Goal: Communication & Community: Answer question/provide support

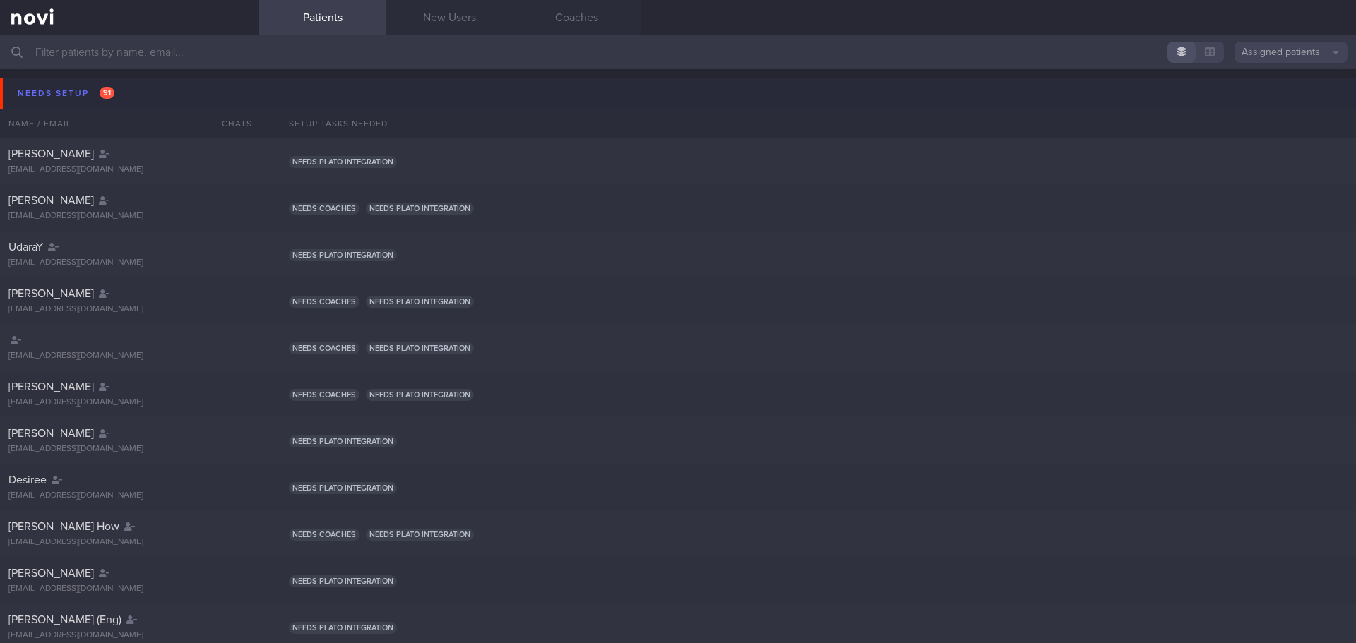
click at [73, 91] on div "Needs setup 91" at bounding box center [66, 93] width 104 height 19
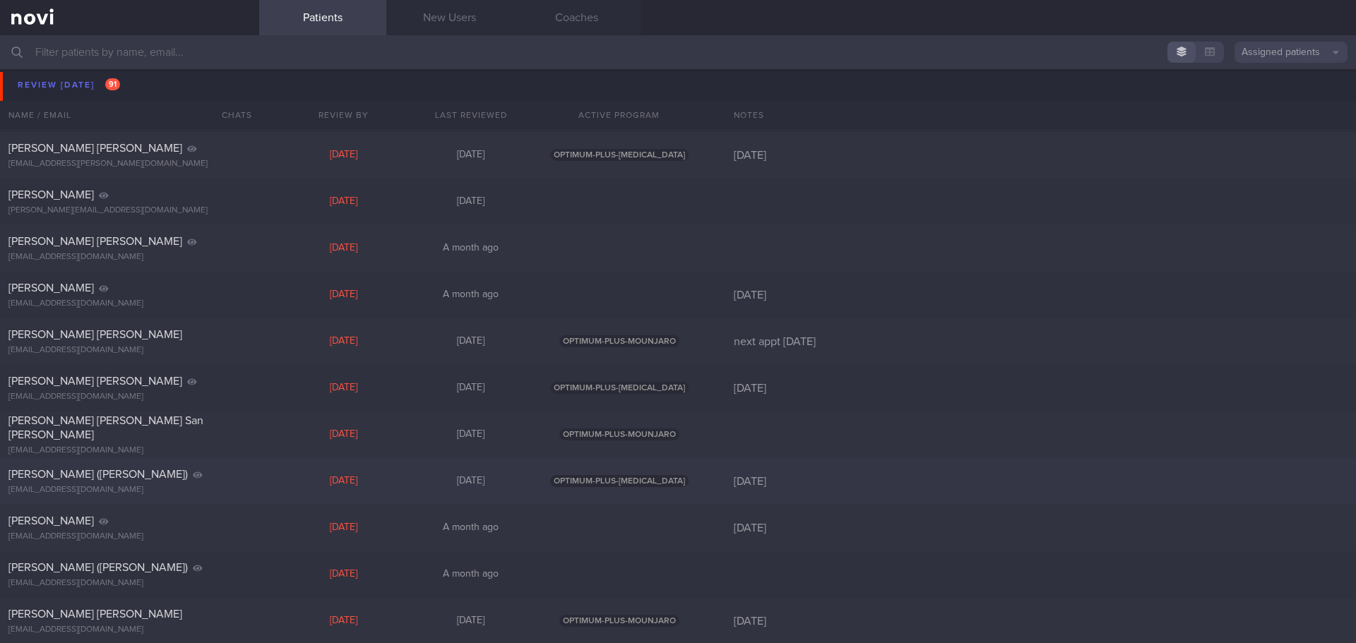
scroll to position [494, 0]
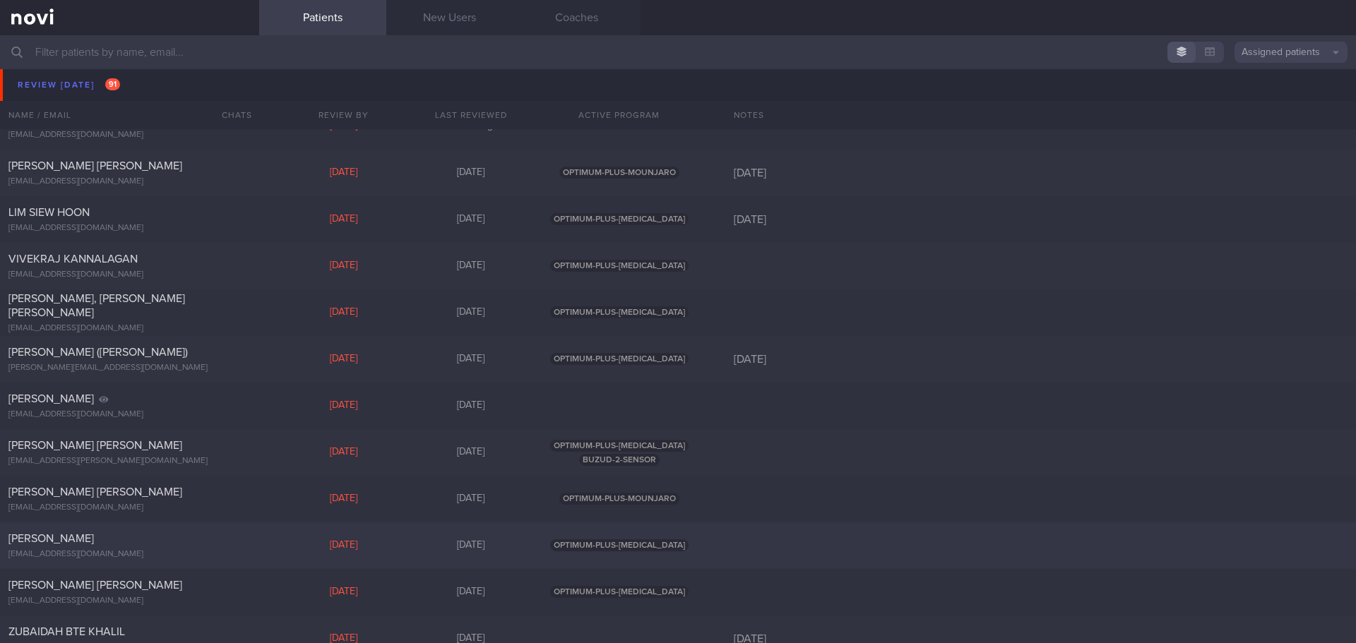
click at [116, 238] on div "[PERSON_NAME]" at bounding box center [127, 539] width 239 height 14
select select "7"
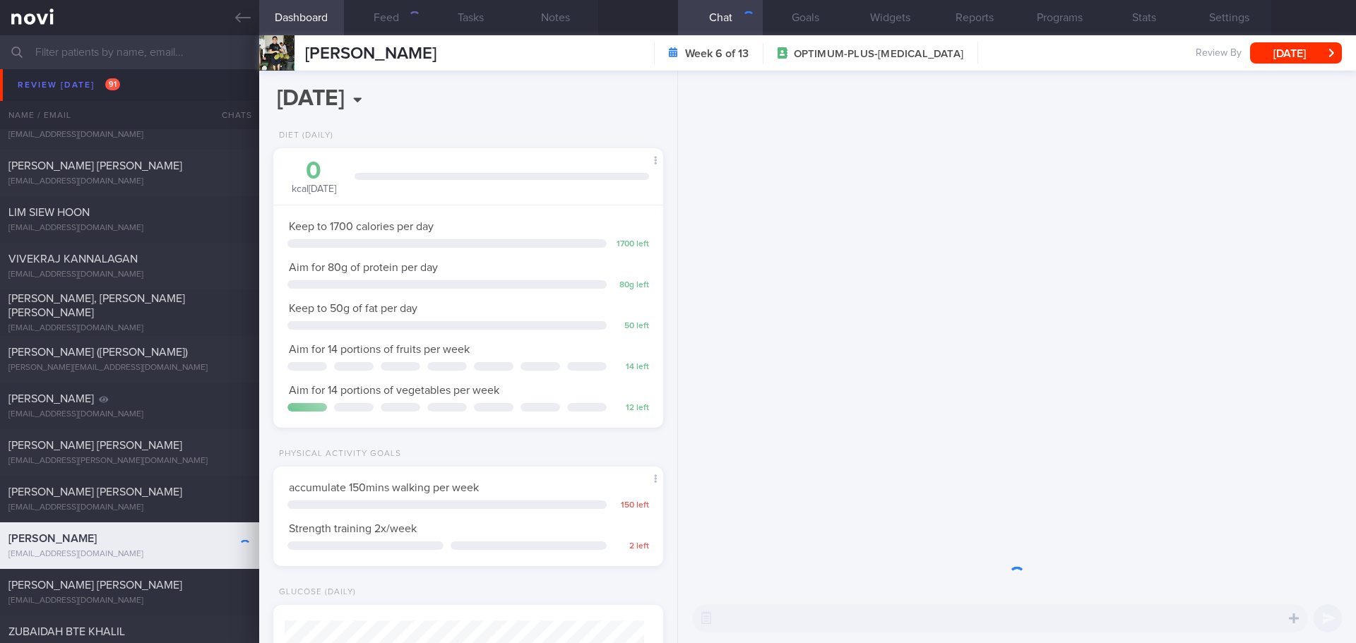
scroll to position [197, 354]
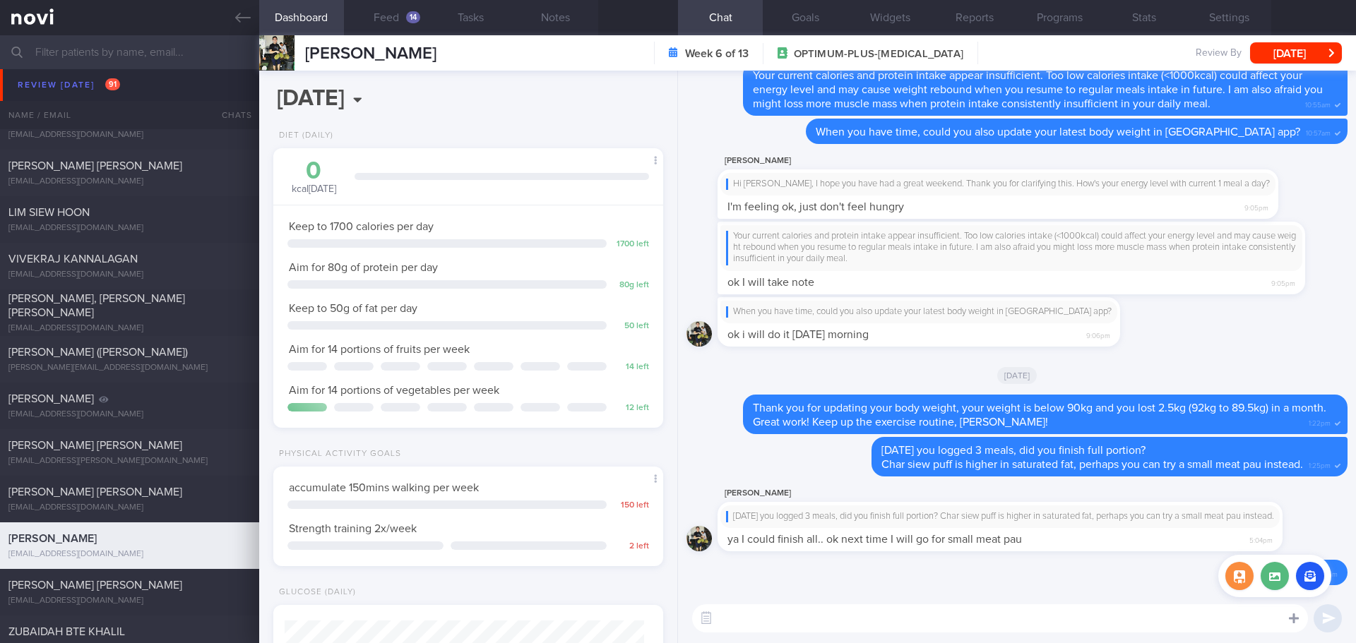
click at [538, 238] on icon at bounding box center [1294, 619] width 10 height 10
click at [538, 238] on button "button" at bounding box center [1310, 576] width 28 height 28
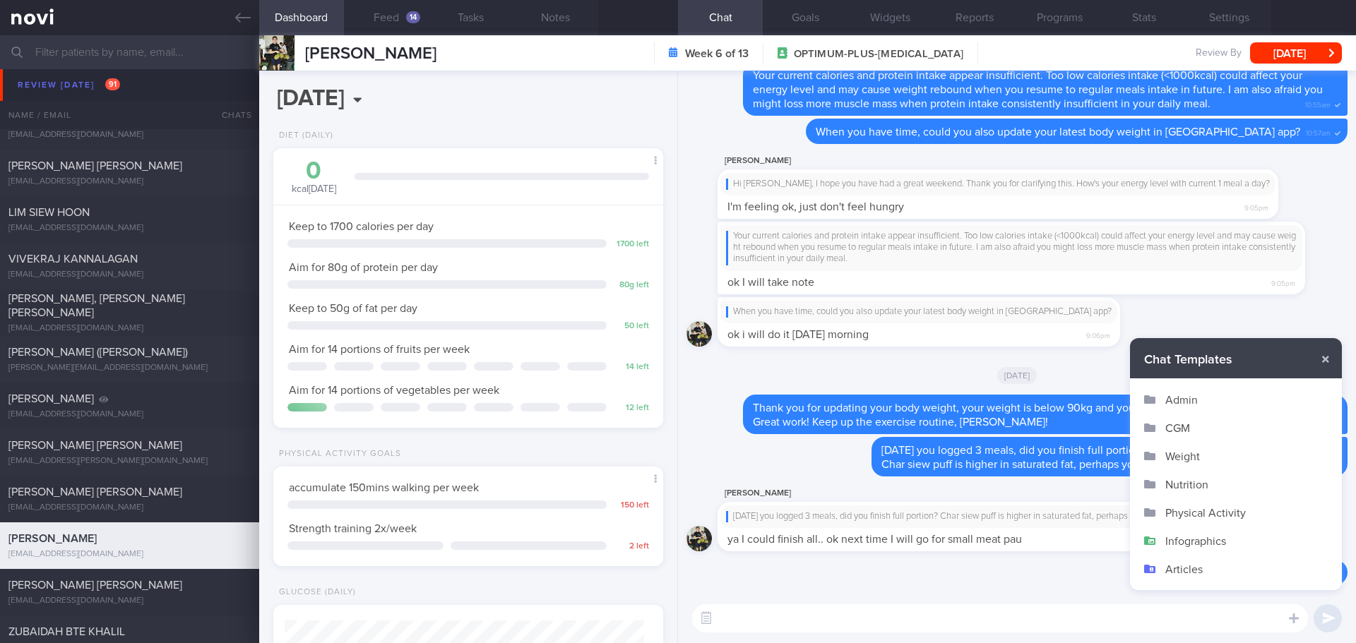
click at [538, 238] on button "CGM" at bounding box center [1236, 428] width 212 height 28
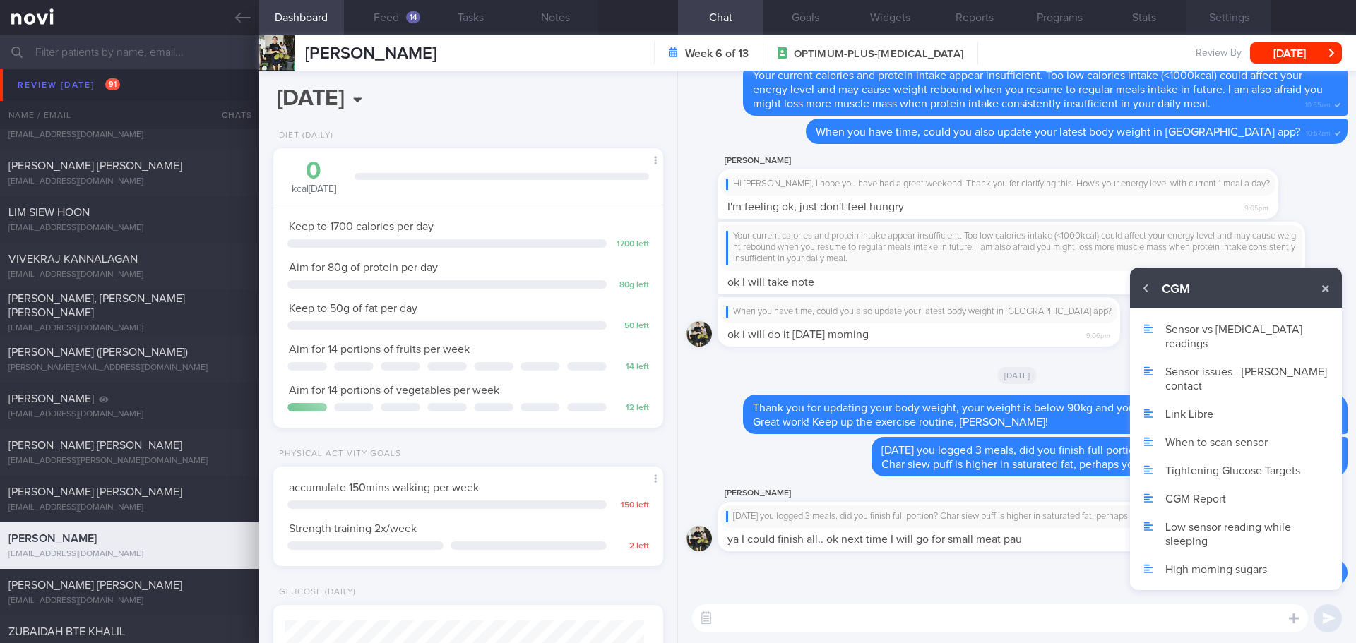
click at [538, 15] on button "Settings" at bounding box center [1228, 17] width 85 height 35
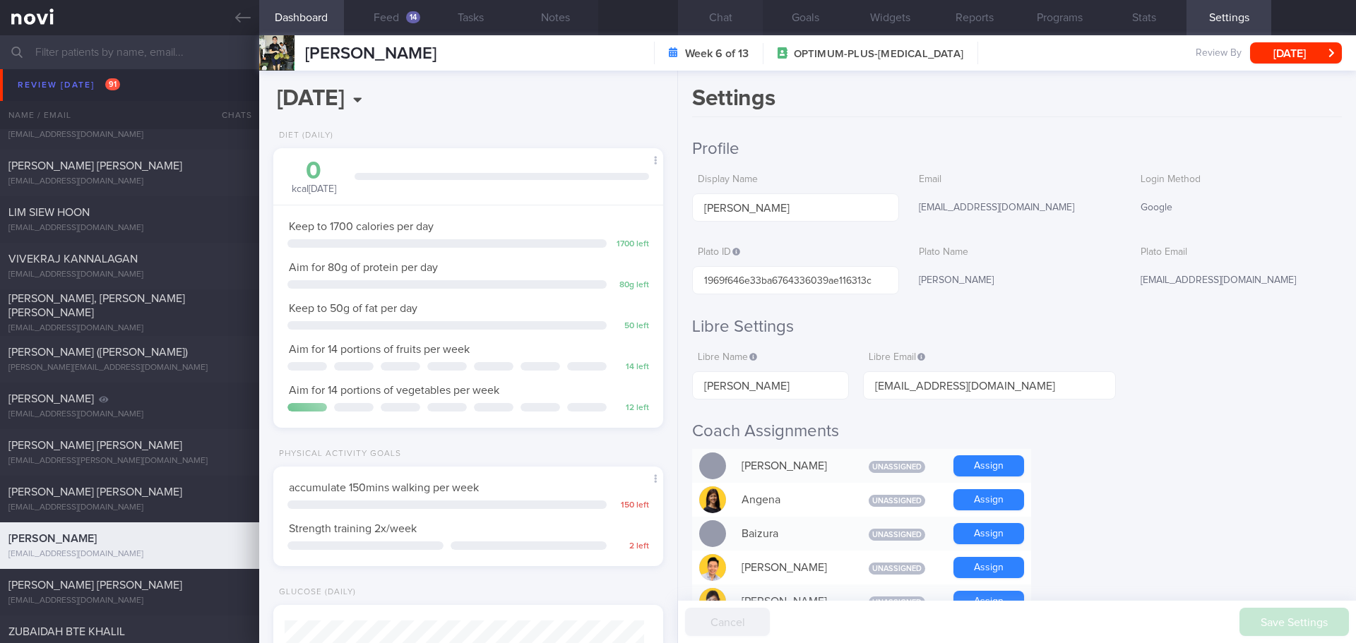
drag, startPoint x: 711, startPoint y: 23, endPoint x: 717, endPoint y: 28, distance: 7.5
click at [538, 23] on button "Chat" at bounding box center [720, 17] width 85 height 35
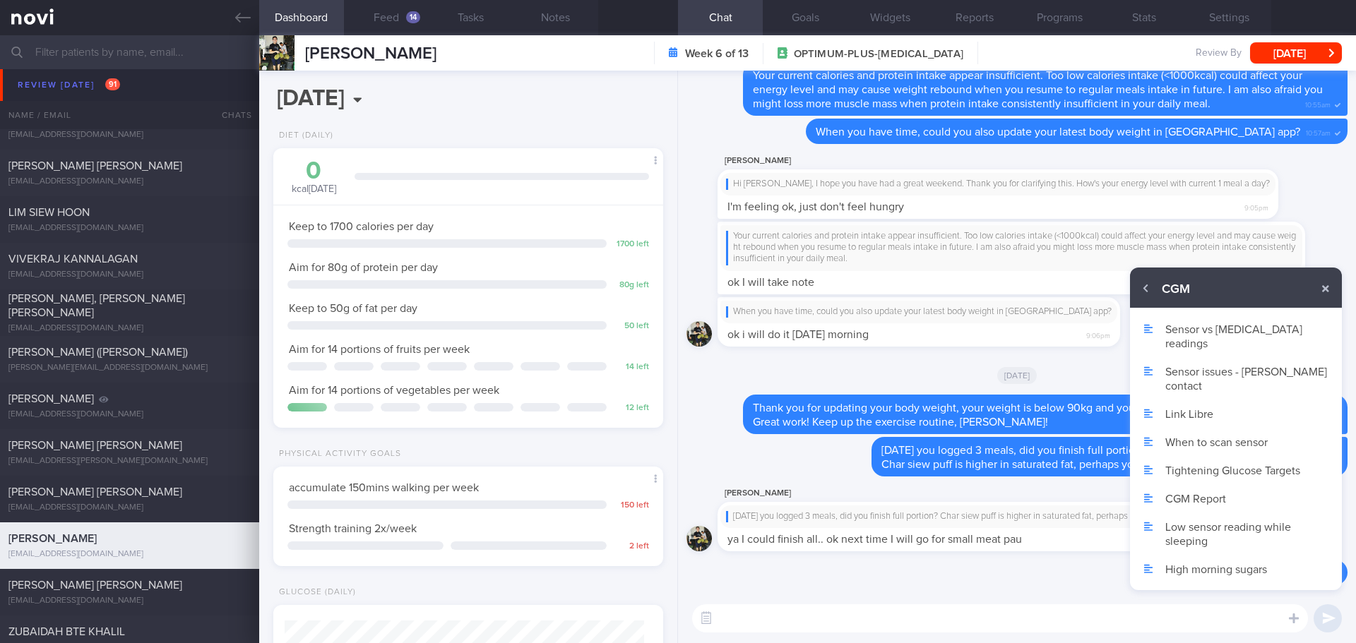
click at [538, 238] on button "Link Libre" at bounding box center [1236, 414] width 212 height 28
type textarea "Can you help me to do the following pls: 1. Click on the 3 lines on the top lef…"
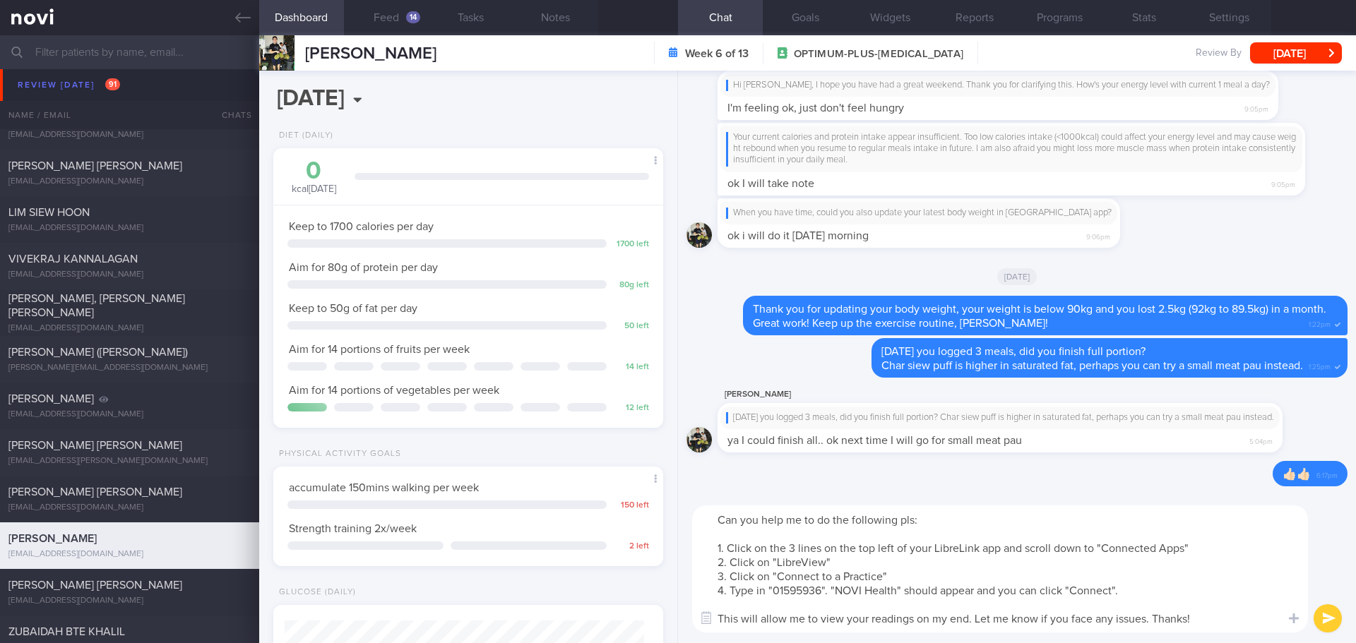
drag, startPoint x: 718, startPoint y: 522, endPoint x: 1269, endPoint y: 626, distance: 560.6
click at [538, 238] on textarea "Can you help me to do the following pls: 1. Click on the 3 lines on the top lef…" at bounding box center [1000, 569] width 616 height 127
drag, startPoint x: 235, startPoint y: 8, endPoint x: 788, endPoint y: 80, distance: 557.4
click at [235, 8] on link at bounding box center [129, 17] width 259 height 35
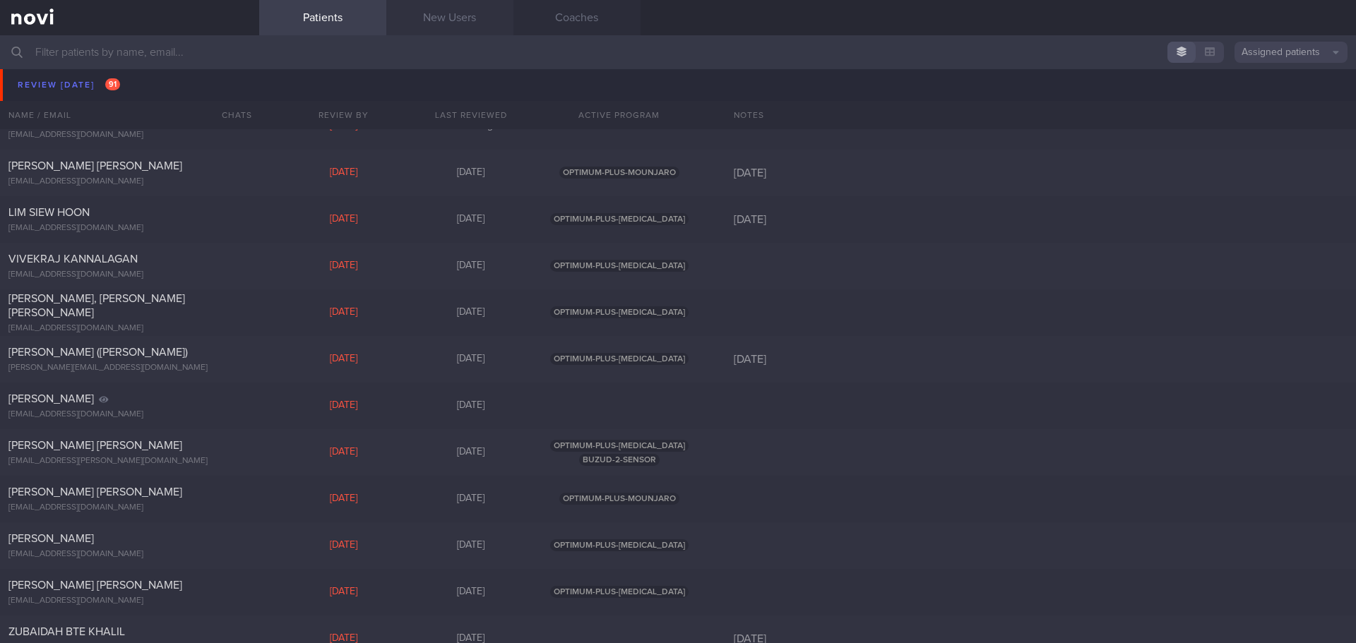
click at [461, 20] on link "New Users" at bounding box center [449, 17] width 127 height 35
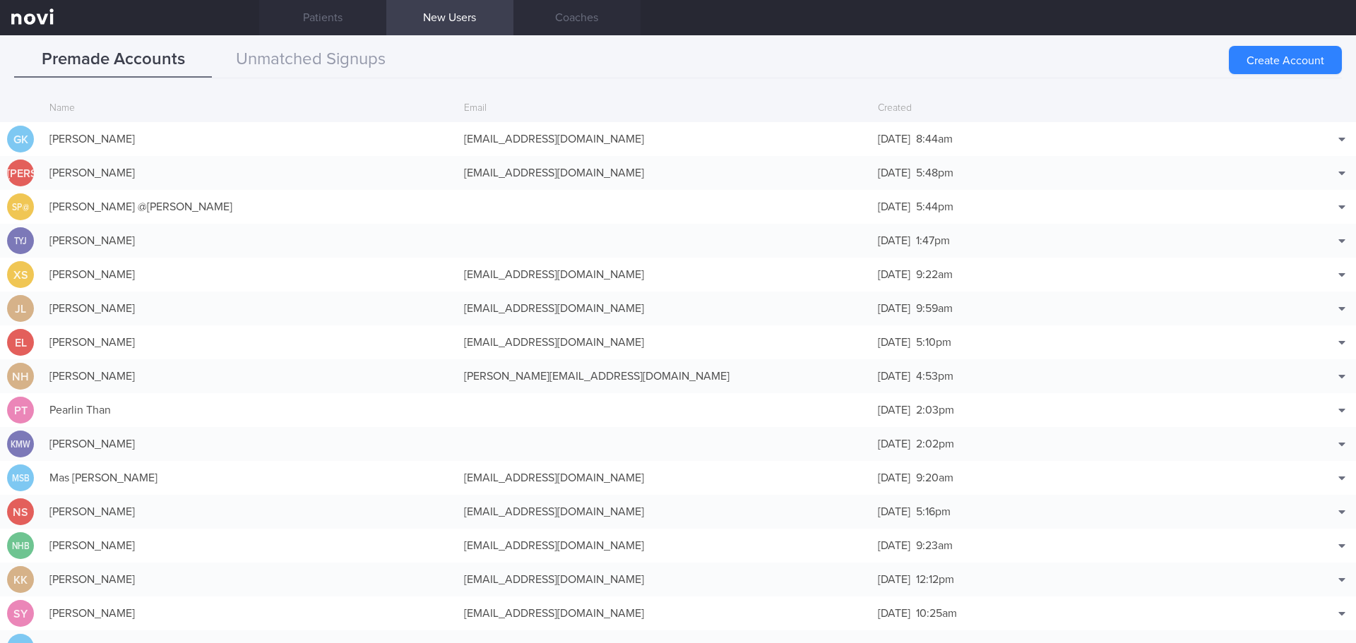
click at [538, 70] on div "Premade Accounts Unmatched Signups" at bounding box center [677, 60] width 1327 height 36
click at [538, 67] on button "Create Account" at bounding box center [1285, 60] width 113 height 28
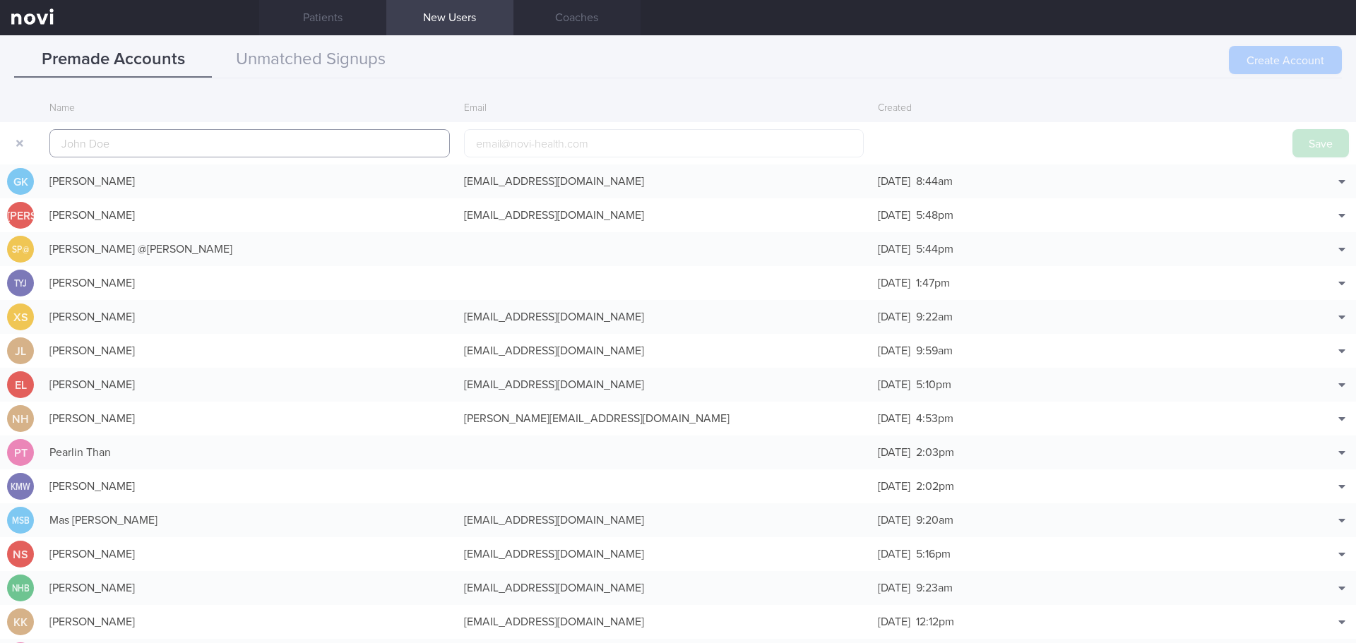
scroll to position [34, 0]
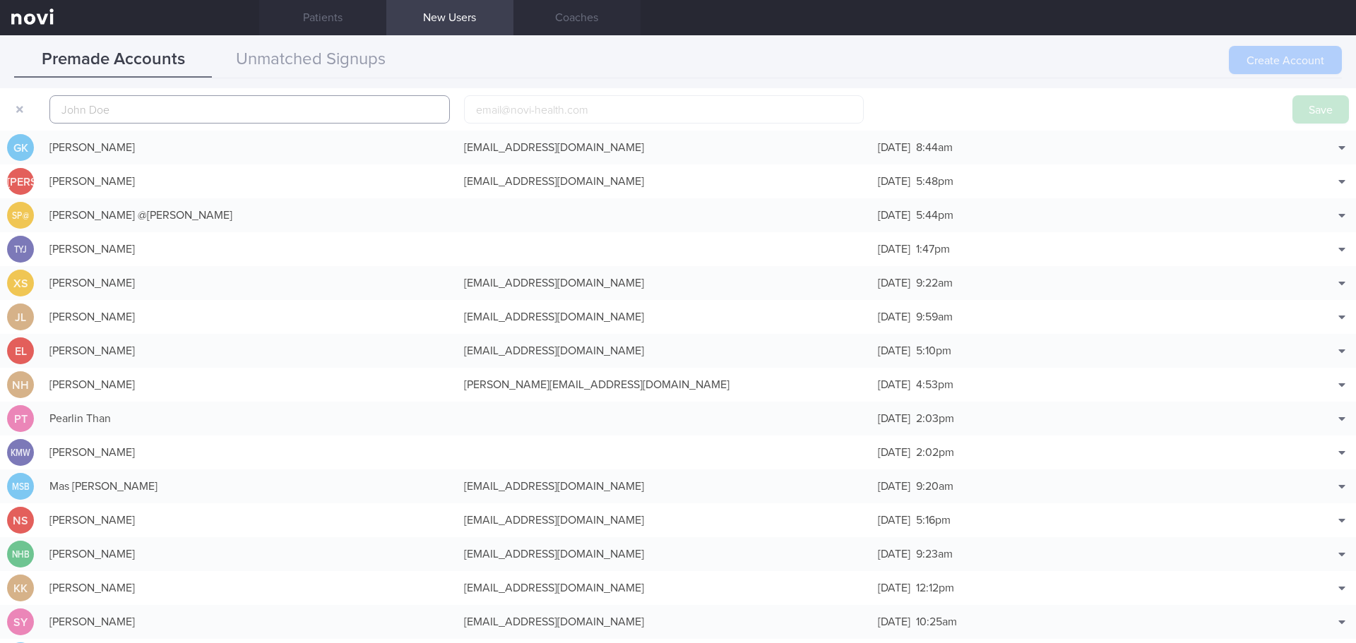
click at [212, 112] on input "text" at bounding box center [249, 109] width 400 height 28
paste input "ALICIA LIM MEI FUNG"
type input "ALICIA LIM MEI FUNG"
click at [538, 104] on button "Save" at bounding box center [1320, 109] width 56 height 28
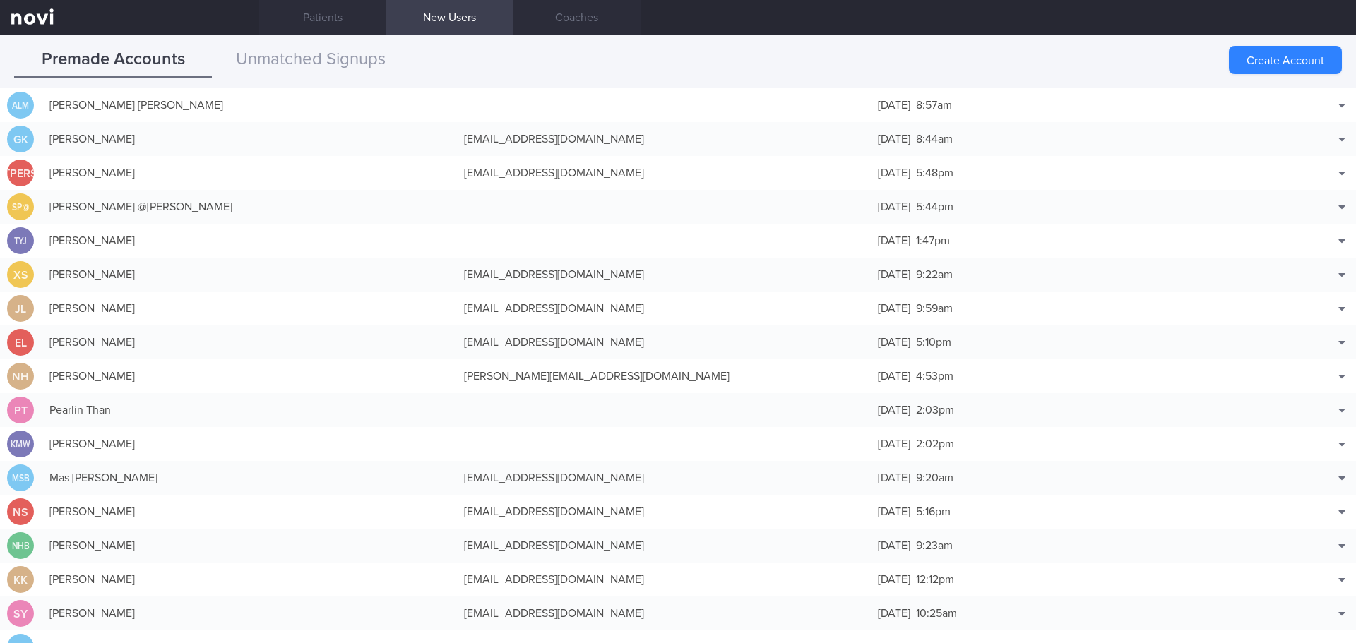
drag, startPoint x: 299, startPoint y: 102, endPoint x: 580, endPoint y: 105, distance: 281.0
click at [299, 102] on div "ALICIA LIM MEI FUNG" at bounding box center [249, 105] width 414 height 28
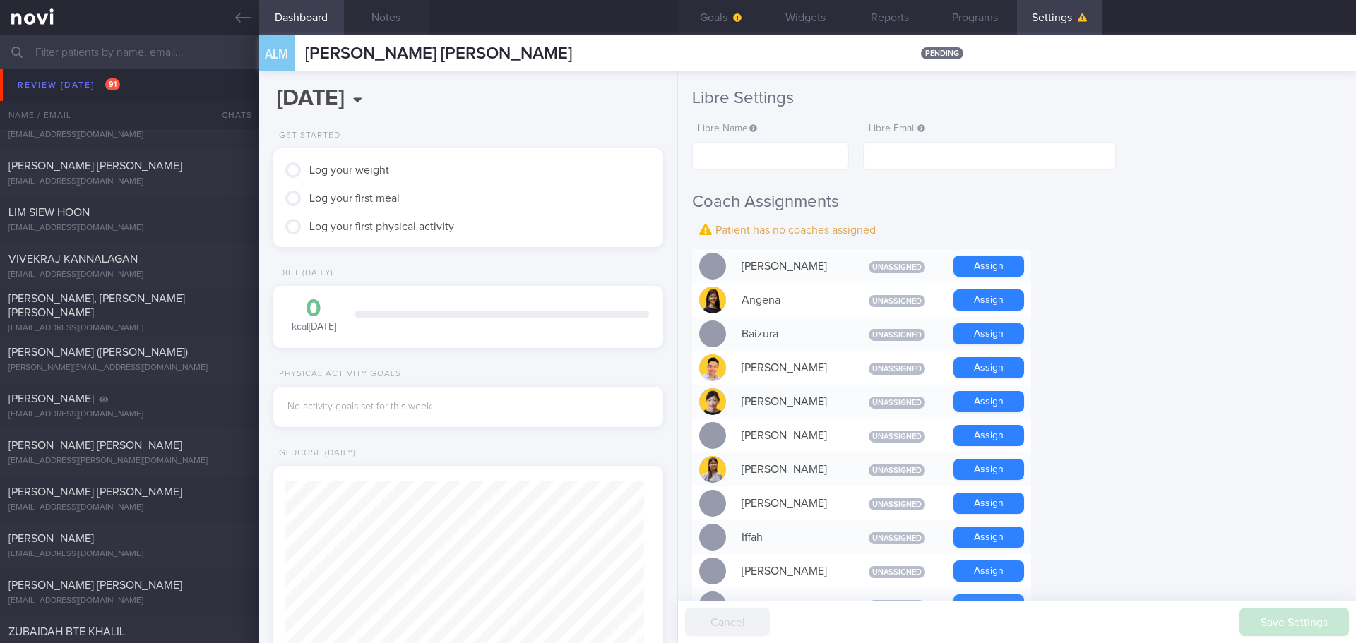
scroll to position [282, 0]
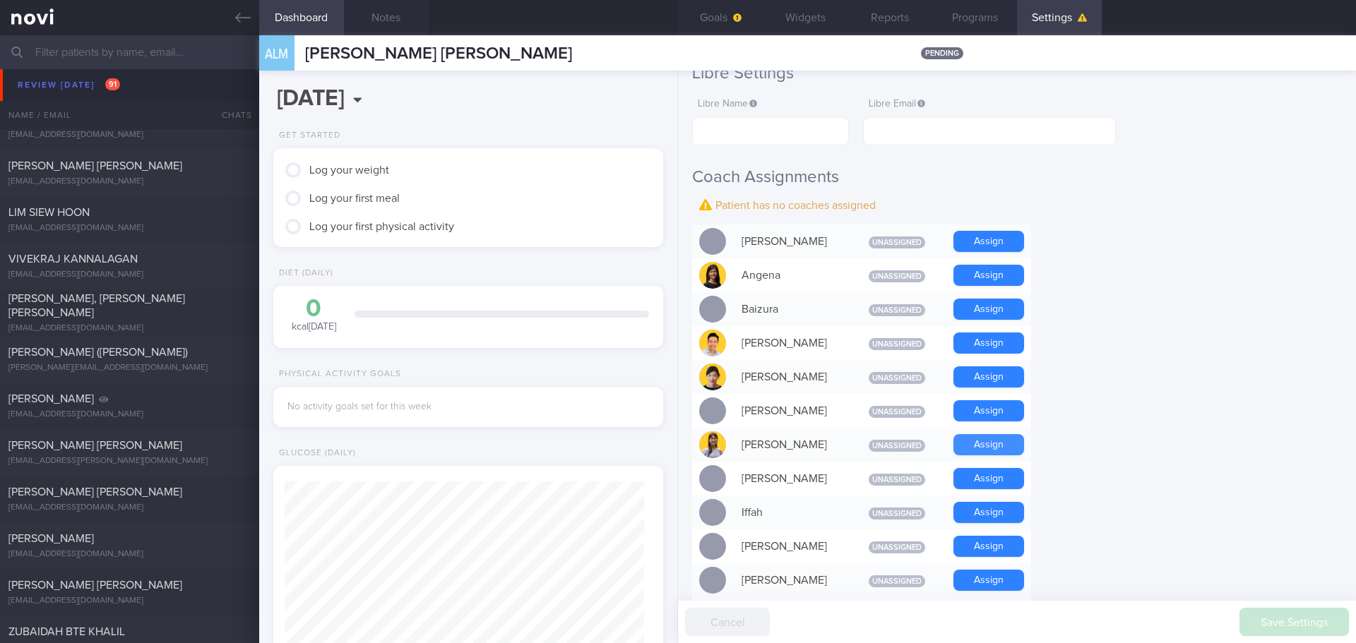
click at [538, 238] on button "Assign" at bounding box center [988, 444] width 71 height 21
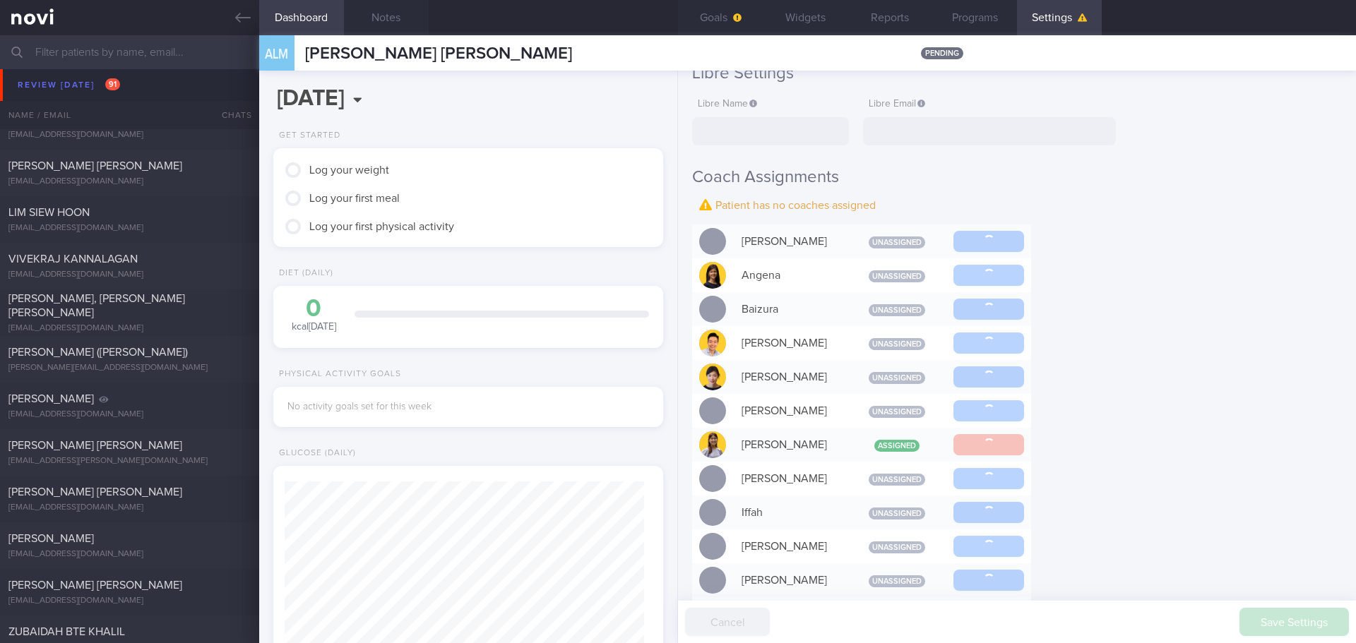
click at [538, 238] on form "Profile Display Name ALICIA LIM MEI FUNG Email Login Method Unknown Plato match…" at bounding box center [1017, 620] width 650 height 1529
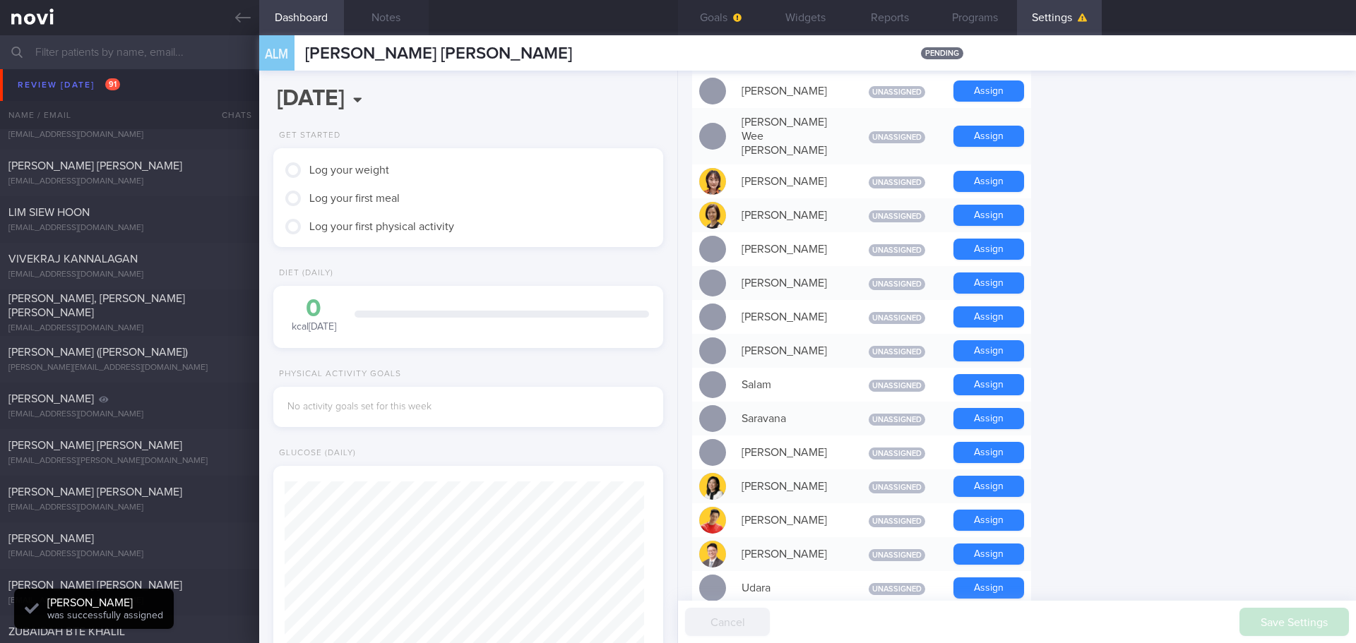
scroll to position [988, 0]
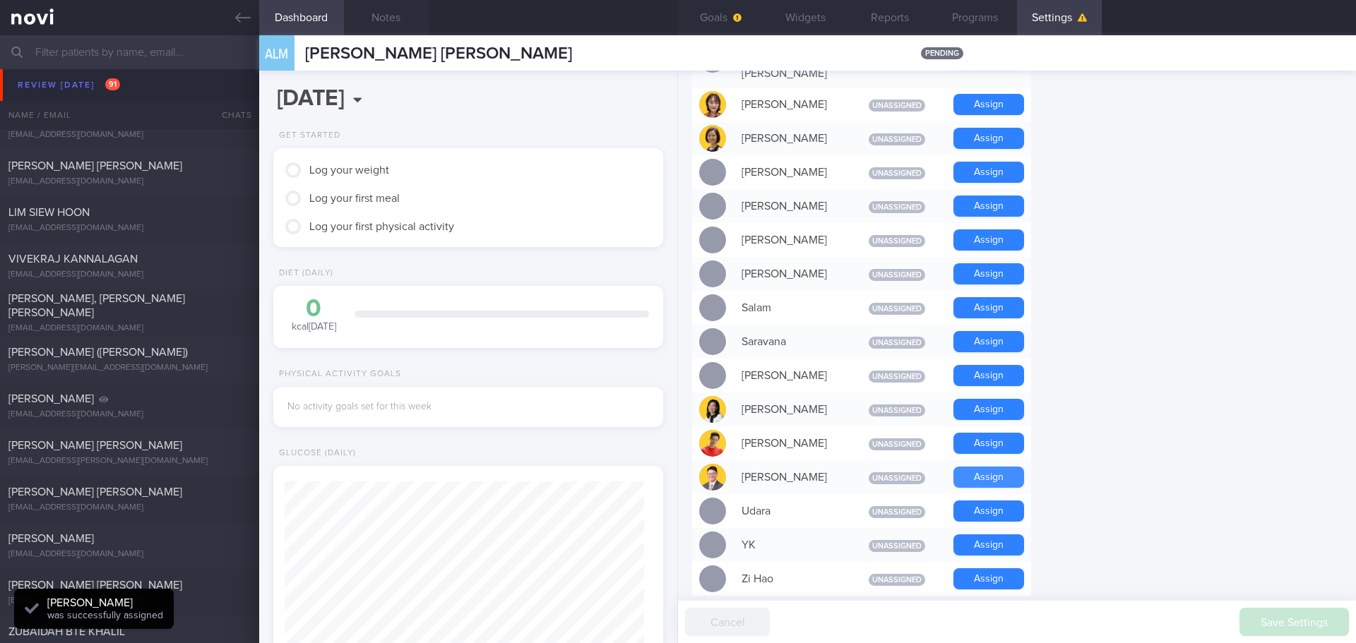
click at [538, 238] on button "Assign" at bounding box center [988, 477] width 71 height 21
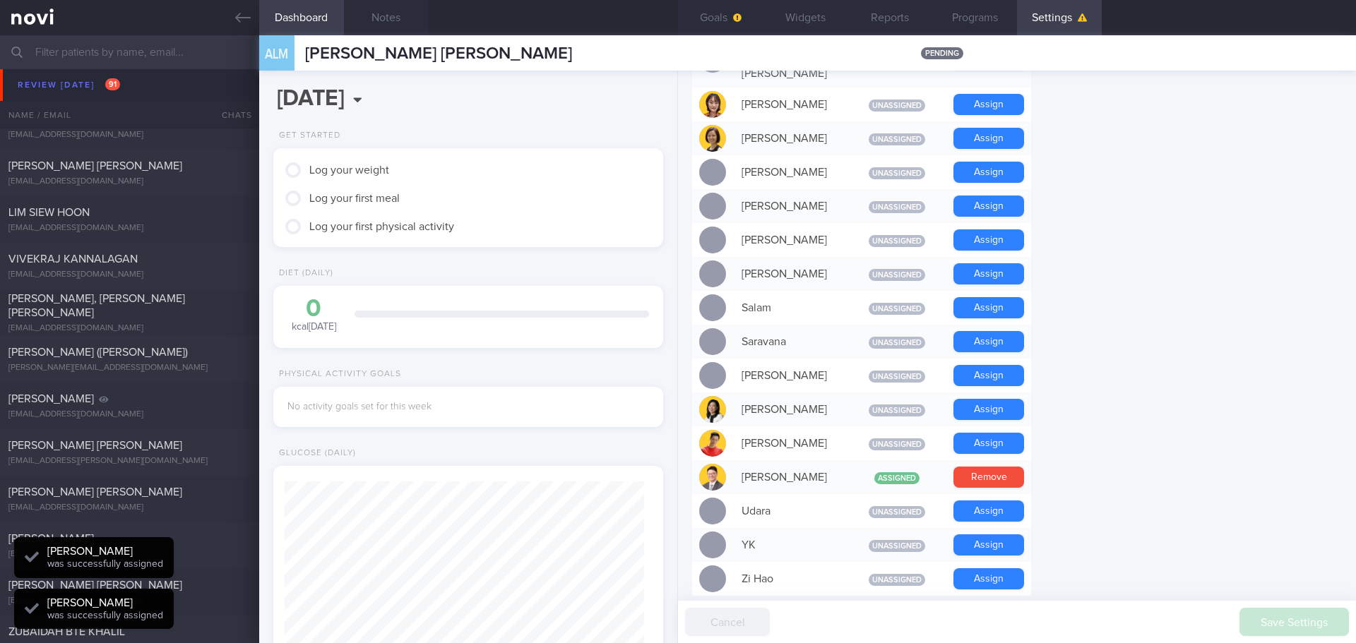
scroll to position [179, 360]
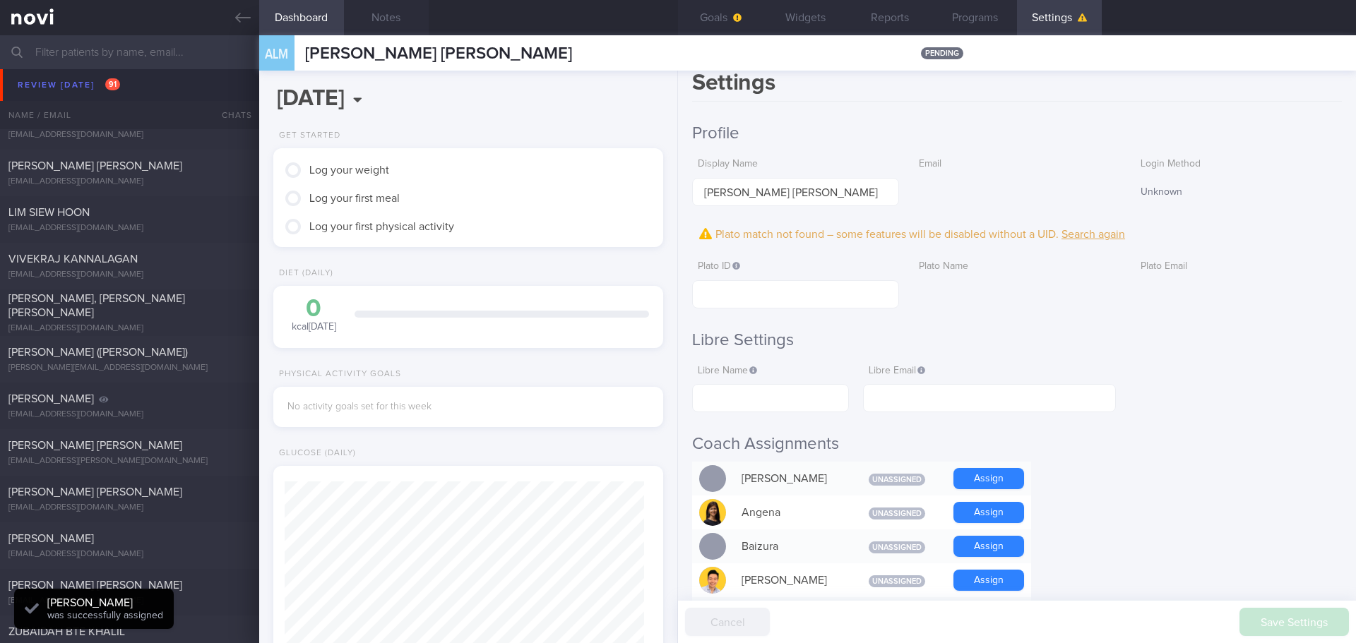
scroll to position [0, 0]
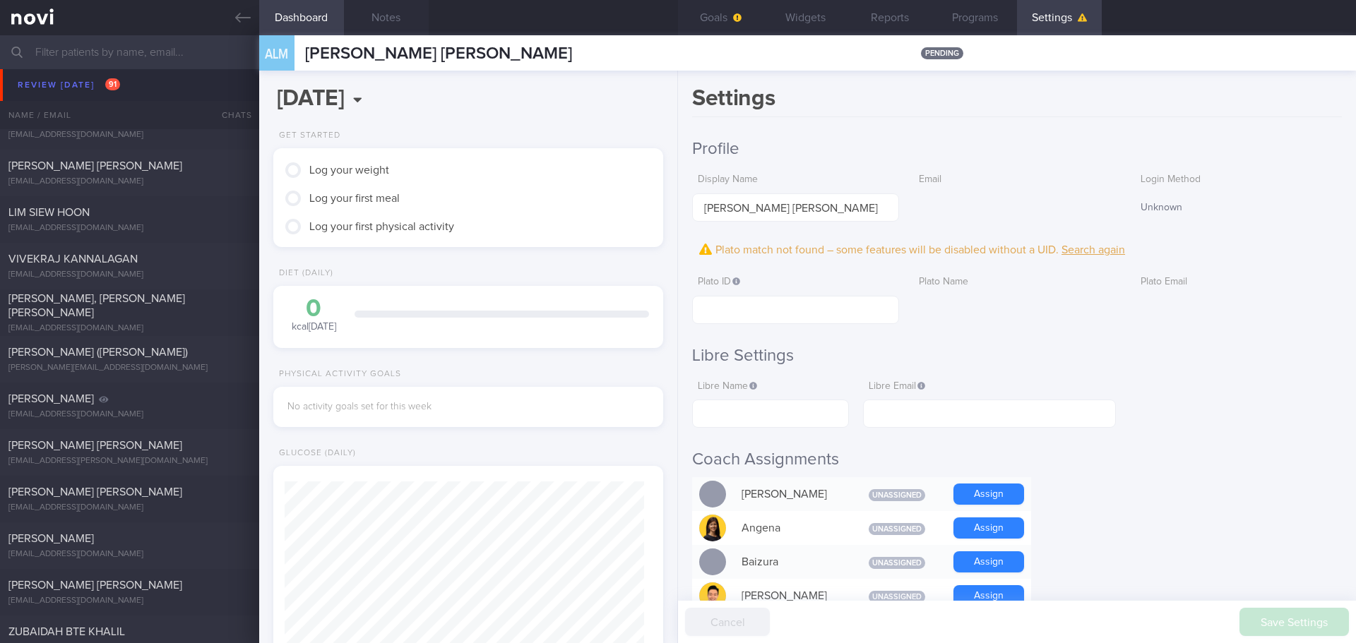
click at [538, 20] on button "Goals" at bounding box center [720, 17] width 85 height 35
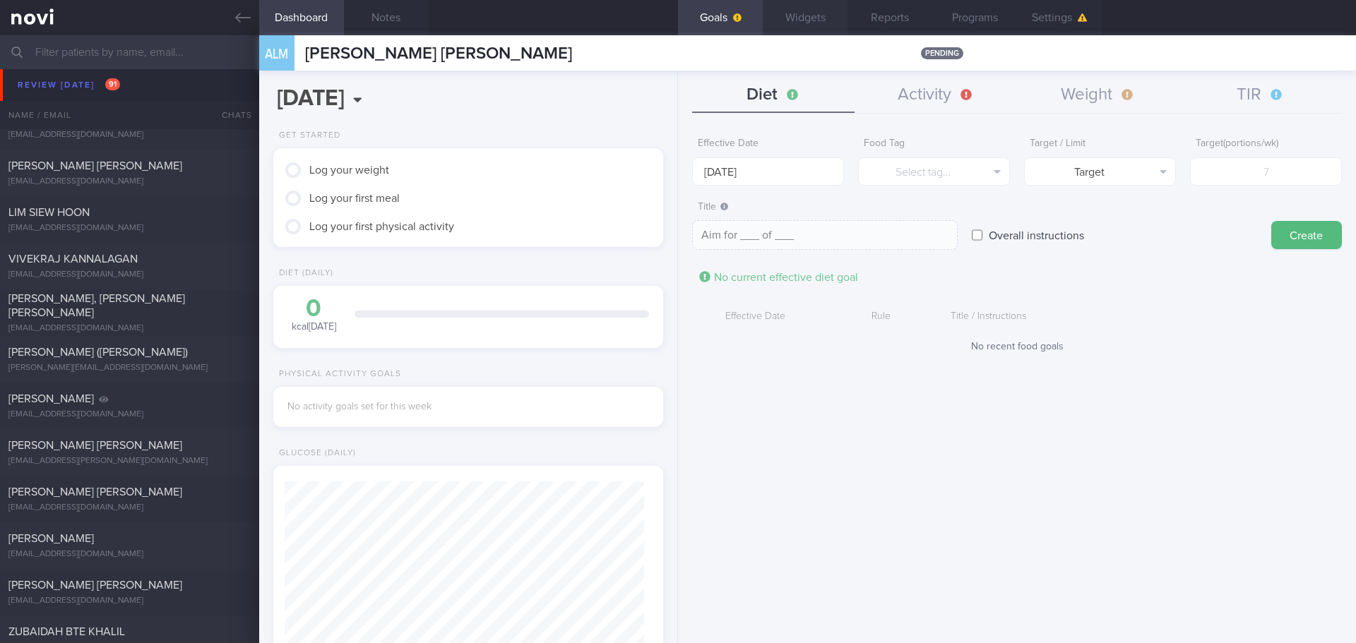
click at [538, 19] on button "Widgets" at bounding box center [805, 17] width 85 height 35
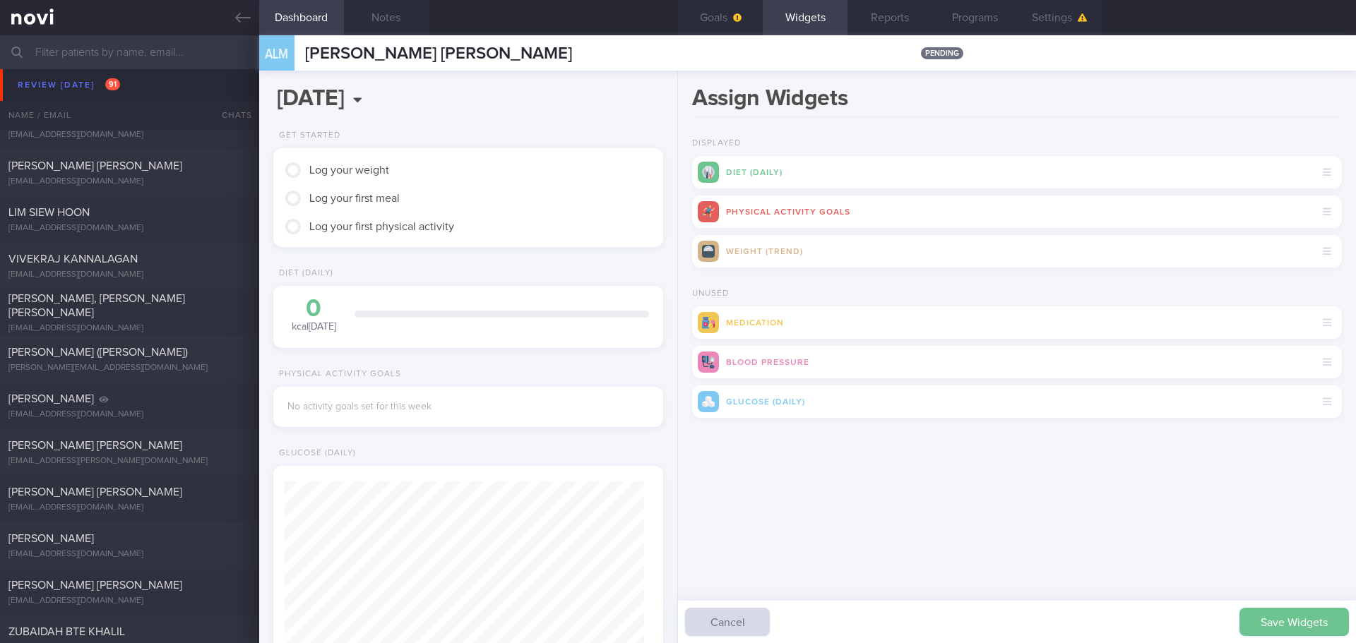
click at [538, 238] on button "Save Widgets" at bounding box center [1293, 622] width 109 height 28
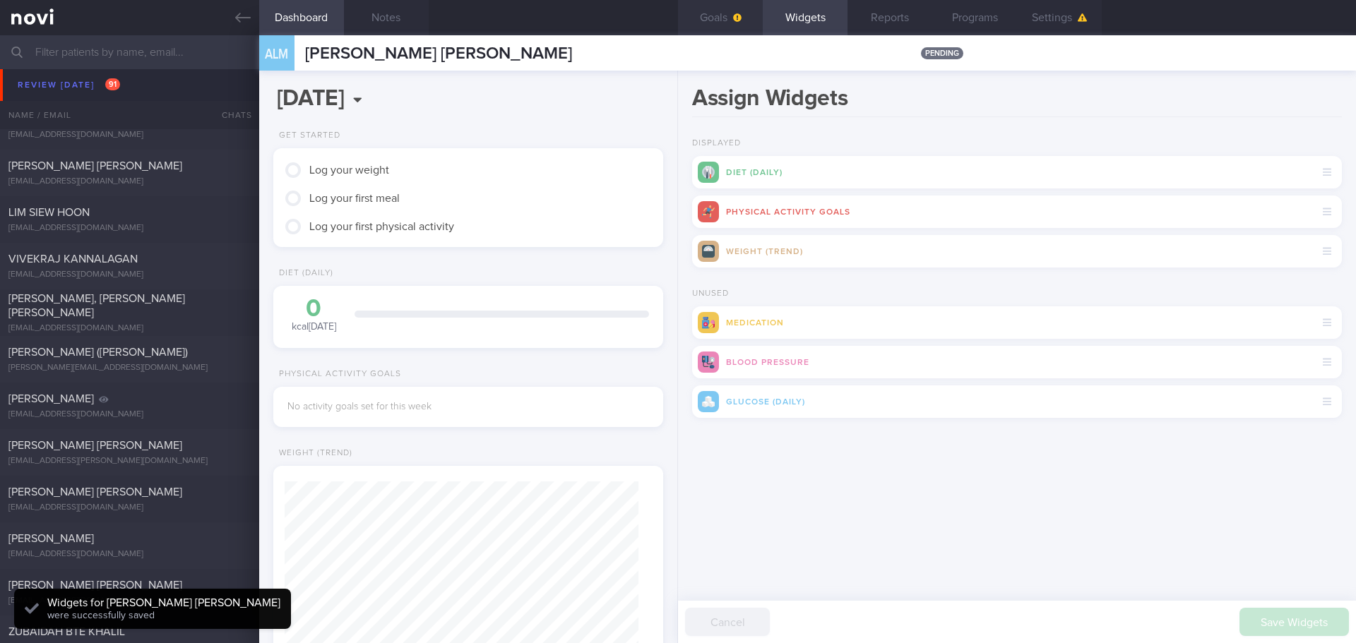
click at [538, 28] on button "Goals" at bounding box center [720, 17] width 85 height 35
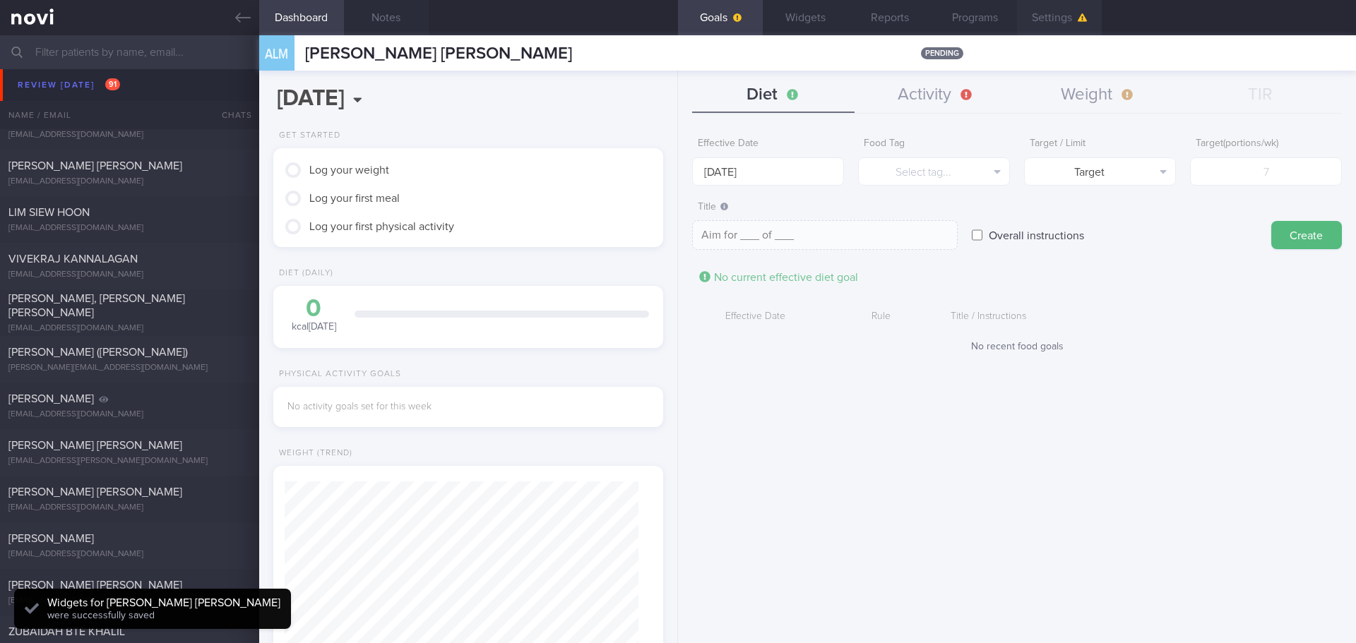
click at [538, 16] on button "Settings" at bounding box center [1059, 17] width 85 height 35
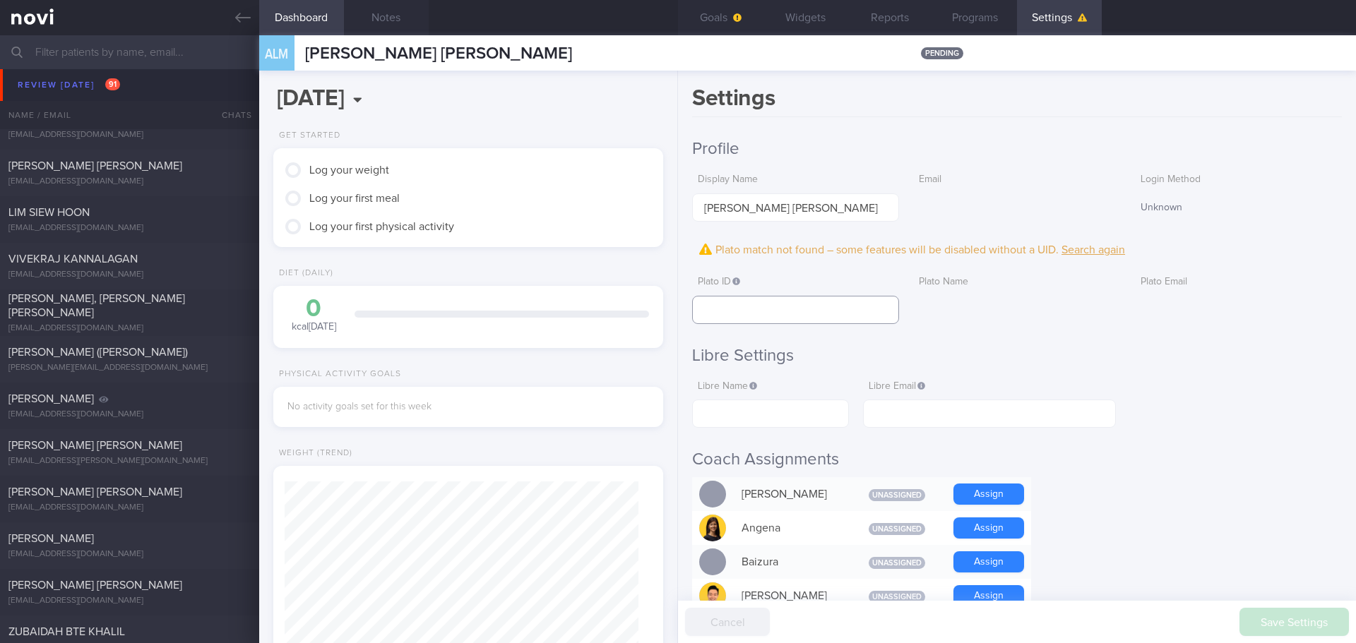
click at [538, 238] on input "text" at bounding box center [795, 310] width 207 height 28
paste input "ea1f0b9718da4ce394f5bd5f10cbe0d2"
type input "ea1f0b9718da4ce394f5bd5f10cbe0d2"
click at [538, 238] on button "Save Settings" at bounding box center [1293, 622] width 109 height 28
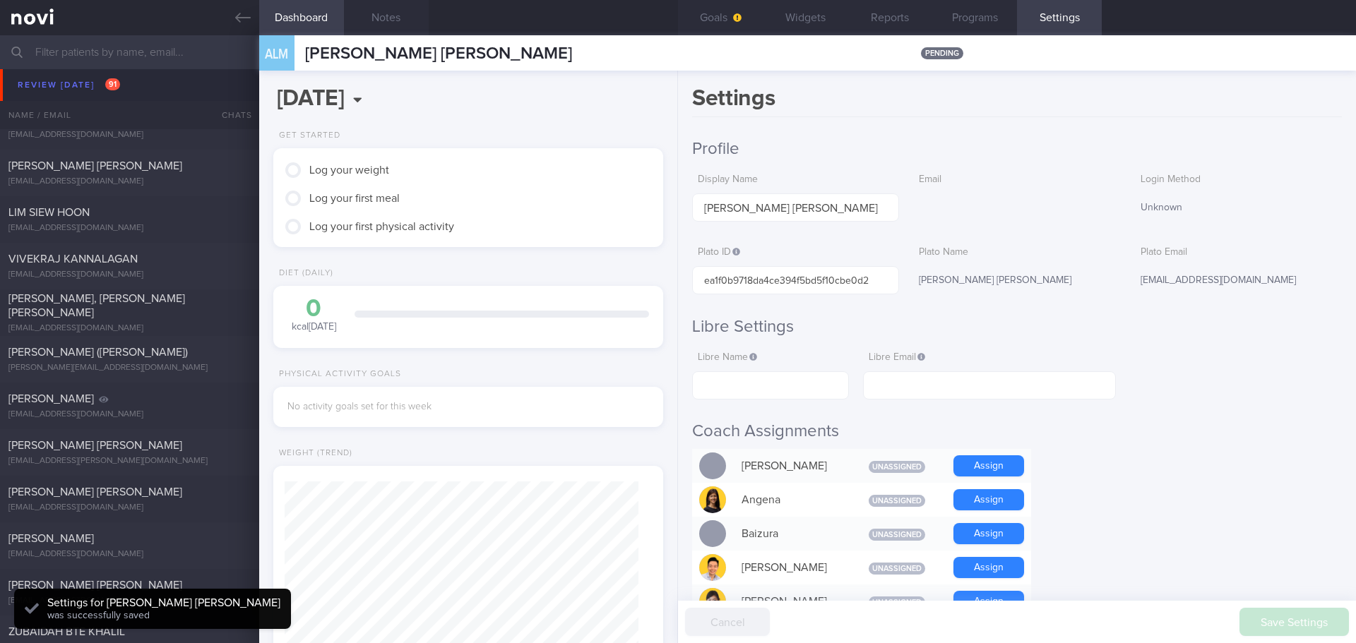
click at [538, 15] on button "Goals" at bounding box center [720, 17] width 85 height 35
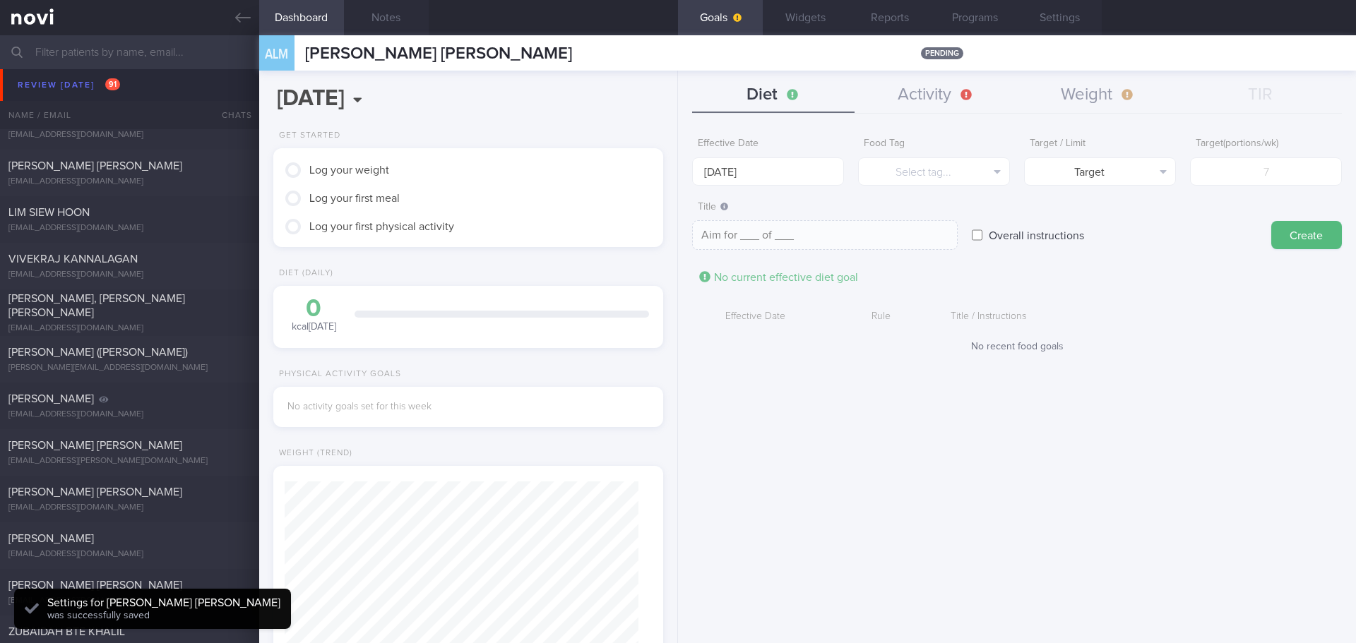
click at [538, 238] on div "Effective Date Rule Title / Instructions No recent food goals" at bounding box center [1017, 328] width 650 height 49
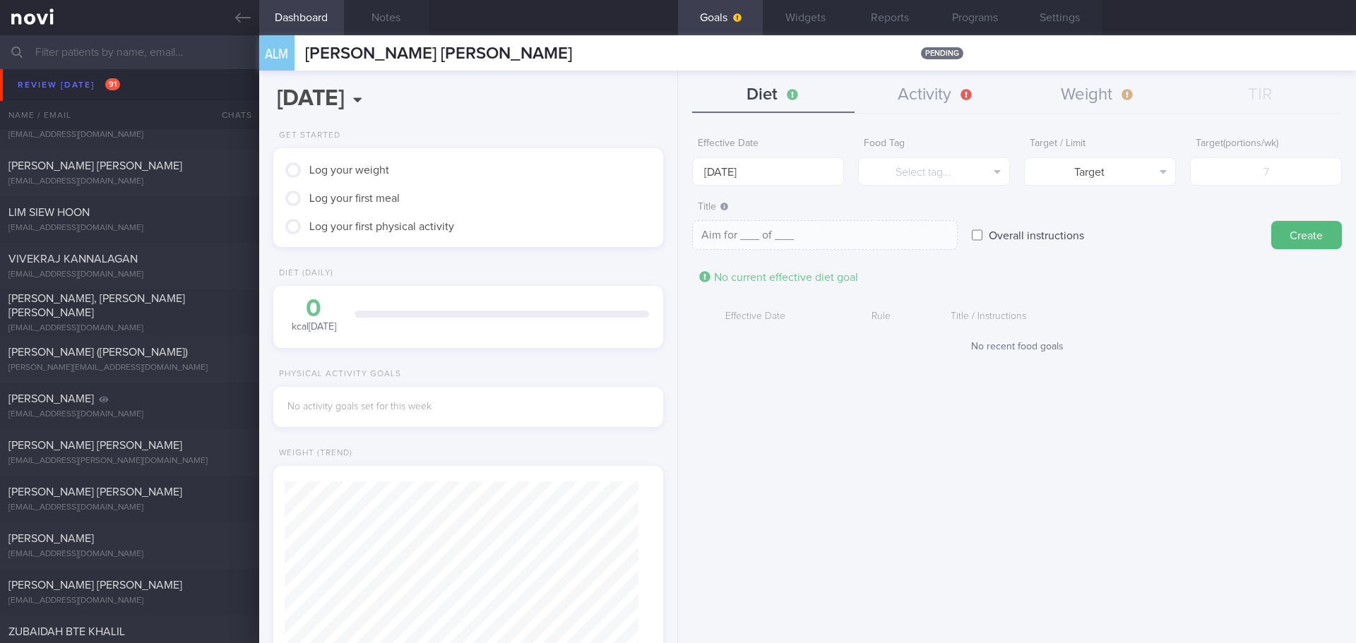
click at [42, 82] on div "JULIAN FUTANTO void.inside@gmail.com" at bounding box center [129, 80] width 259 height 28
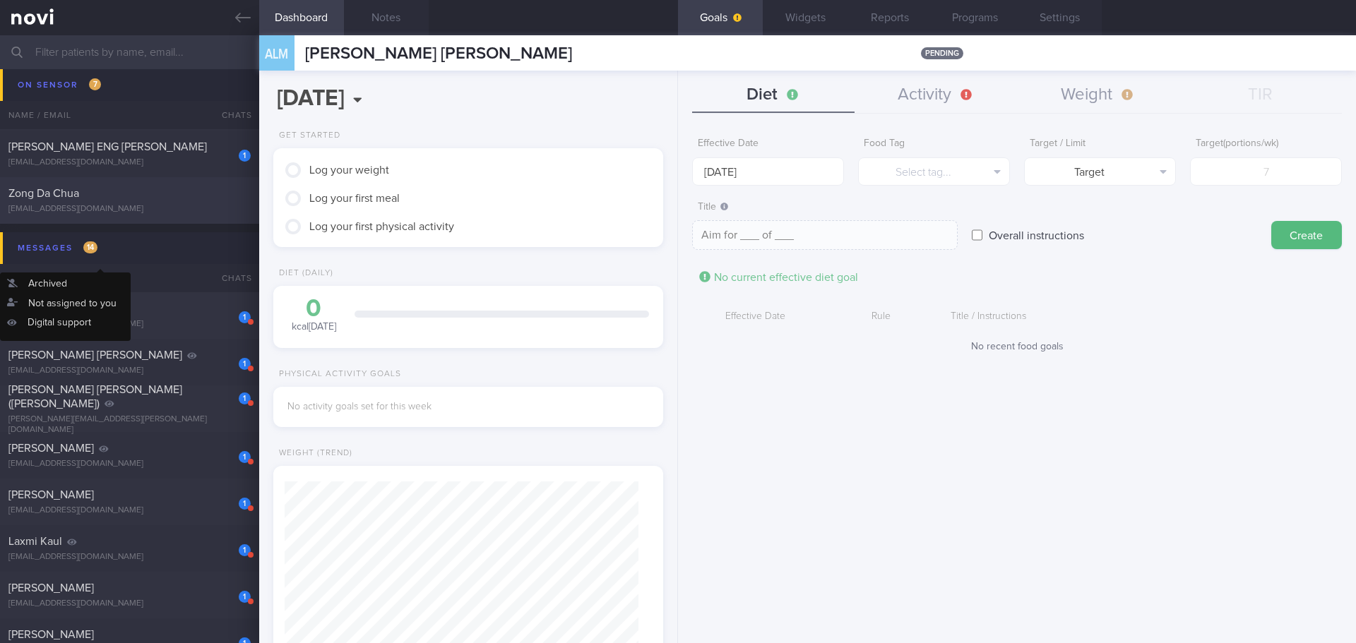
scroll to position [4660, 0]
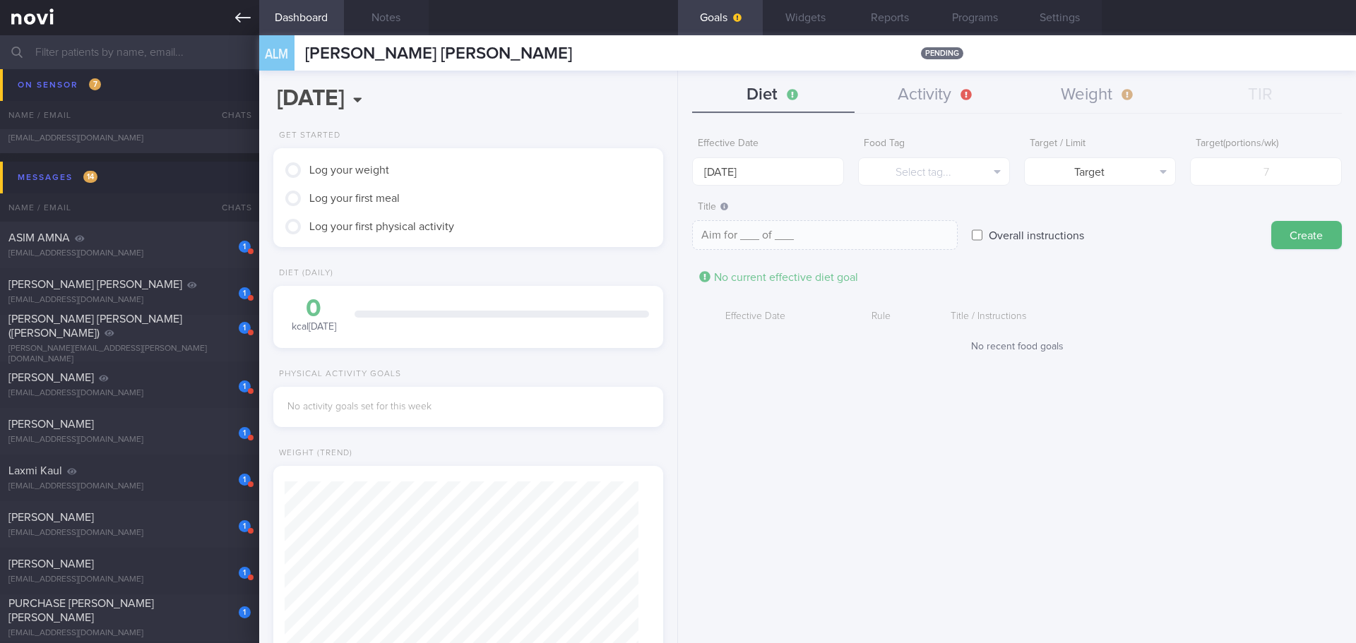
drag, startPoint x: 239, startPoint y: 13, endPoint x: 245, endPoint y: 20, distance: 9.6
click at [239, 13] on icon at bounding box center [243, 18] width 16 height 16
click at [245, 20] on icon at bounding box center [243, 18] width 16 height 16
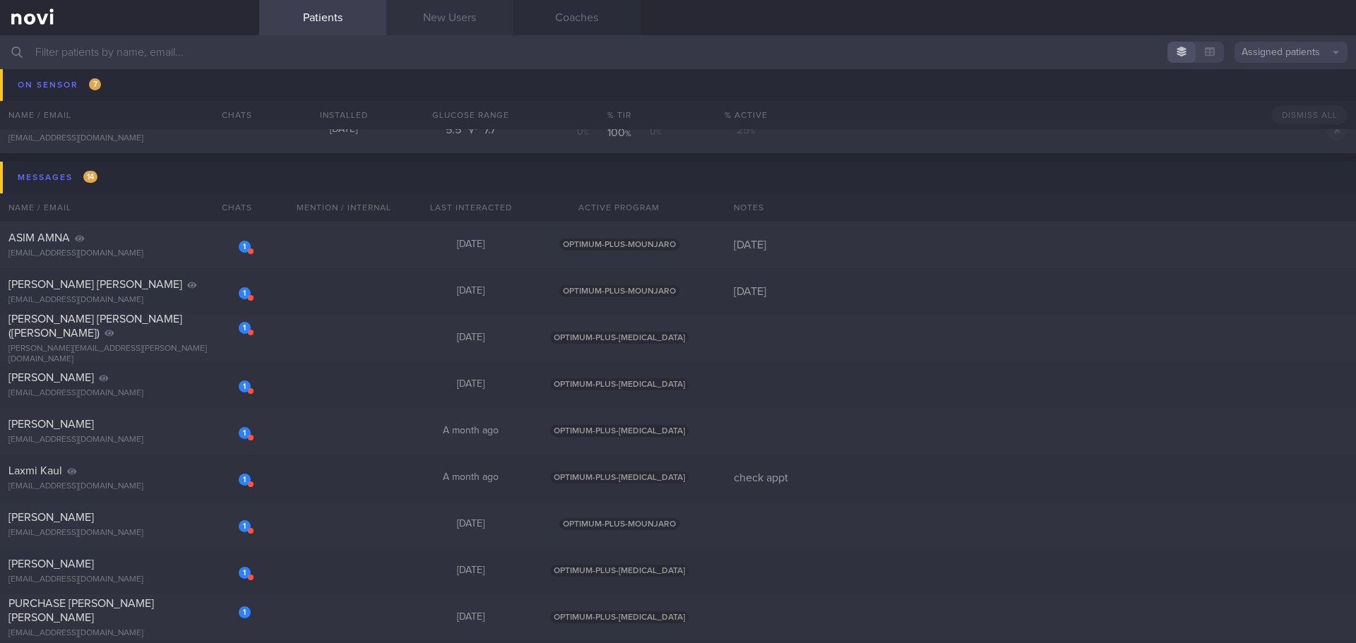
click at [432, 28] on link "New Users" at bounding box center [449, 17] width 127 height 35
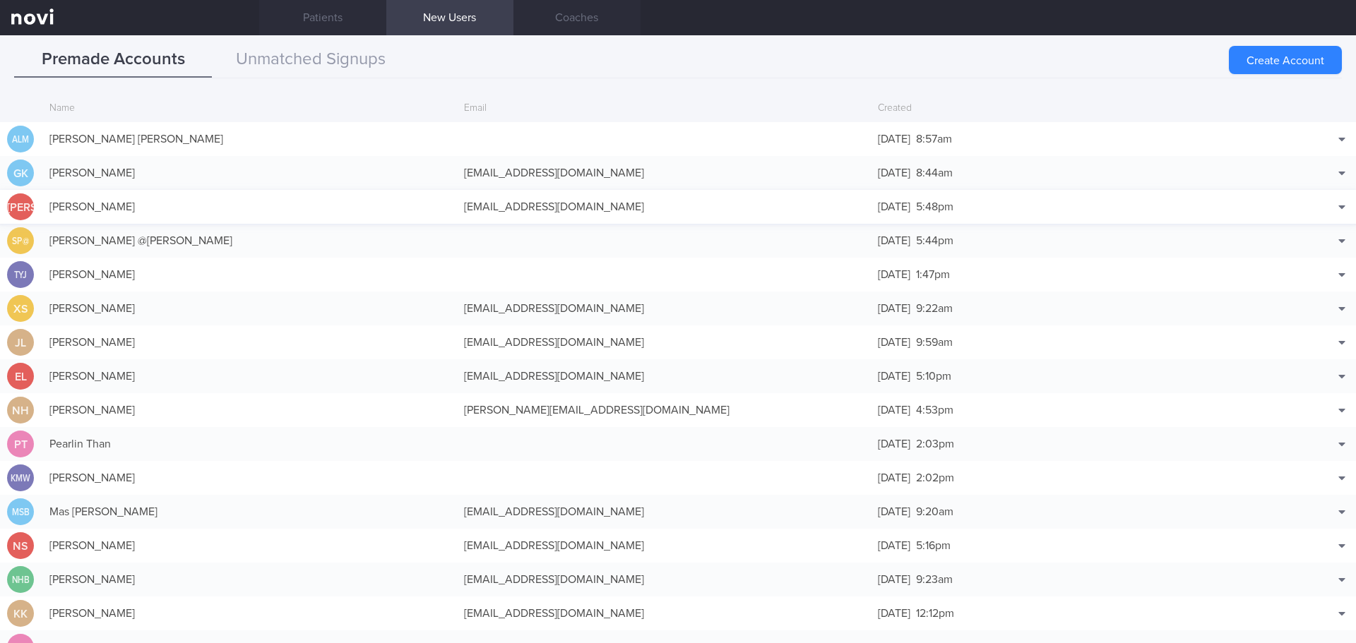
scroll to position [4731, 0]
click at [322, 53] on button "Unmatched Signups" at bounding box center [311, 59] width 198 height 35
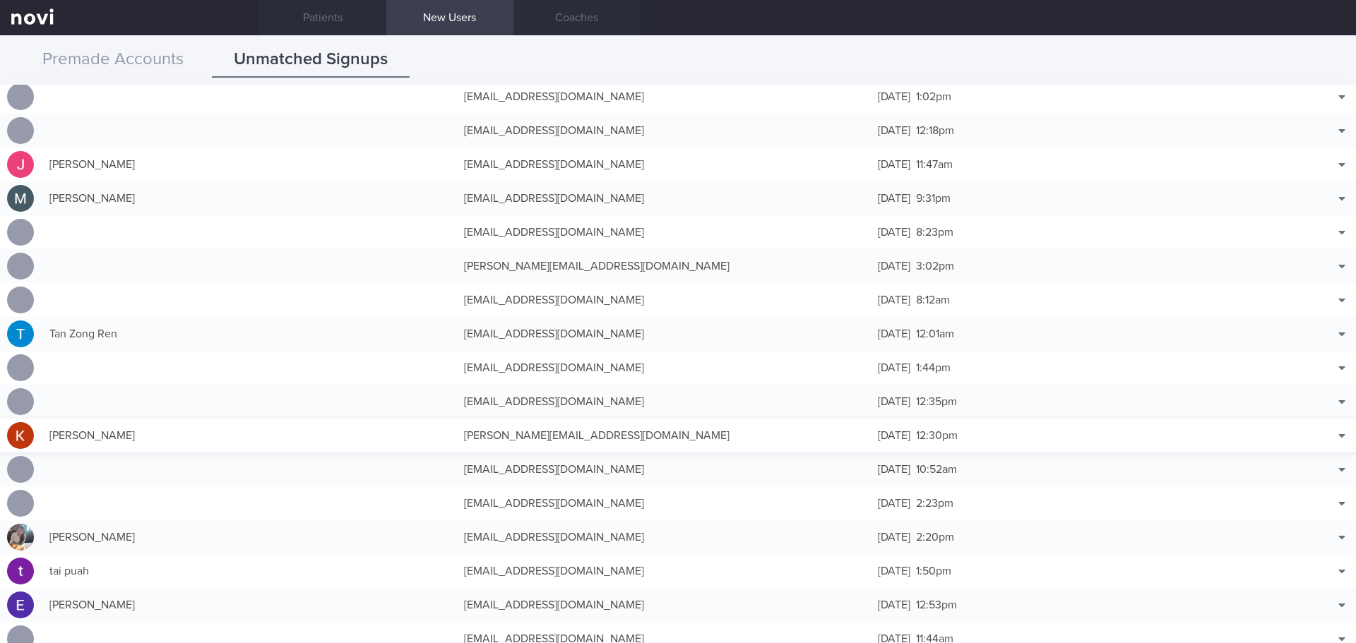
scroll to position [282, 0]
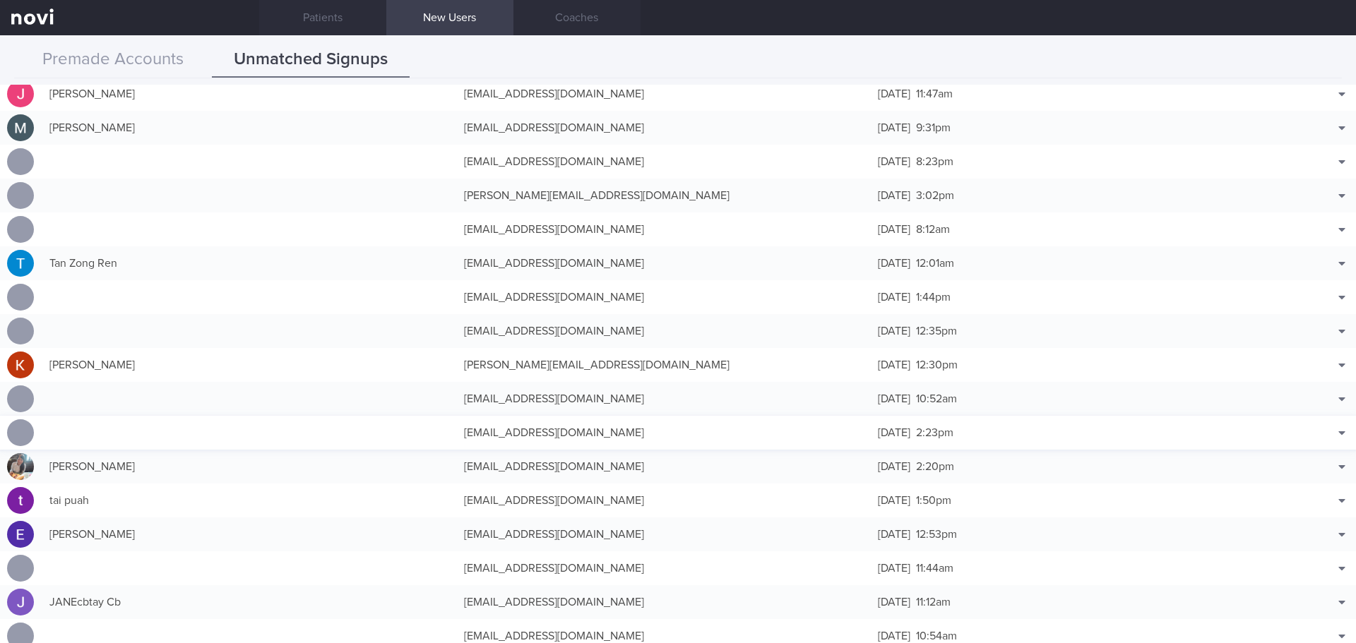
click at [538, 238] on div "alicialoveees@hotmail.com" at bounding box center [664, 433] width 414 height 28
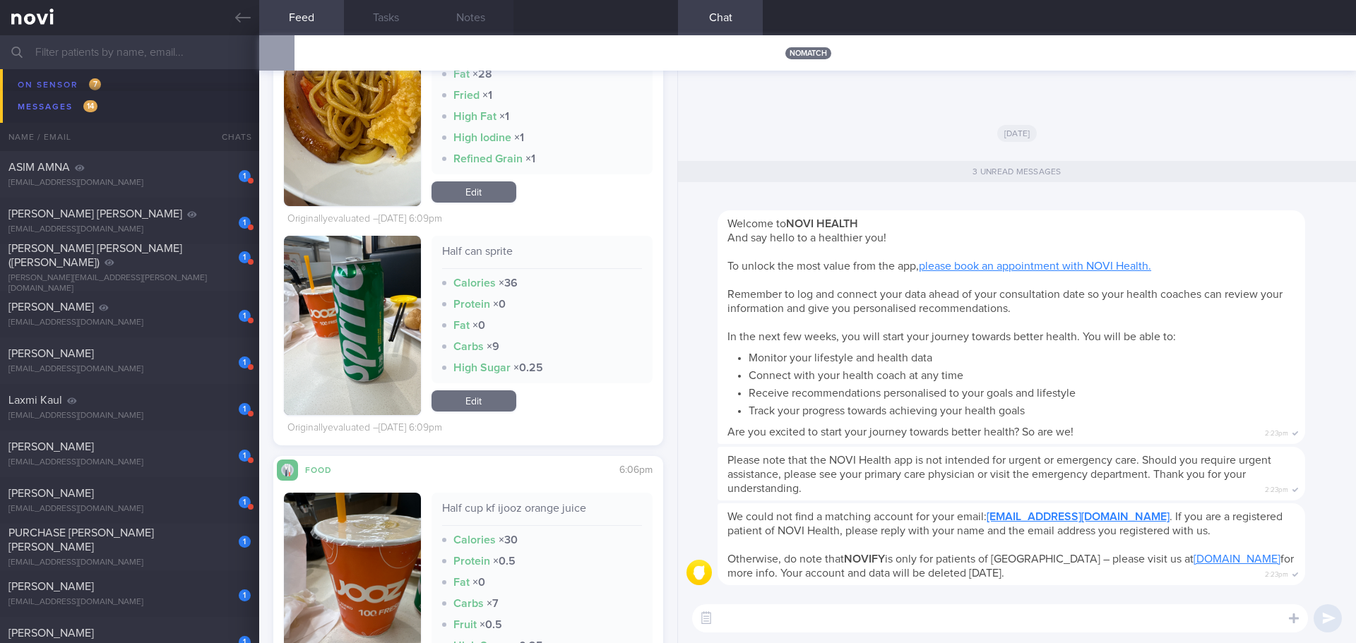
scroll to position [1027, 0]
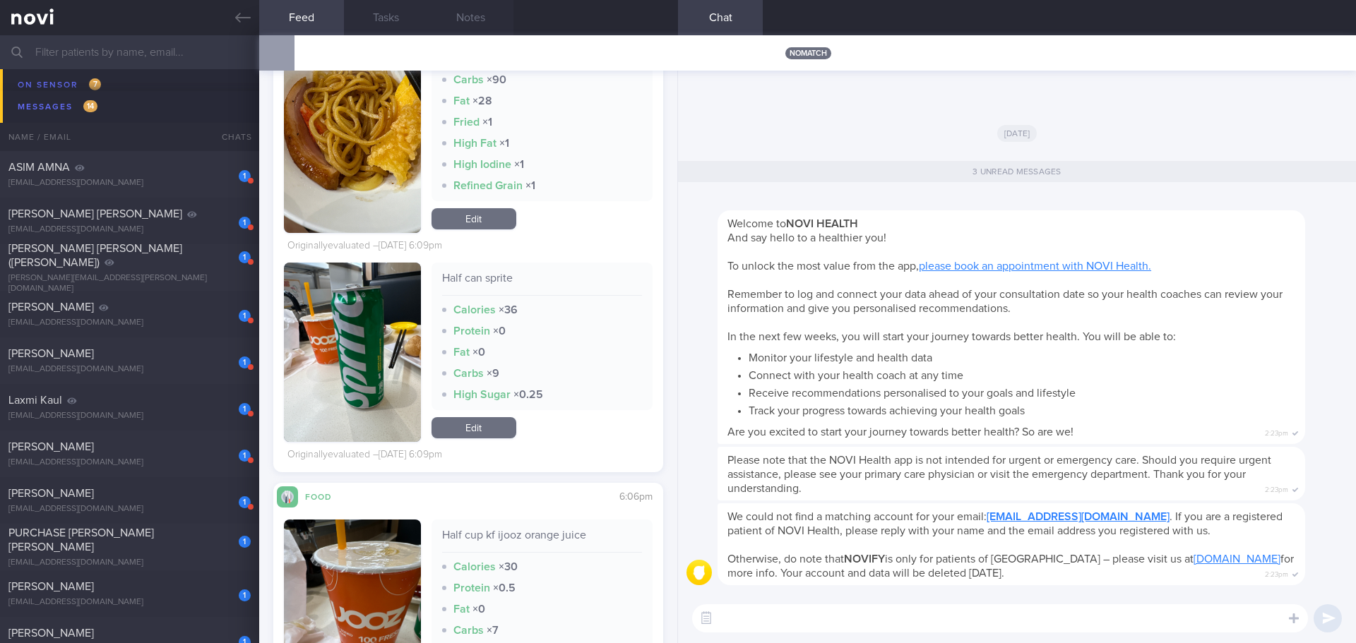
click at [339, 238] on button "button" at bounding box center [352, 352] width 137 height 179
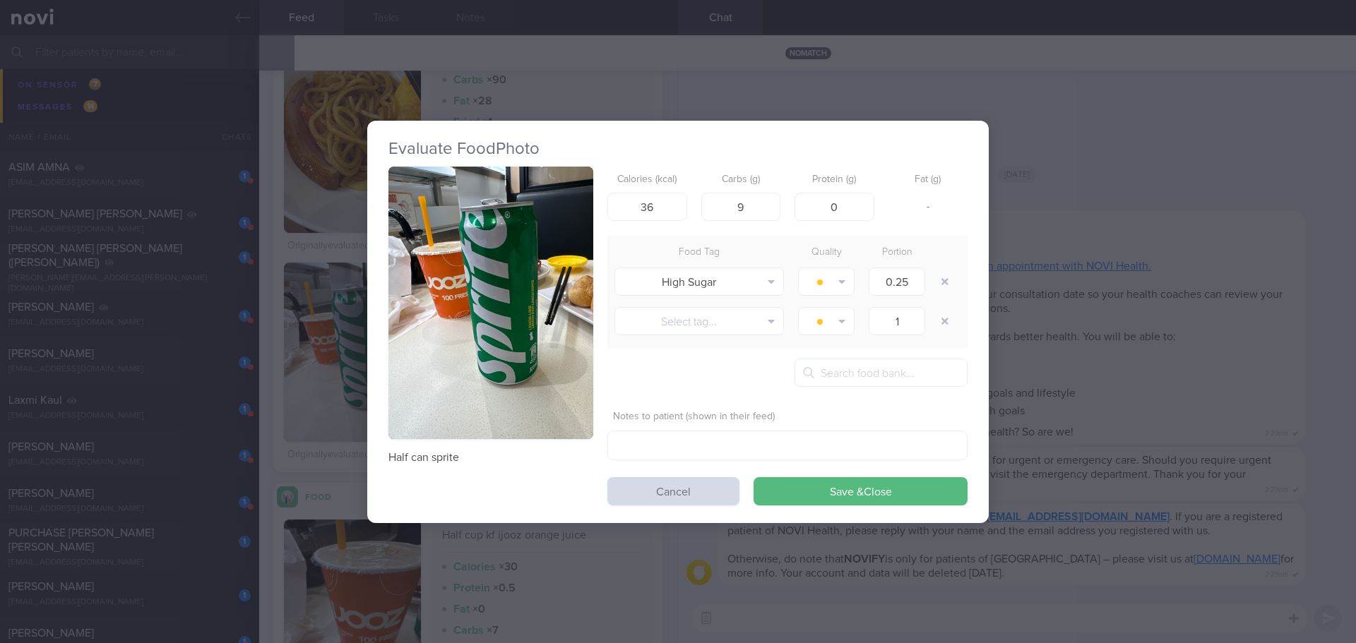
click at [453, 238] on button "button" at bounding box center [490, 303] width 205 height 273
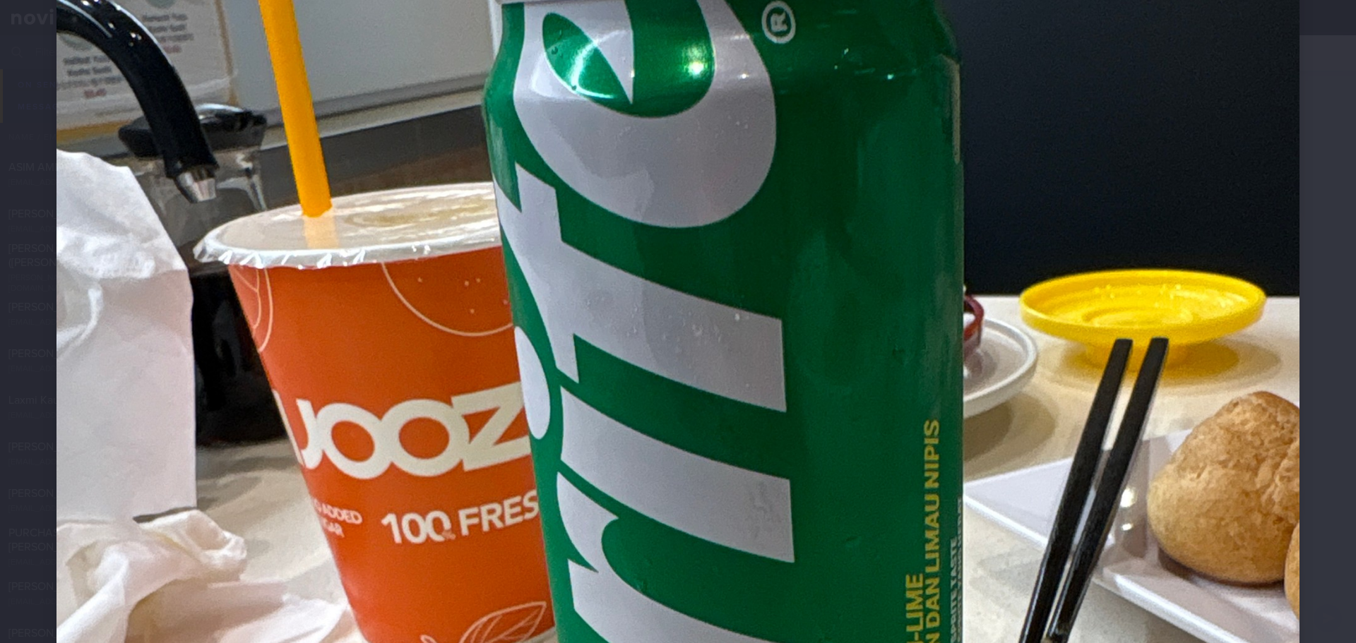
scroll to position [424, 0]
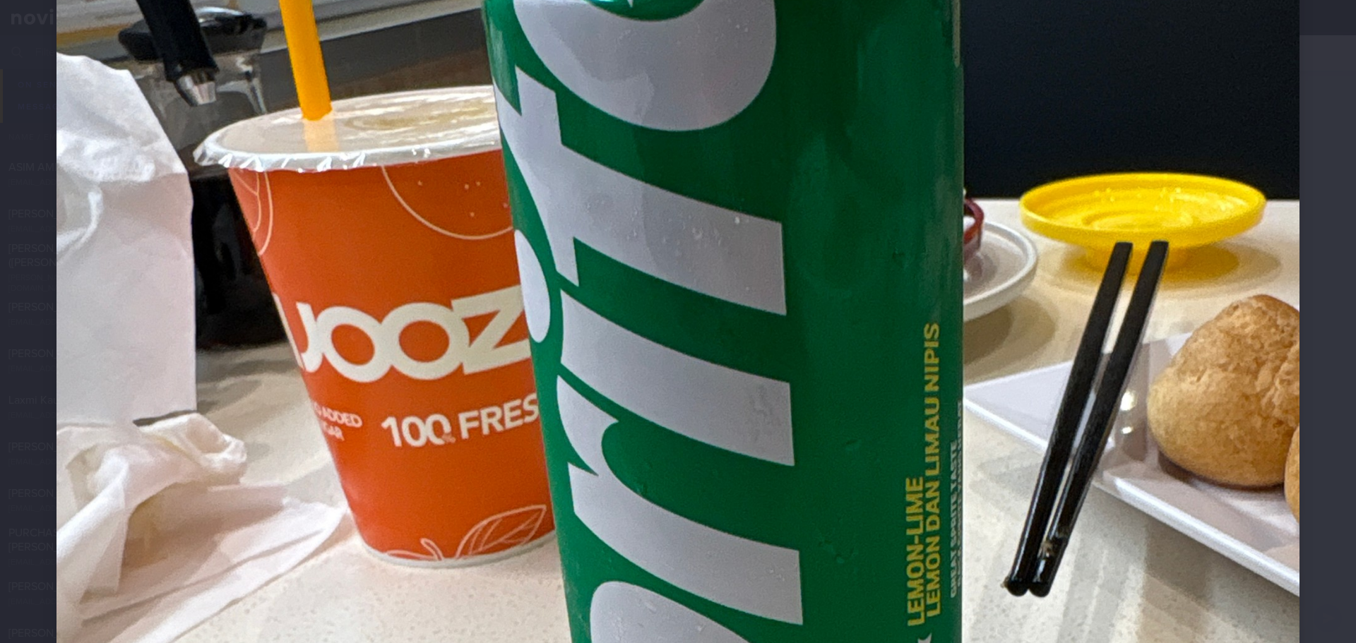
click at [538, 238] on div at bounding box center [678, 461] width 1356 height 1770
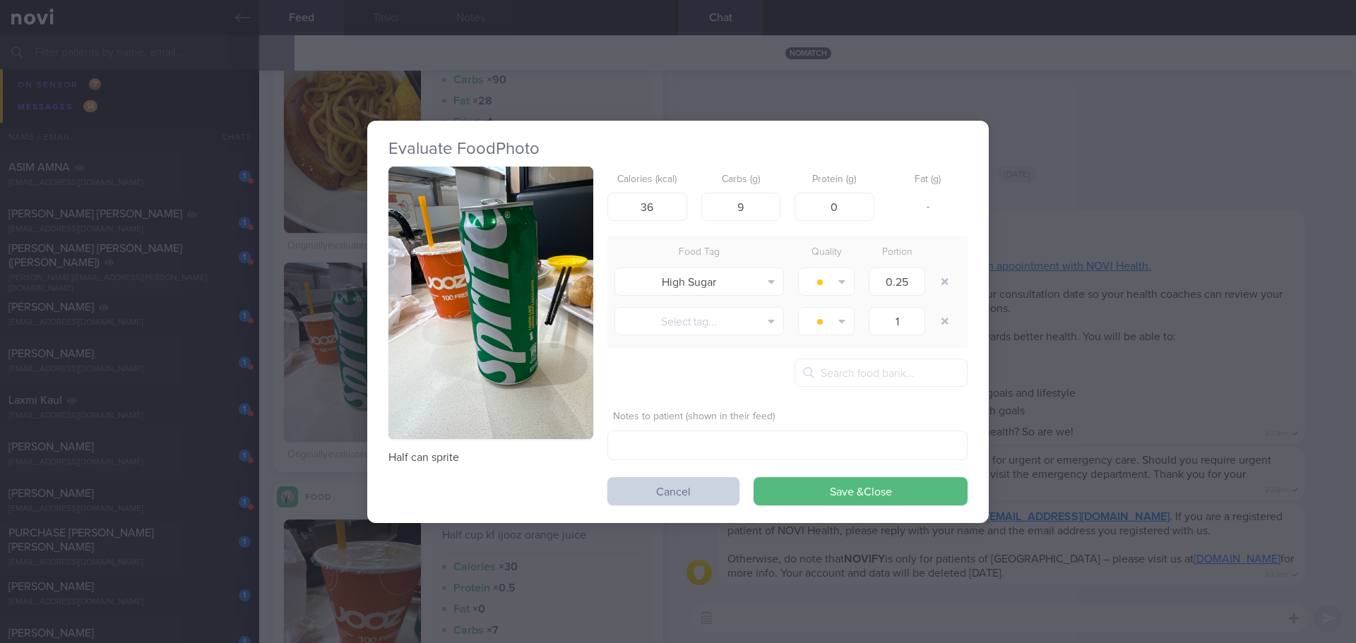
click at [538, 238] on button "Cancel" at bounding box center [673, 491] width 132 height 28
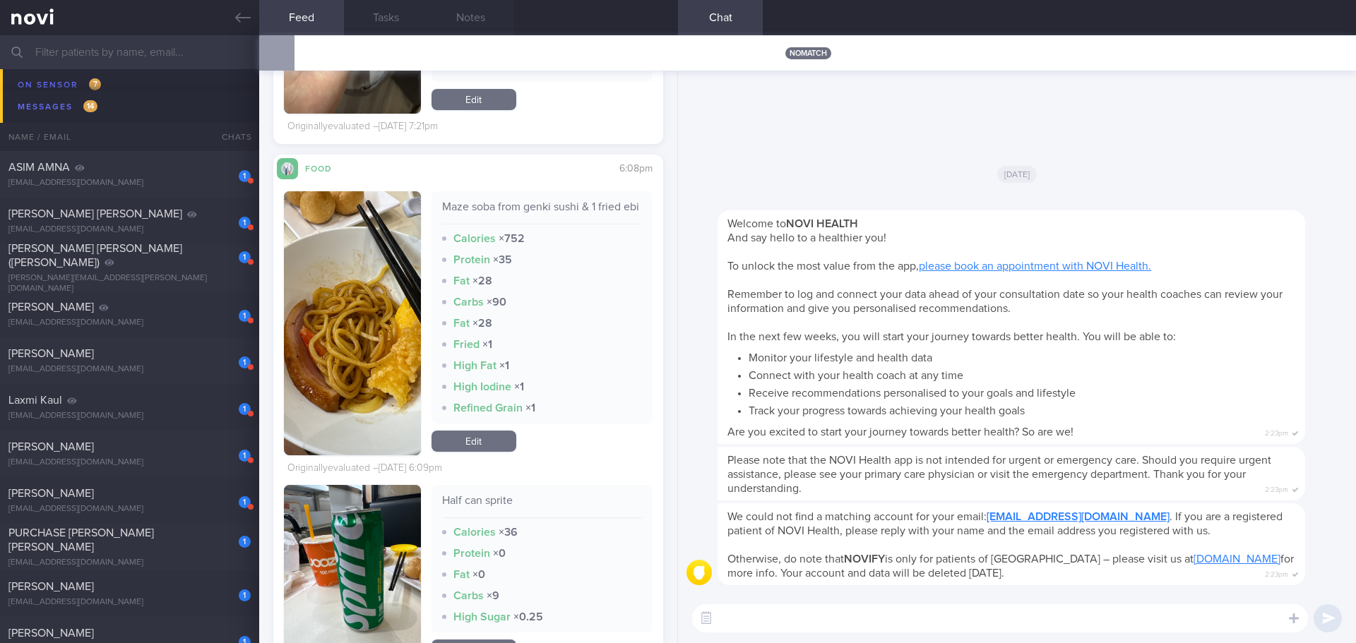
scroll to position [744, 0]
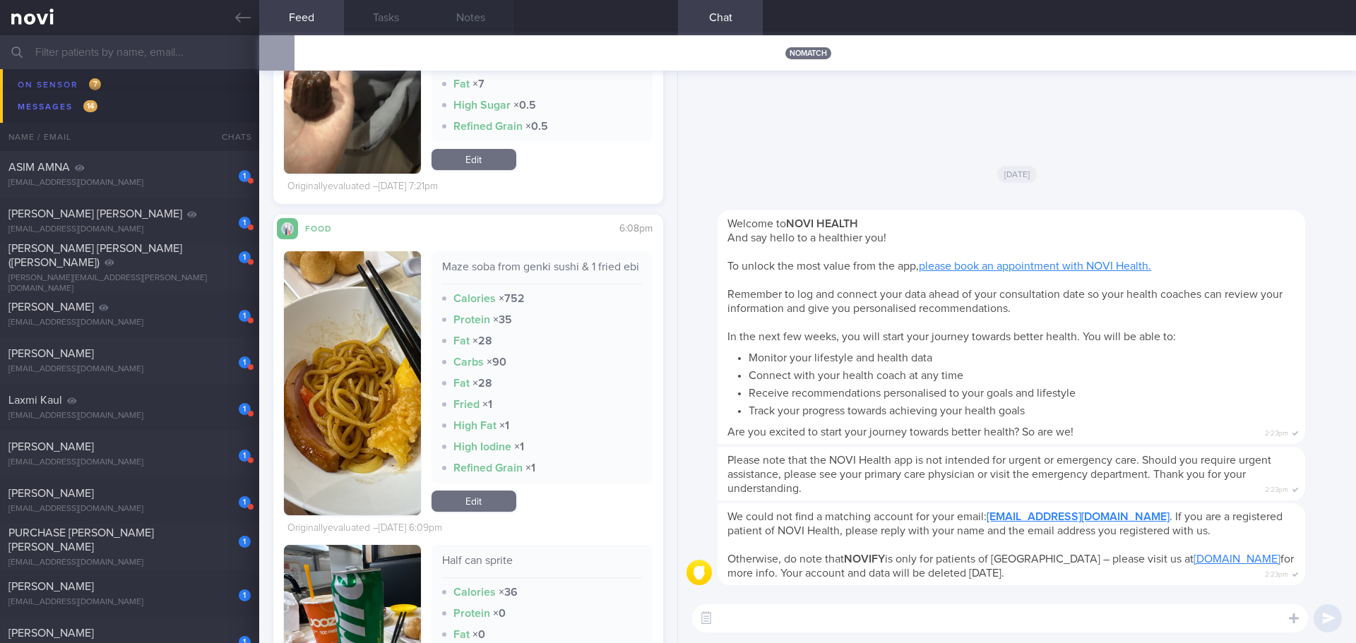
click at [358, 238] on button "button" at bounding box center [352, 383] width 137 height 264
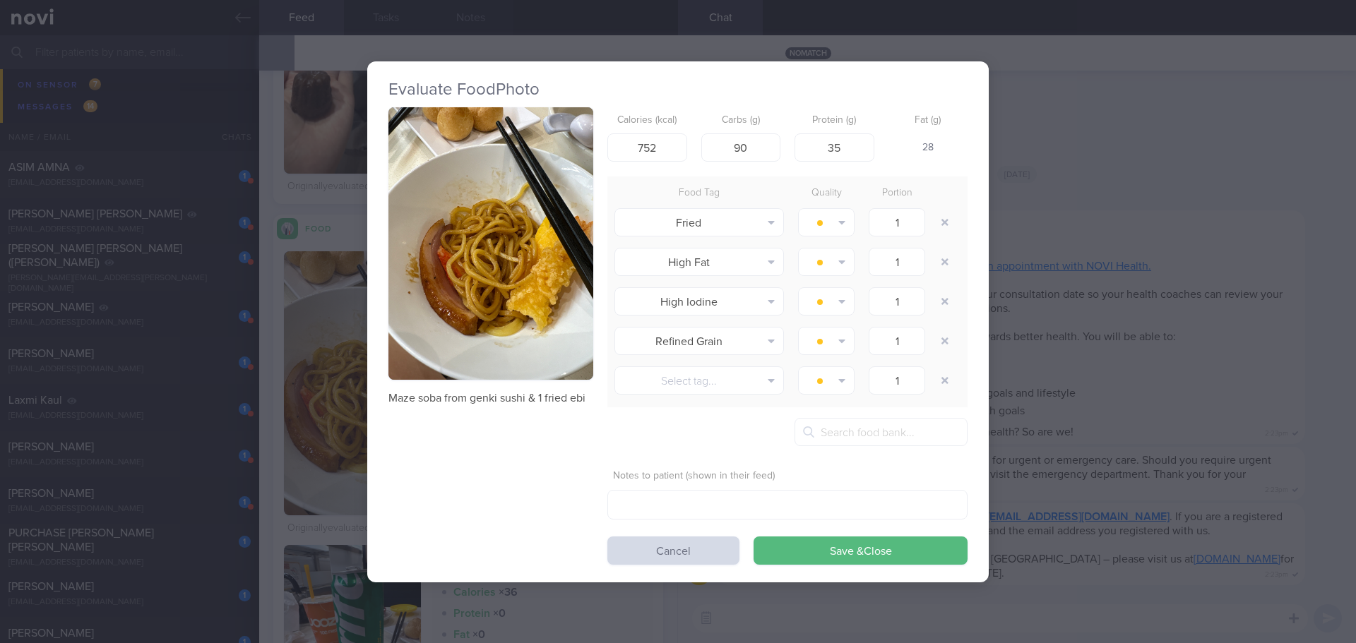
click at [474, 238] on button "button" at bounding box center [490, 243] width 205 height 273
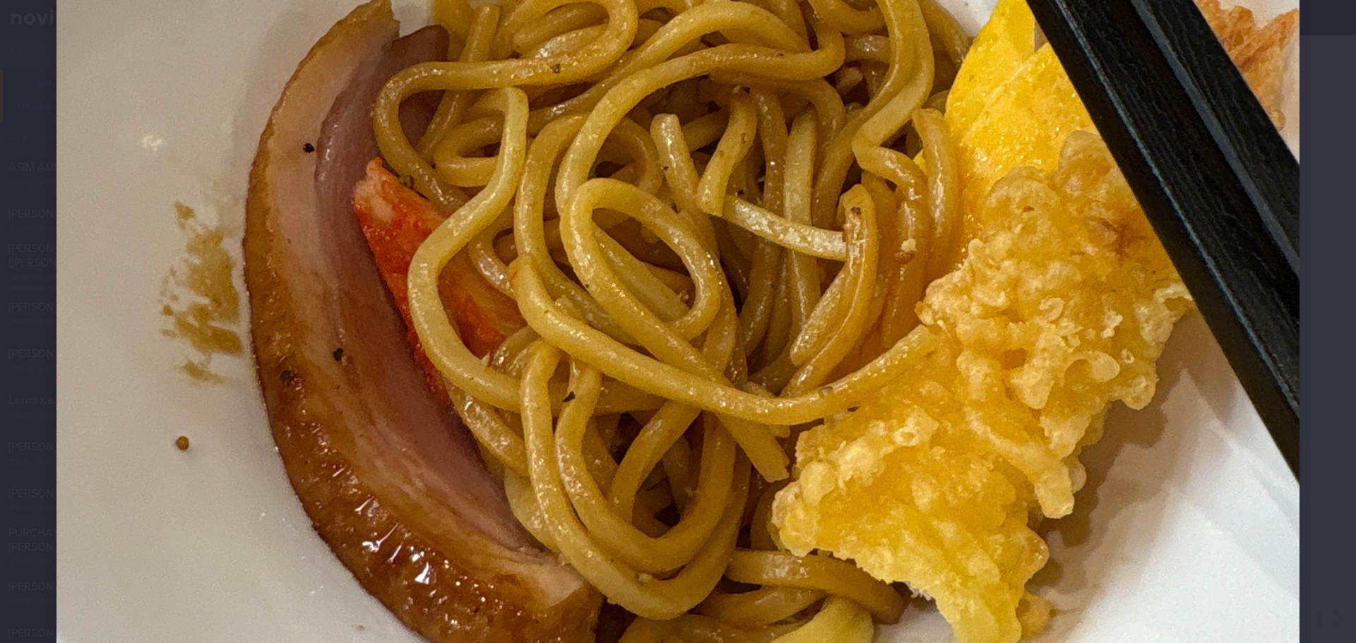
scroll to position [777, 0]
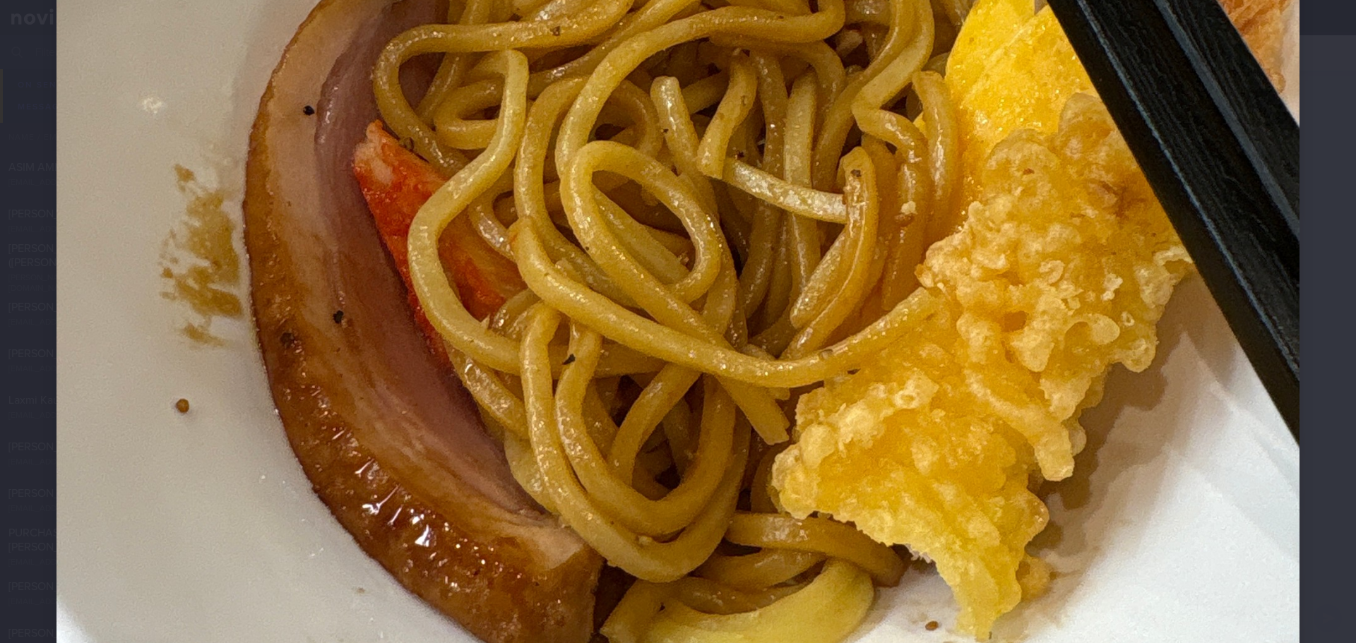
click at [538, 238] on div at bounding box center [678, 108] width 1356 height 1770
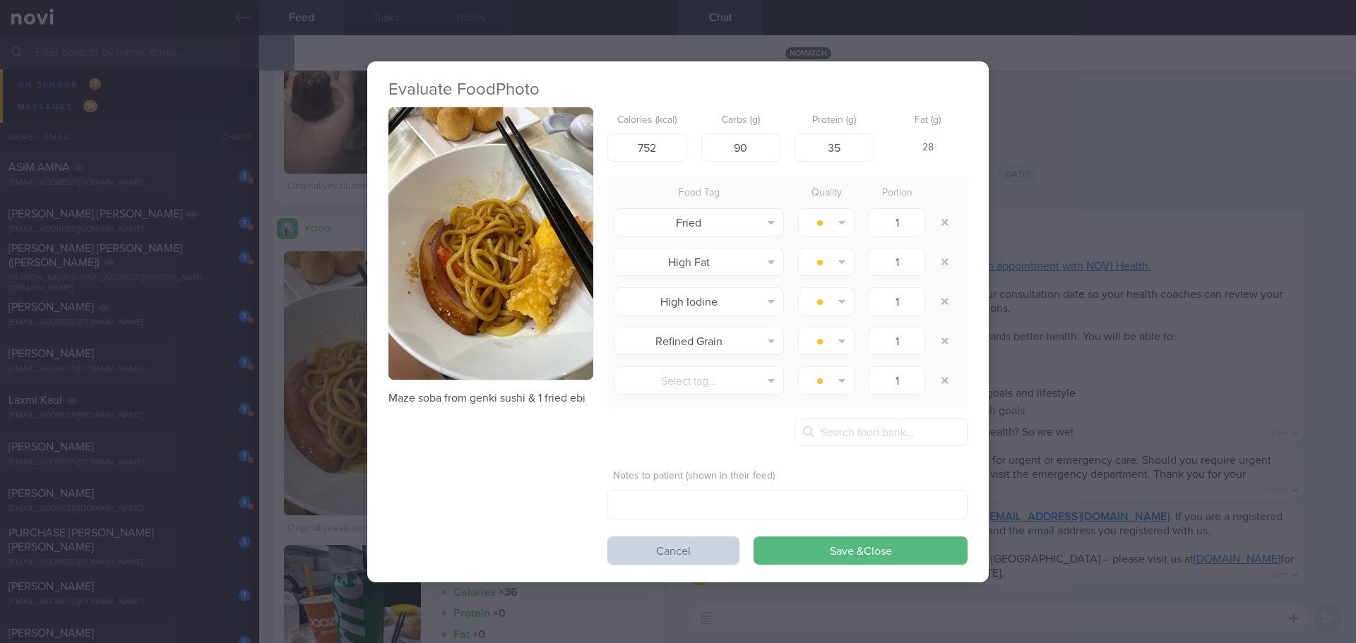
click at [538, 238] on button "Cancel" at bounding box center [673, 551] width 132 height 28
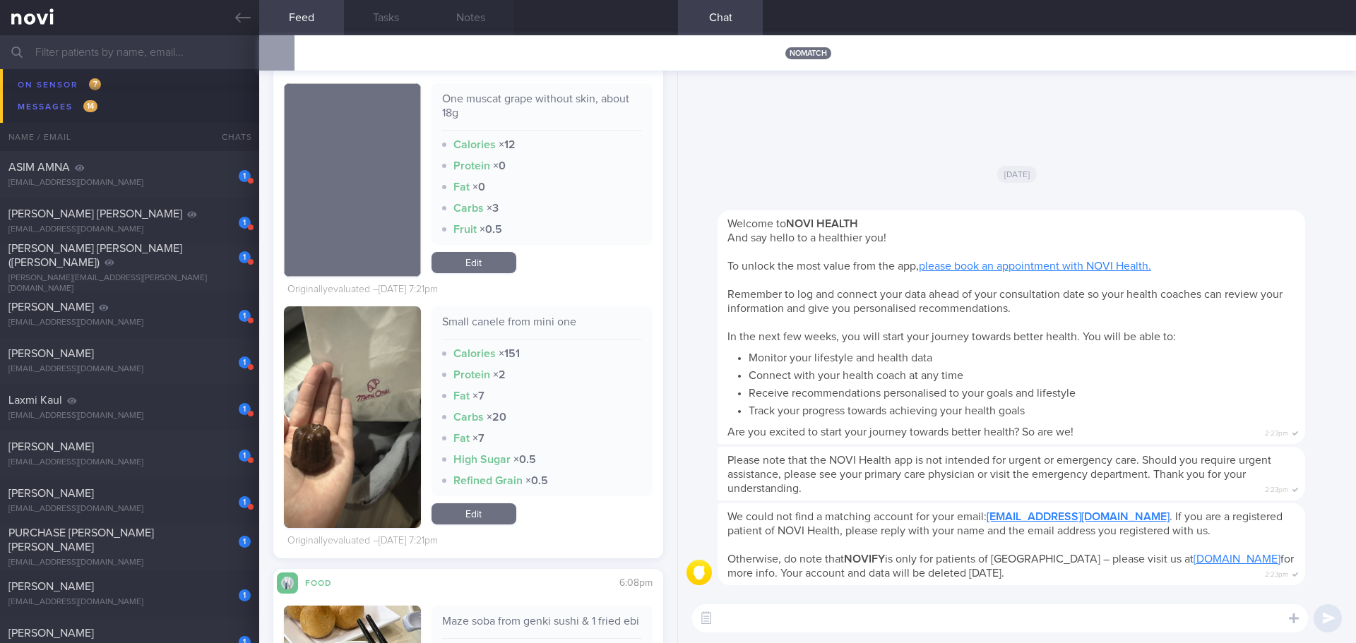
scroll to position [321, 0]
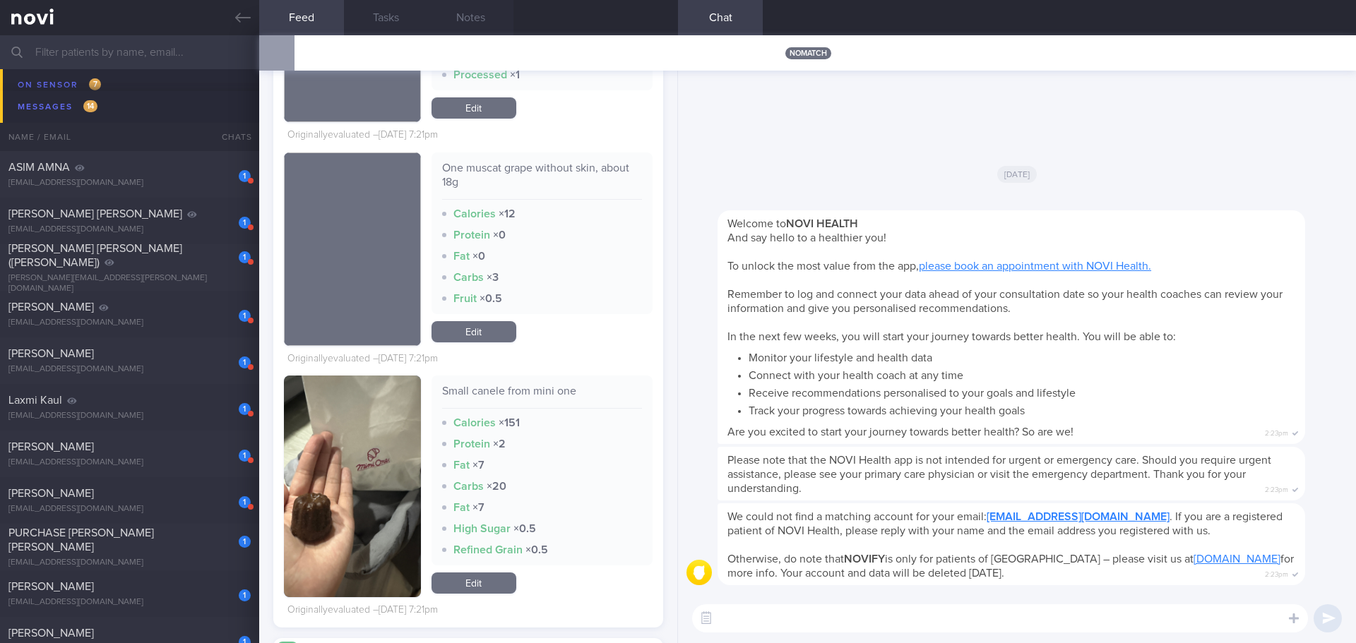
click at [371, 238] on button "button" at bounding box center [352, 487] width 137 height 222
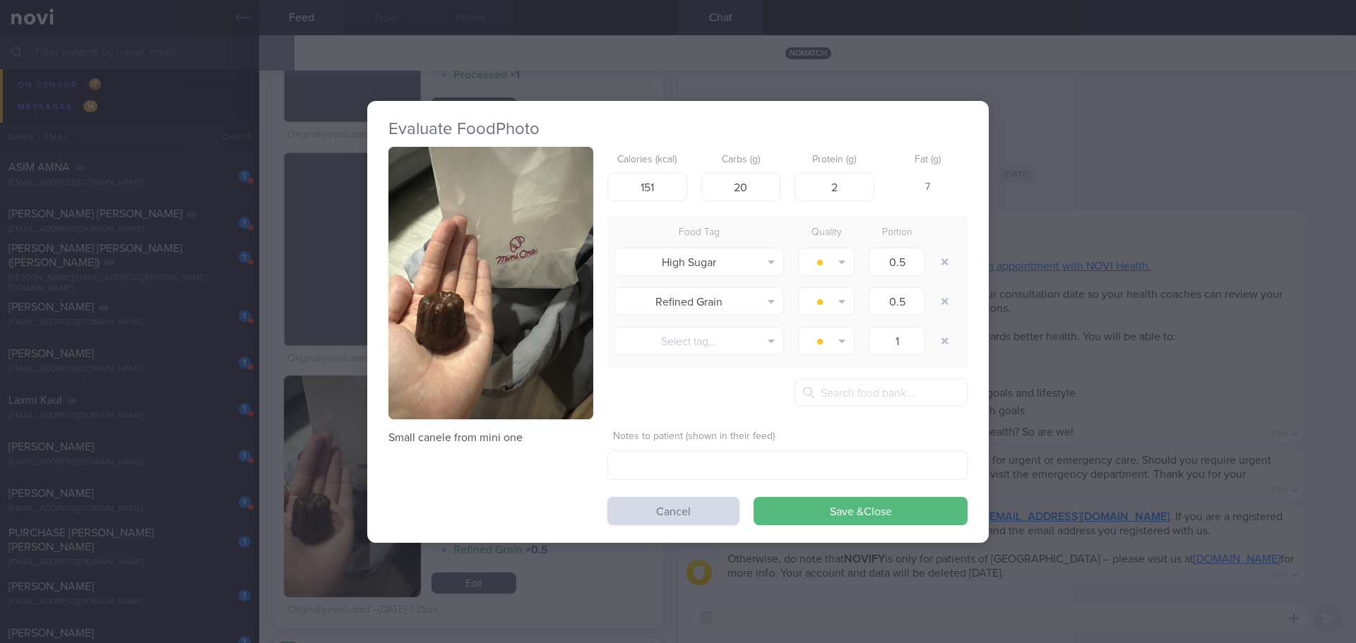
click at [495, 238] on button "button" at bounding box center [490, 283] width 205 height 273
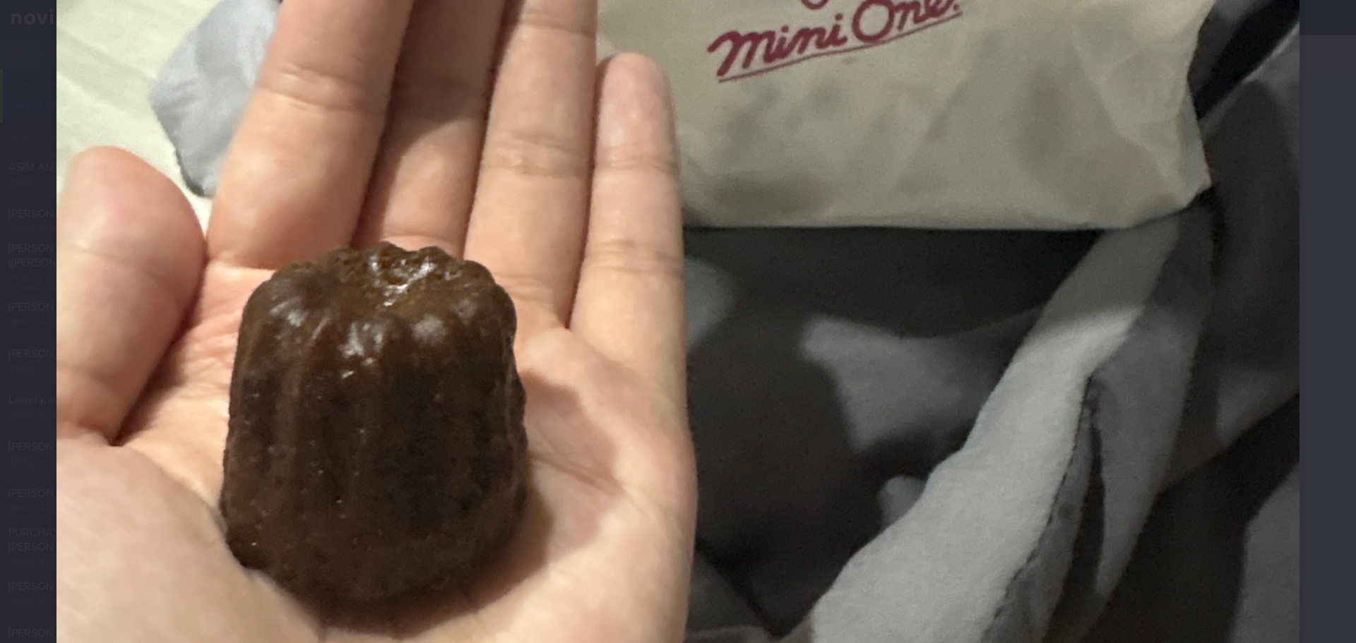
scroll to position [847, 0]
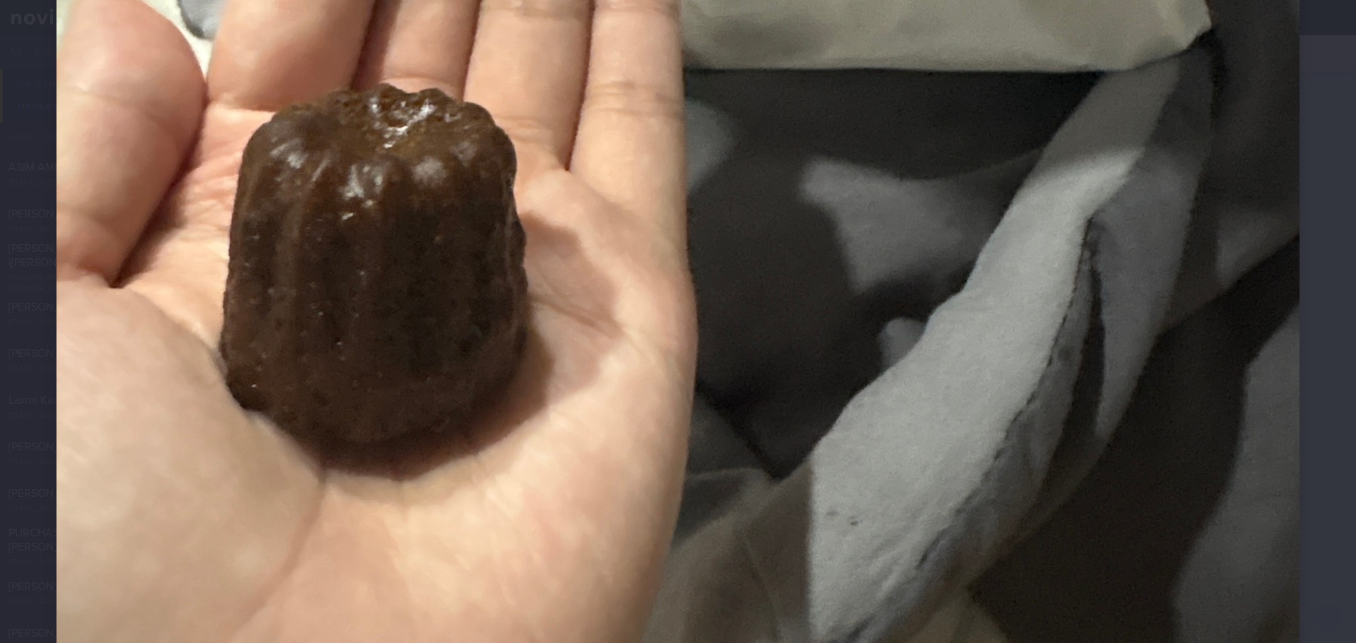
click at [538, 238] on div at bounding box center [678, 38] width 1356 height 1770
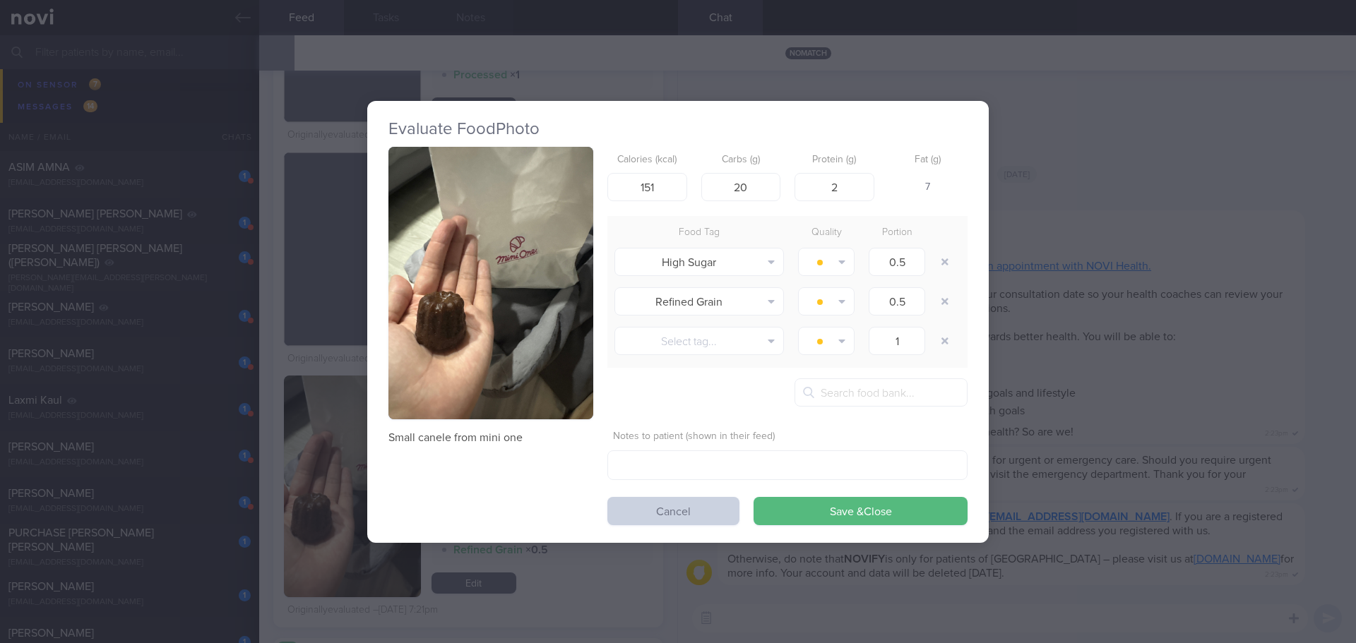
click at [538, 238] on button "Cancel" at bounding box center [673, 511] width 132 height 28
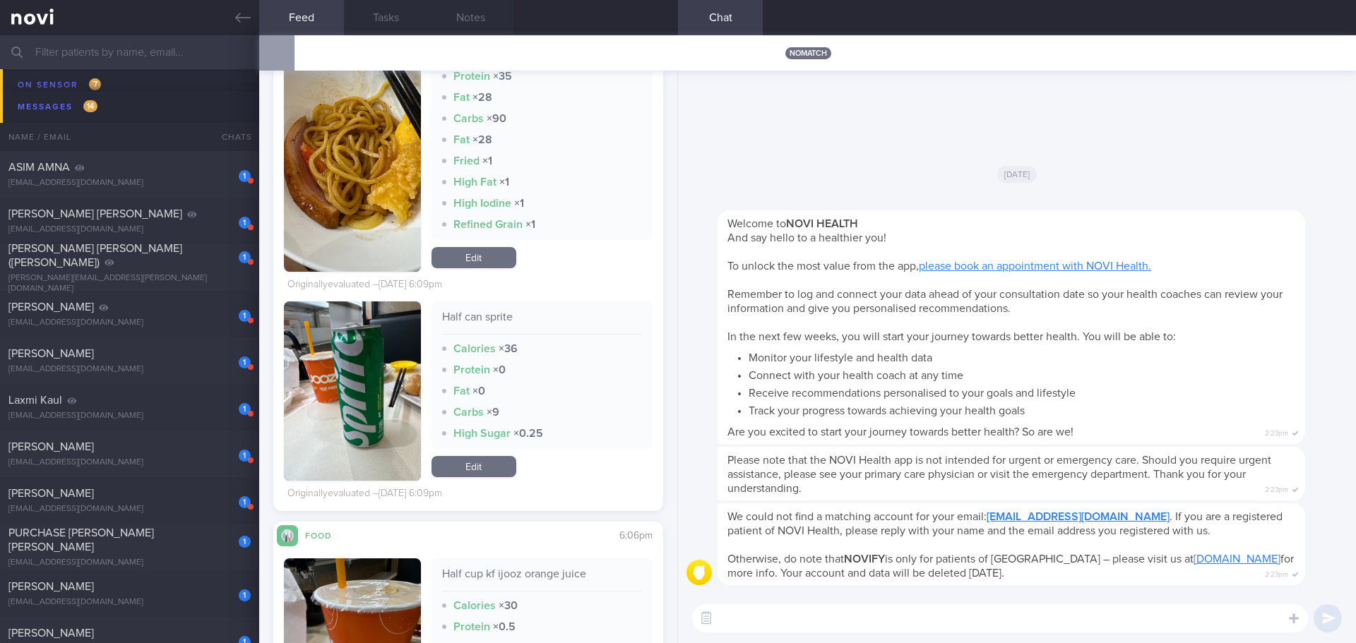
scroll to position [988, 0]
click at [354, 238] on button "button" at bounding box center [352, 390] width 137 height 179
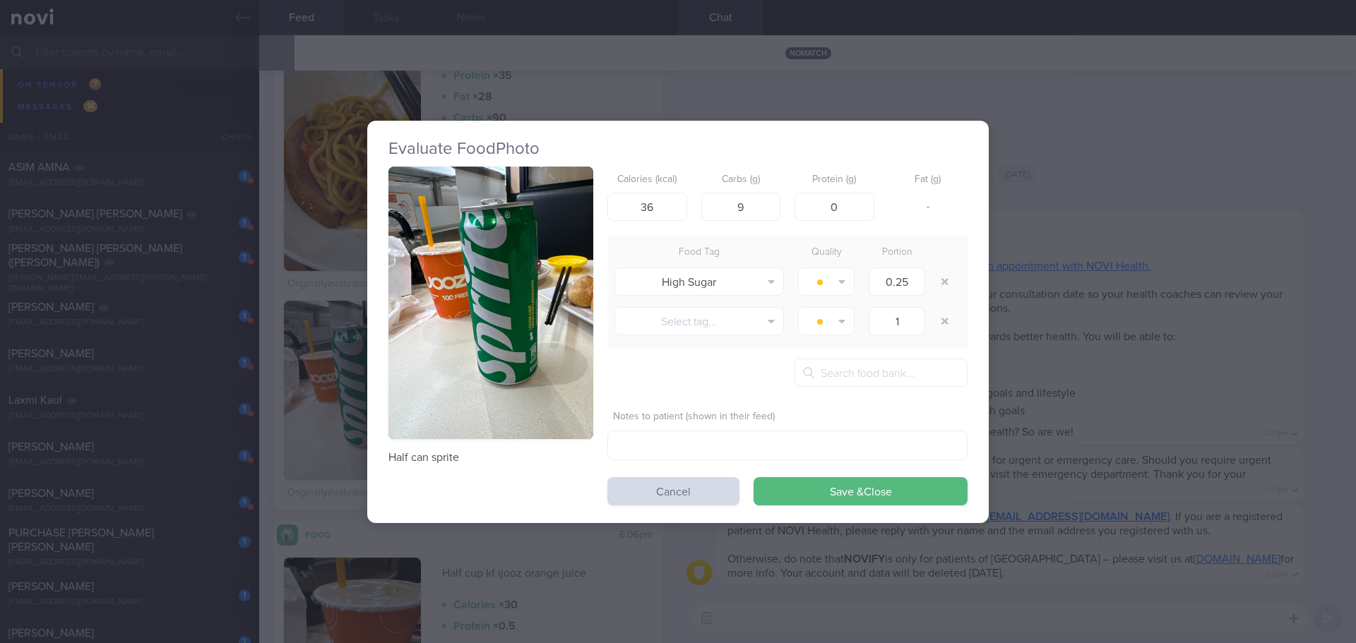
click at [510, 238] on button "button" at bounding box center [490, 303] width 205 height 273
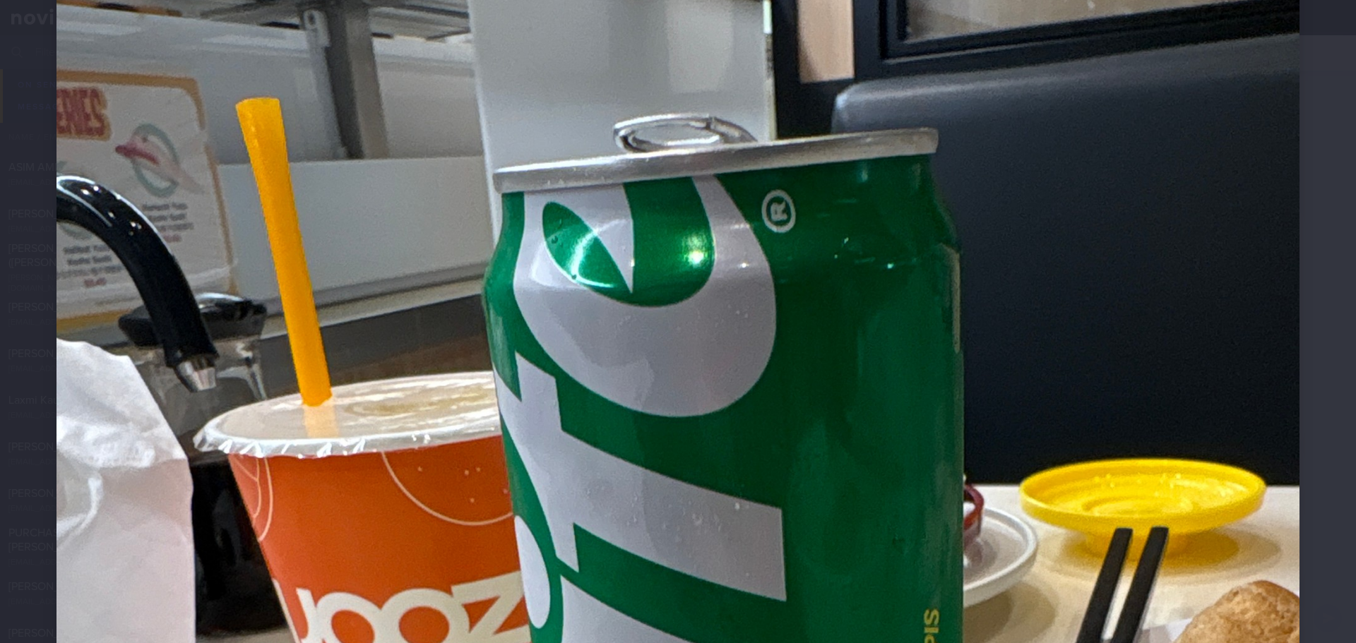
scroll to position [424, 0]
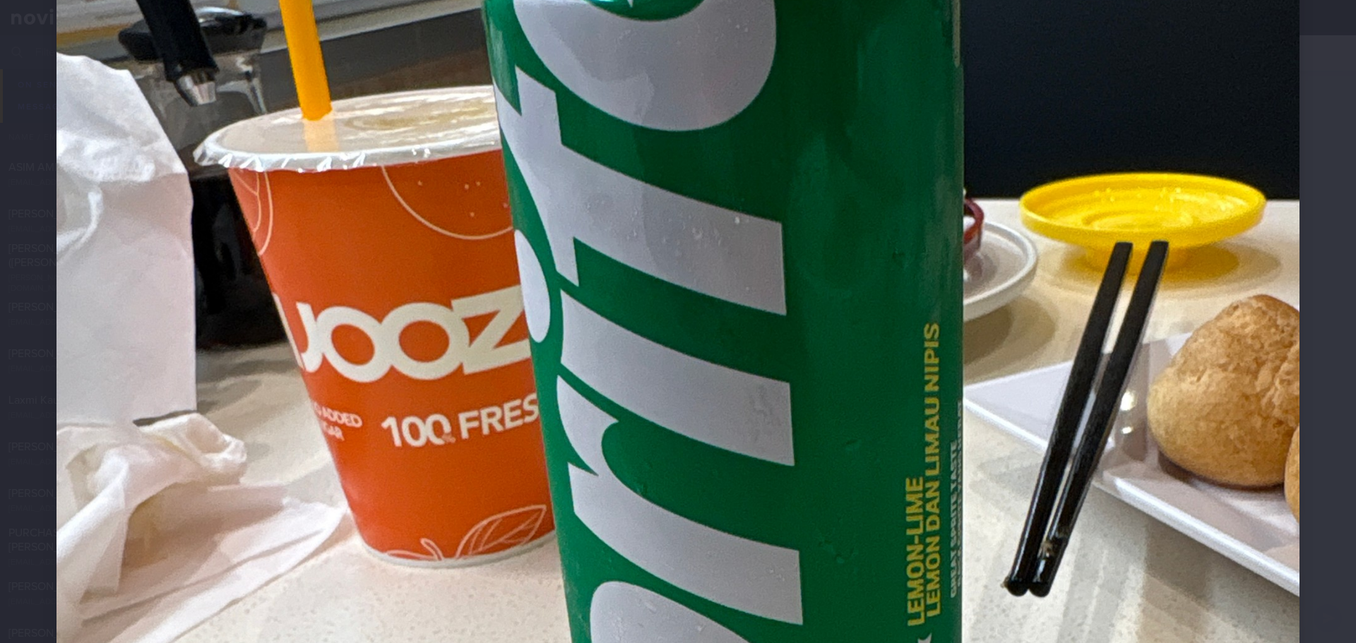
click at [538, 238] on div at bounding box center [678, 461] width 1356 height 1770
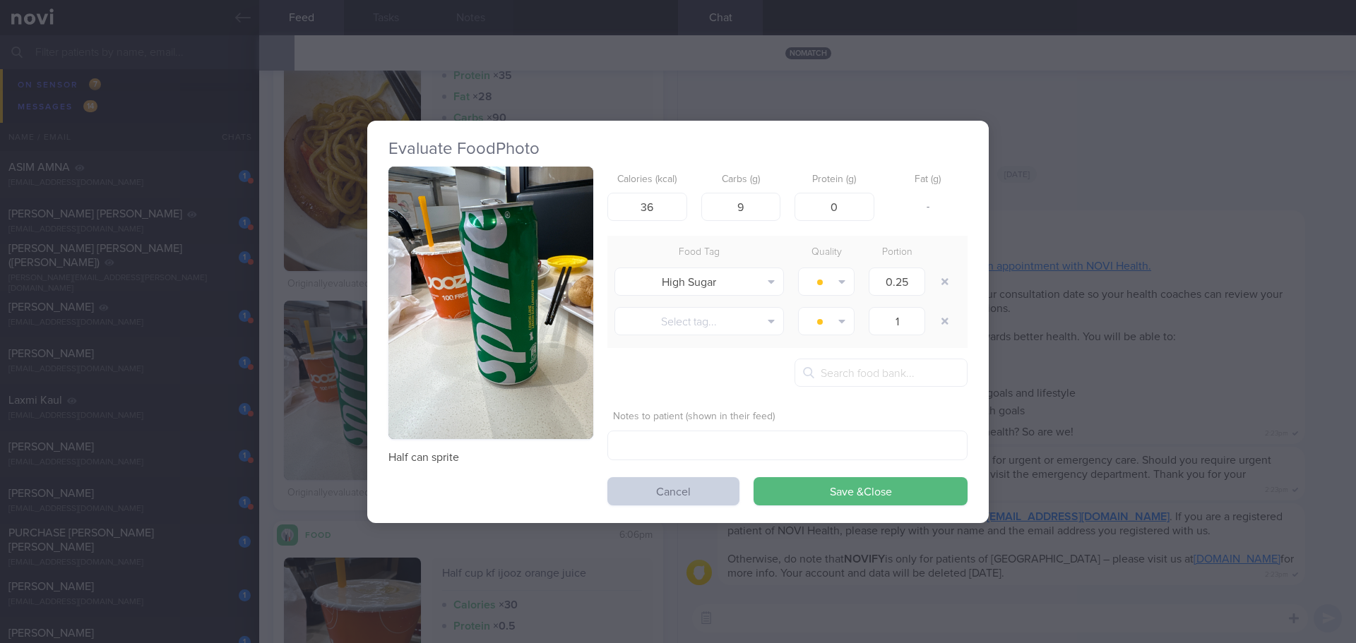
click at [538, 238] on button "Cancel" at bounding box center [673, 491] width 132 height 28
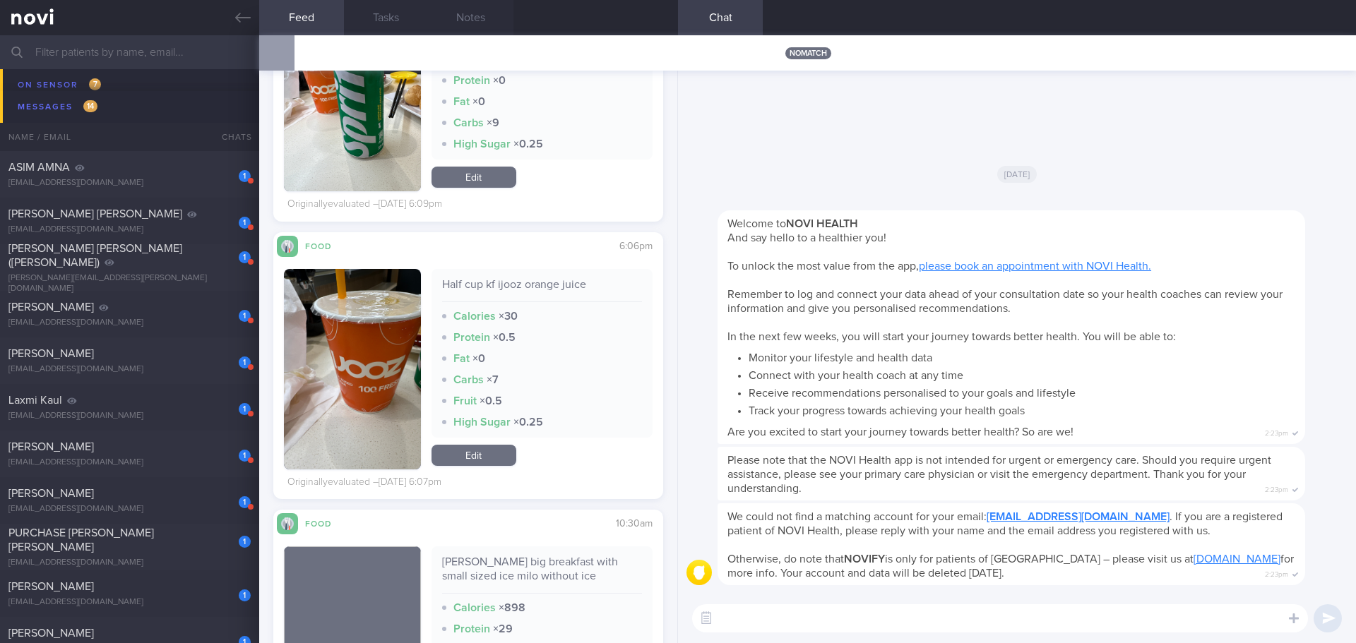
scroll to position [1309, 0]
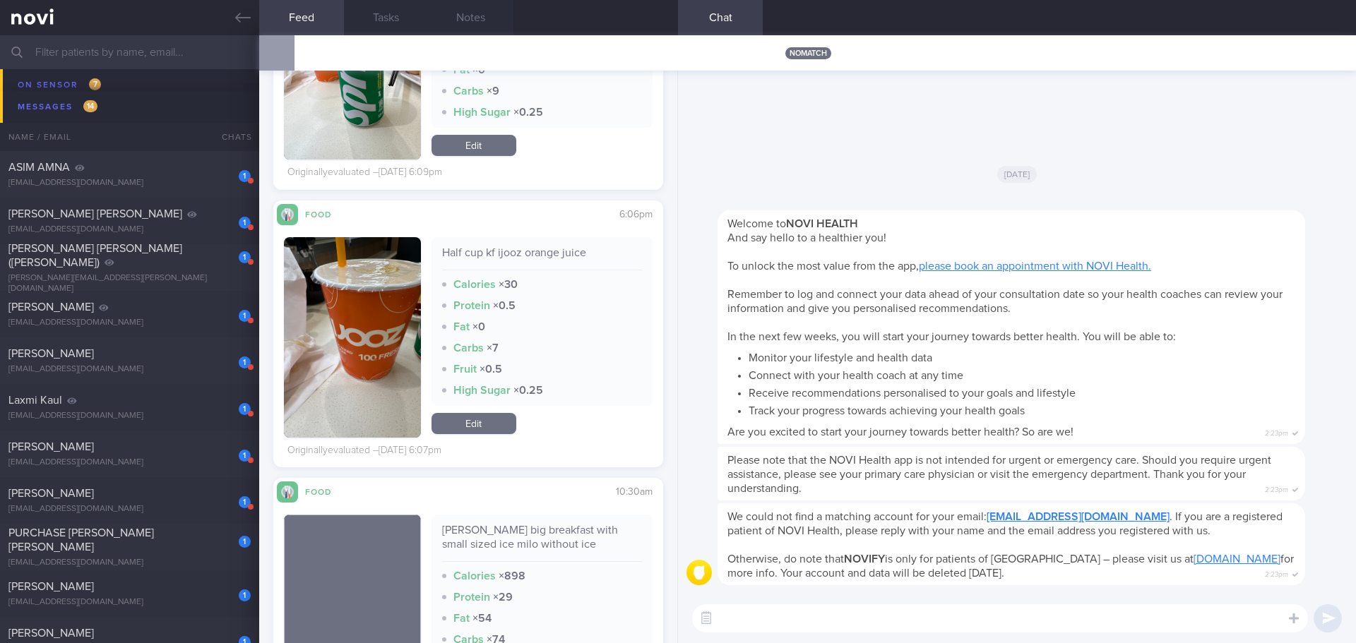
click at [475, 238] on link "Edit" at bounding box center [473, 423] width 85 height 21
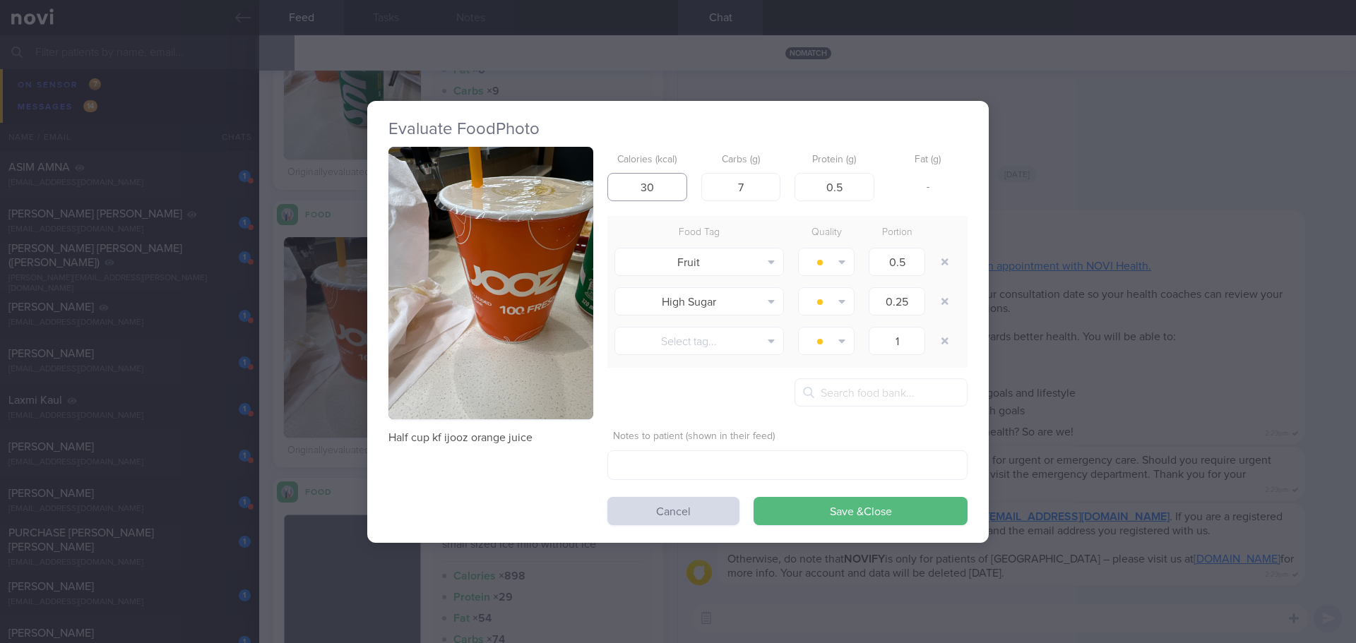
drag, startPoint x: 655, startPoint y: 186, endPoint x: 607, endPoint y: 189, distance: 47.4
click at [538, 189] on input "30" at bounding box center [647, 187] width 80 height 28
type input "120"
click at [538, 180] on input "7" at bounding box center [741, 187] width 80 height 28
type input "1"
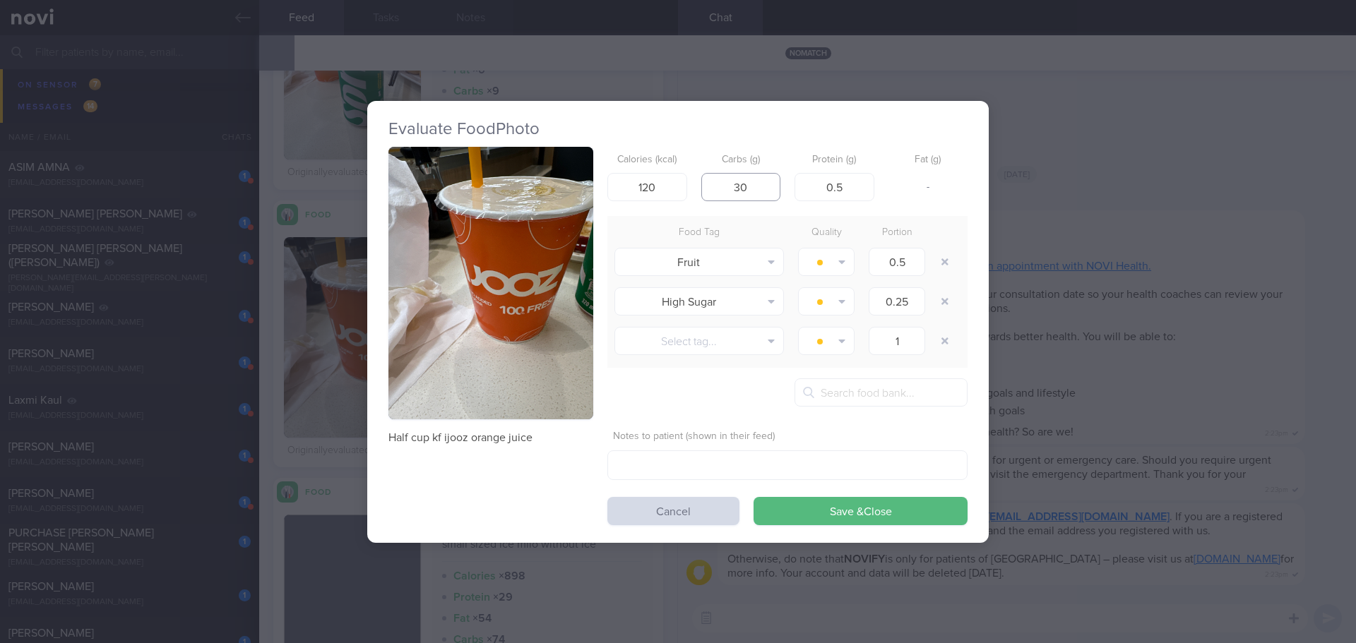
type input "30"
click at [538, 238] on label "Notes to patient (shown in their feed)" at bounding box center [787, 437] width 349 height 13
click at [538, 238] on button "Save & Close" at bounding box center [860, 511] width 214 height 28
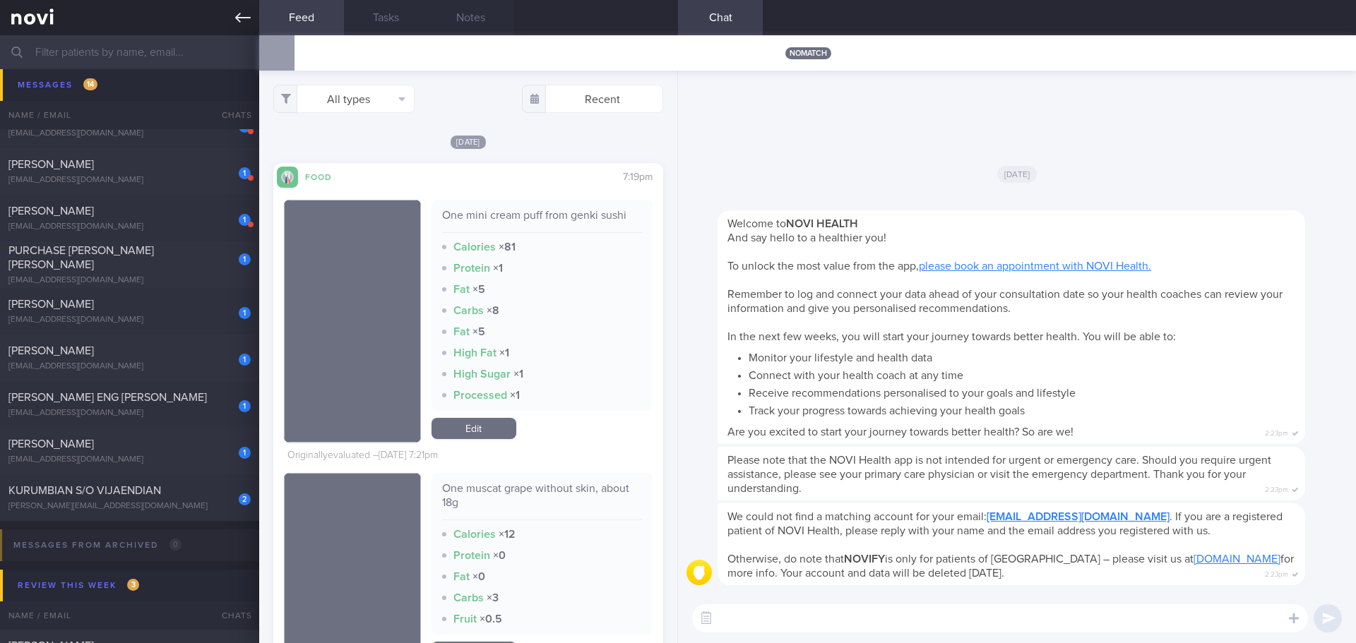
click at [235, 16] on icon at bounding box center [243, 18] width 16 height 16
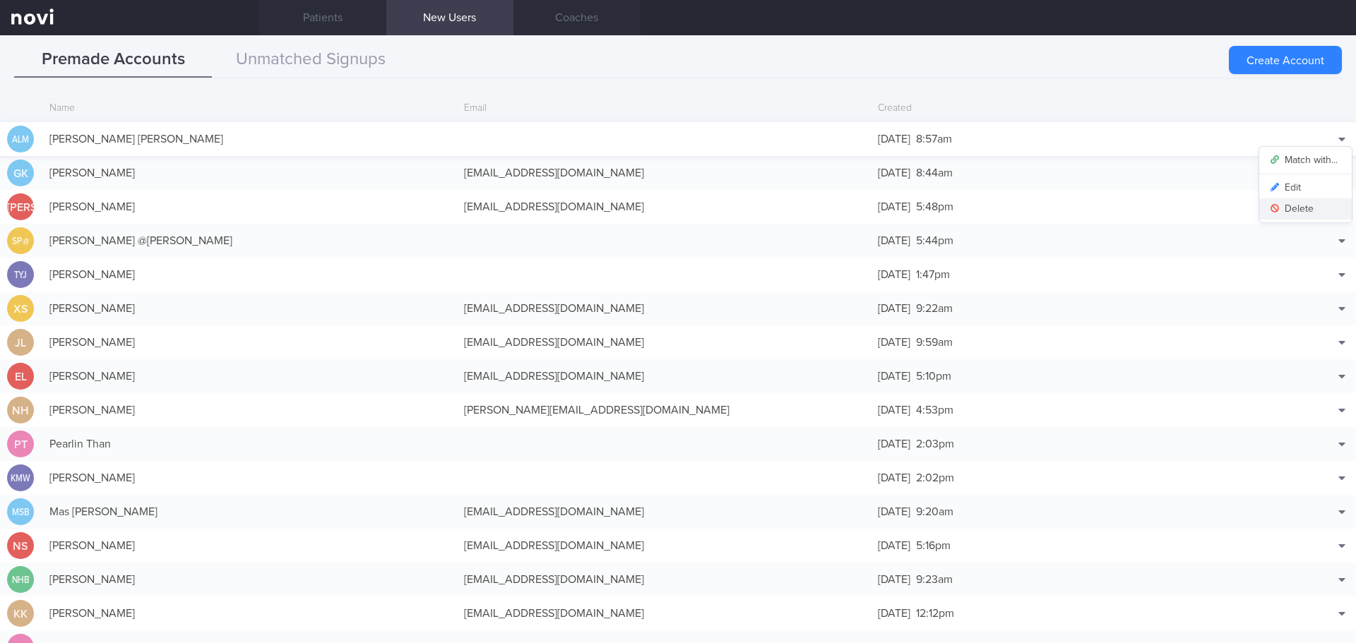
click at [538, 215] on button "Delete" at bounding box center [1305, 208] width 92 height 21
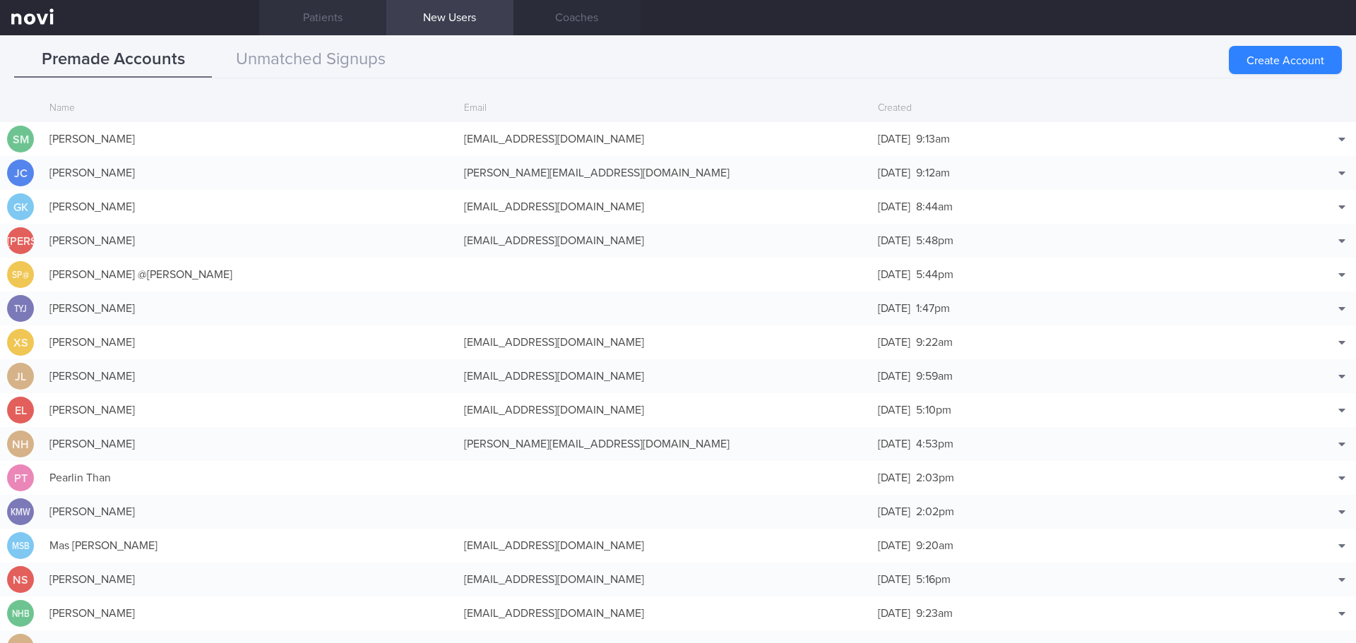
click at [294, 13] on link "Patients" at bounding box center [322, 17] width 127 height 35
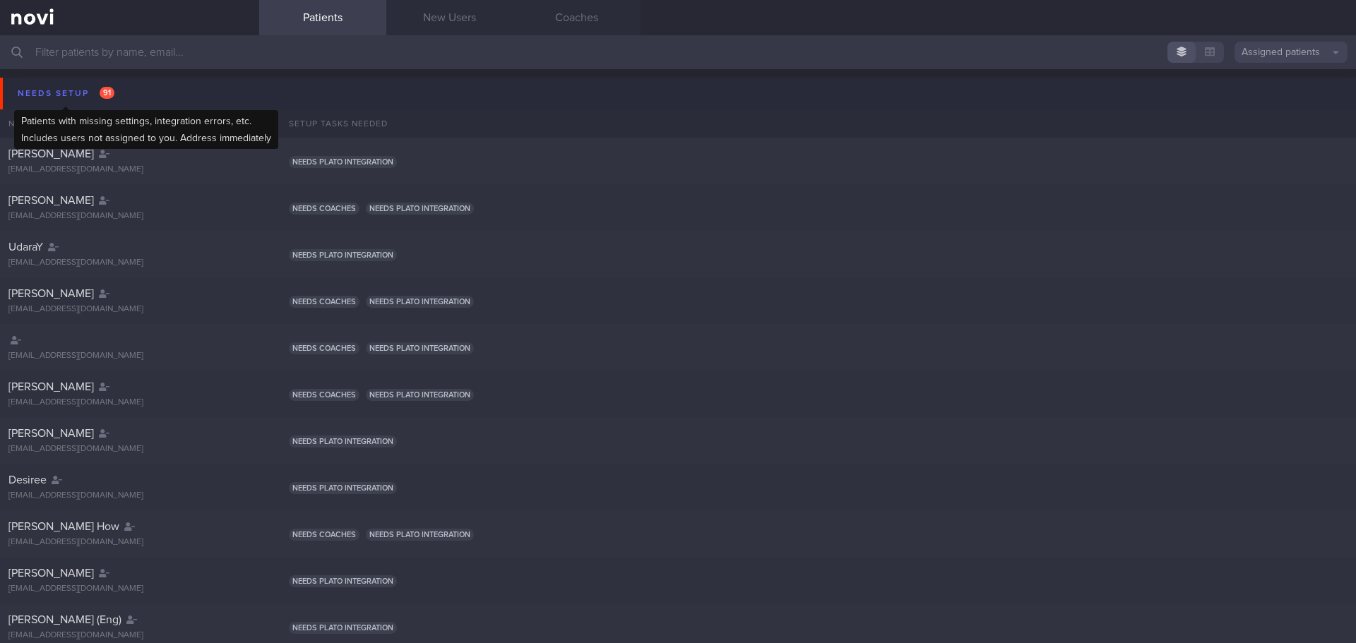
click at [63, 92] on div "Needs setup 91" at bounding box center [66, 93] width 104 height 19
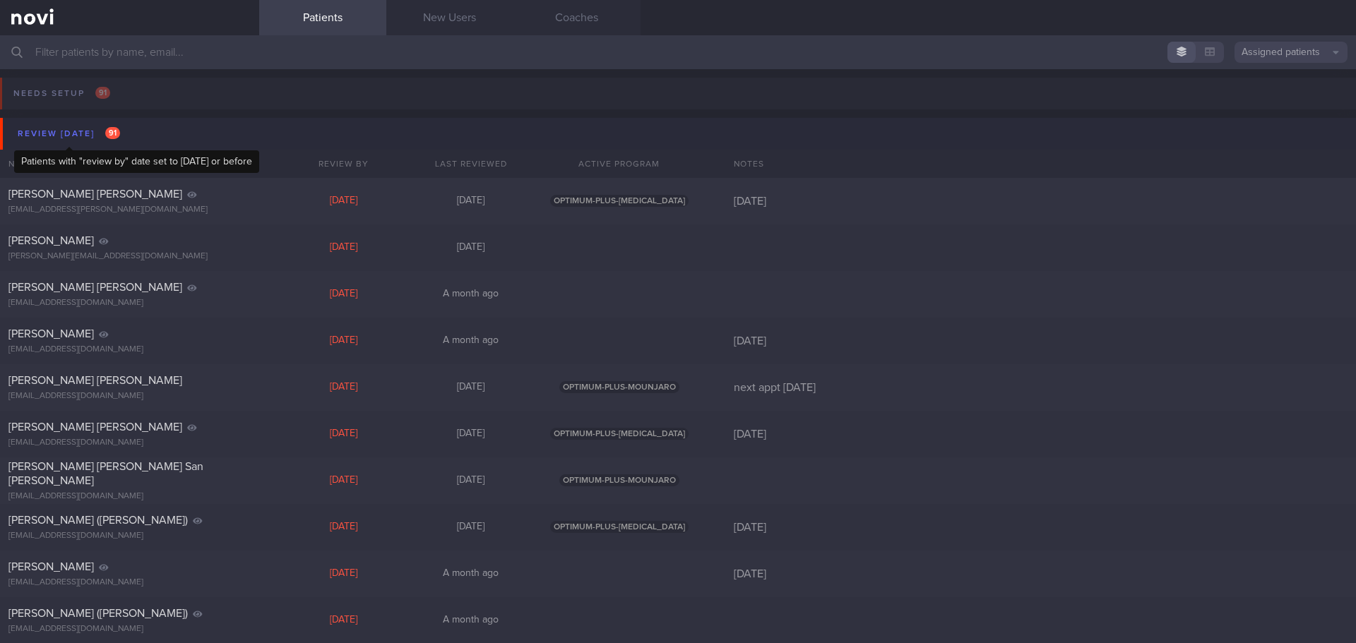
click at [94, 136] on div "Review [DATE] 91" at bounding box center [68, 133] width 109 height 19
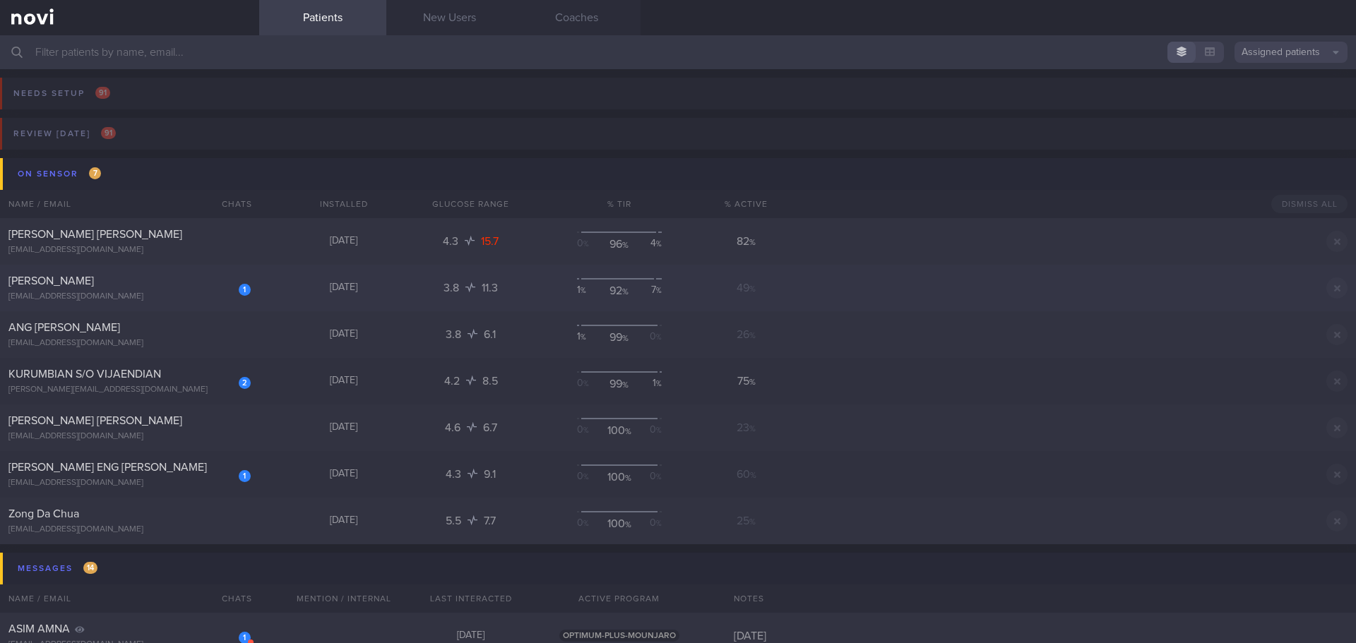
click at [154, 282] on div "[PERSON_NAME]" at bounding box center [127, 281] width 239 height 14
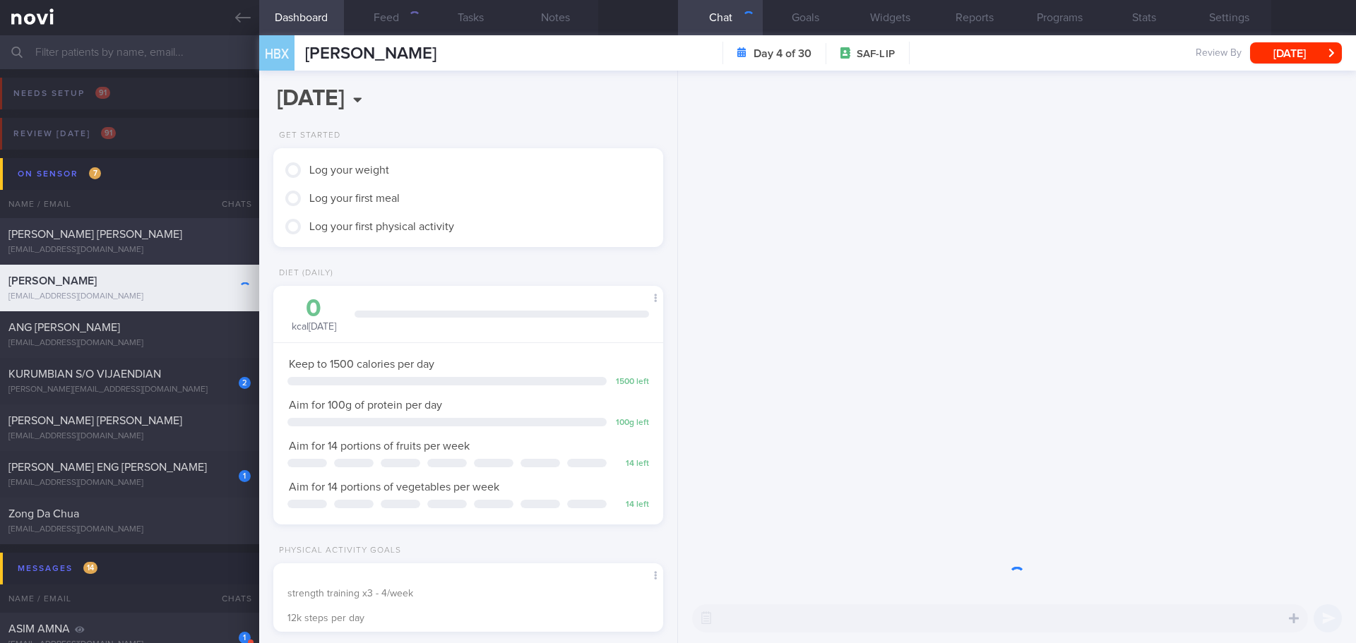
scroll to position [197, 354]
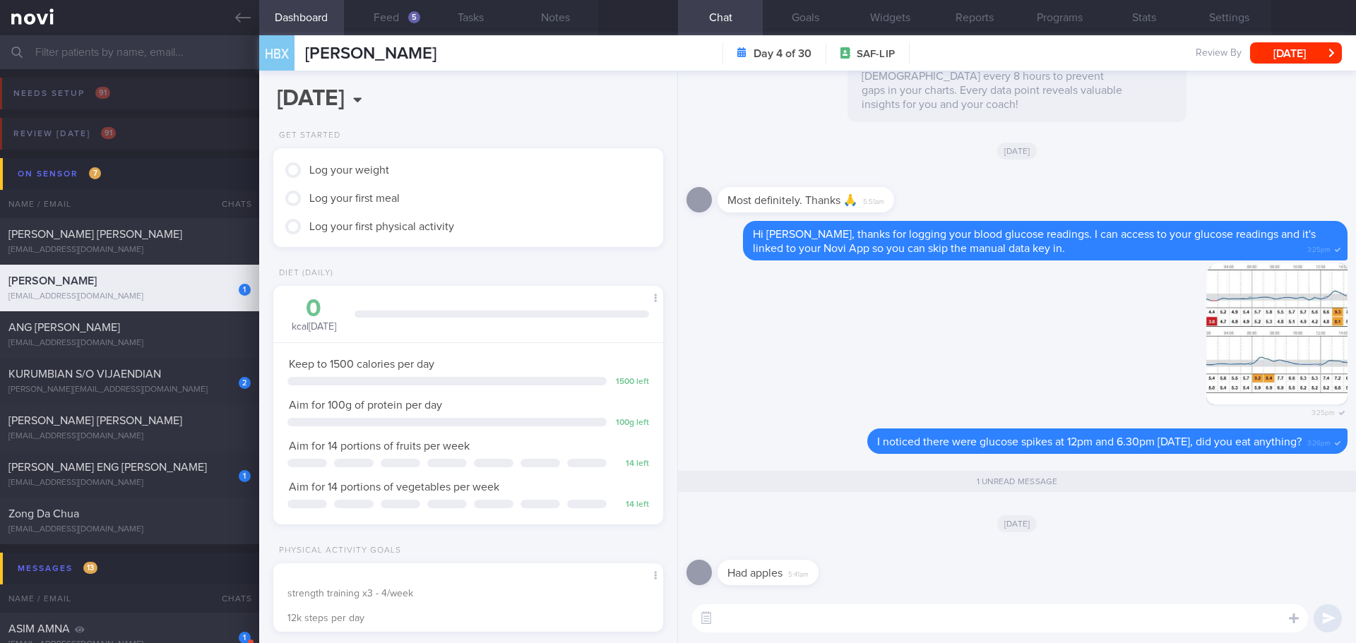
click at [907, 576] on div "Had apples 5:41am" at bounding box center [1016, 568] width 661 height 51
click at [908, 574] on div "Had apples 5:41am" at bounding box center [1016, 568] width 661 height 51
click at [909, 573] on div "Had apples 5:41am" at bounding box center [1016, 568] width 661 height 51
click at [910, 570] on div "Had apples 5:41am" at bounding box center [1016, 568] width 661 height 51
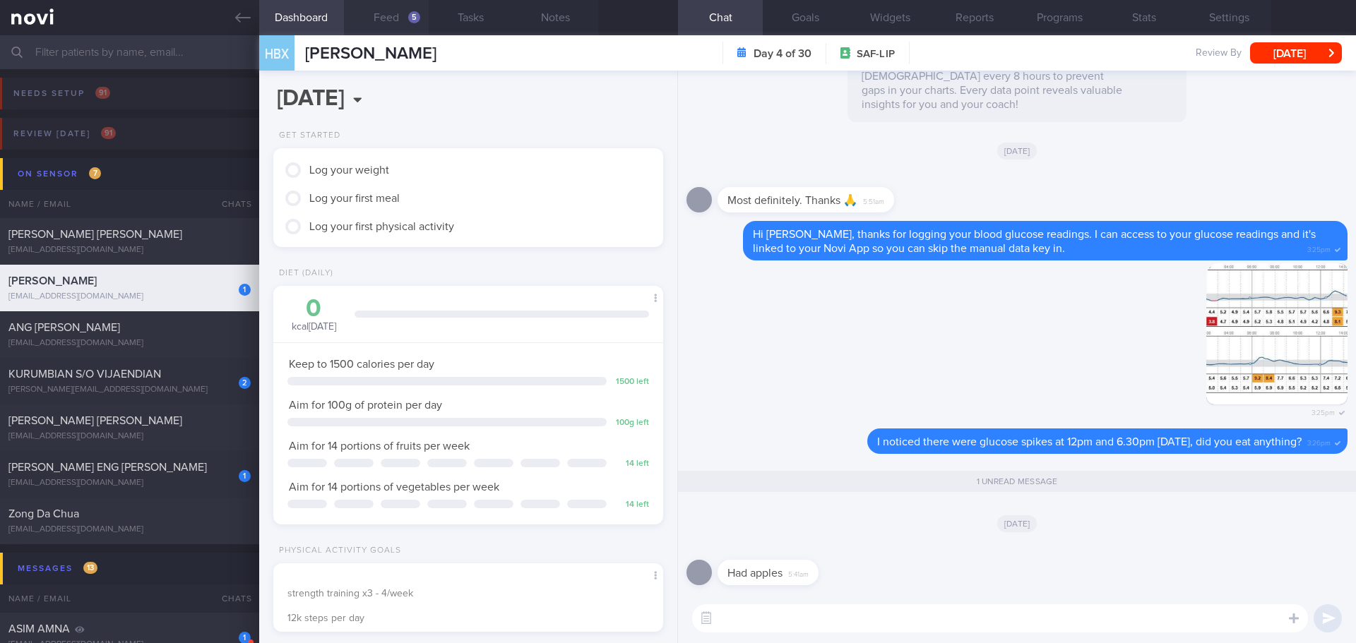
click at [376, 2] on button "Feed 5" at bounding box center [386, 17] width 85 height 35
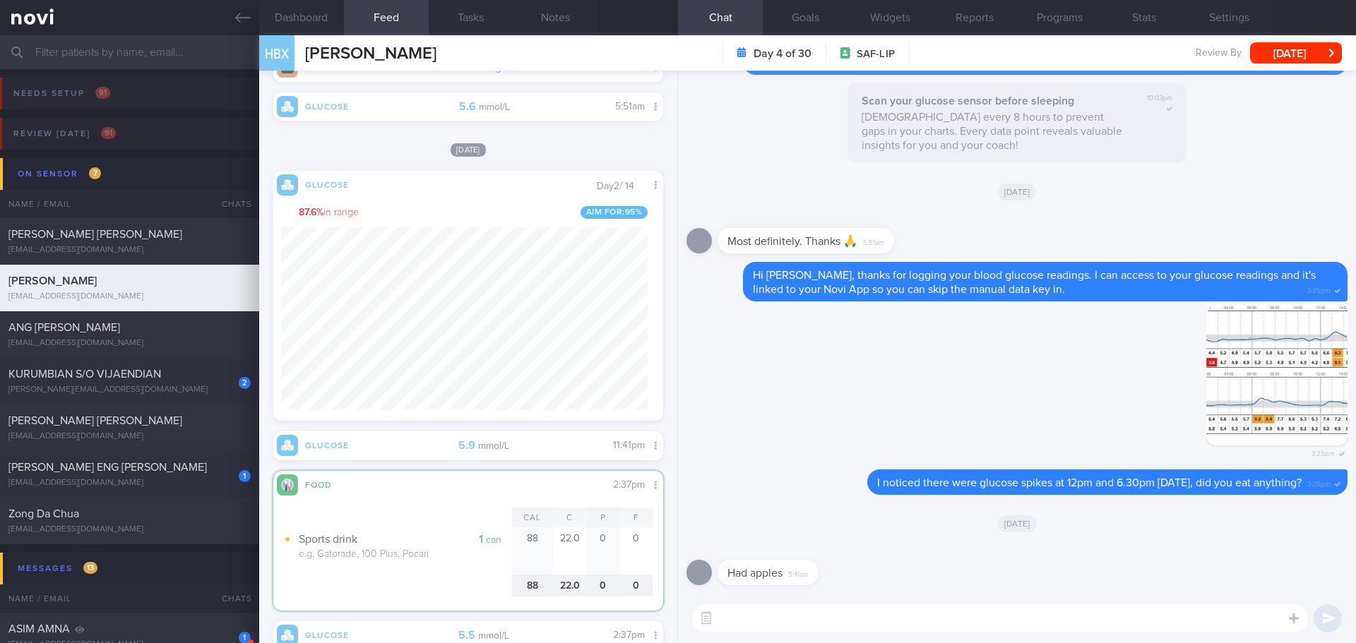
scroll to position [1702, 0]
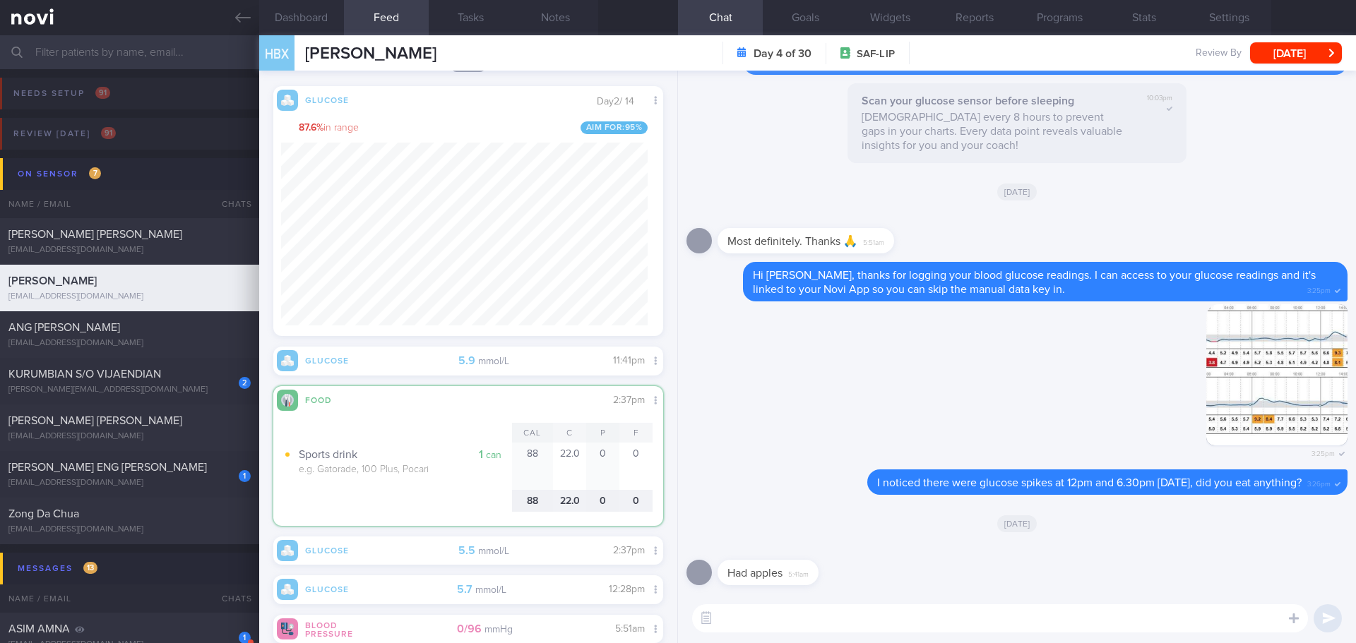
click at [773, 620] on textarea at bounding box center [1000, 618] width 616 height 28
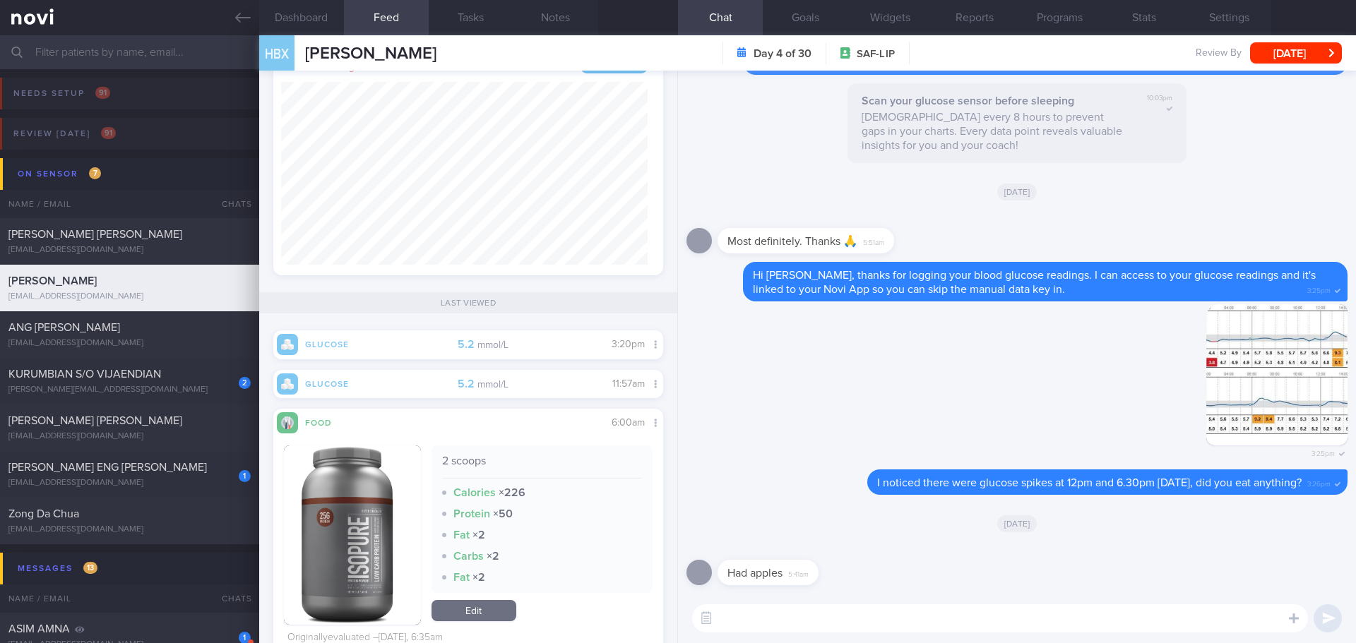
scroll to position [0, 0]
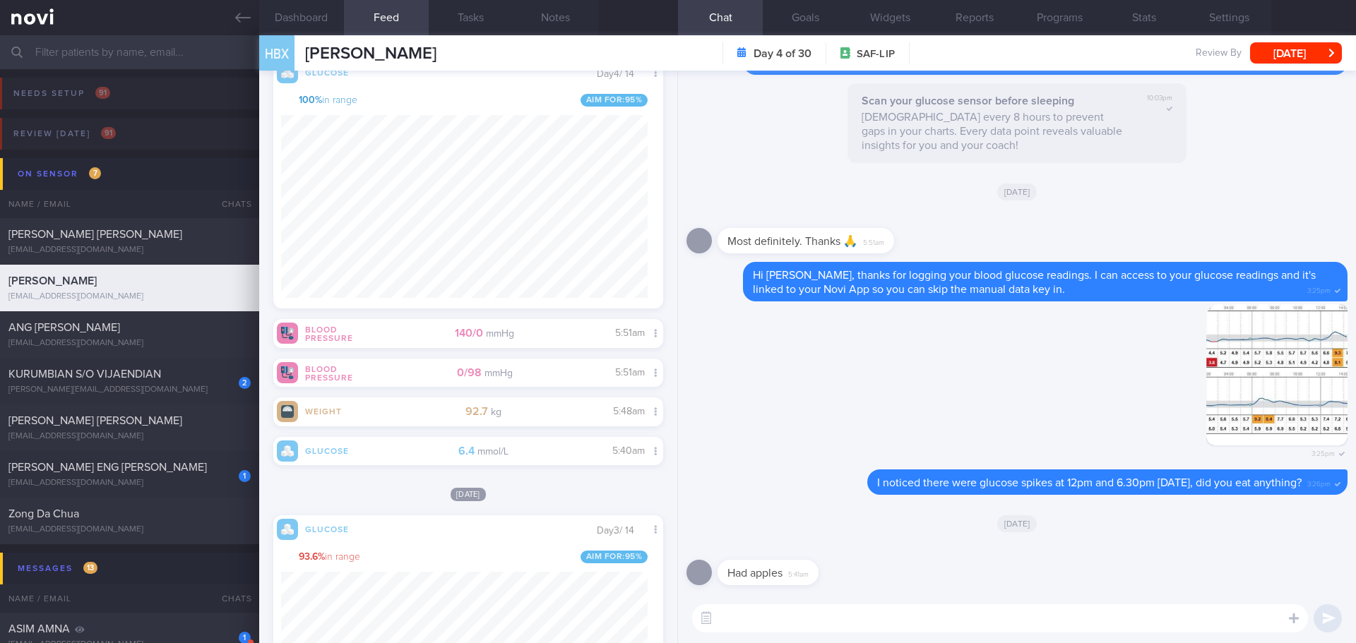
click at [796, 620] on textarea at bounding box center [1000, 618] width 616 height 28
click at [765, 612] on textarea at bounding box center [1000, 618] width 616 height 28
type textarea "May I suggest you log main meals so we can understand what foods caused the glu…"
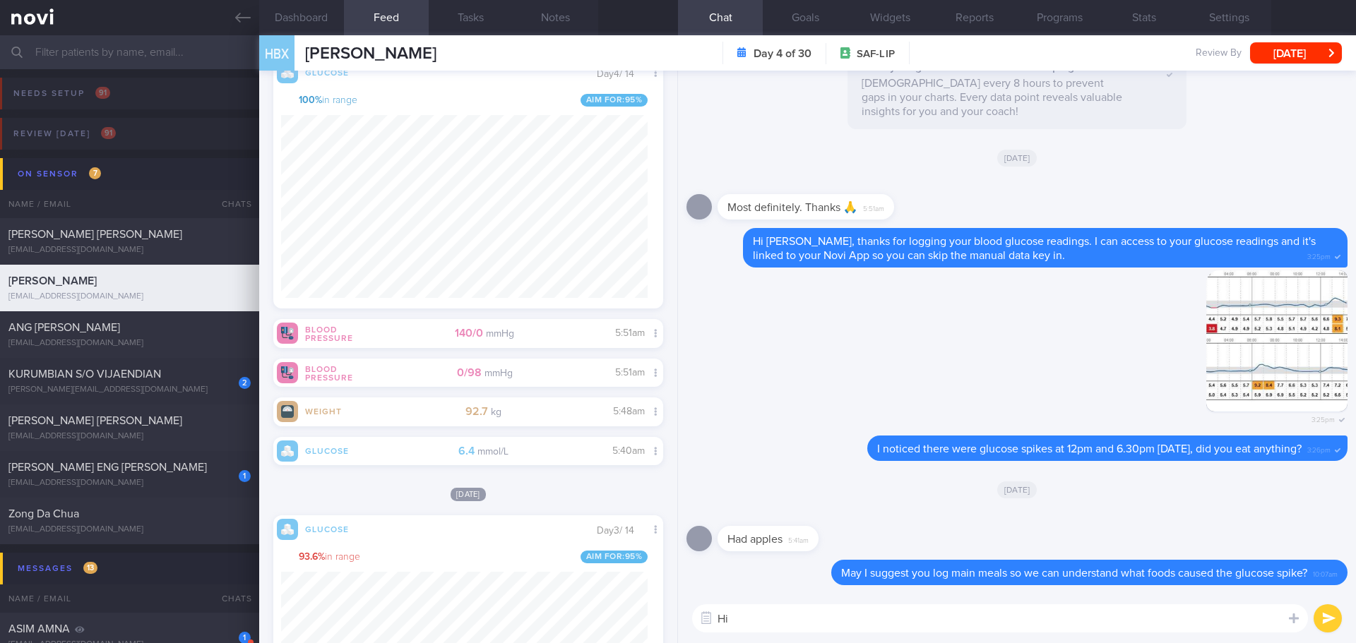
type textarea "H"
click at [1177, 633] on div "It's good to keep blood glucose level stable. Frequent high glucose level could…" at bounding box center [1017, 618] width 678 height 49
click at [1201, 623] on textarea "It's good to keep blood glucose level stable. Frequent high glucose level could…" at bounding box center [1000, 618] width 616 height 28
click at [642, 623] on div "Dashboard Feed 5 Tasks Notes Chat Goals Widgets Reports Programs Stats Settings…" at bounding box center [807, 339] width 1097 height 608
click at [1256, 627] on textarea "It's good to keep blood glucose level stable. Frequent high glucose level could…" at bounding box center [1000, 618] width 616 height 28
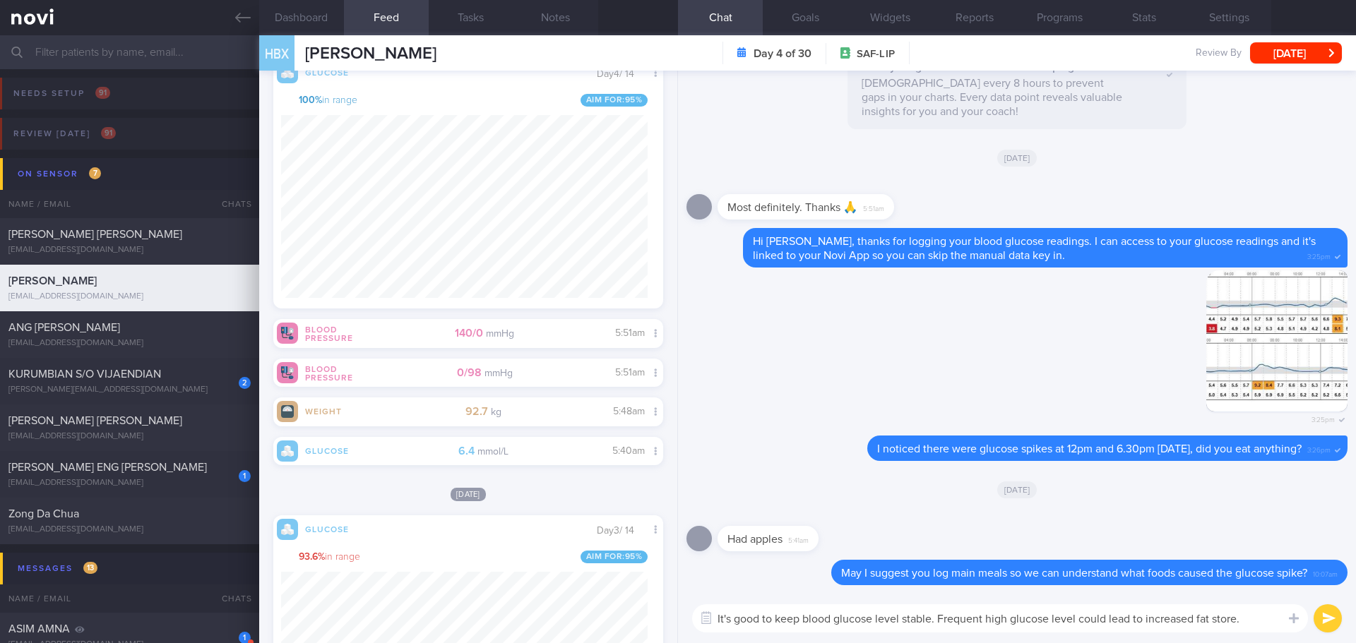
drag, startPoint x: 1257, startPoint y: 620, endPoint x: 678, endPoint y: 639, distance: 580.0
click at [678, 639] on div "It's good to keep blood glucose level stable. Frequent high glucose level could…" at bounding box center [1017, 618] width 678 height 49
click at [1249, 624] on textarea "It's good to keep blood glucose level stable. Frequent high glucose level could…" at bounding box center [1000, 618] width 616 height 28
drag, startPoint x: 933, startPoint y: 623, endPoint x: 774, endPoint y: 614, distance: 159.1
click at [774, 614] on textarea "It's good to keep blood glucose level stable. Frequent high glucose level could…" at bounding box center [1000, 618] width 616 height 28
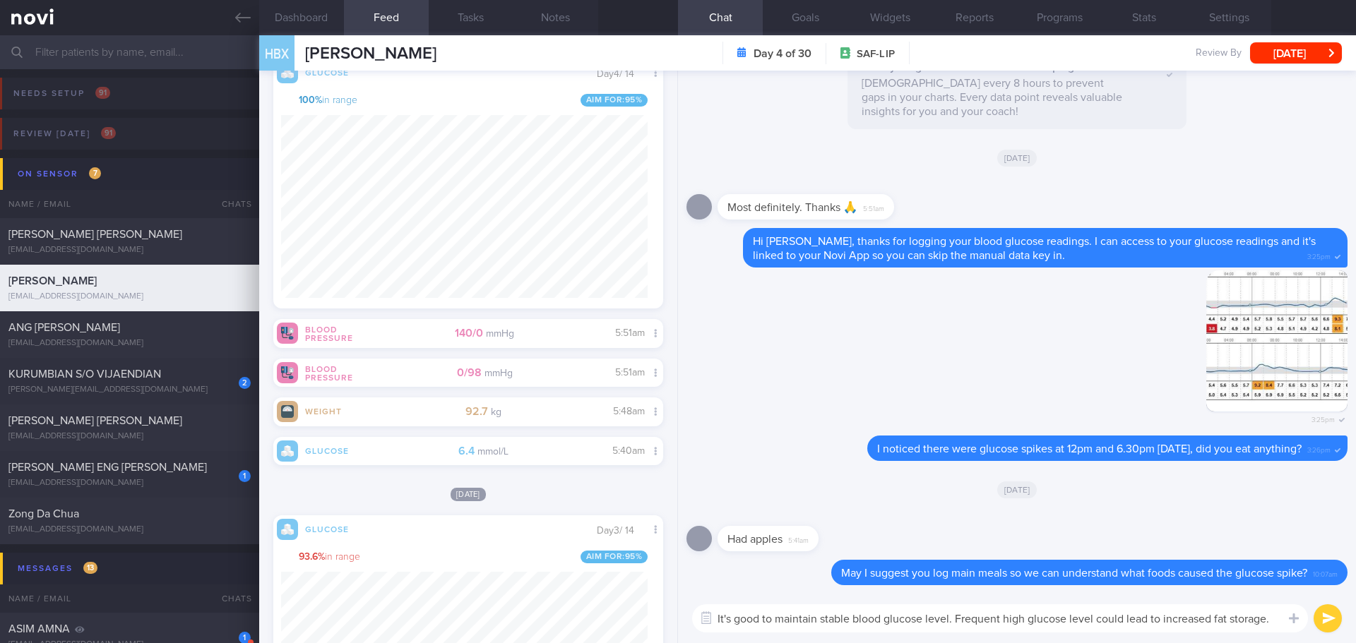
type textarea "It's good to maintain stable blood glucose level. Frequent high glucose level c…"
click at [1334, 621] on button "submit" at bounding box center [1327, 618] width 28 height 28
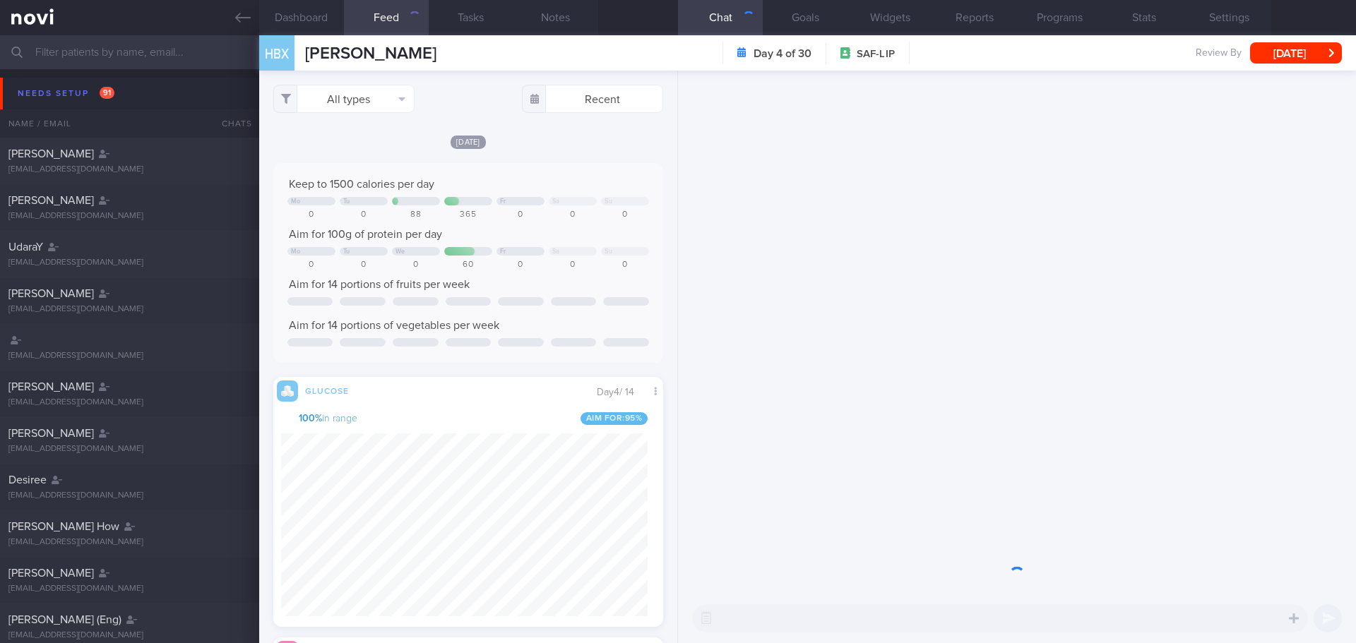
scroll to position [231, 367]
drag, startPoint x: 54, startPoint y: 96, endPoint x: 357, endPoint y: 104, distance: 302.3
click at [55, 96] on div "Needs setup 91" at bounding box center [66, 93] width 104 height 19
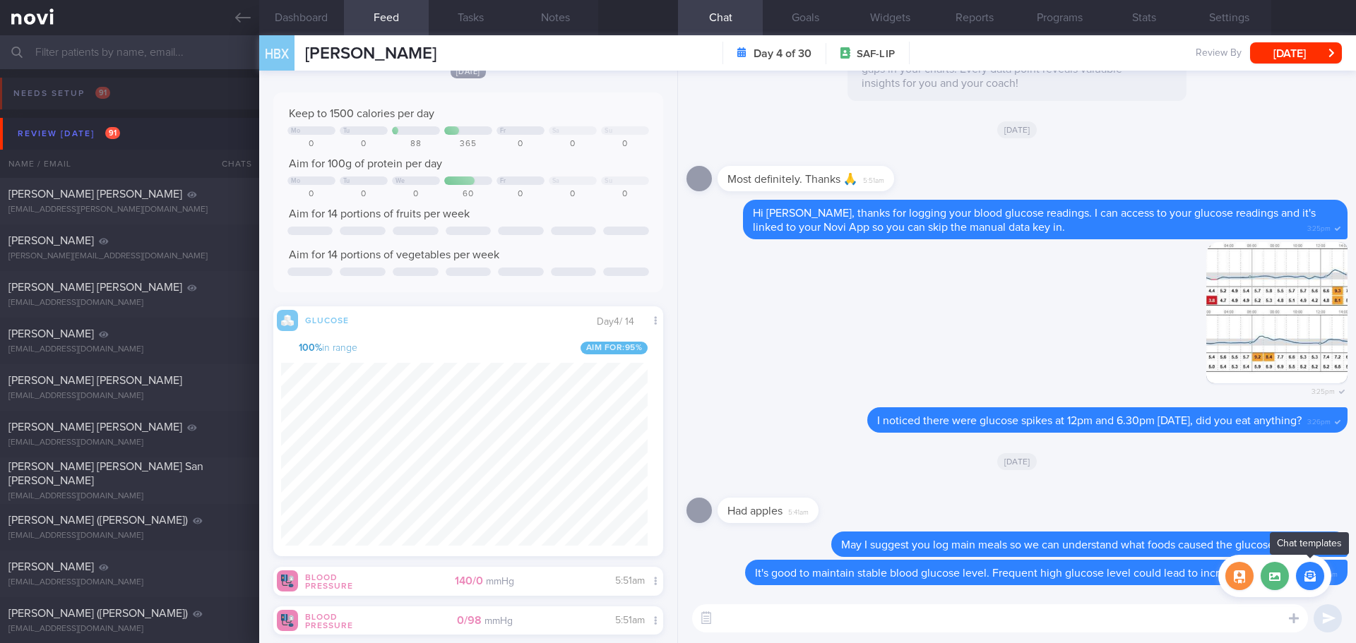
click at [1312, 587] on button "button" at bounding box center [1310, 576] width 28 height 28
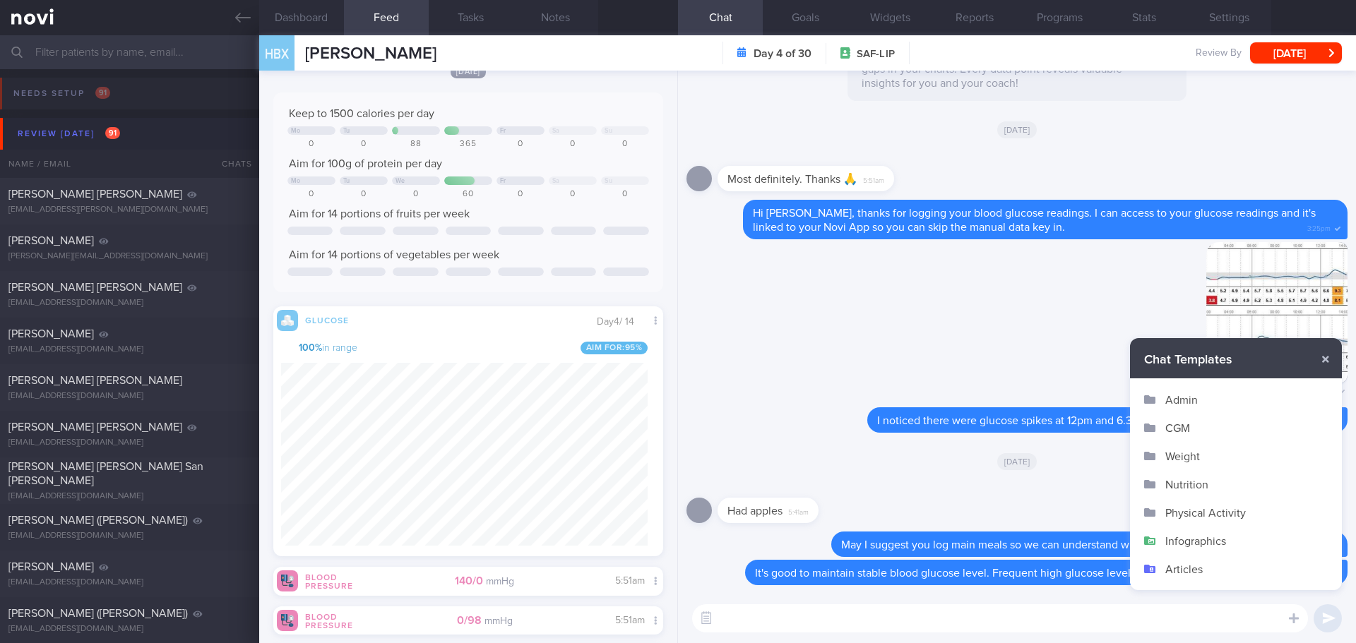
click at [1208, 564] on button "Articles" at bounding box center [1236, 569] width 212 height 28
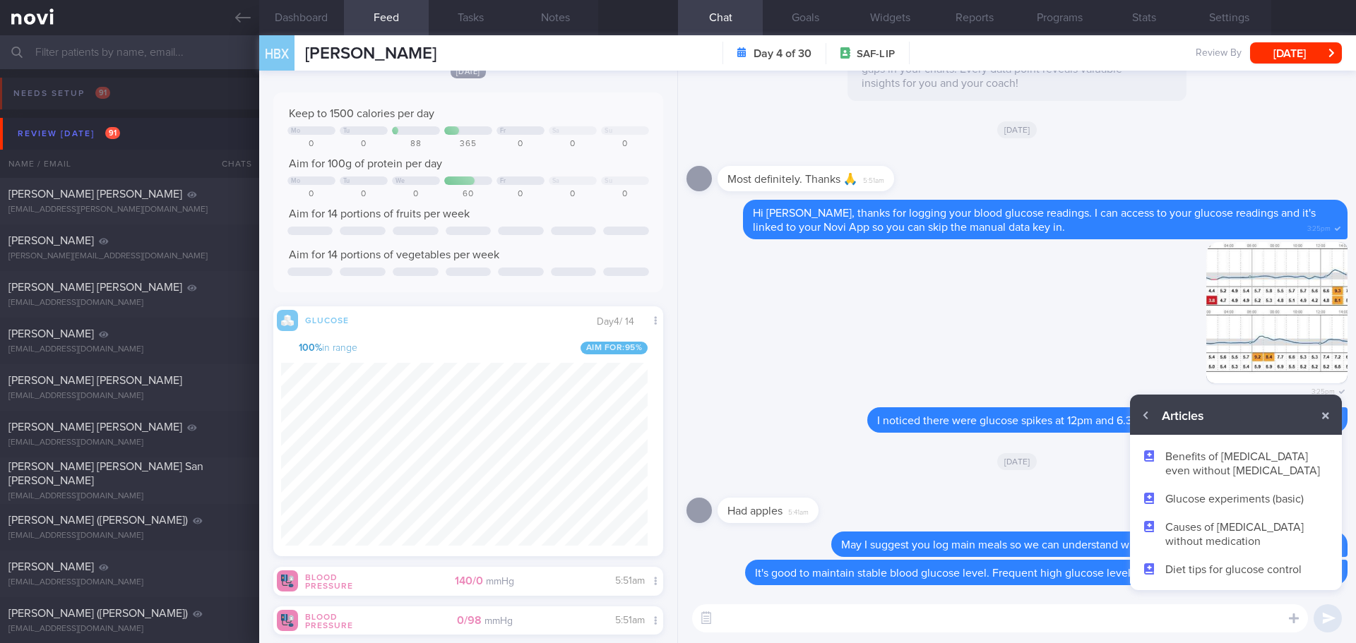
click at [1235, 459] on button "Benefits of [MEDICAL_DATA] even without [MEDICAL_DATA]" at bounding box center [1236, 463] width 212 height 42
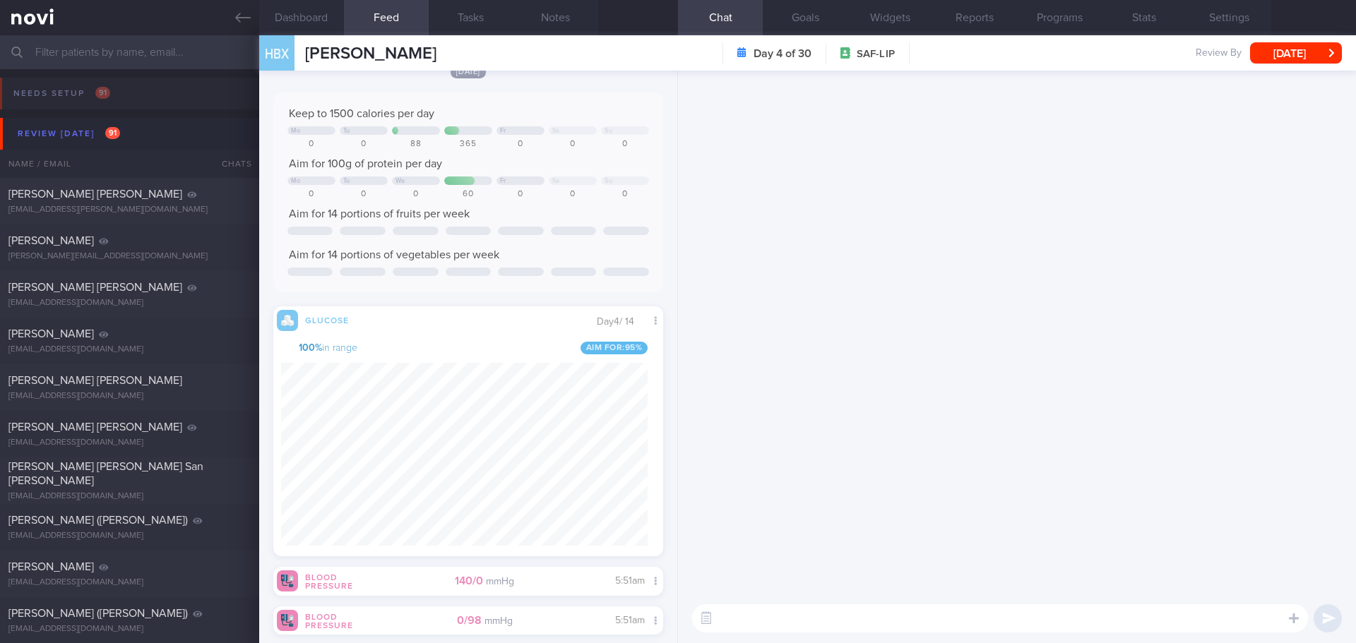
scroll to position [0, 0]
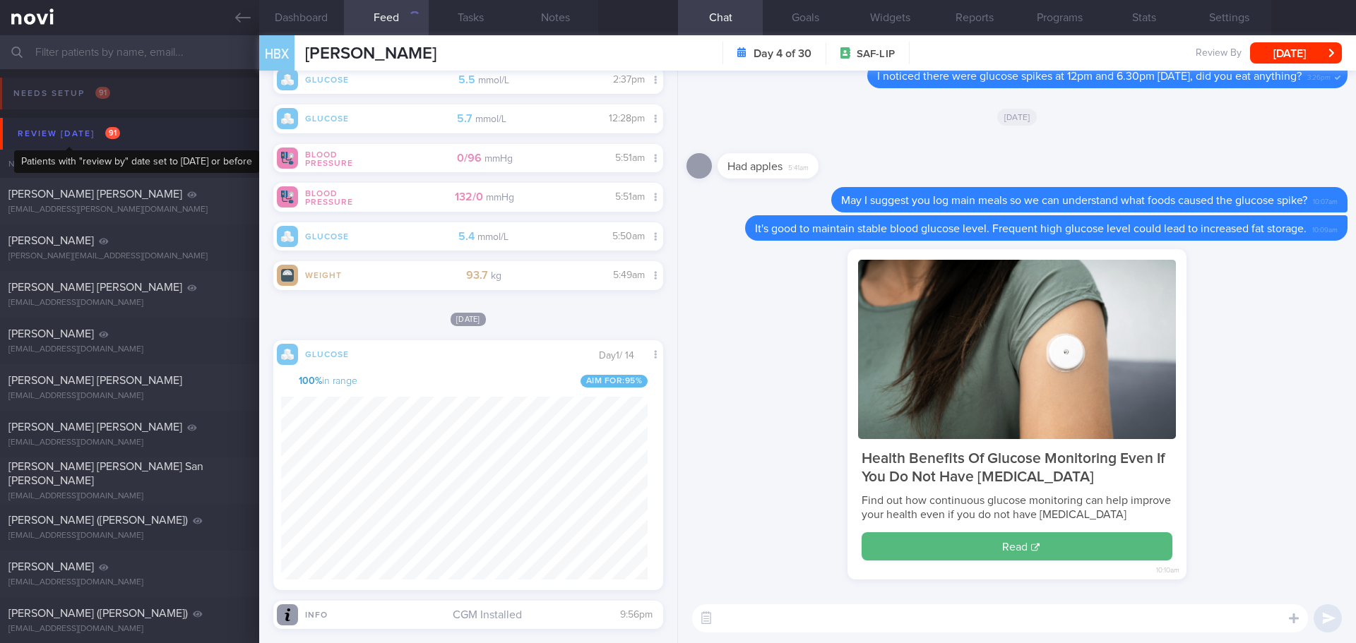
click at [71, 128] on div "Review [DATE] 91" at bounding box center [68, 133] width 109 height 19
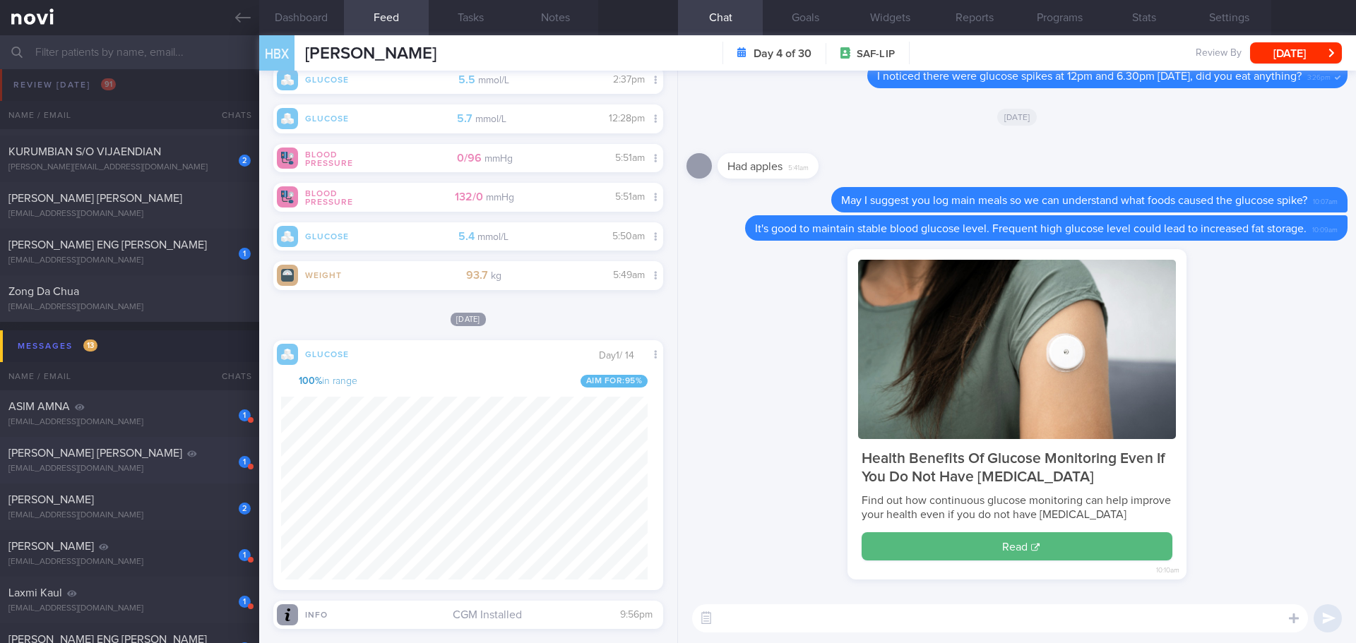
scroll to position [71, 0]
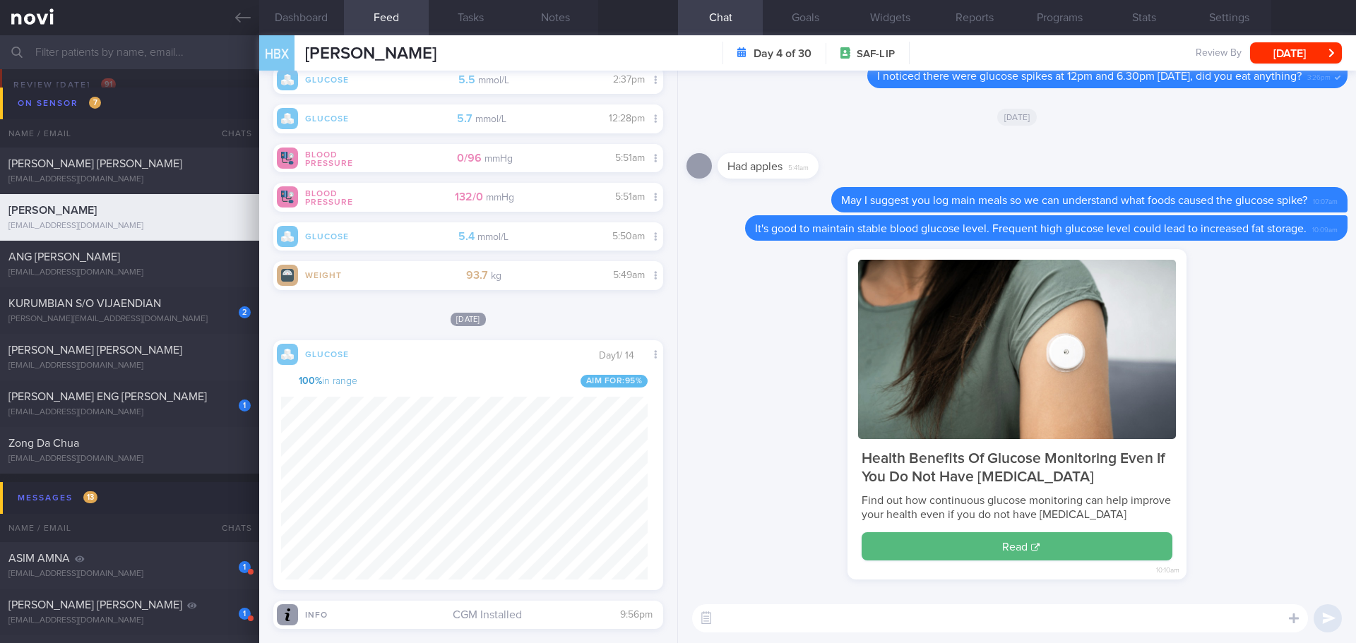
click at [162, 316] on div "[PERSON_NAME][EMAIL_ADDRESS][DOMAIN_NAME]" at bounding box center [129, 319] width 242 height 11
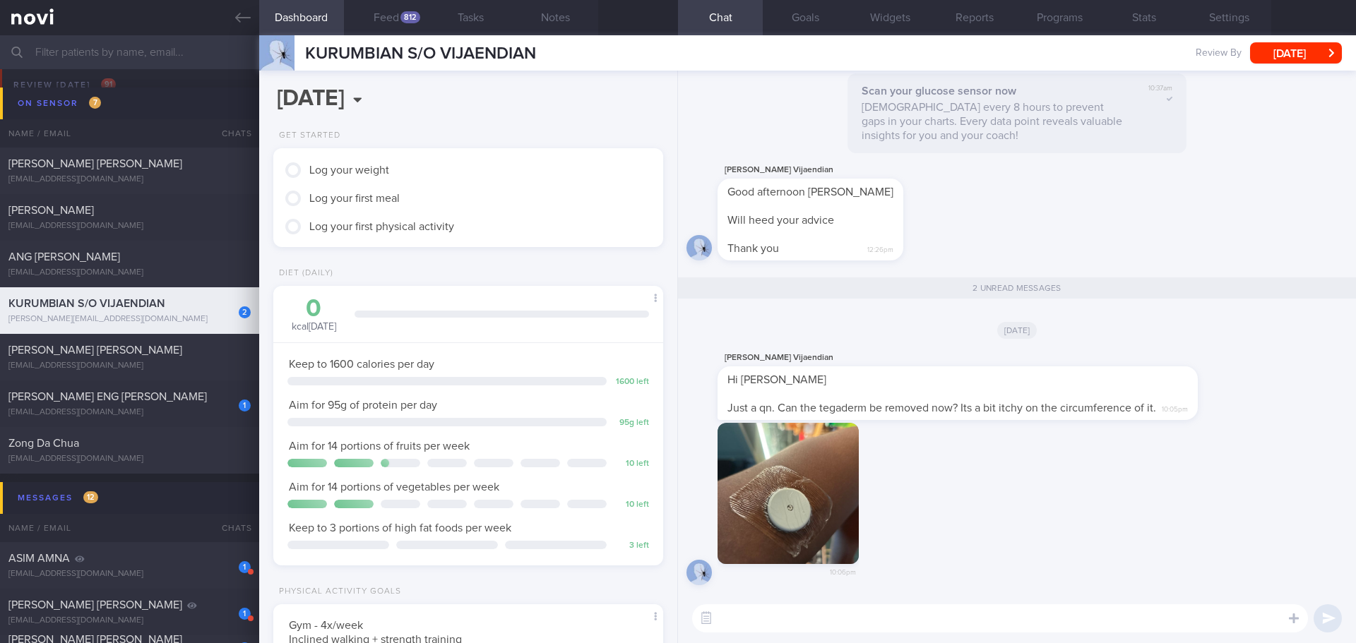
scroll to position [179, 360]
click at [849, 619] on textarea at bounding box center [1000, 618] width 616 height 28
click at [811, 621] on textarea at bounding box center [1000, 618] width 616 height 28
type textarea "Hi [PERSON_NAME], yes, you can remove the tegaderm"
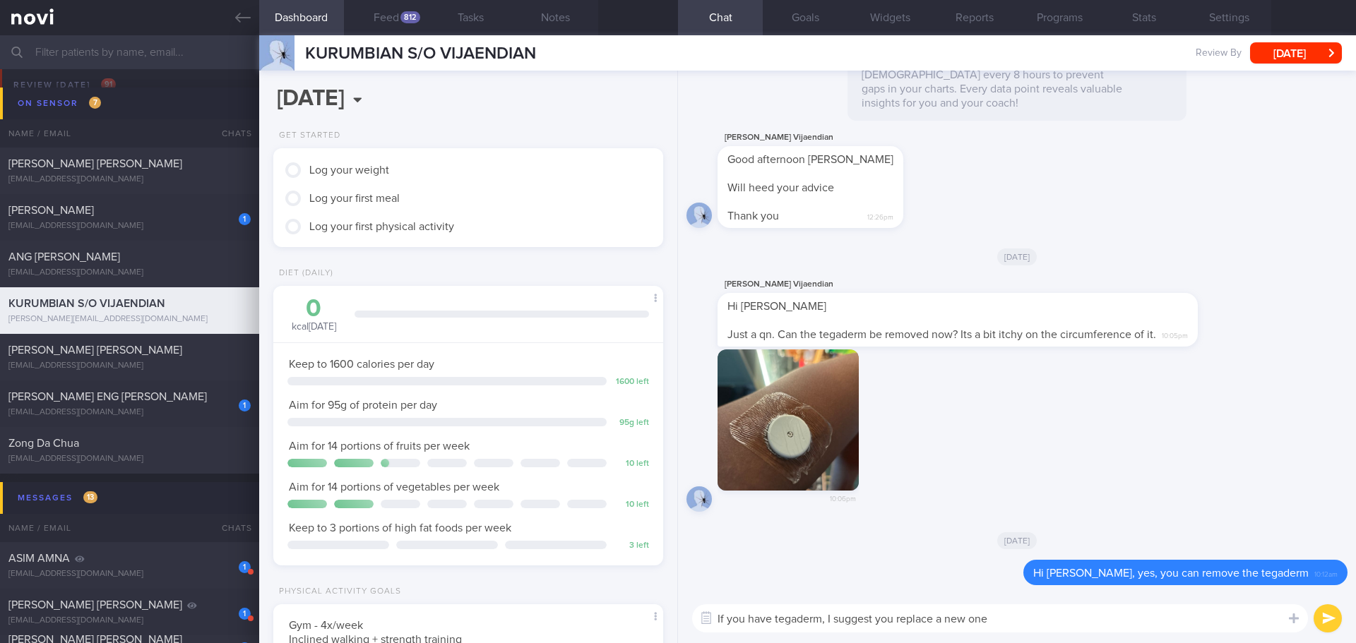
type textarea "If you have tegaderm, I suggest you replace a new one"
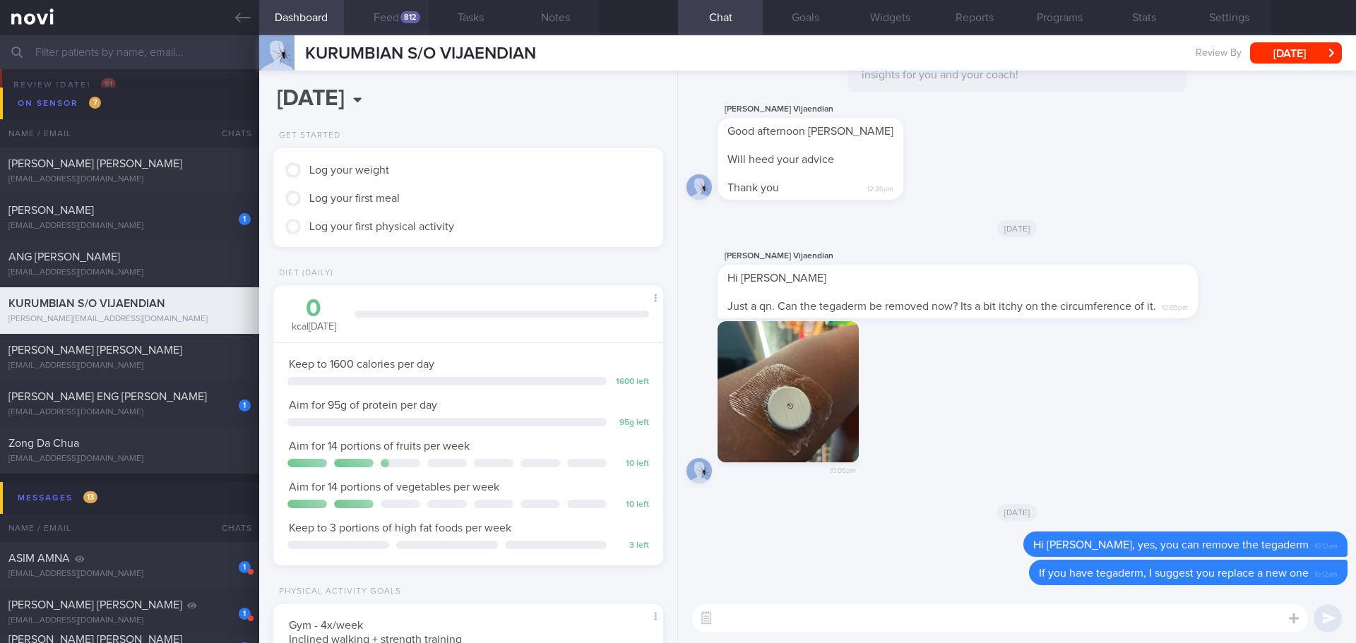
click at [386, 21] on button "Feed 812" at bounding box center [386, 17] width 85 height 35
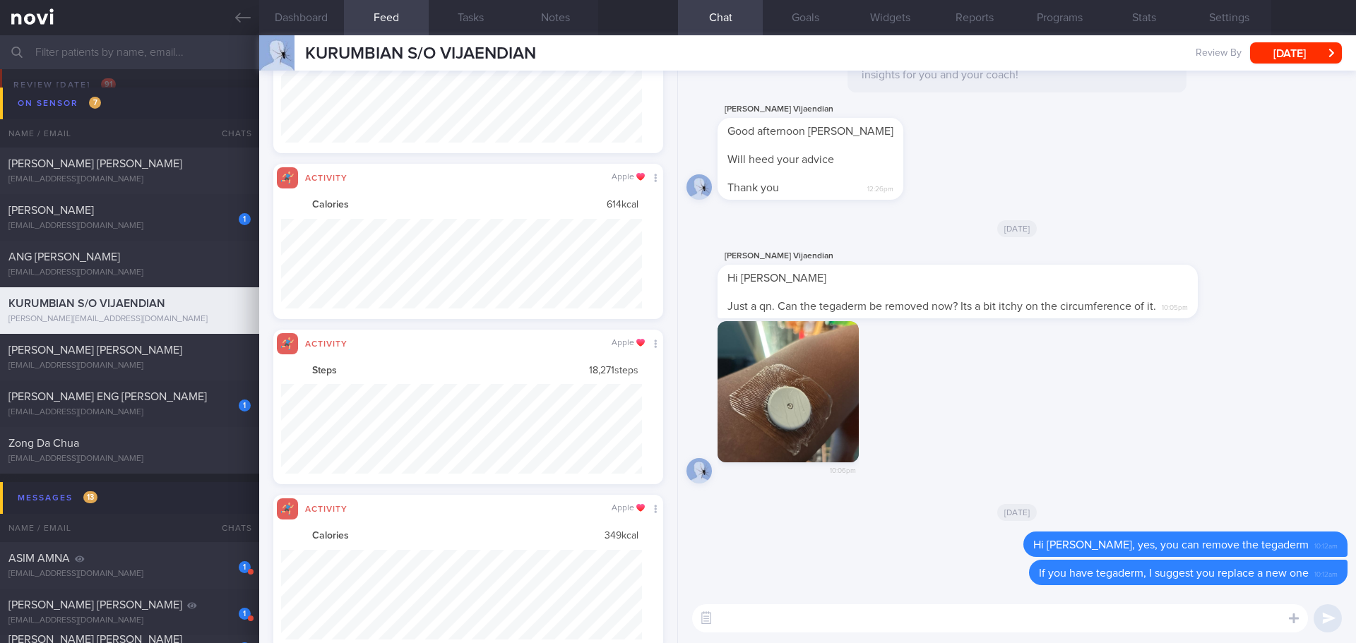
scroll to position [90, 362]
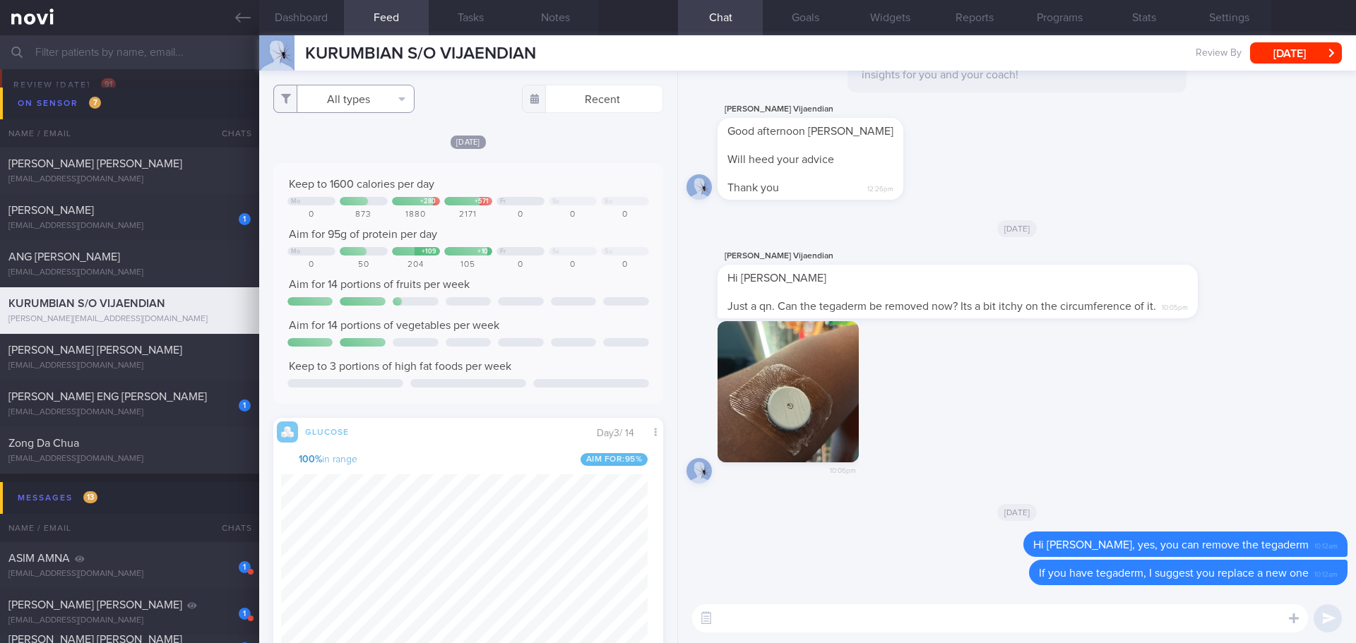
click at [397, 93] on button "All types" at bounding box center [343, 99] width 141 height 28
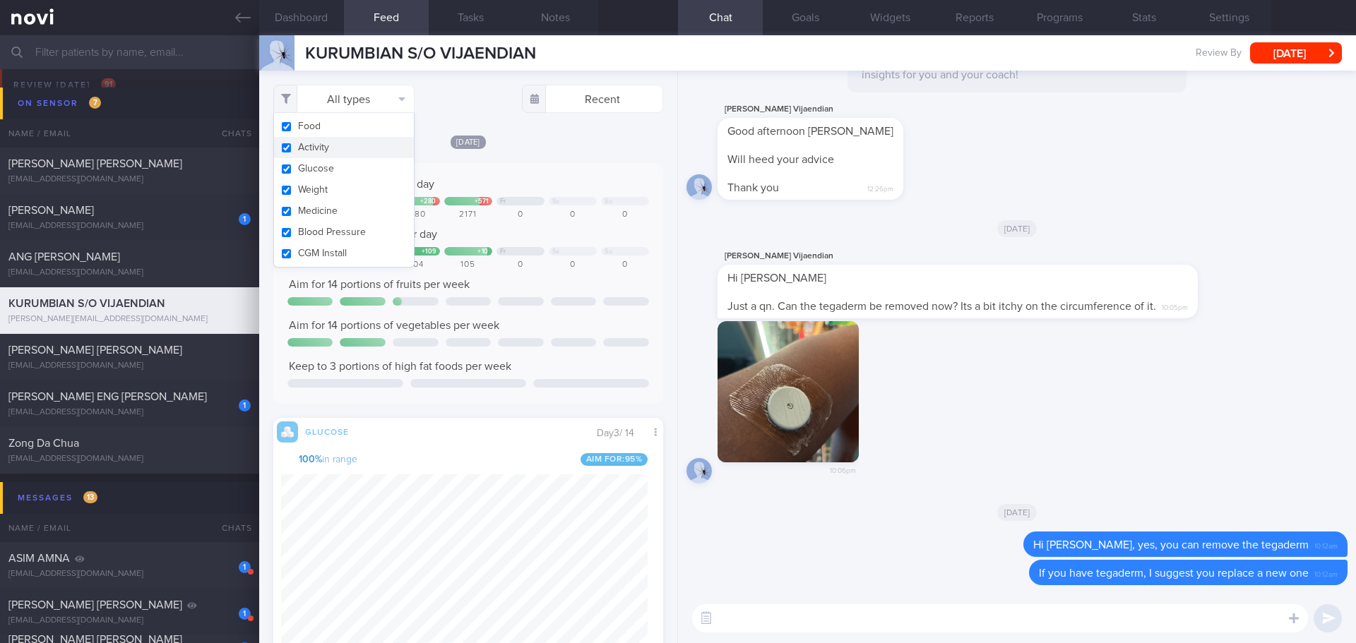
click at [368, 148] on button "Activity" at bounding box center [344, 147] width 140 height 21
checkbox input "false"
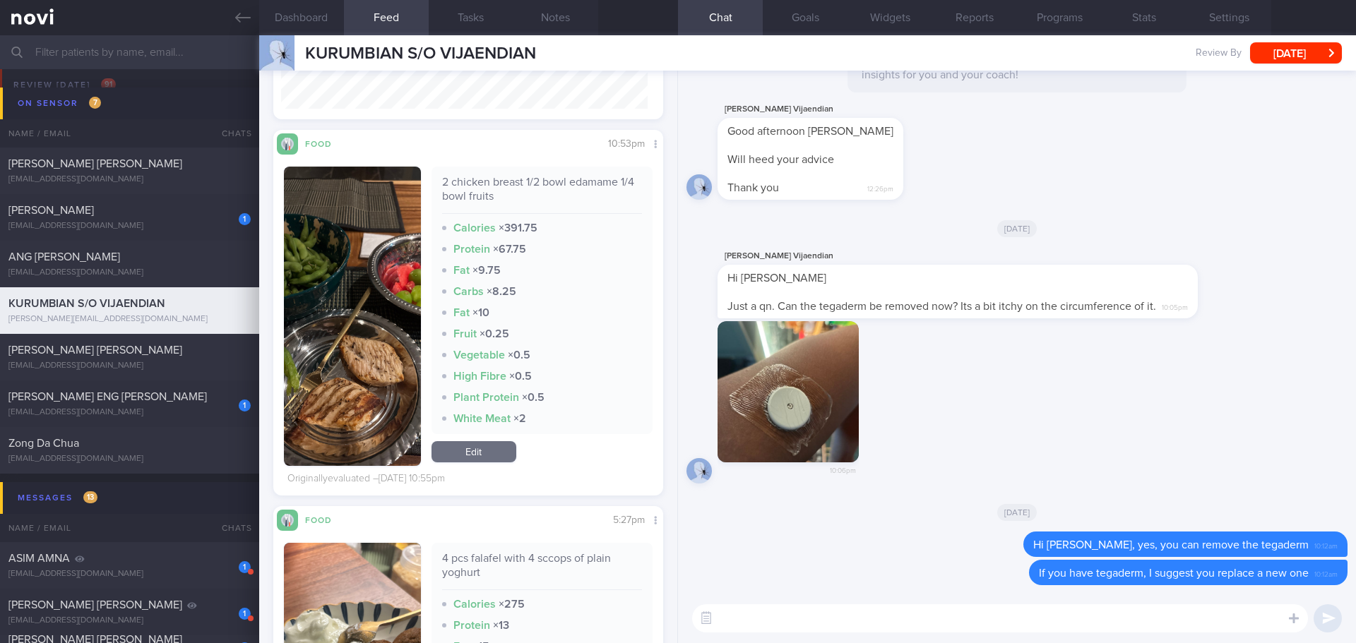
click at [364, 292] on button "button" at bounding box center [352, 316] width 137 height 299
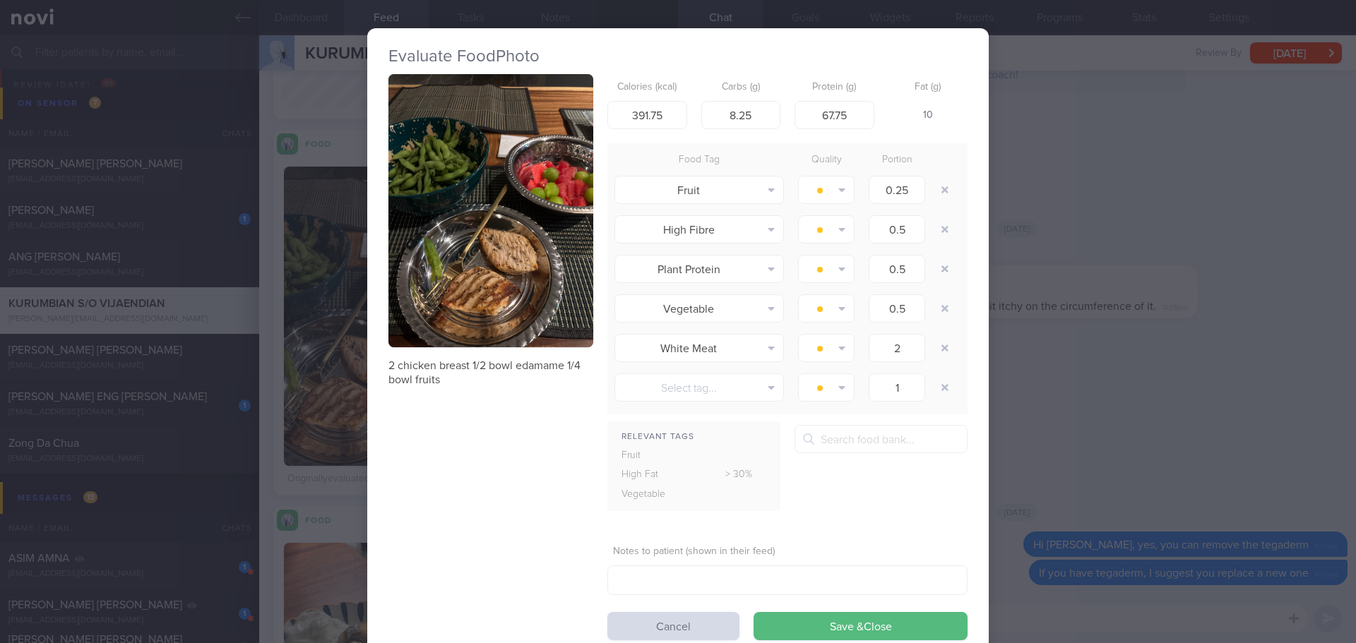
click at [457, 174] on button "button" at bounding box center [490, 210] width 205 height 273
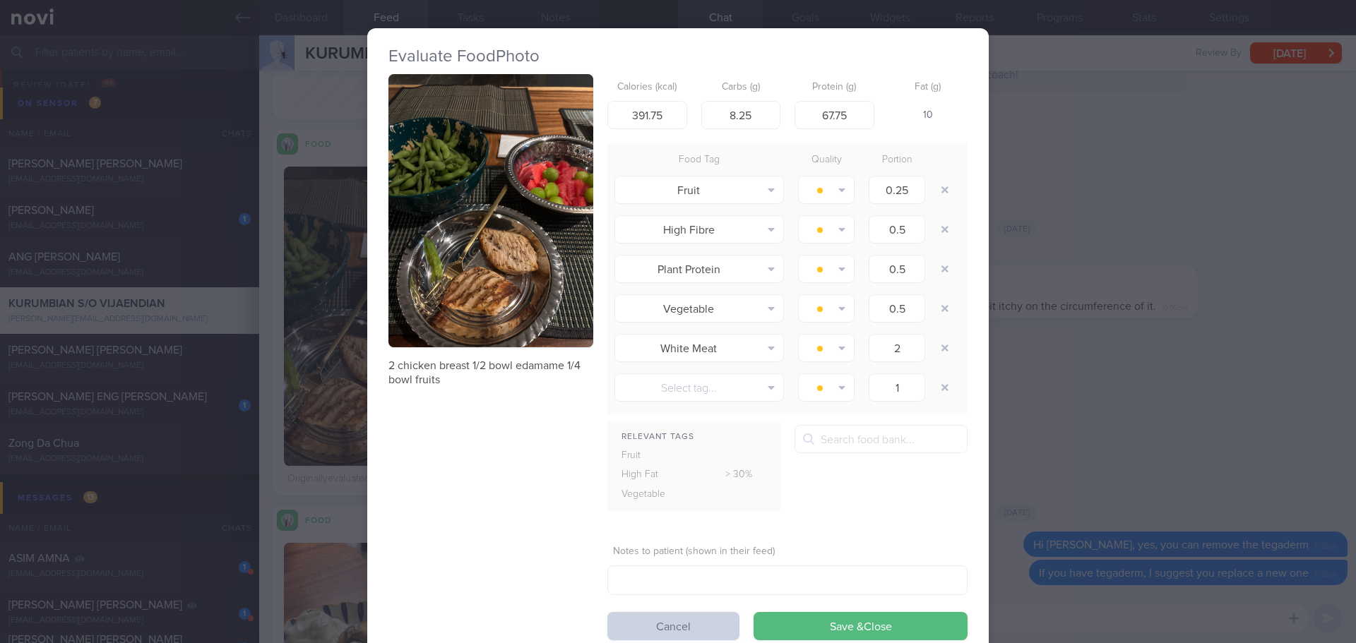
click at [703, 625] on button "Cancel" at bounding box center [673, 626] width 132 height 28
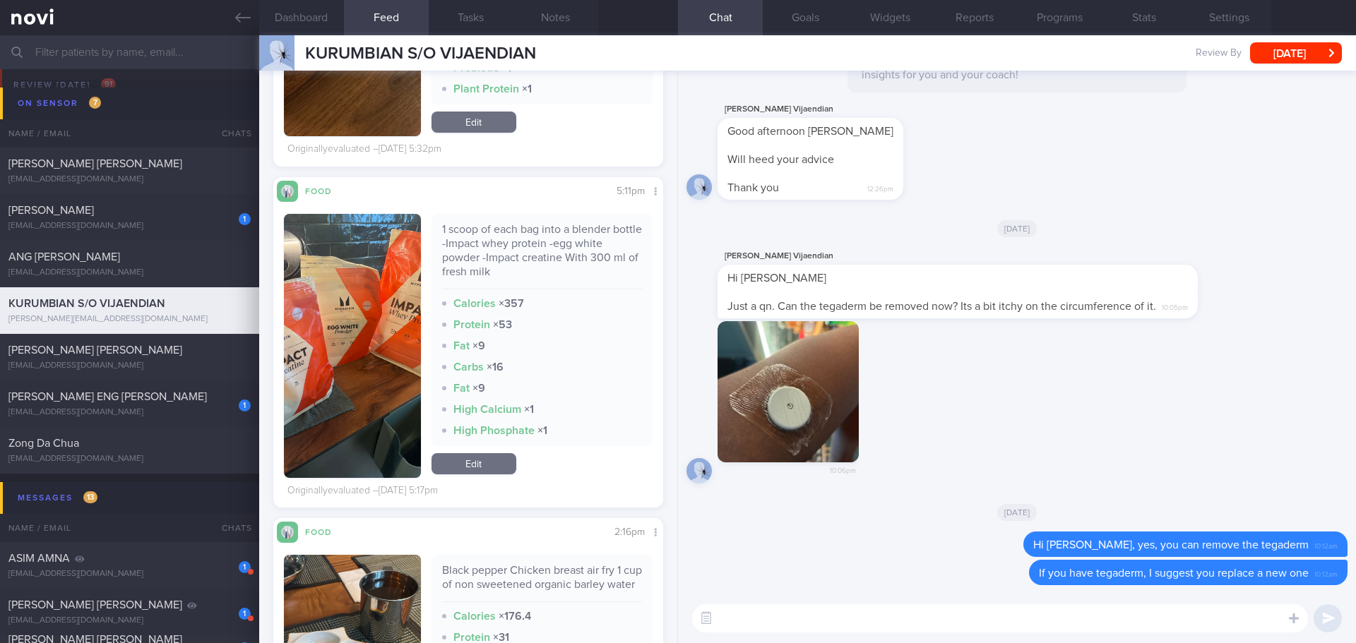
click at [397, 316] on button "button" at bounding box center [352, 346] width 137 height 264
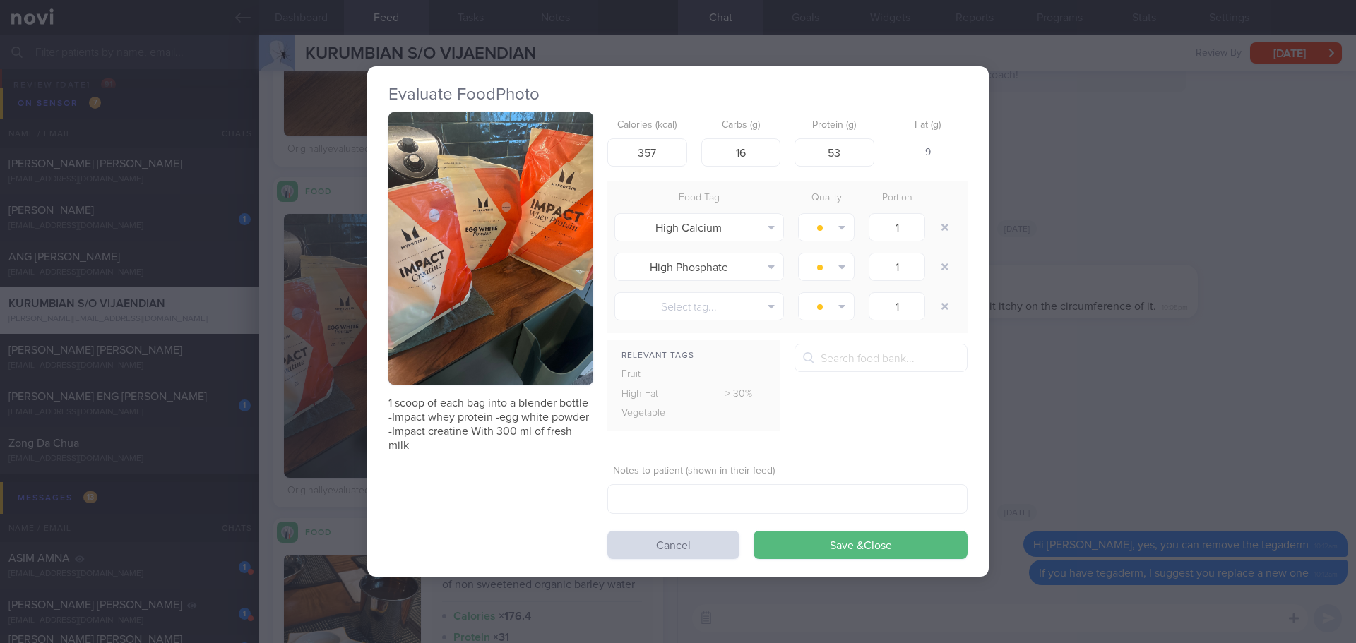
click at [523, 220] on button "button" at bounding box center [490, 248] width 205 height 273
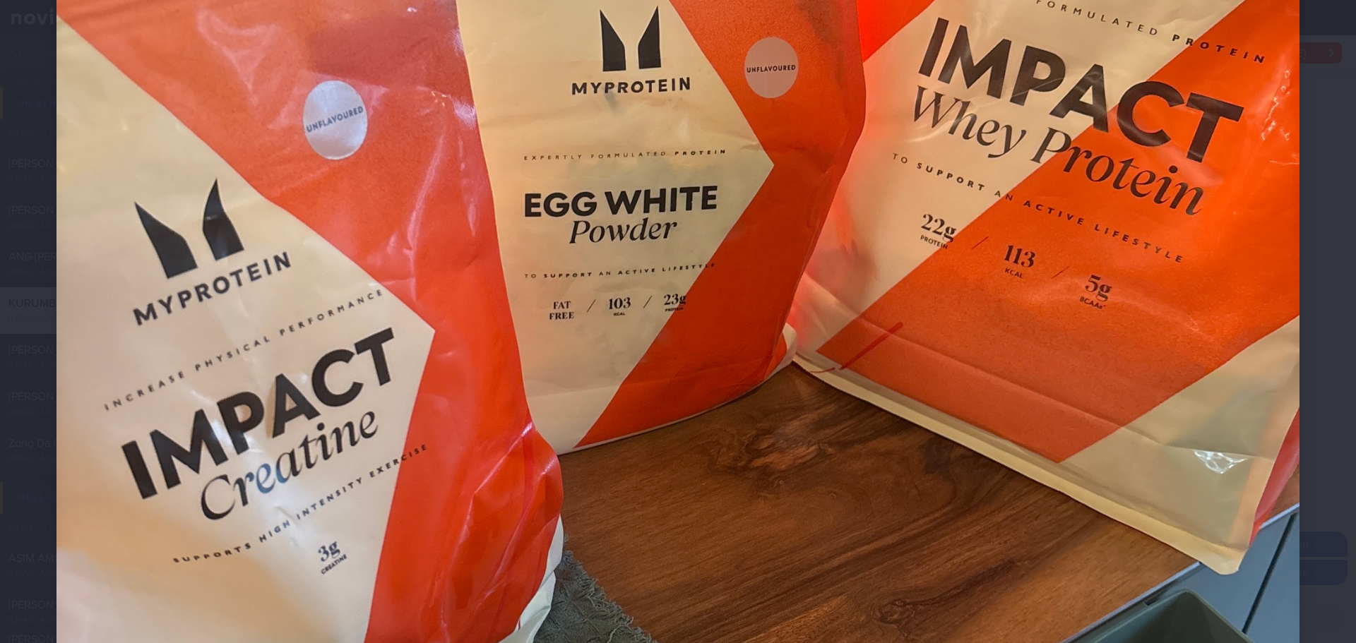
click at [1291, 256] on div at bounding box center [678, 320] width 1356 height 1770
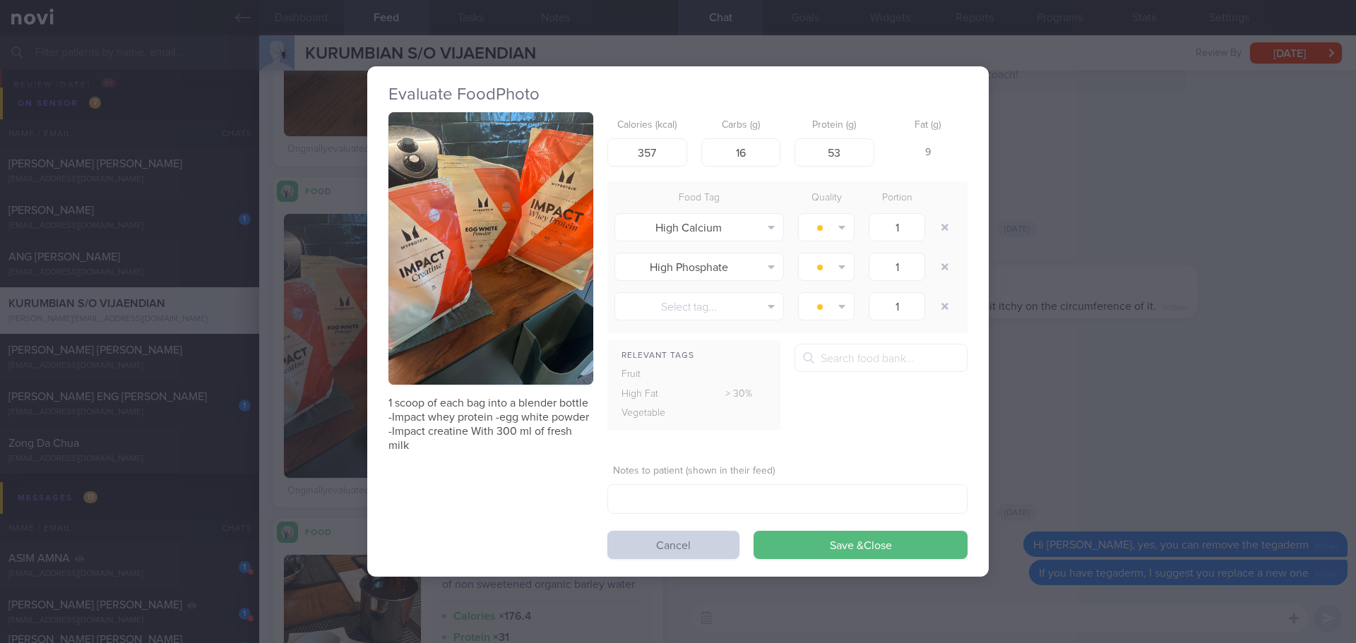
click at [703, 538] on button "Cancel" at bounding box center [673, 545] width 132 height 28
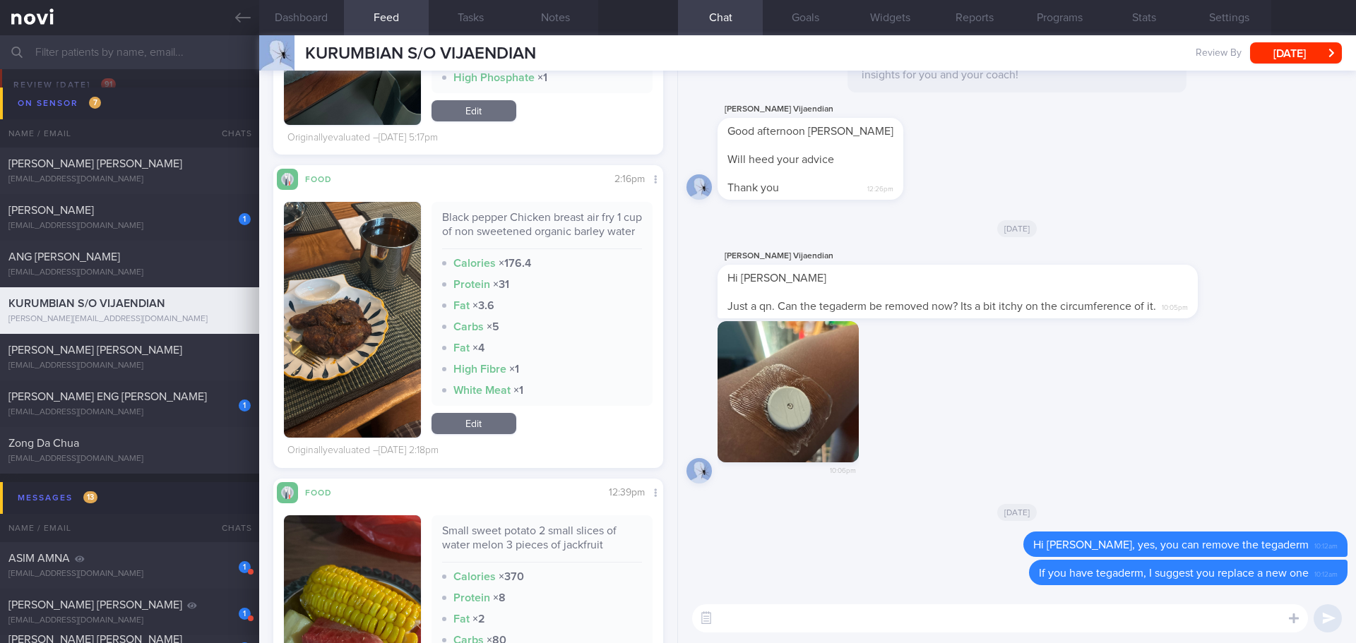
click at [359, 325] on button "button" at bounding box center [352, 320] width 137 height 236
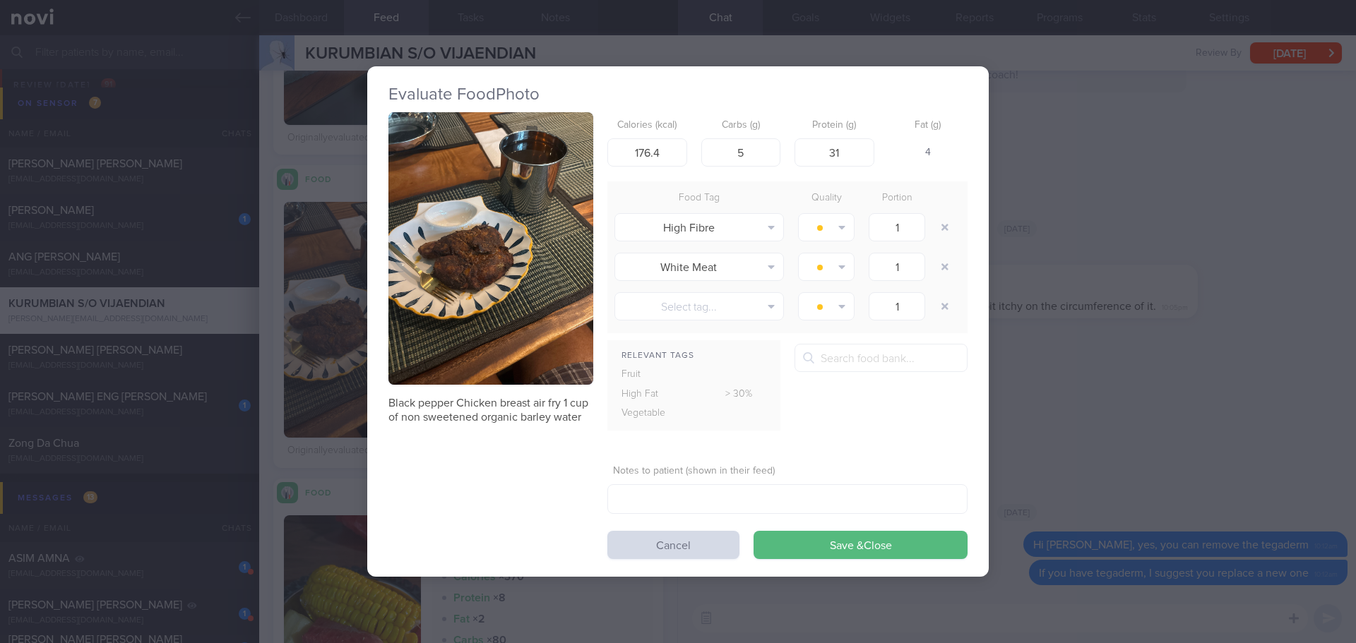
click at [494, 241] on button "button" at bounding box center [490, 248] width 205 height 273
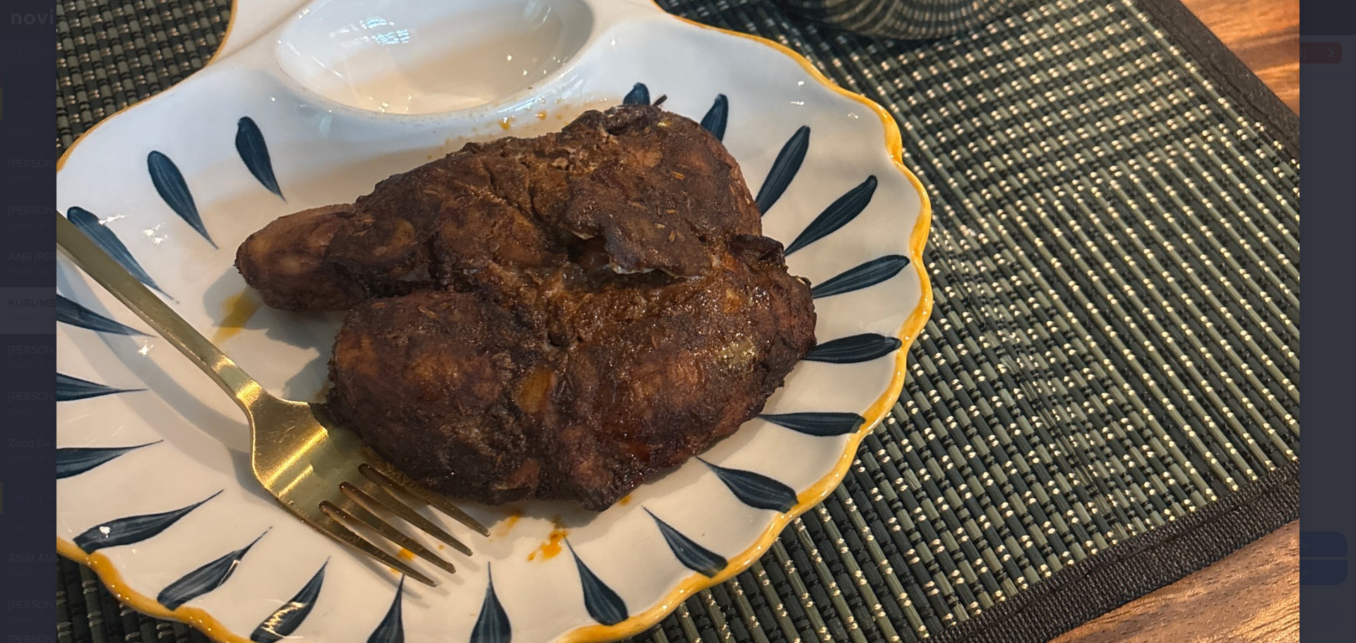
click at [1295, 270] on div at bounding box center [678, 250] width 1356 height 1770
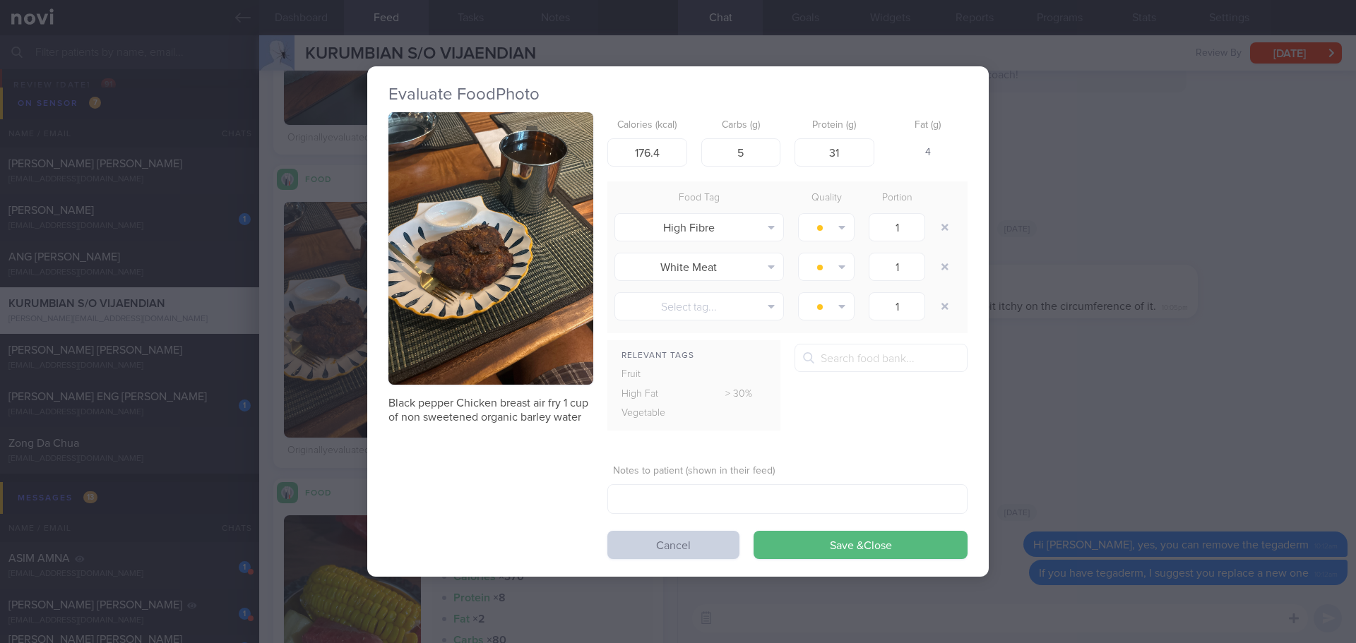
click at [674, 542] on button "Cancel" at bounding box center [673, 545] width 132 height 28
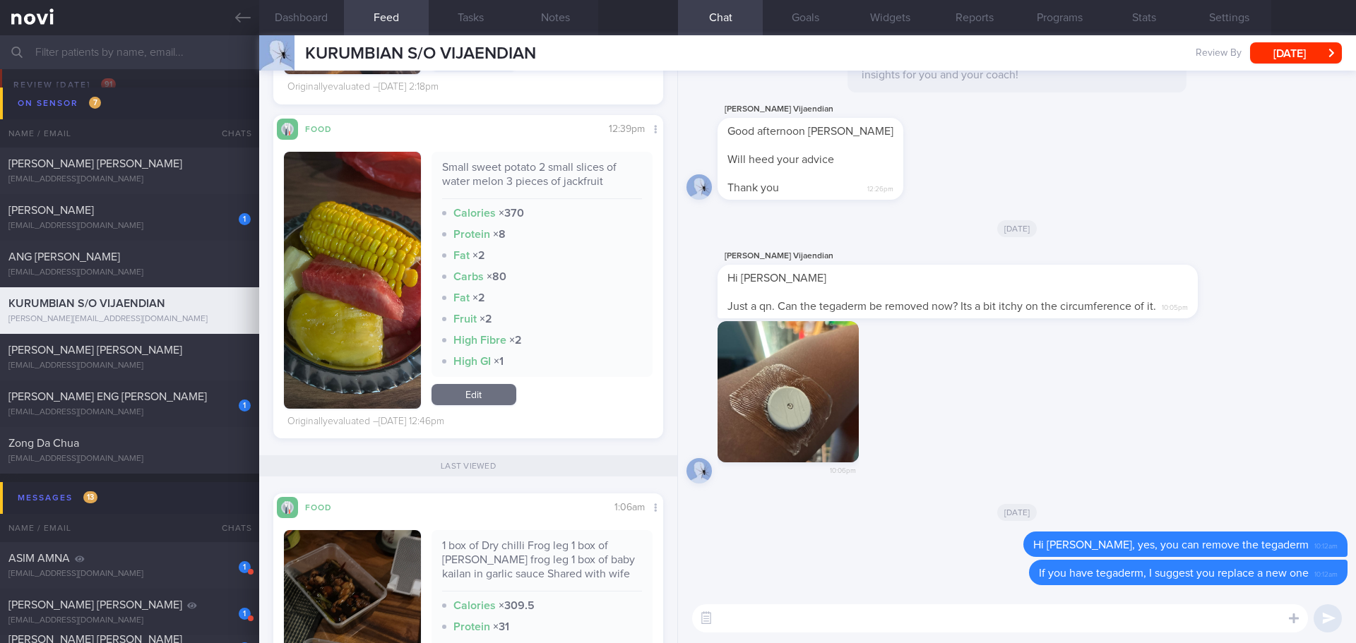
scroll to position [231, 367]
click at [327, 272] on button "button" at bounding box center [352, 280] width 137 height 257
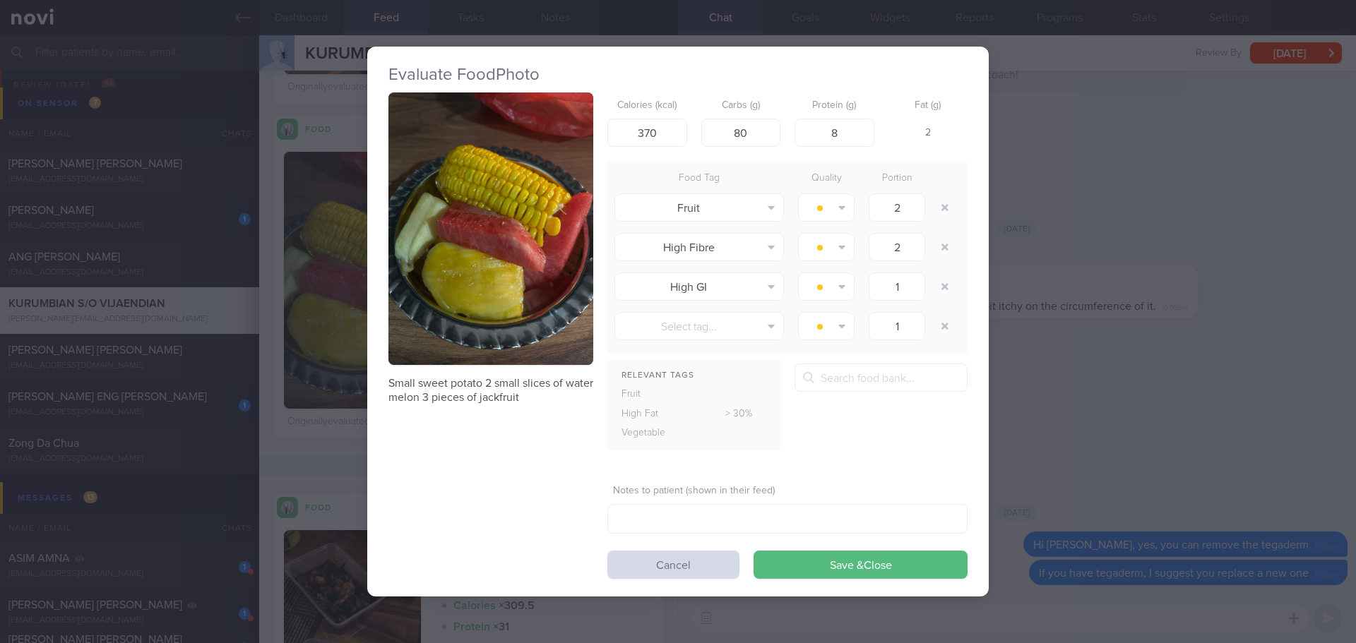
click at [459, 206] on button "button" at bounding box center [490, 228] width 205 height 273
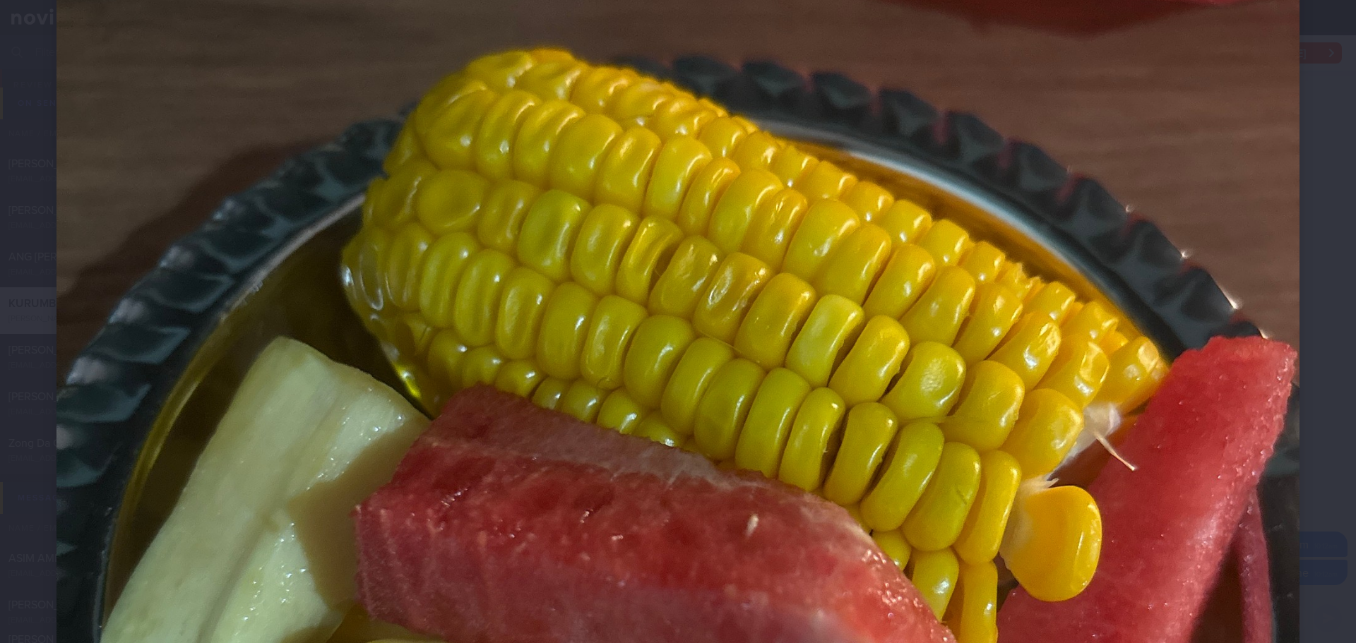
scroll to position [353, 0]
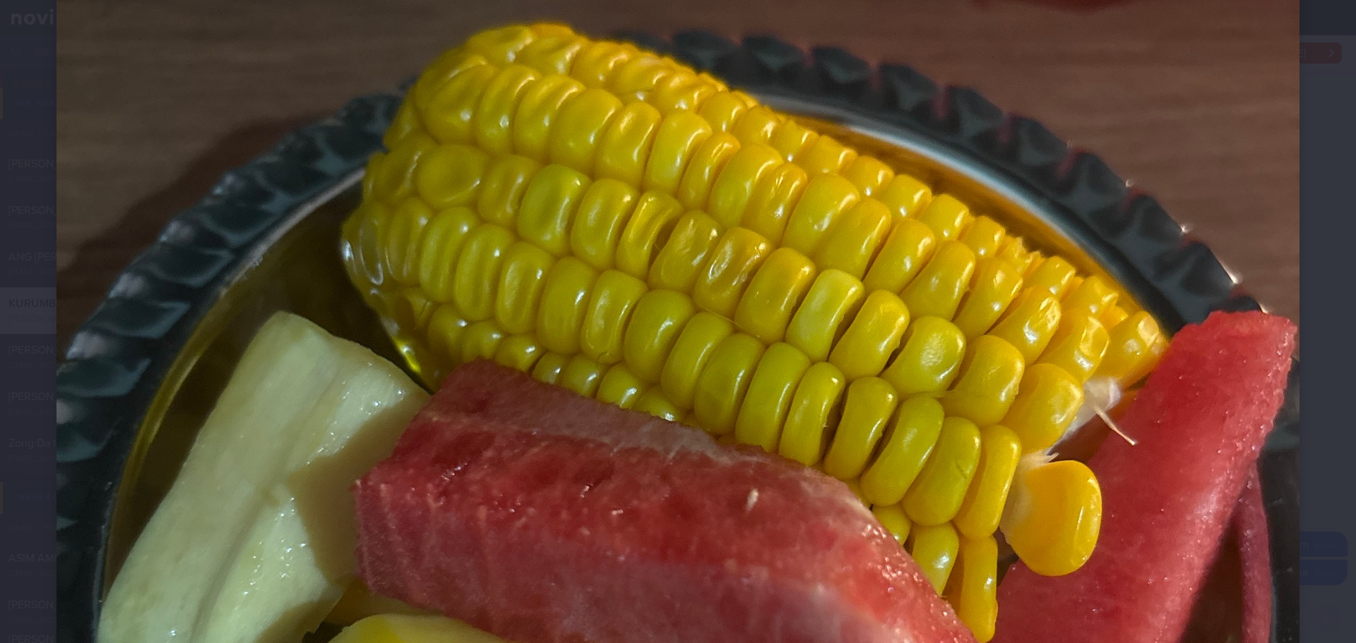
click at [1305, 300] on div at bounding box center [678, 532] width 1356 height 1770
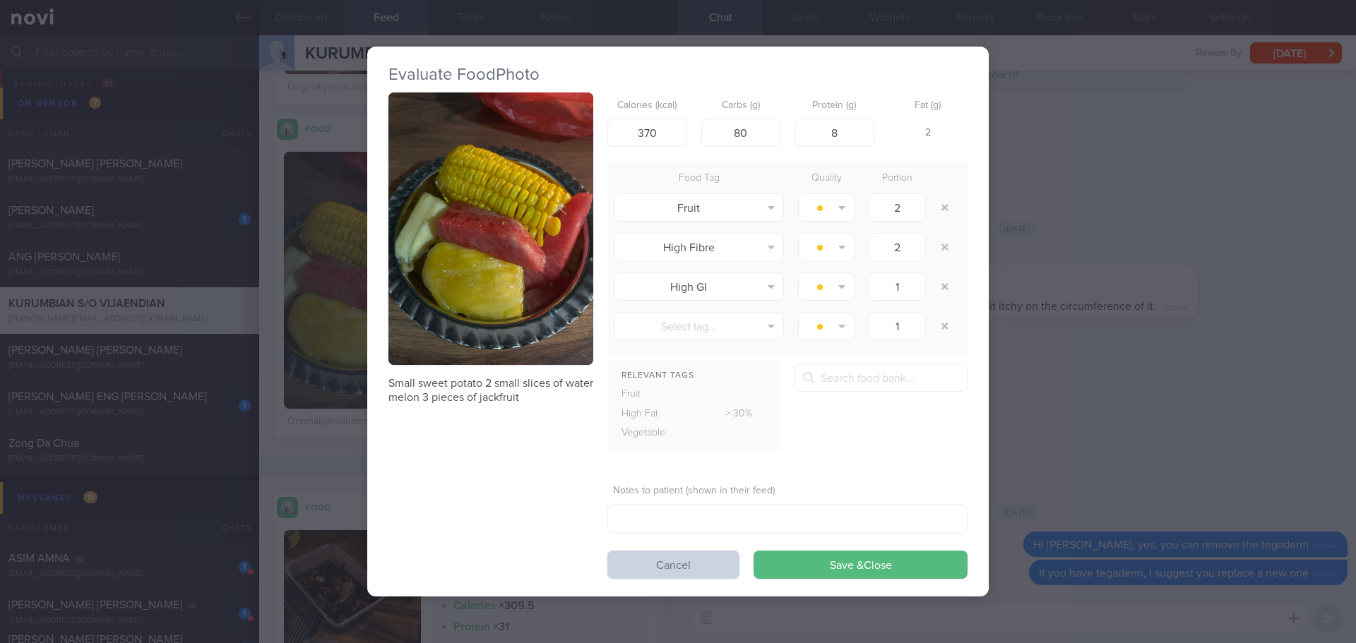
click at [702, 566] on button "Cancel" at bounding box center [673, 565] width 132 height 28
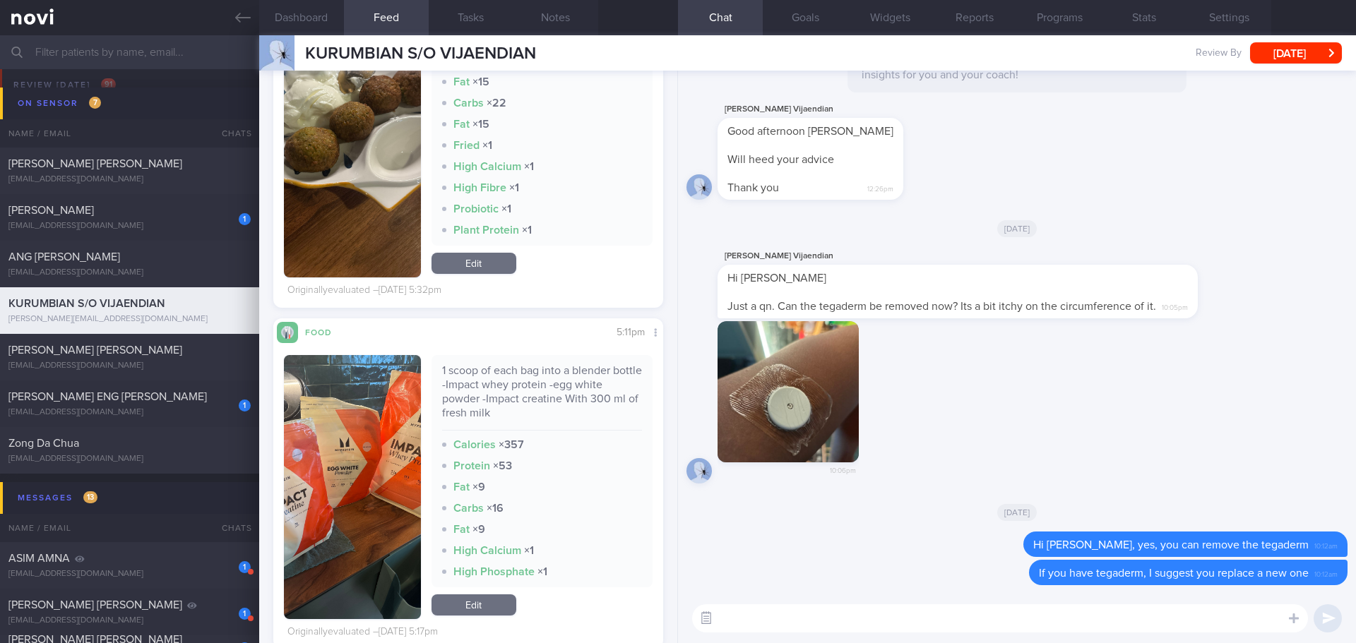
scroll to position [231, 367]
click at [734, 618] on textarea at bounding box center [1000, 618] width 616 height 28
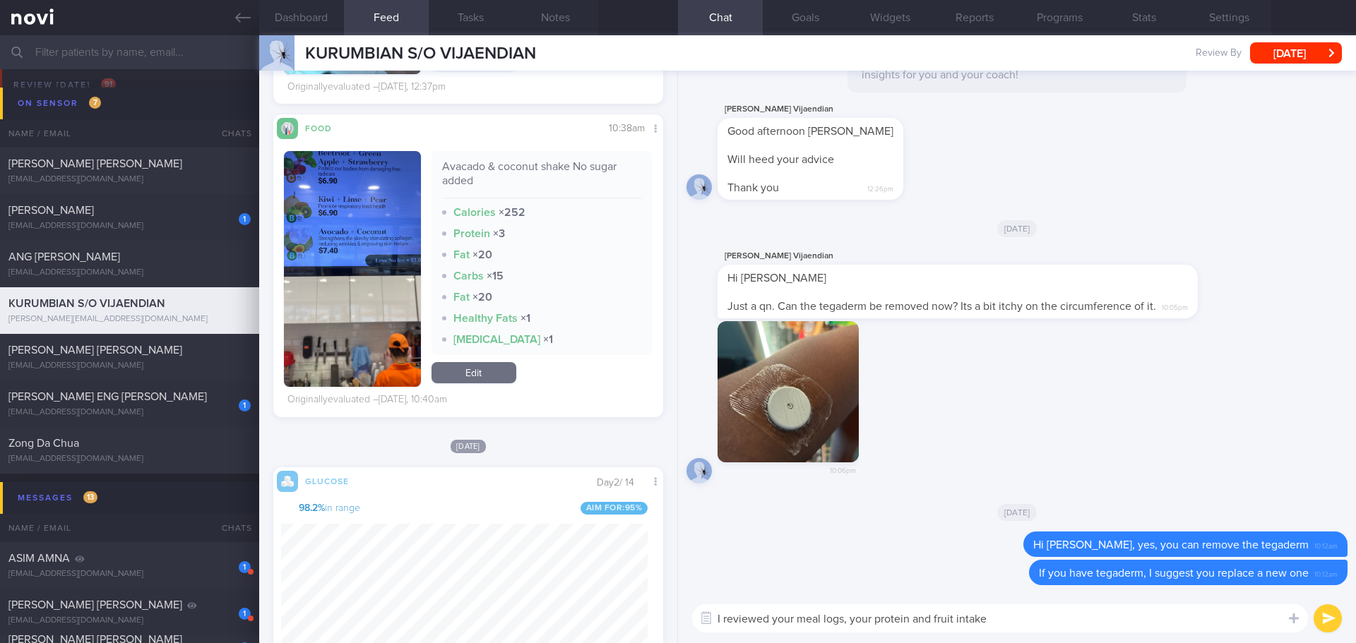
scroll to position [2612, 0]
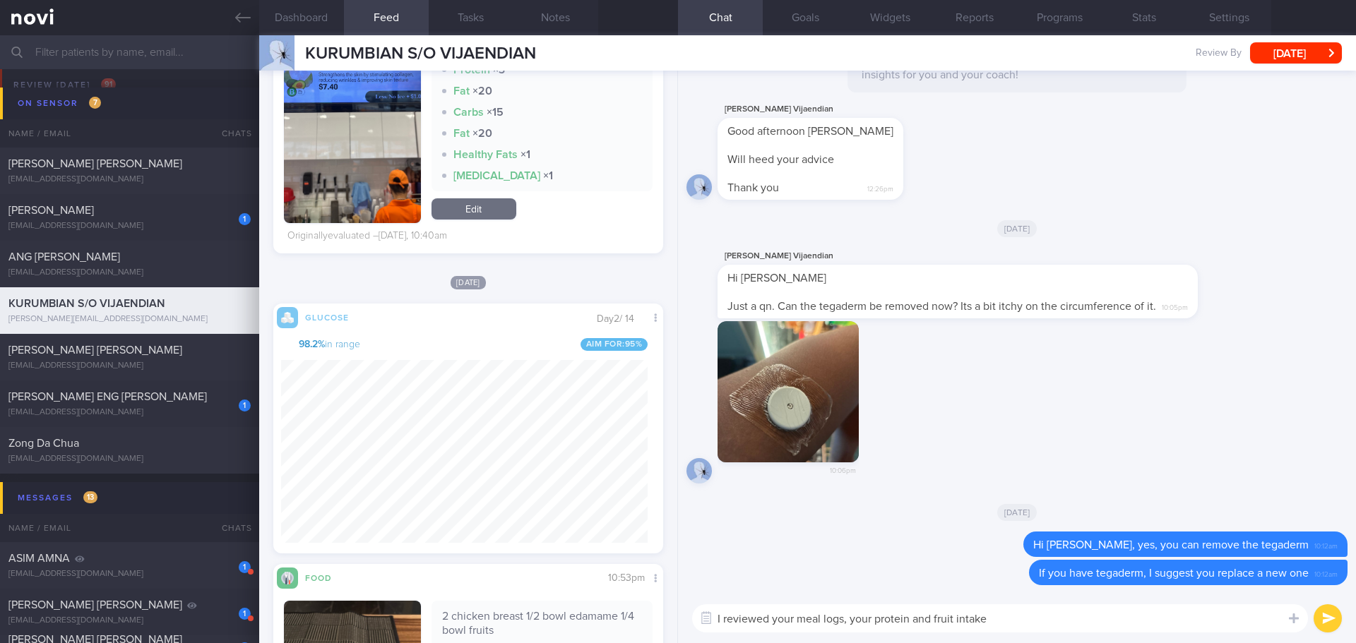
click at [1036, 623] on textarea "I reviewed your meal logs, your protein and fruit intake" at bounding box center [1000, 618] width 616 height 28
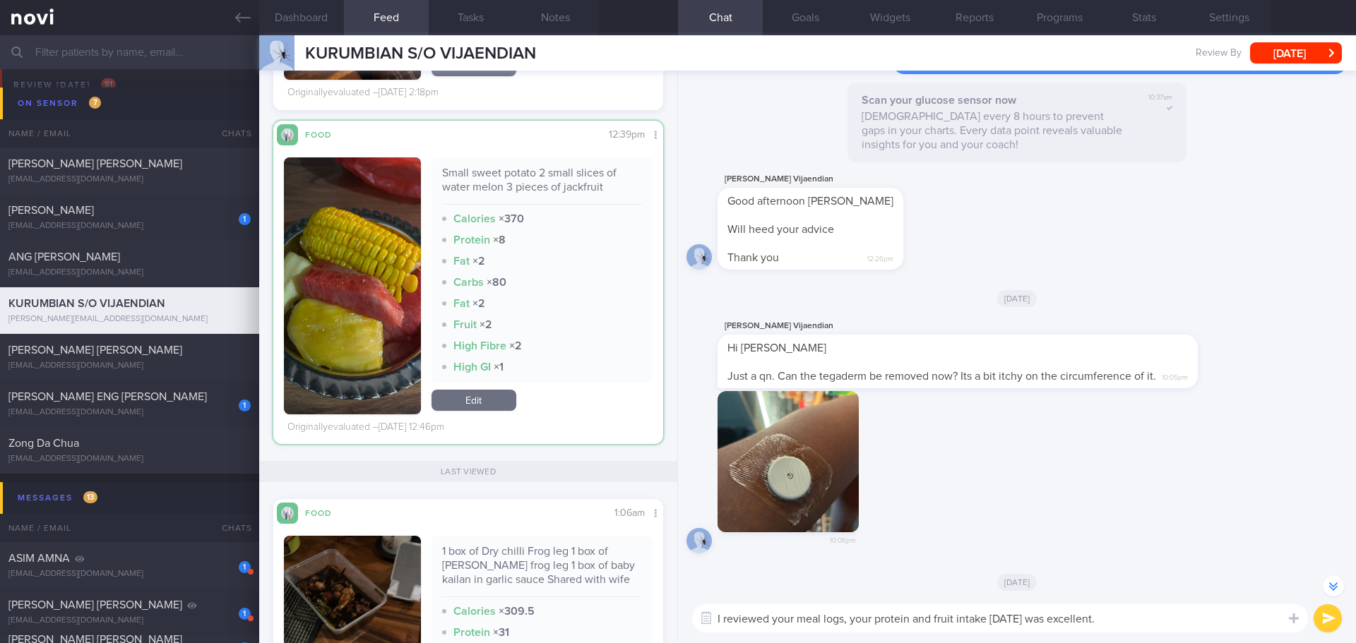
scroll to position [4605, 0]
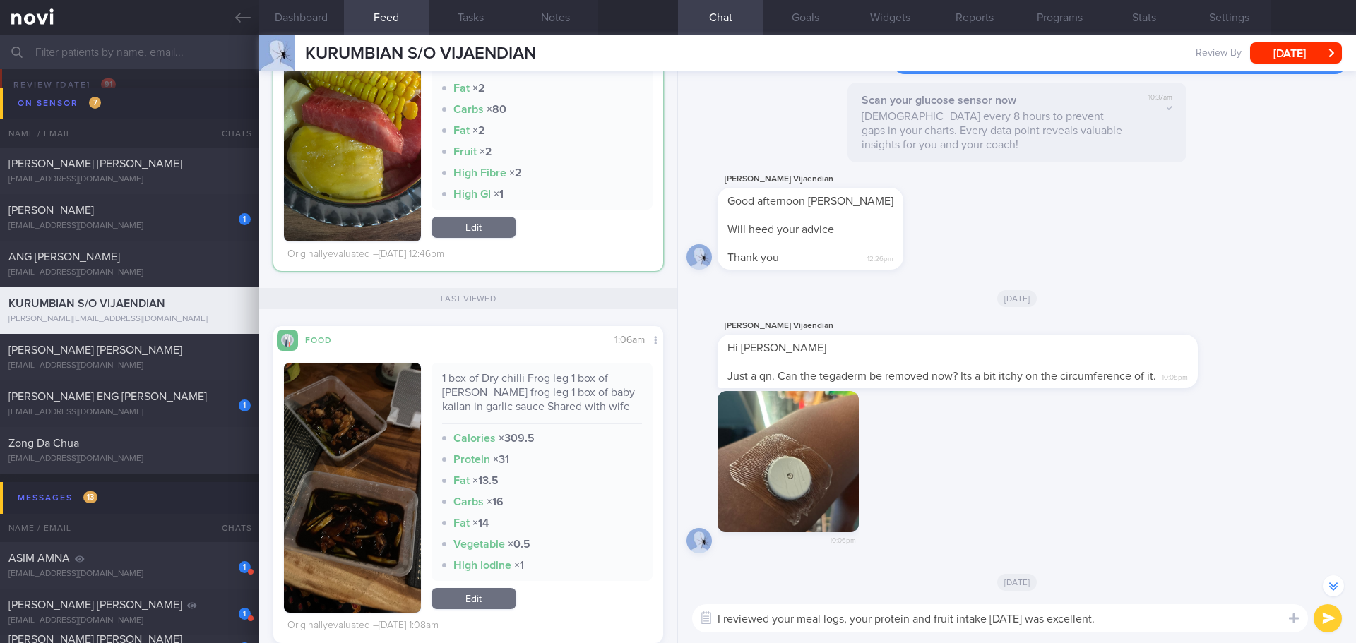
click at [1163, 614] on textarea "I reviewed your meal logs, your protein and fruit intake [DATE] was excellent." at bounding box center [1000, 618] width 616 height 28
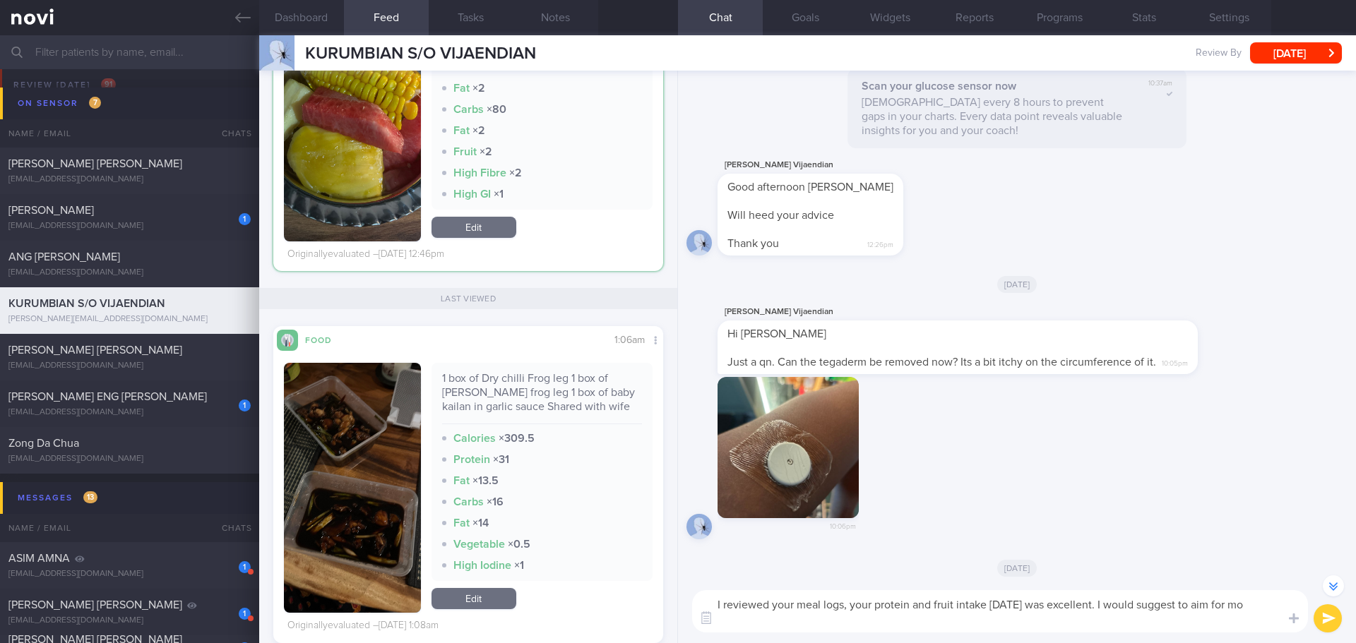
scroll to position [-84, 0]
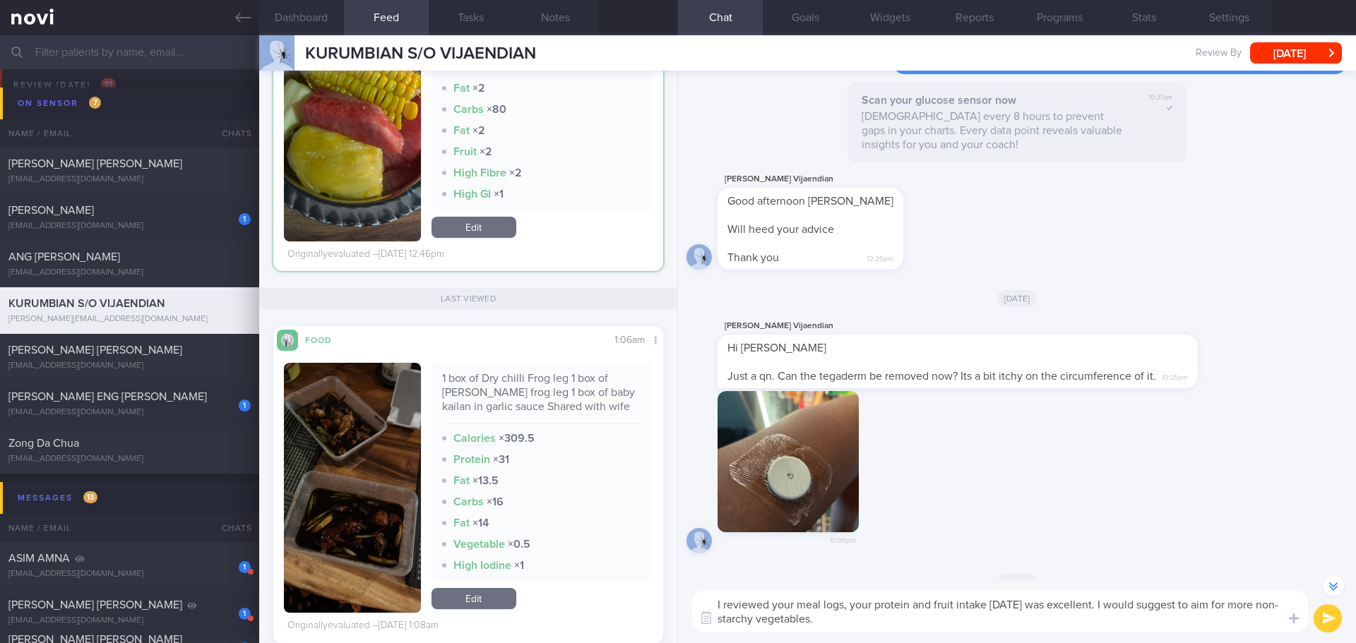
click at [975, 622] on textarea "I reviewed your meal logs, your protein and fruit intake [DATE] was excellent. …" at bounding box center [1000, 611] width 616 height 42
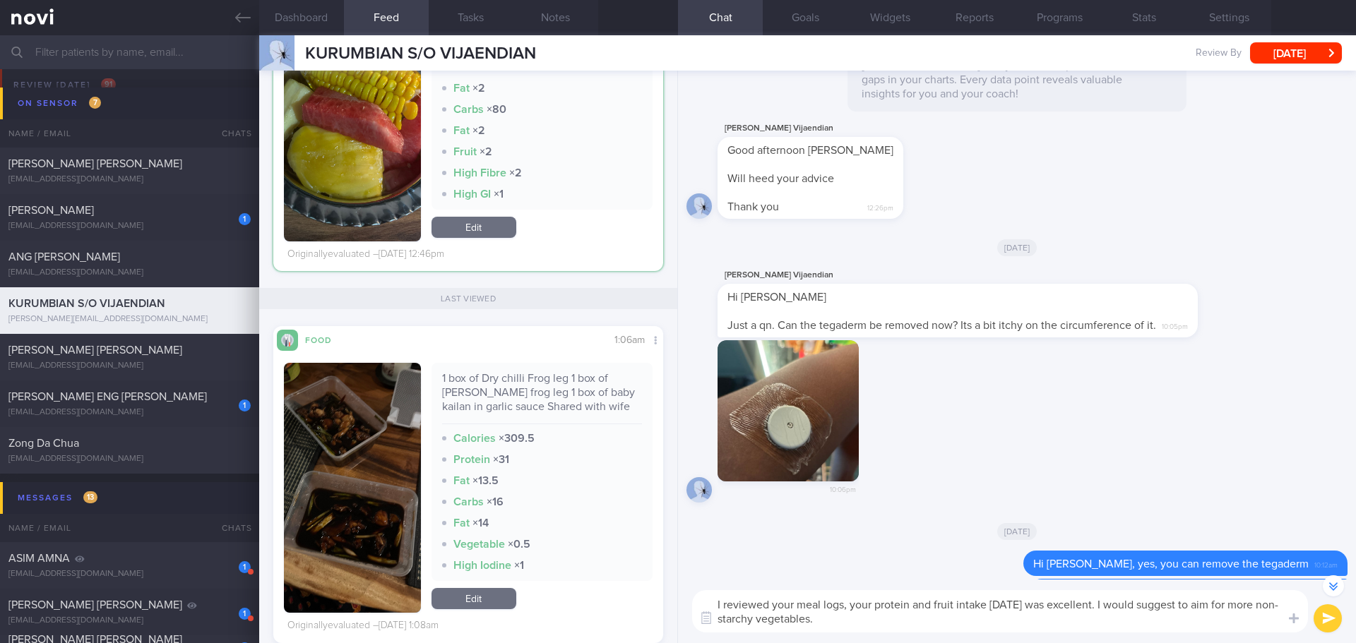
scroll to position [1, 0]
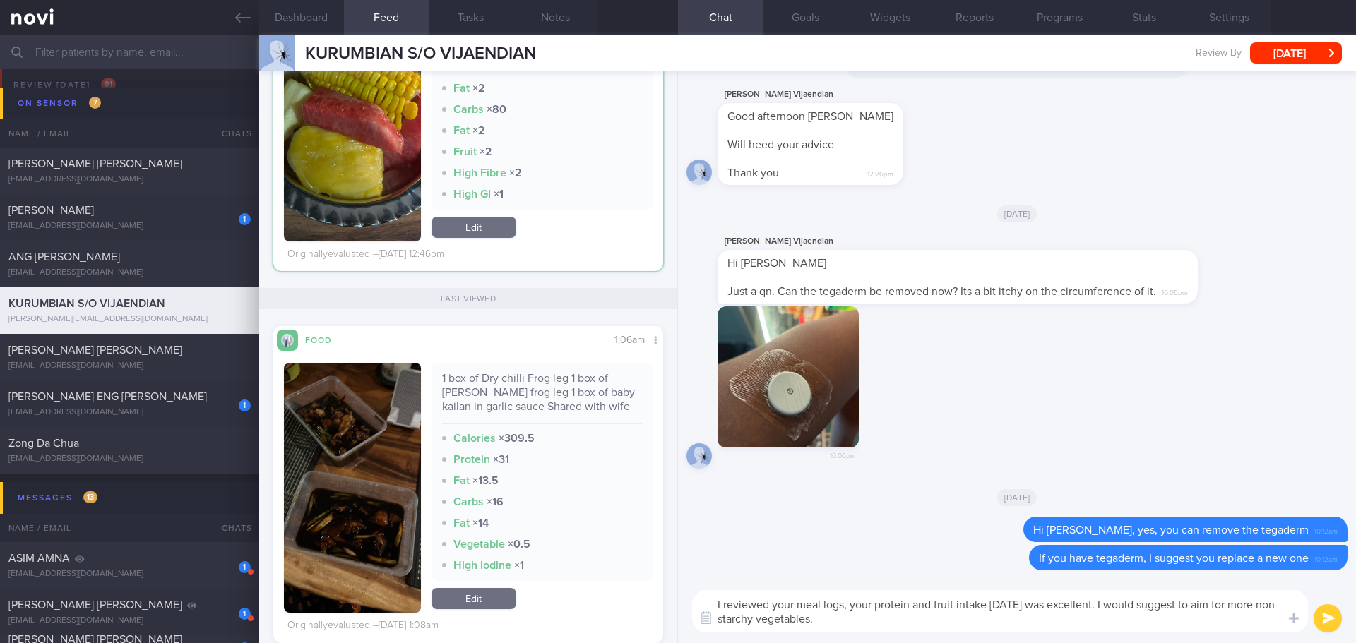
click at [723, 604] on textarea "I reviewed your meal logs, your protein and fruit intake [DATE] was excellent. …" at bounding box center [1000, 611] width 616 height 42
click at [998, 622] on textarea "I have reviewed your meal logs, your protein and fruit intake [DATE] was excell…" at bounding box center [1000, 611] width 616 height 42
drag, startPoint x: 901, startPoint y: 603, endPoint x: 878, endPoint y: 604, distance: 23.3
click at [878, 604] on textarea "I have reviewed your meal logs, your protein and fruit intake [DATE] was excell…" at bounding box center [1000, 611] width 616 height 42
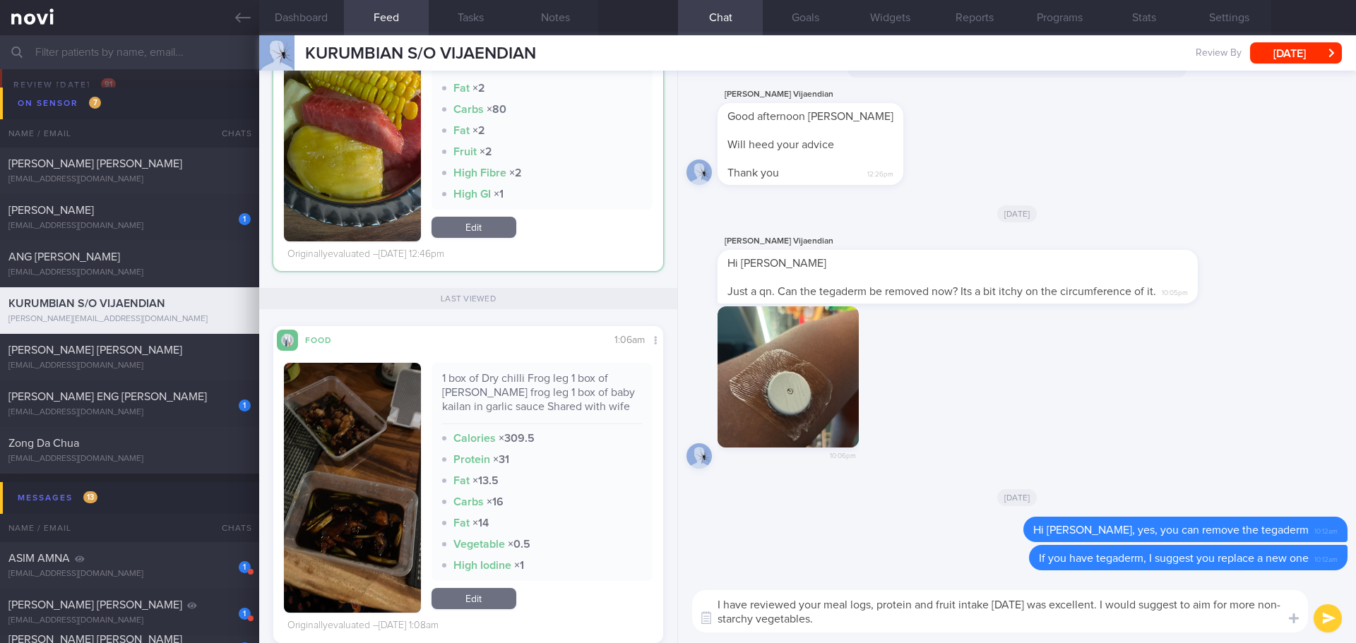
click at [1140, 602] on textarea "I have reviewed your meal logs, protein and fruit intake [DATE] was excellent. …" at bounding box center [1000, 611] width 616 height 42
click at [1245, 603] on textarea "I have reviewed your meal logs, protein and fruit intake [DATE] was excellent 👍…" at bounding box center [1000, 611] width 616 height 42
click at [1022, 635] on div "I have reviewed your meal logs, protein and fruit intake [DATE] was excellent 👍…" at bounding box center [1017, 612] width 678 height 64
click at [1032, 624] on textarea "I have reviewed your meal logs, protein and fruit intake [DATE] was excellent 👍…" at bounding box center [1000, 611] width 616 height 42
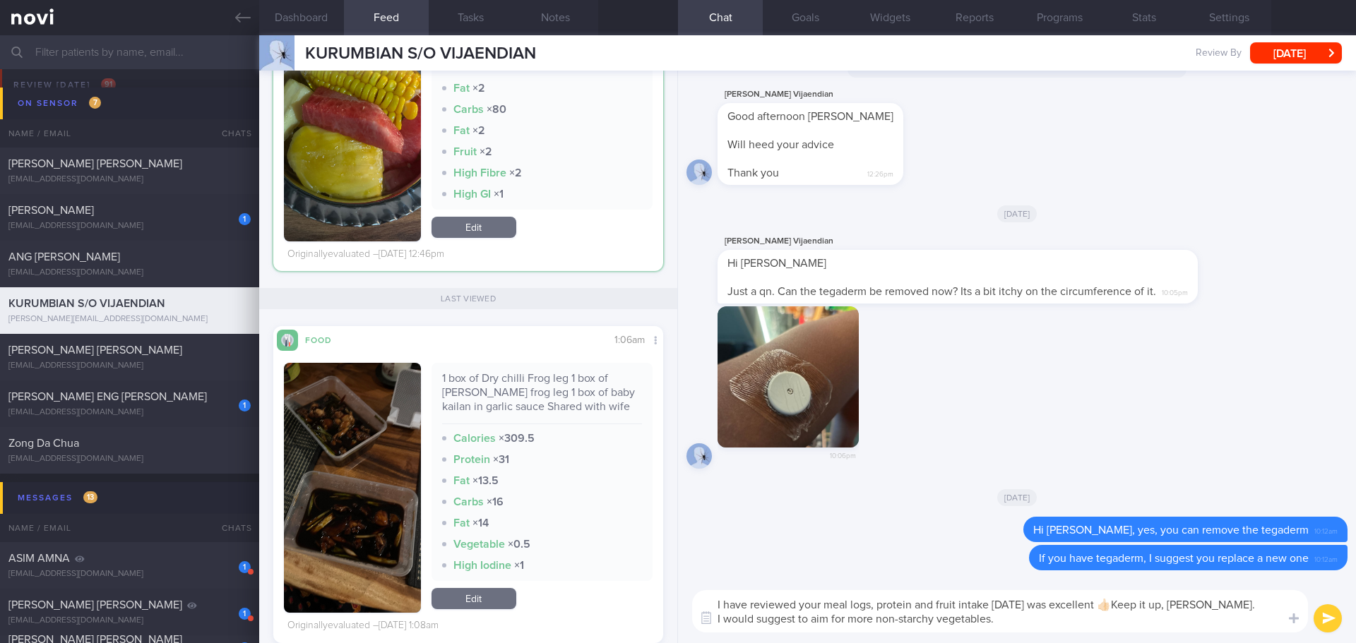
drag, startPoint x: 1005, startPoint y: 619, endPoint x: 694, endPoint y: 626, distance: 311.5
click at [694, 626] on textarea "I have reviewed your meal logs, protein and fruit intake [DATE] was excellent 👍…" at bounding box center [1000, 611] width 616 height 42
paste textarea "Aiming at least 1 handful of vegetables at lunch and dinner. - green leafy vege…"
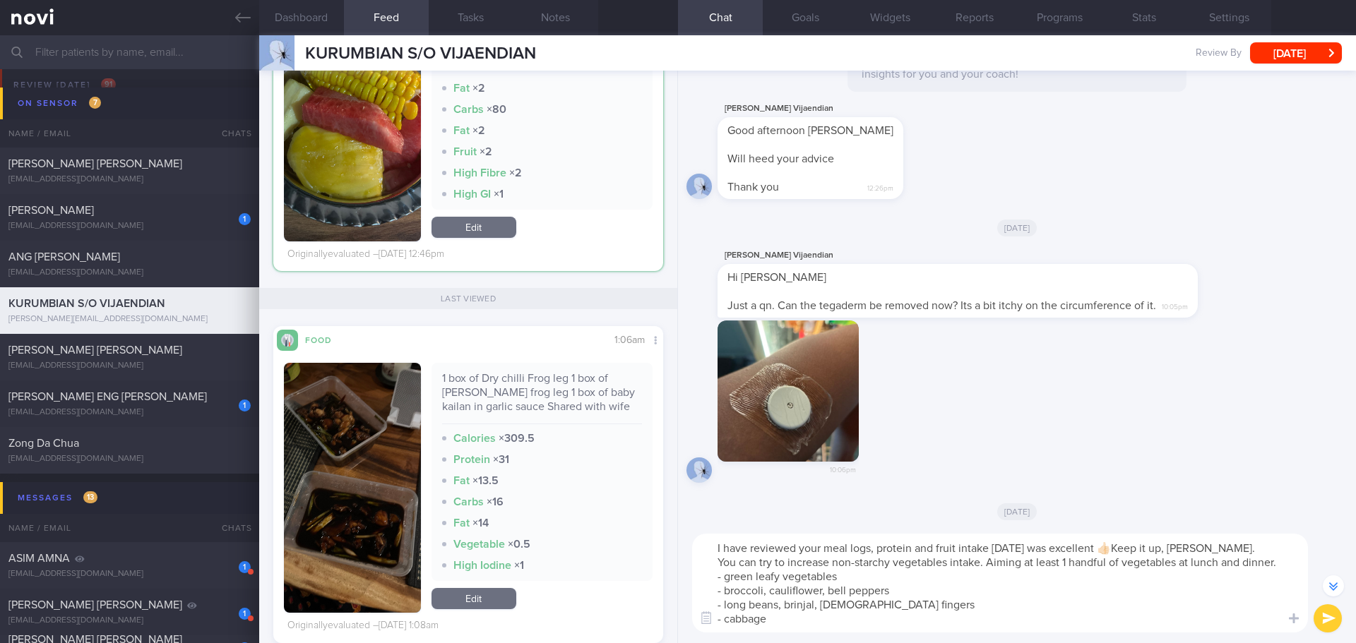
scroll to position [-56, 0]
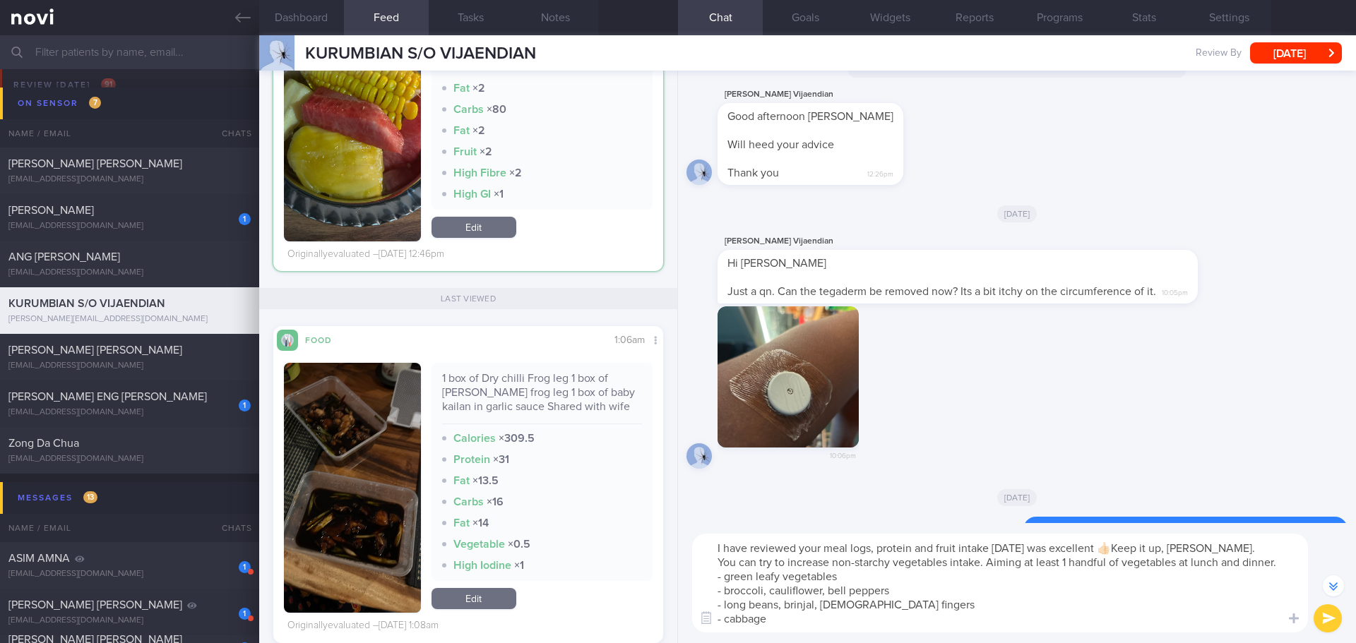
type textarea "I have reviewed your meal logs, protein and fruit intake [DATE] was excellent 👍…"
click at [1325, 611] on button "submit" at bounding box center [1327, 618] width 28 height 28
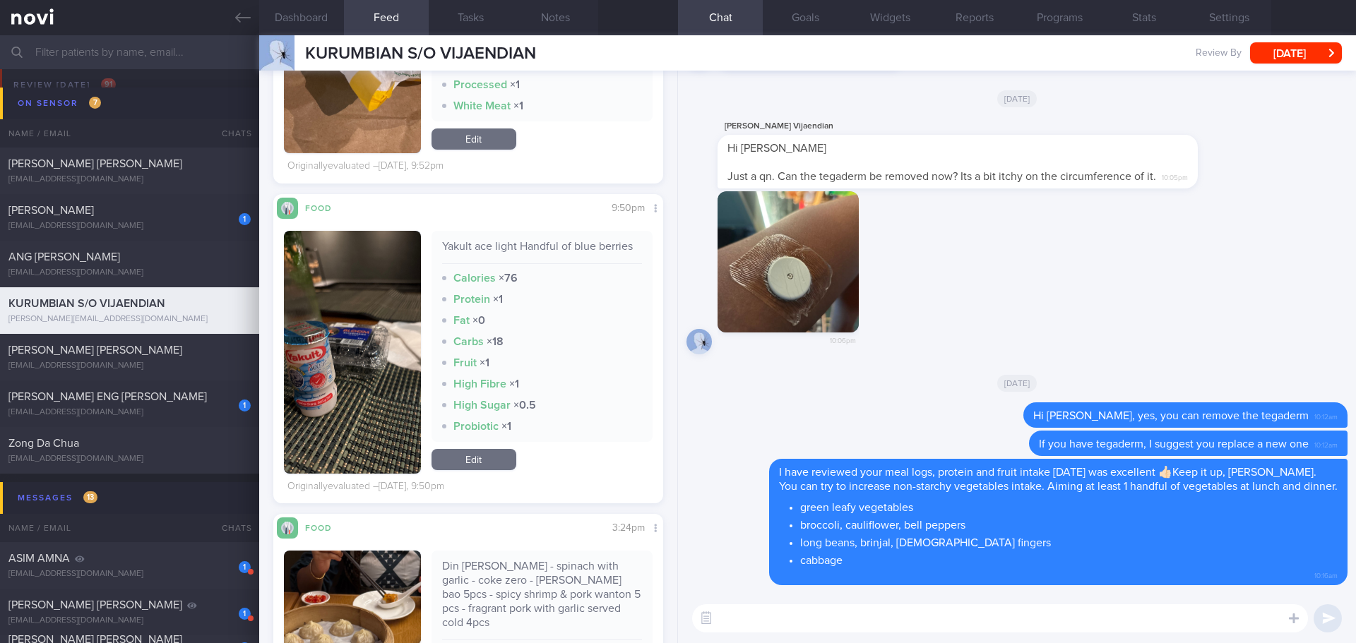
scroll to position [1200, 0]
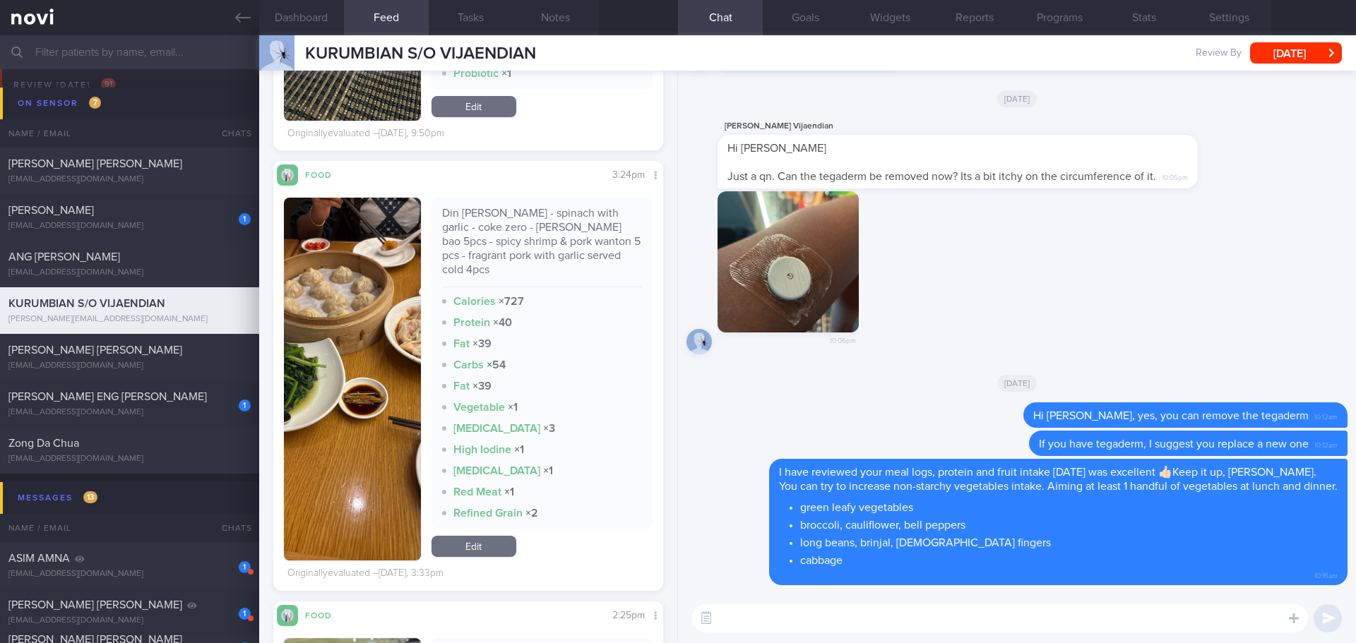
click at [349, 426] on button "button" at bounding box center [352, 379] width 137 height 363
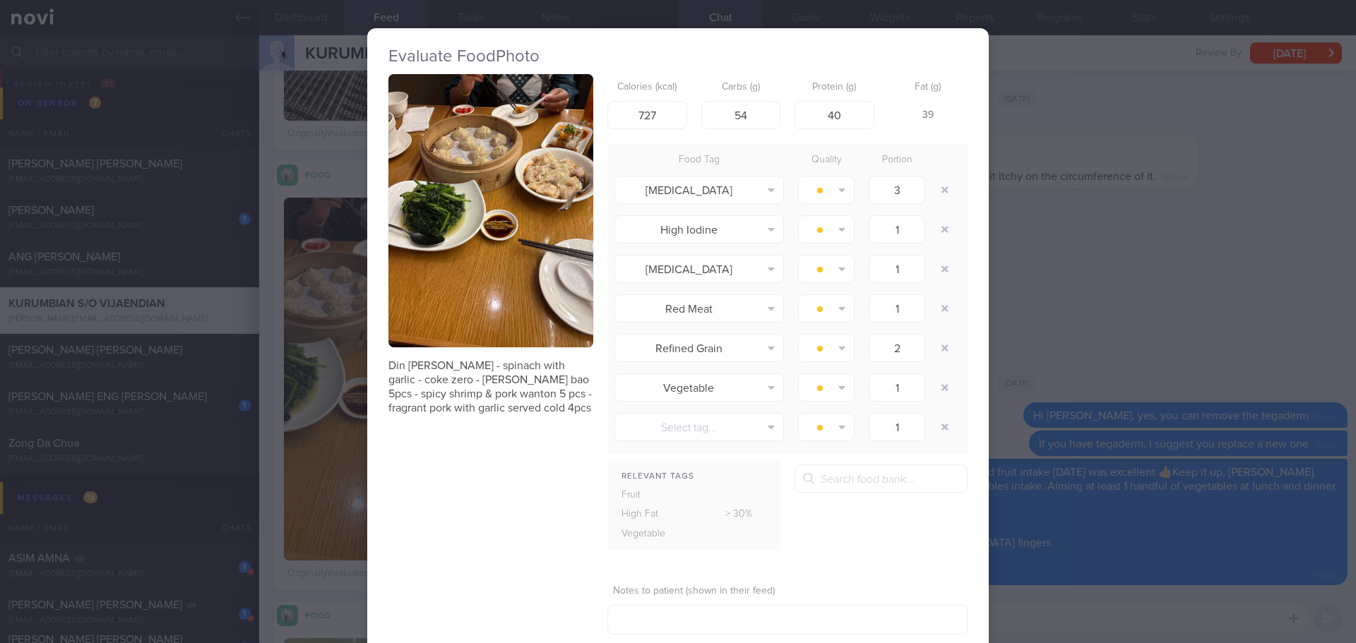
click at [478, 265] on button "button" at bounding box center [490, 210] width 205 height 273
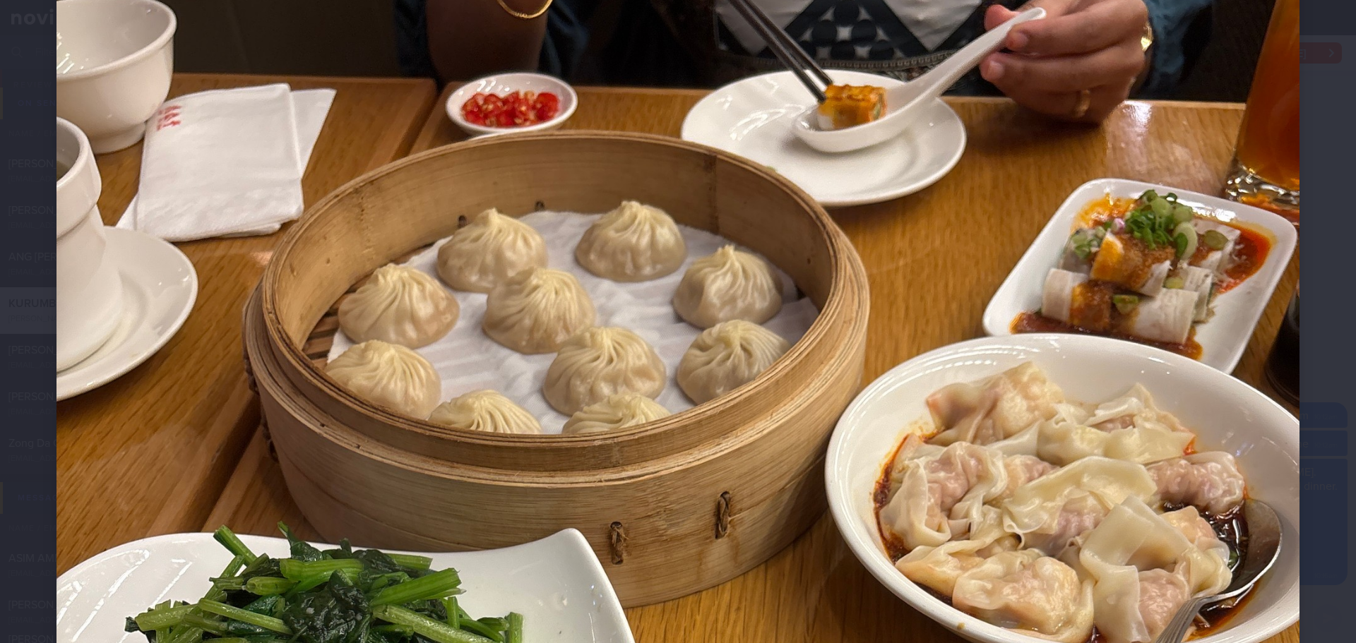
scroll to position [212, 0]
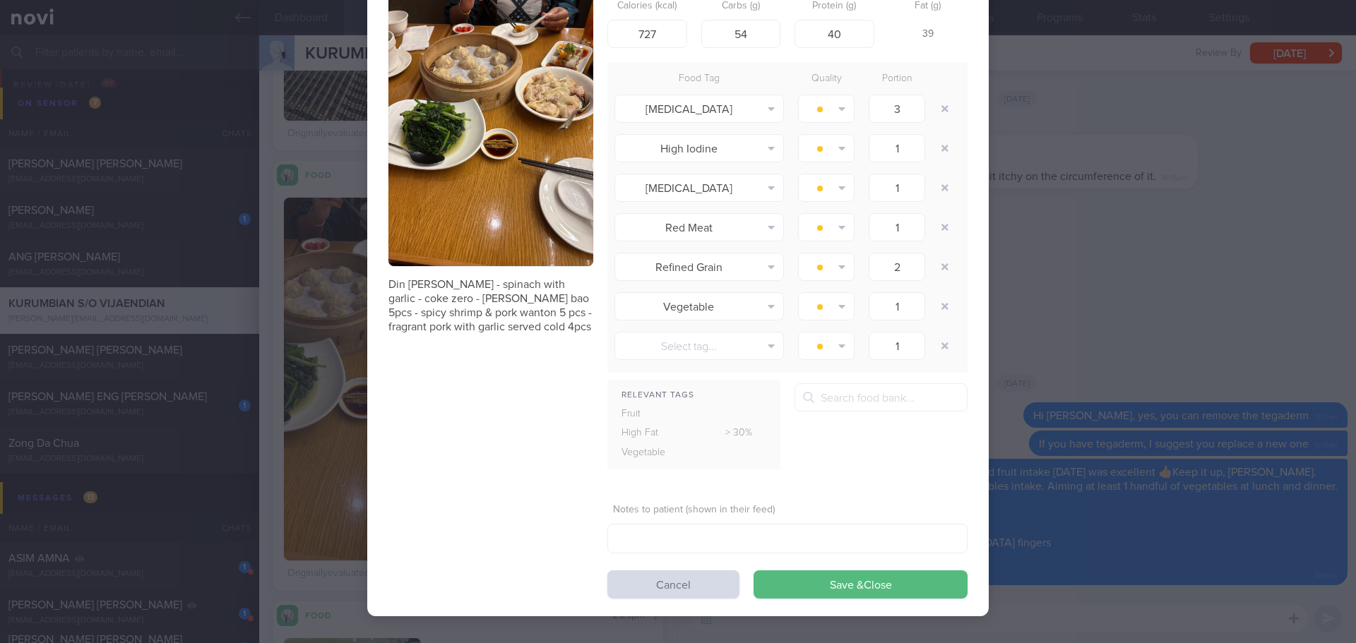
scroll to position [83, 0]
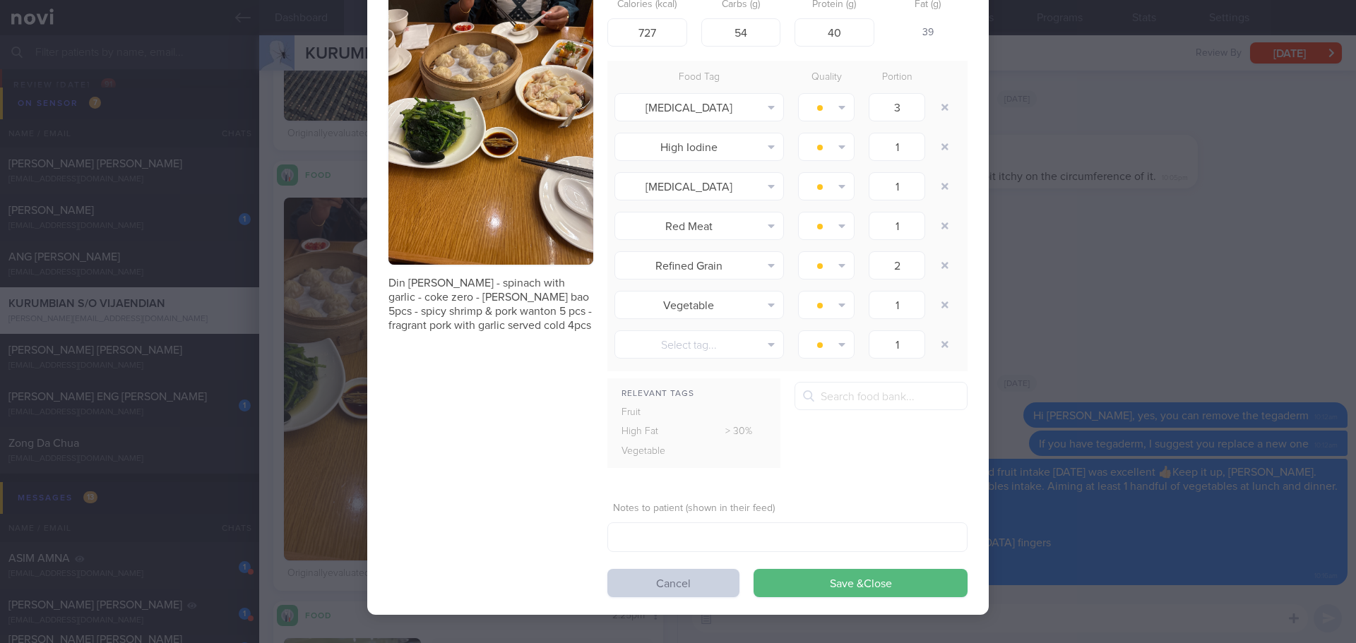
click at [698, 584] on button "Cancel" at bounding box center [673, 583] width 132 height 28
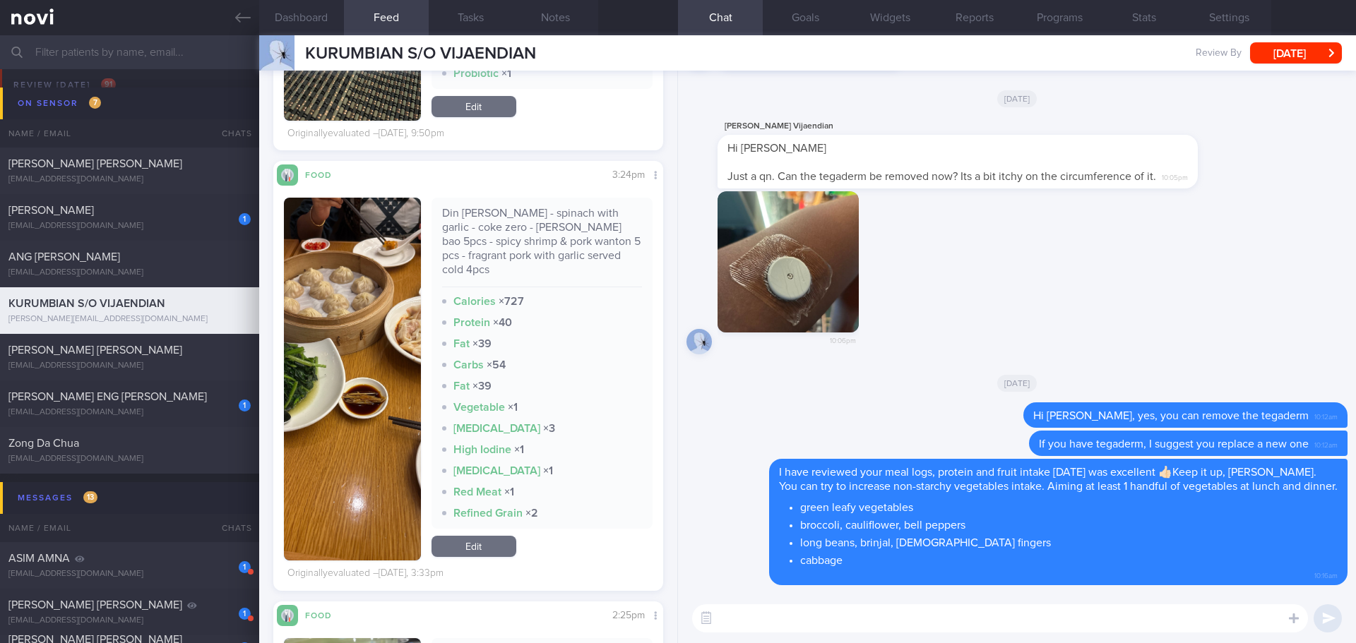
click at [823, 616] on textarea at bounding box center [1000, 618] width 616 height 28
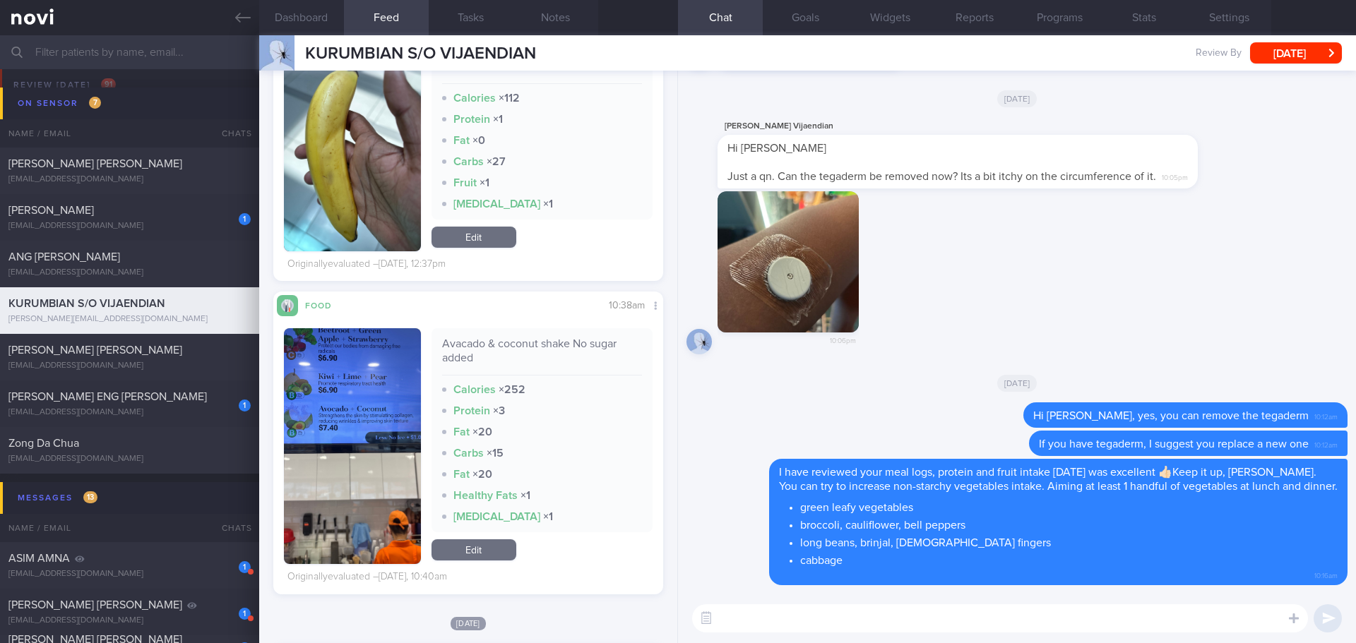
scroll to position [2401, 0]
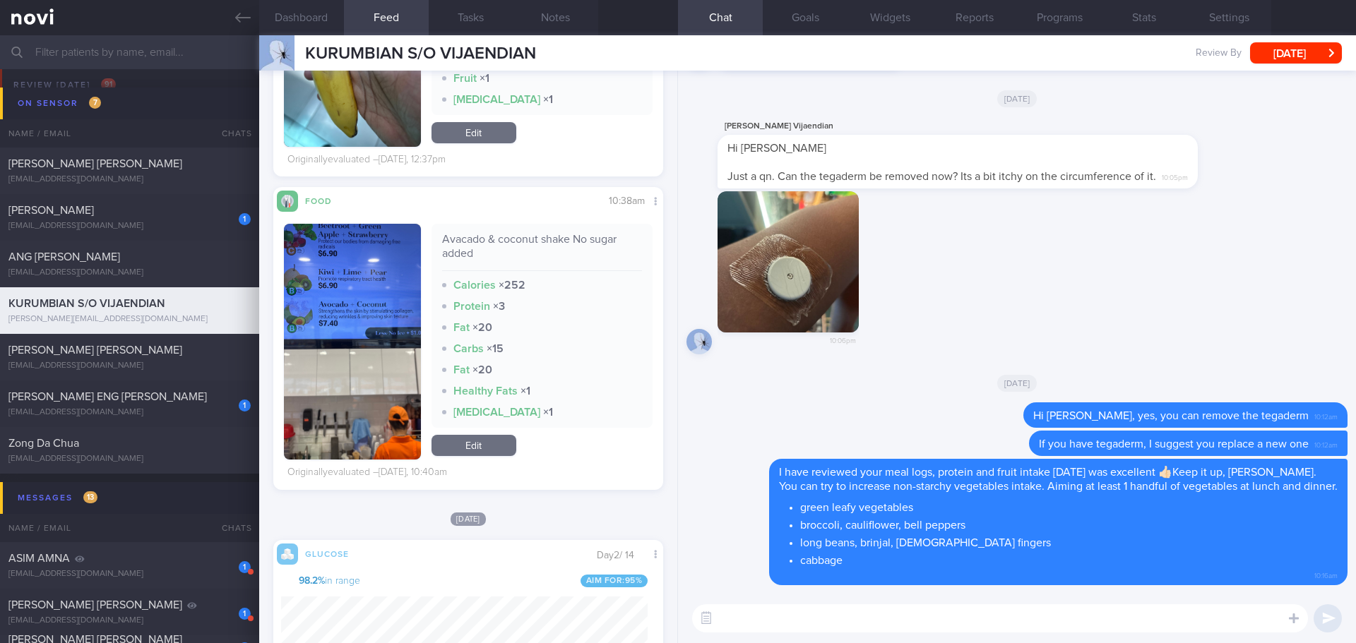
click at [739, 610] on textarea at bounding box center [1000, 618] width 616 height 28
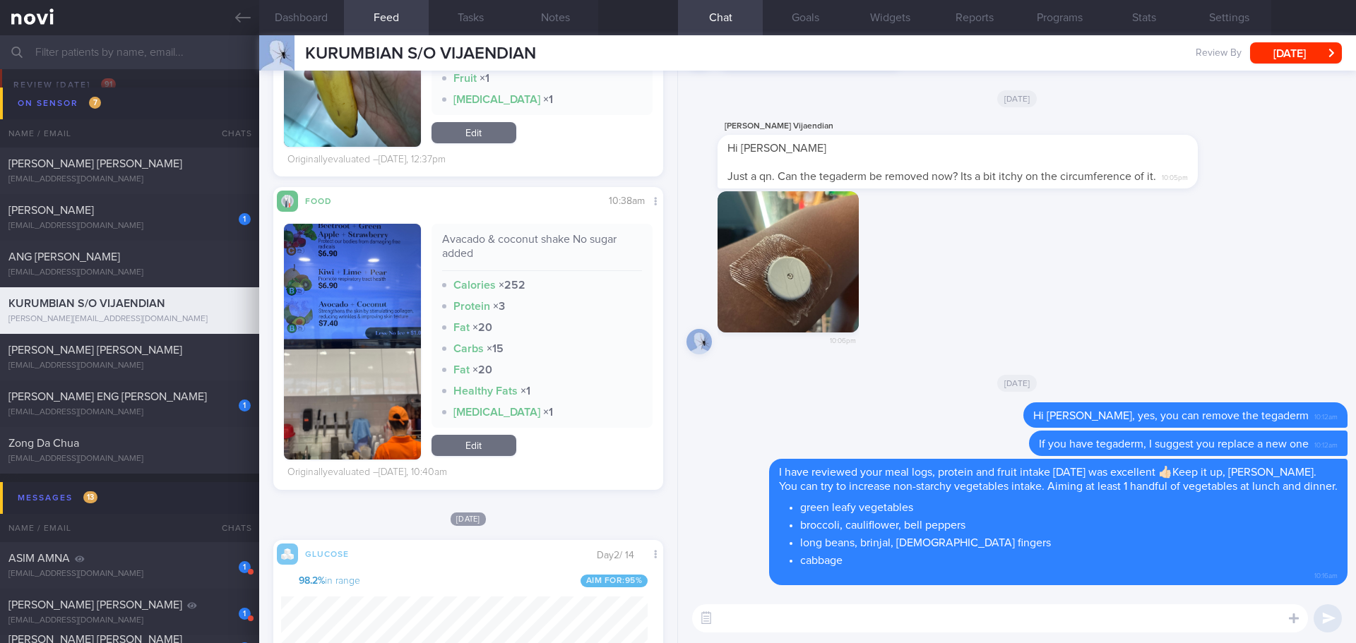
click at [739, 610] on textarea at bounding box center [1000, 618] width 616 height 28
click at [385, 316] on button "button" at bounding box center [352, 342] width 137 height 236
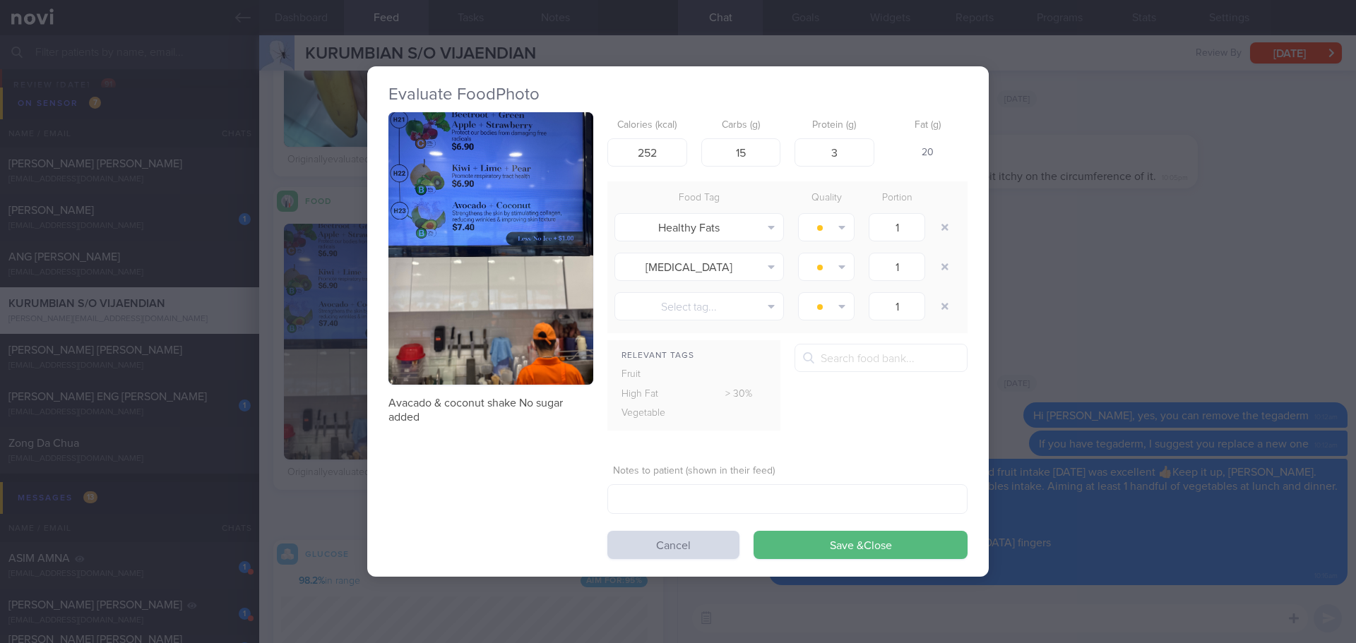
click at [457, 226] on button "button" at bounding box center [490, 248] width 205 height 273
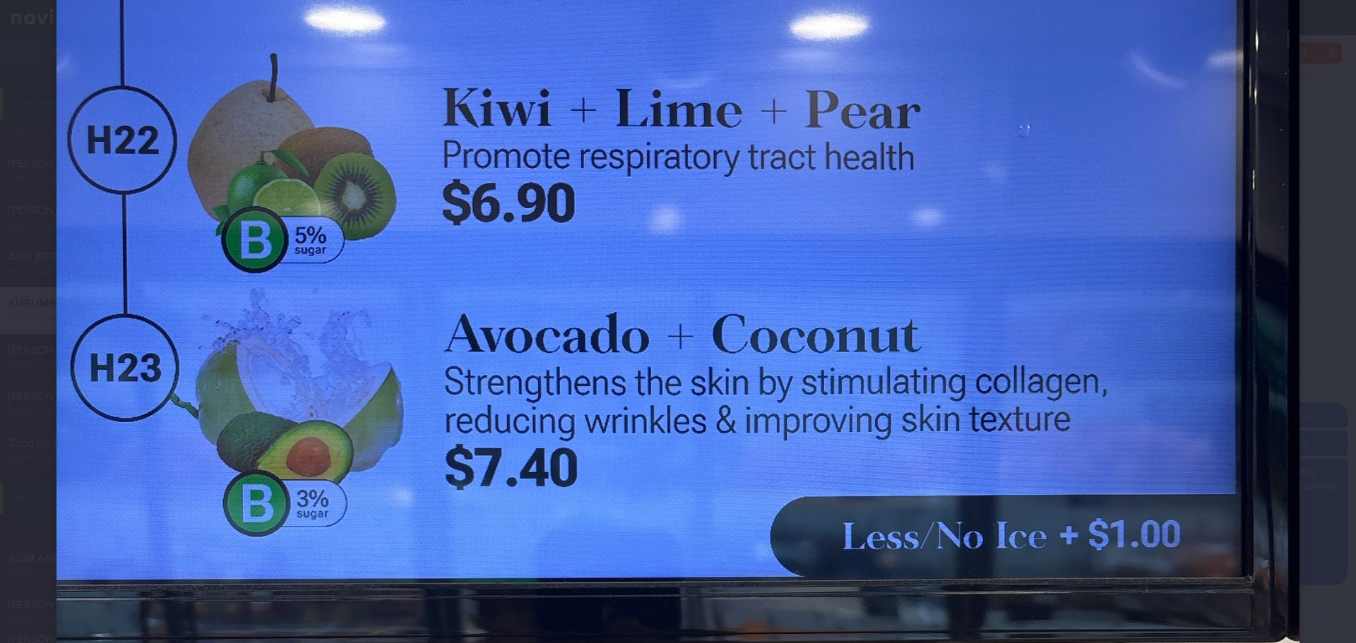
scroll to position [353, 0]
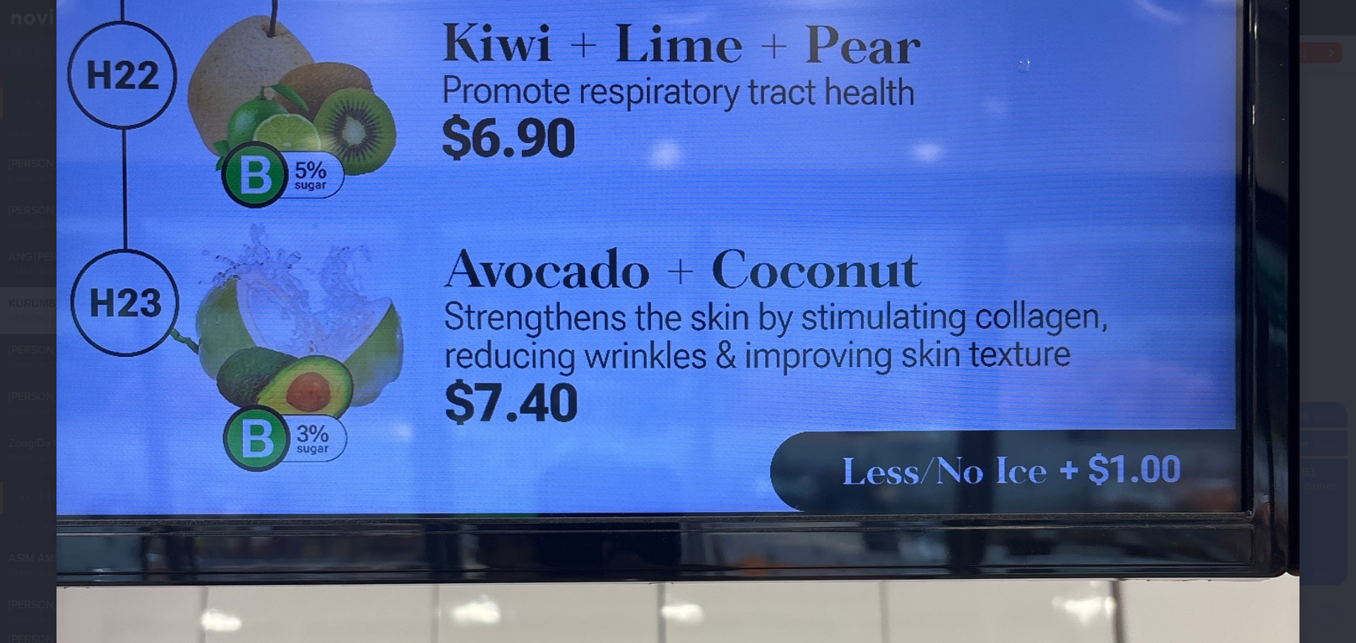
click at [1305, 302] on div at bounding box center [678, 532] width 1356 height 1770
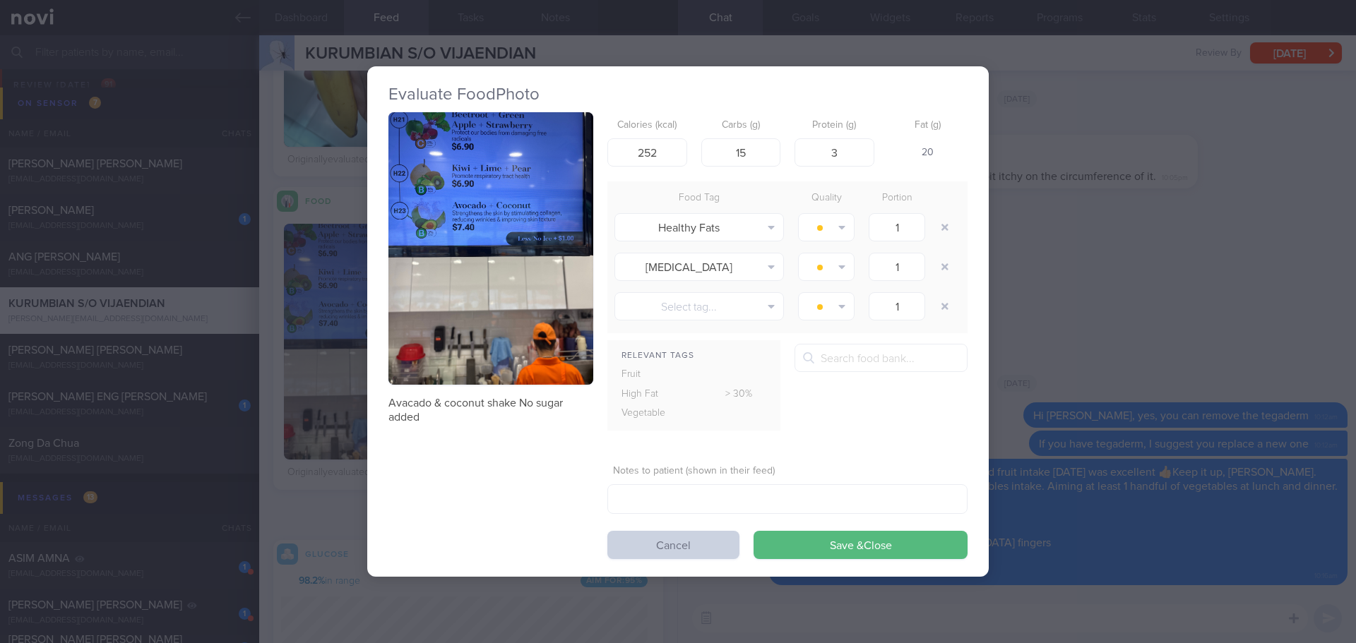
click at [714, 542] on button "Cancel" at bounding box center [673, 545] width 132 height 28
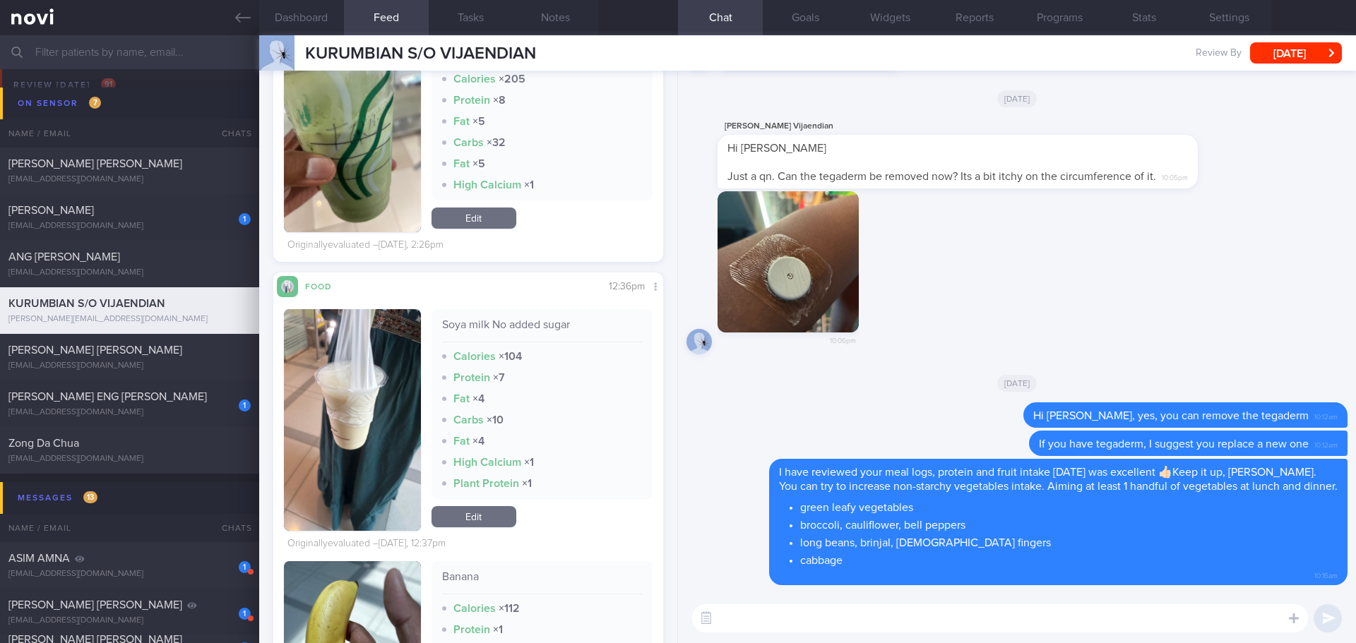
scroll to position [231, 367]
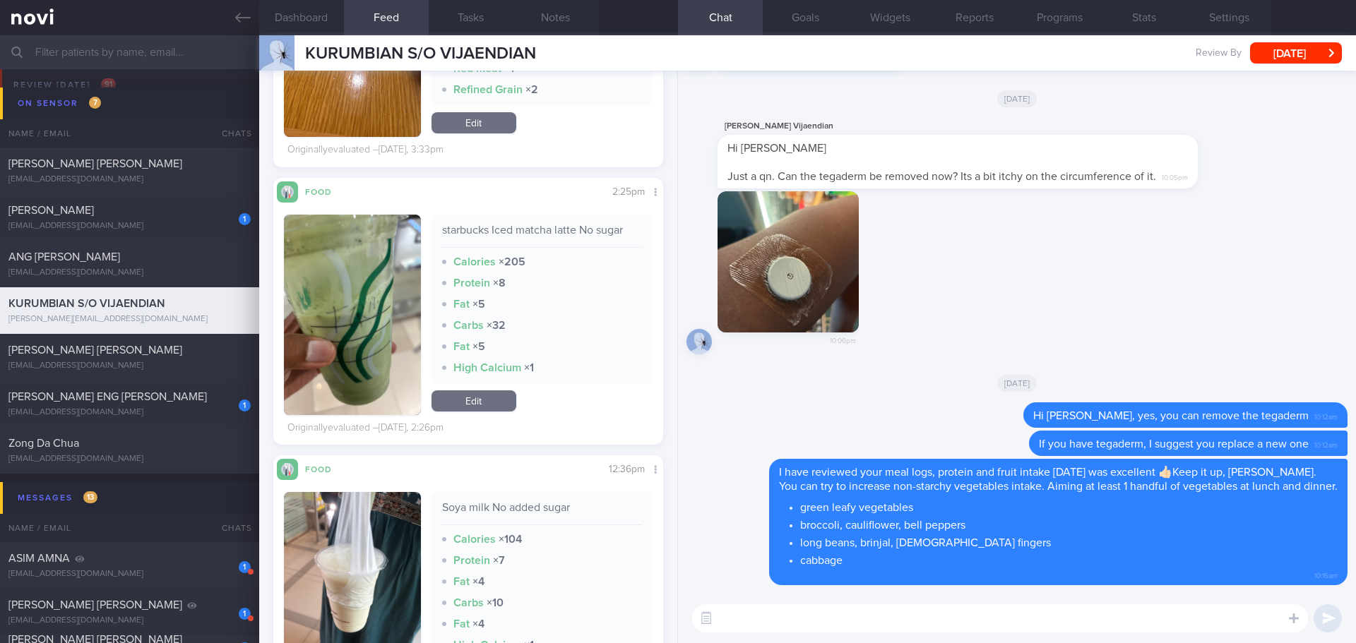
click at [748, 618] on textarea at bounding box center [1000, 618] width 616 height 28
type textarea "F"
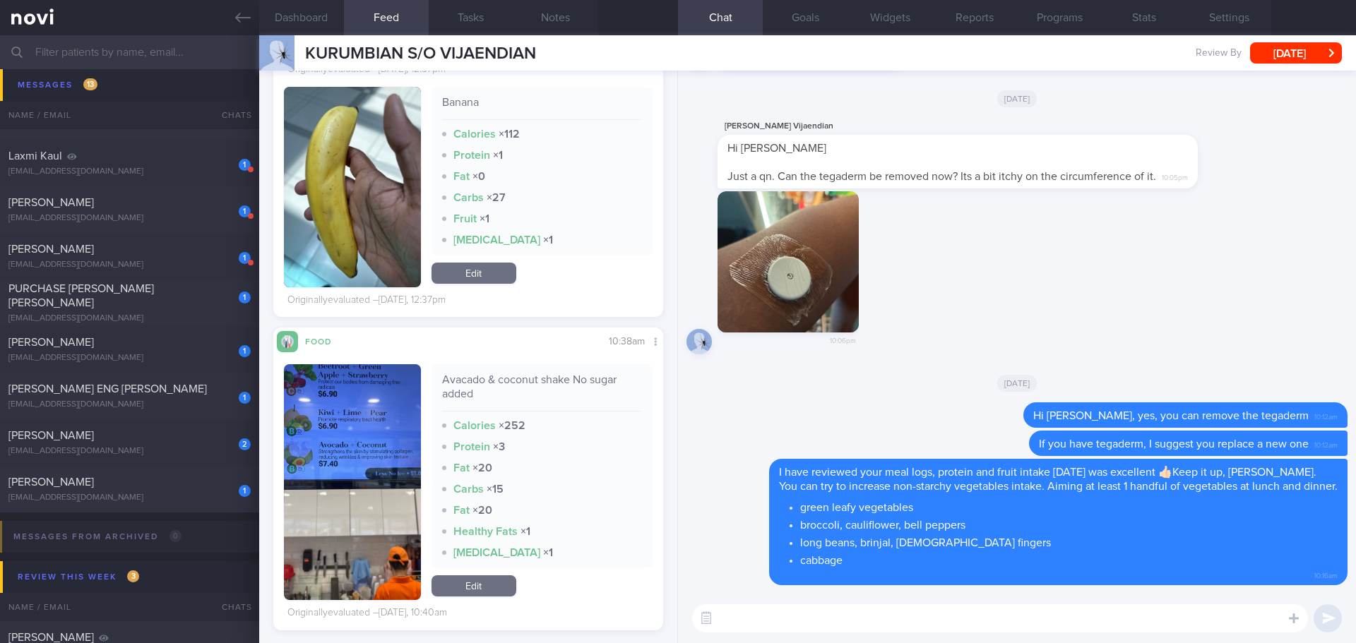
scroll to position [2259, 0]
click at [813, 626] on textarea at bounding box center [1000, 618] width 616 height 28
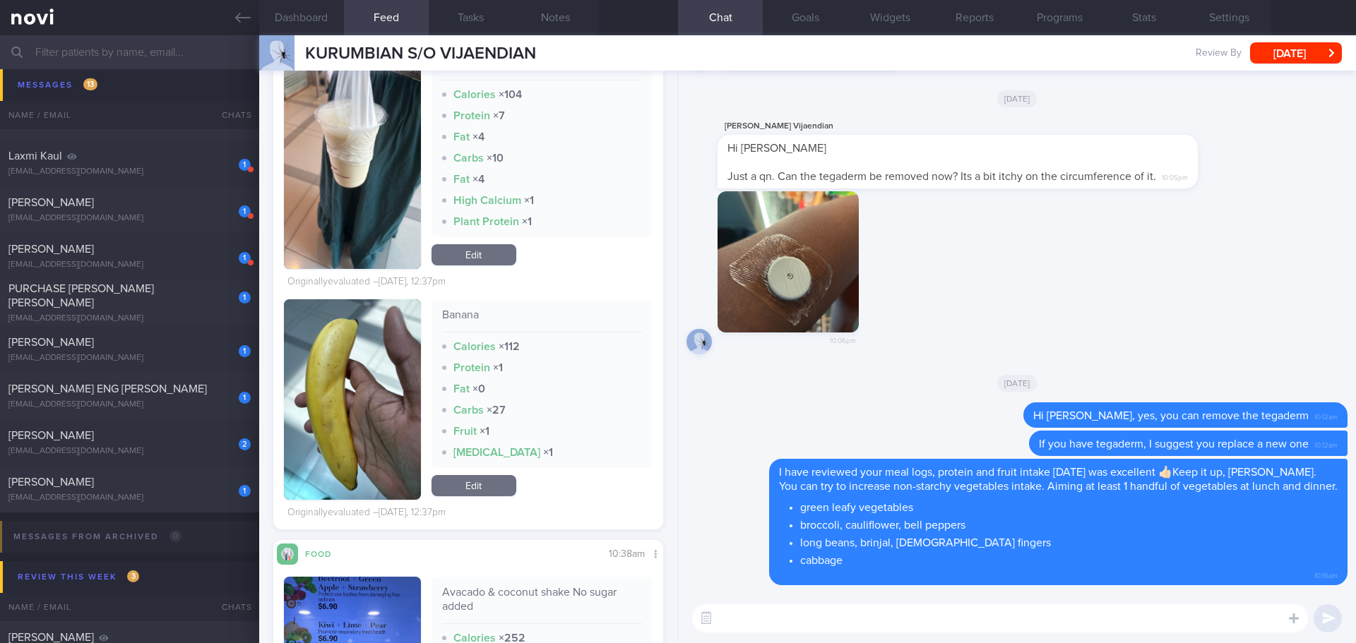
scroll to position [2118, 0]
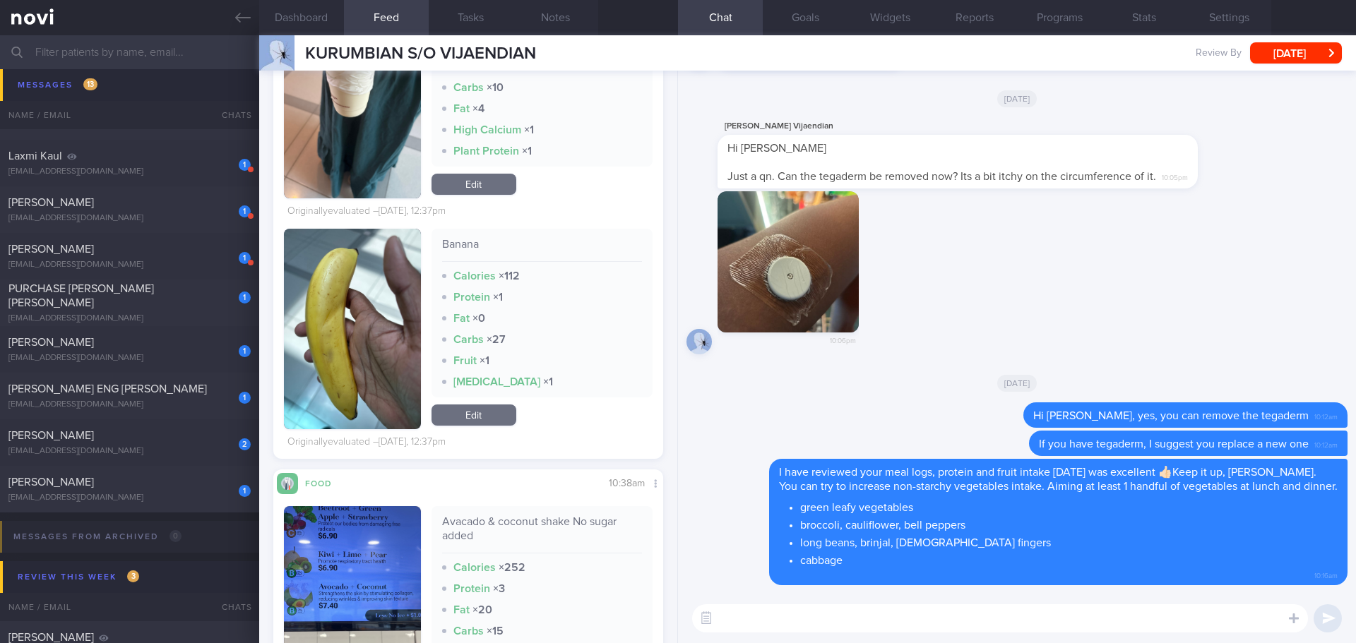
click at [811, 621] on textarea at bounding box center [1000, 618] width 616 height 28
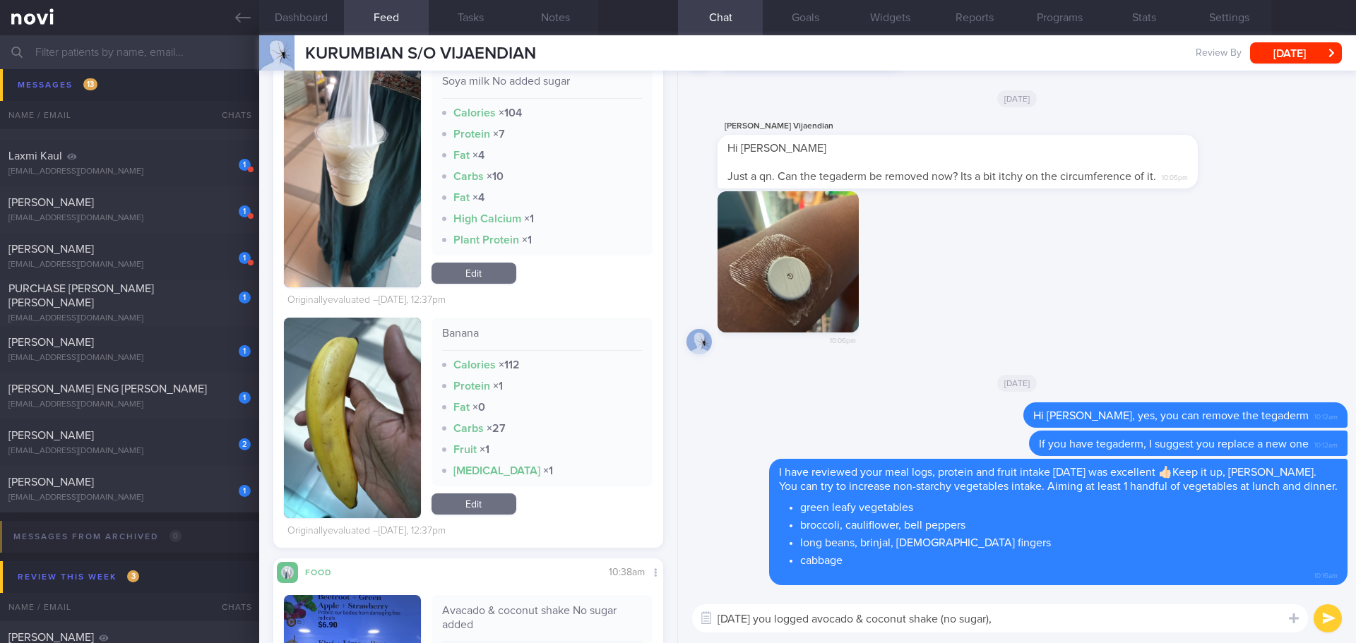
scroll to position [1765, 0]
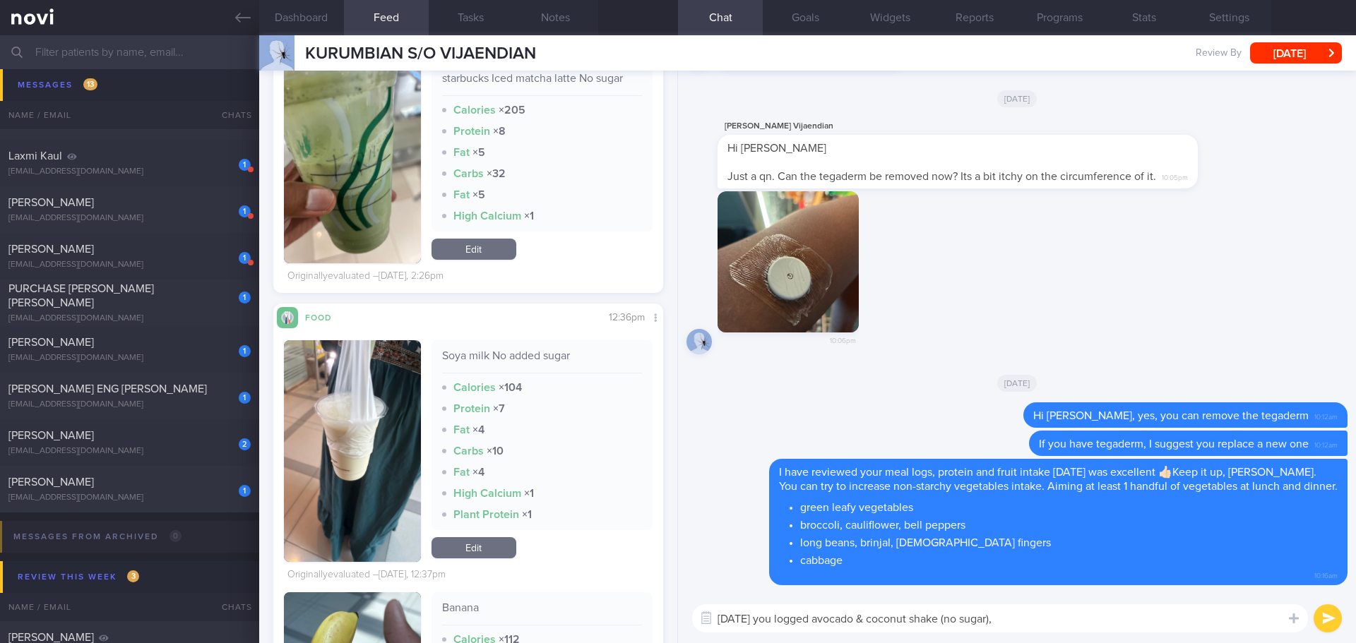
click at [1039, 616] on textarea "[DATE] you logged avocado & coconut shake (no sugar)," at bounding box center [1000, 618] width 616 height 28
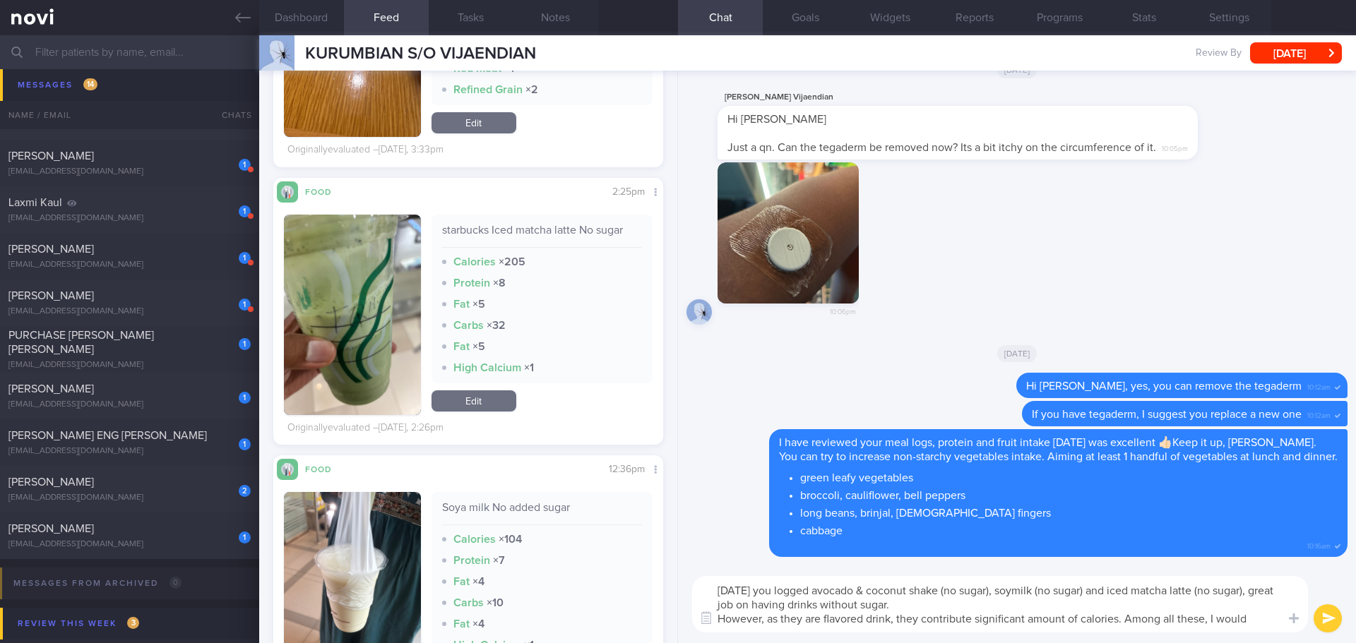
scroll to position [0, 0]
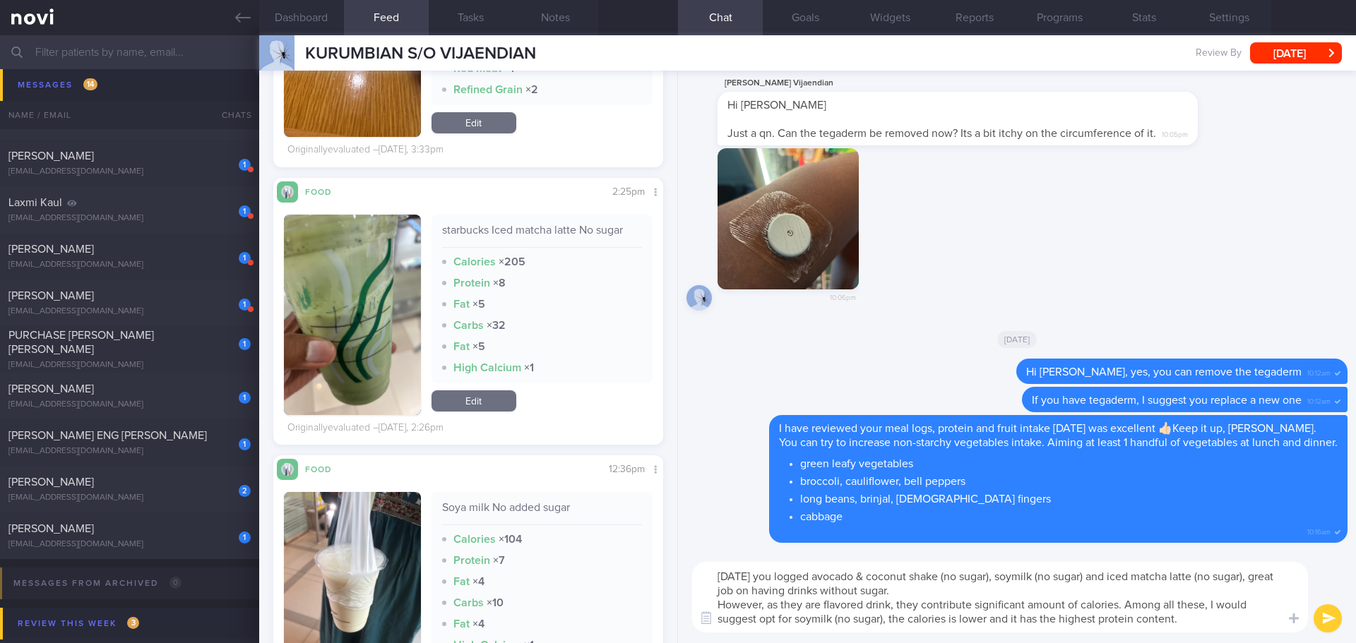
type textarea "[DATE] you logged avocado & coconut shake (no sugar), soymilk (no sugar) and ic…"
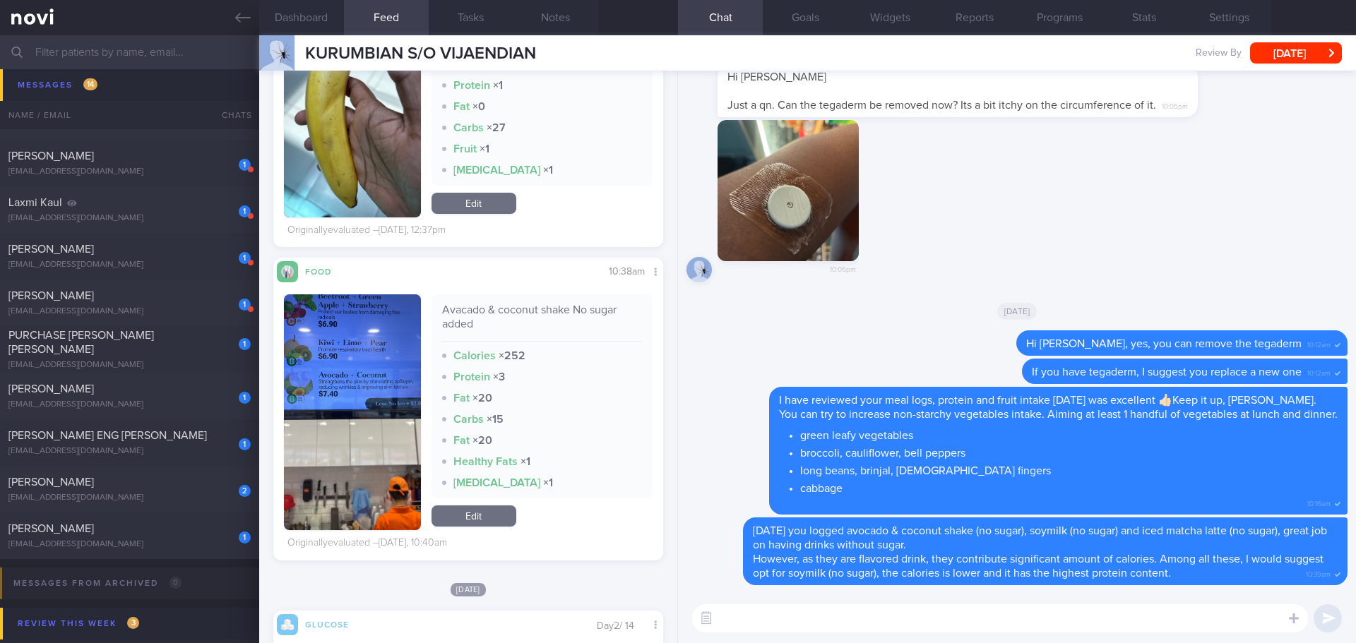
scroll to position [2471, 0]
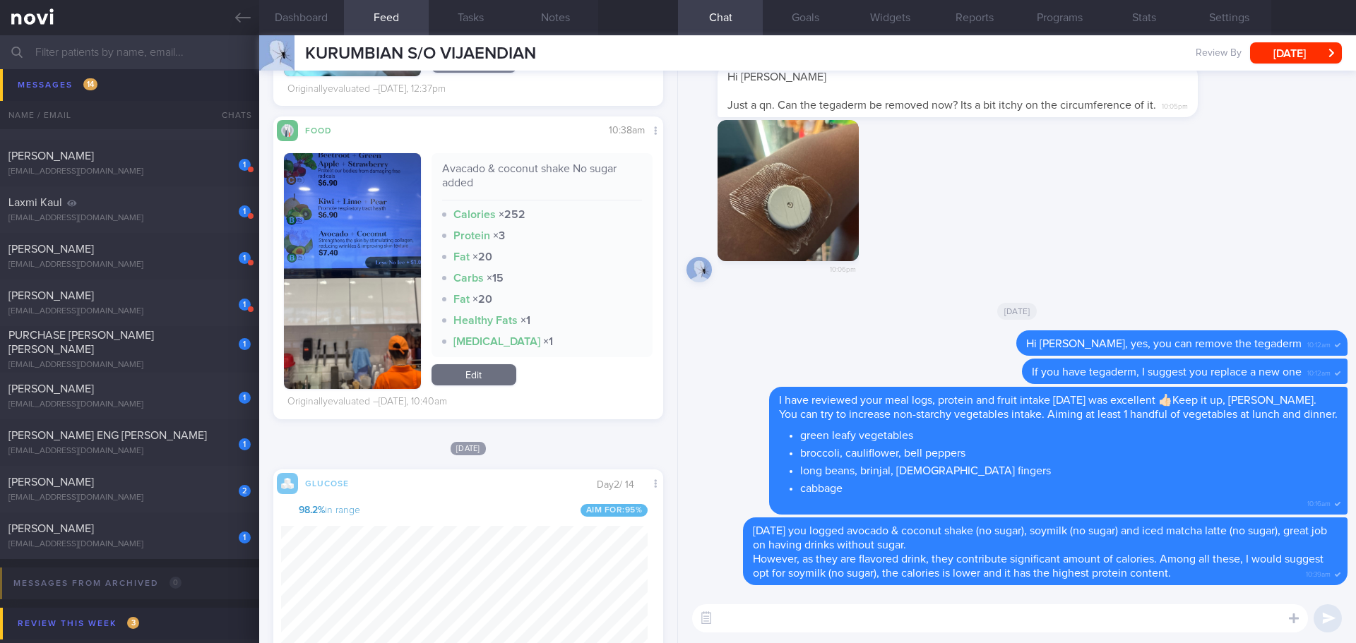
click at [764, 605] on textarea at bounding box center [1000, 618] width 616 height 28
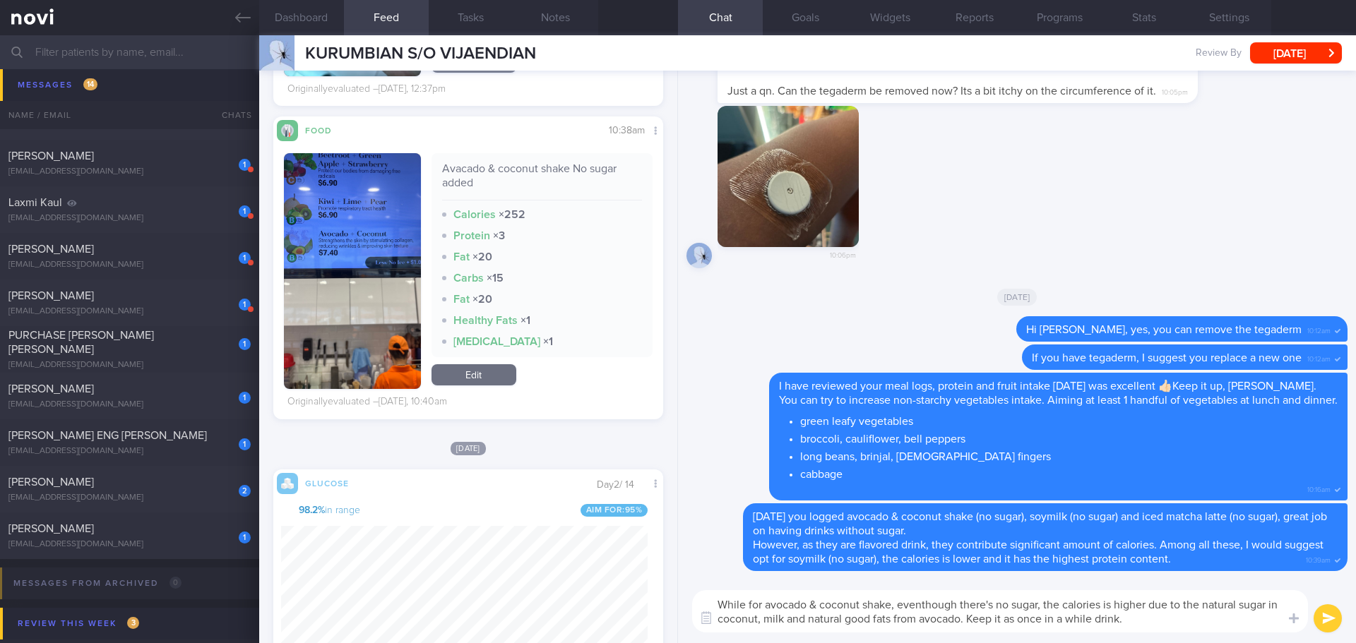
drag, startPoint x: 746, startPoint y: 604, endPoint x: 712, endPoint y: 601, distance: 33.3
click at [712, 601] on textarea "While for avocado & coconut shake, eventhough there's no sugar, the calories is…" at bounding box center [1000, 611] width 616 height 42
drag, startPoint x: 880, startPoint y: 604, endPoint x: 940, endPoint y: 603, distance: 60.0
click at [940, 603] on textarea "As for avocado & coconut shake, eventhough there's no sugar, the calories is hi…" at bounding box center [1000, 611] width 616 height 42
click at [1161, 619] on textarea "As for avocado & coconut shake, eventhough there's no sugar, the calories is hi…" at bounding box center [1000, 611] width 616 height 42
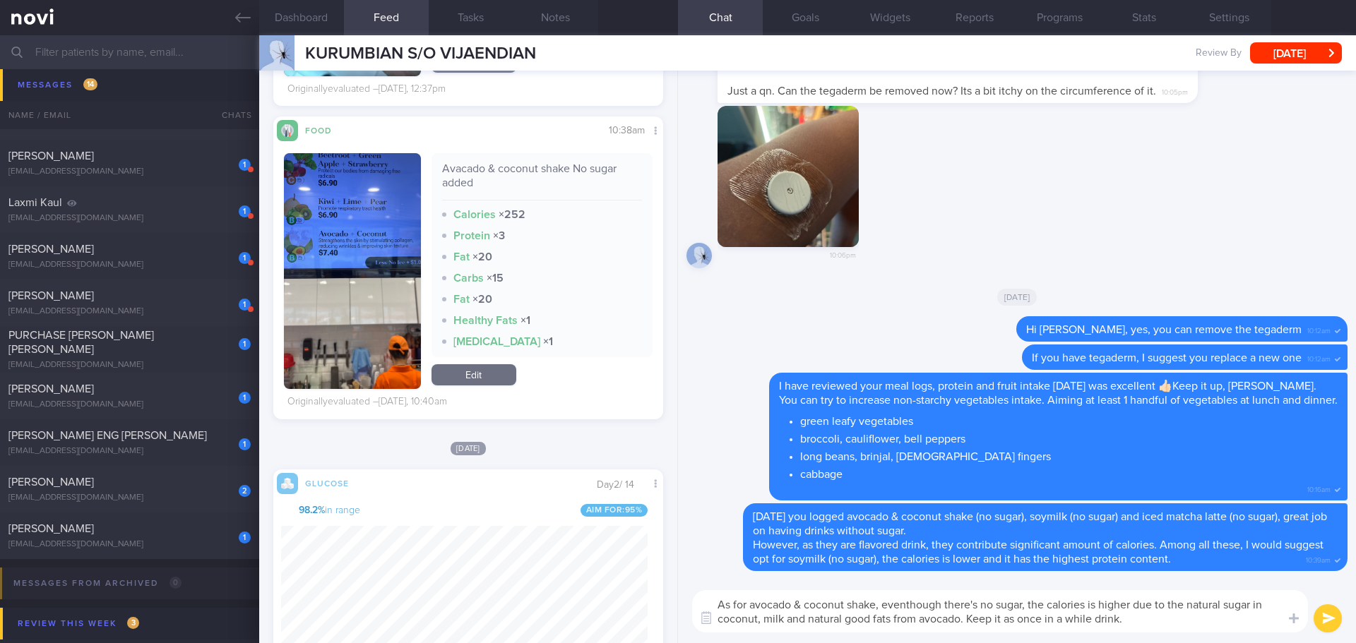
click at [1178, 623] on textarea "As for avocado & coconut shake, eventhough there's no sugar, the calories is hi…" at bounding box center [1000, 611] width 616 height 42
click at [763, 616] on textarea "As for avocado & coconut shake, eventhough there's no sugar, the calories is hi…" at bounding box center [1000, 611] width 616 height 42
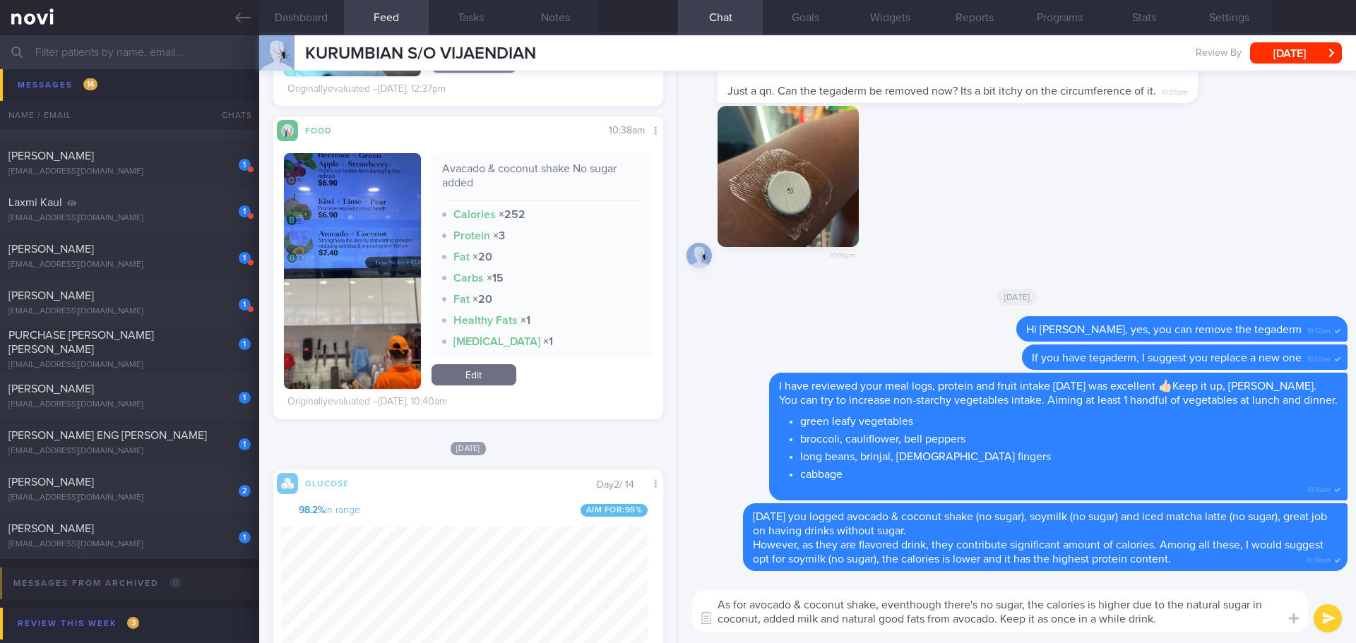
click at [842, 619] on textarea "As for avocado & coconut shake, eventhough there's no sugar, the calories is hi…" at bounding box center [1000, 611] width 616 height 42
click at [1185, 619] on textarea "As for avocado & coconut shake, eventhough there's no sugar, the calories is hi…" at bounding box center [1000, 611] width 616 height 42
click at [1193, 619] on textarea "As for avocado & coconut shake, eventhough there's no sugar, the calories is hi…" at bounding box center [1000, 611] width 616 height 42
click at [1074, 617] on textarea "As for avocado & coconut shake, eventhough there's no sugar, the calories is hi…" at bounding box center [1000, 611] width 616 height 42
click at [1149, 621] on textarea "As for avocado & coconut shake, eventhough there's no sugar, the calories is hi…" at bounding box center [1000, 611] width 616 height 42
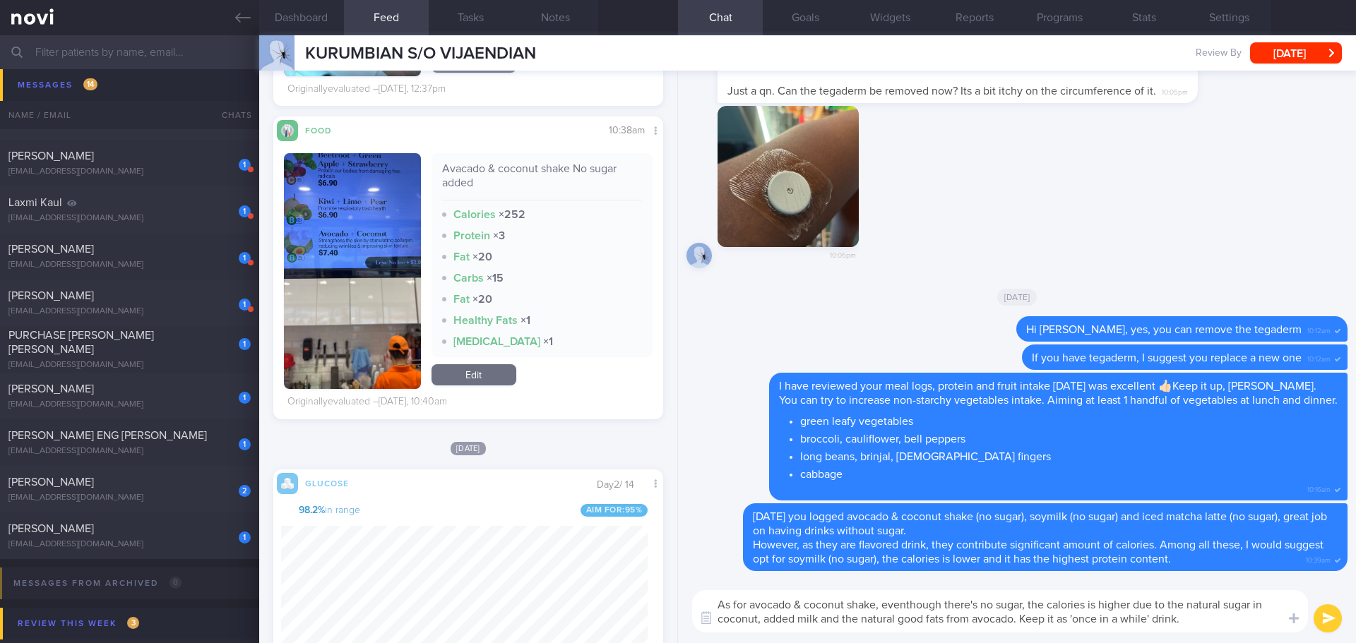
click at [1206, 623] on textarea "As for avocado & coconut shake, eventhough there's no sugar, the calories is hi…" at bounding box center [1000, 611] width 616 height 42
type textarea "As for avocado & coconut shake, eventhough there's no sugar, the calories is hi…"
click at [1325, 620] on button "submit" at bounding box center [1327, 618] width 28 height 28
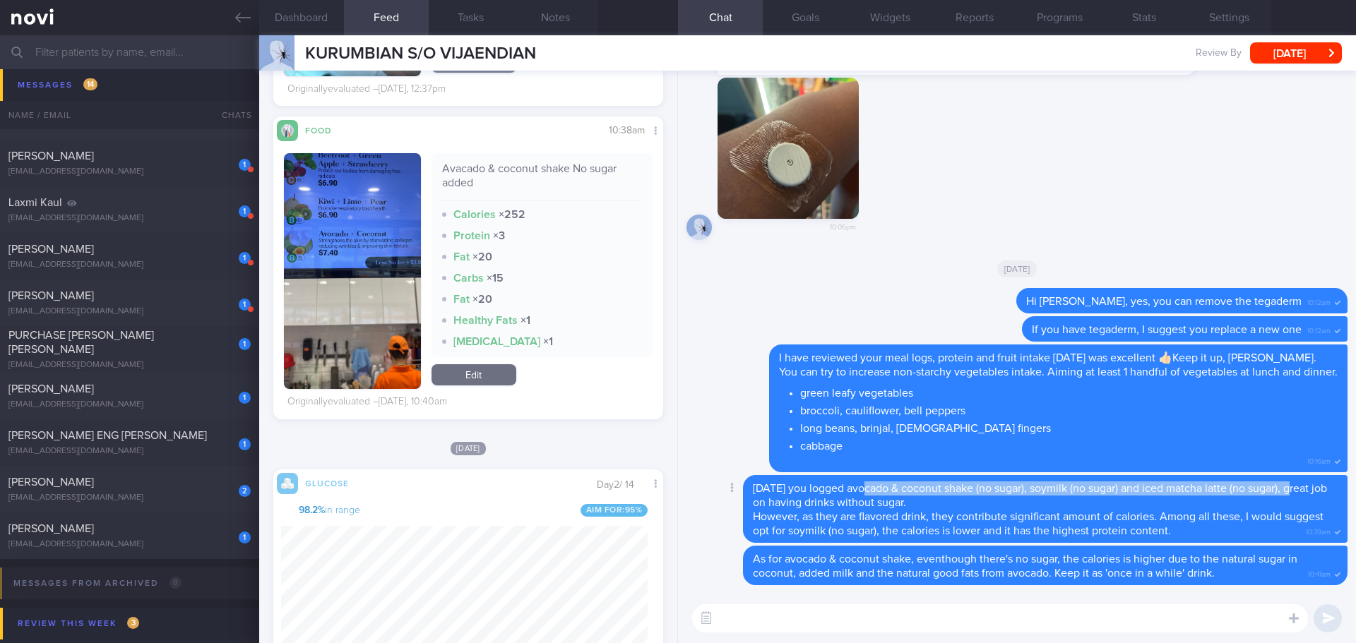
drag, startPoint x: 863, startPoint y: 485, endPoint x: 1298, endPoint y: 491, distance: 435.0
click at [1298, 491] on span "[DATE] you logged avocado & coconut shake (no sugar), soymilk (no sugar) and ic…" at bounding box center [1040, 495] width 574 height 25
copy span "avocado & coconut shake (no sugar), soymilk (no sugar) and iced matcha latte (n…"
click at [525, 4] on button "Notes" at bounding box center [555, 17] width 85 height 35
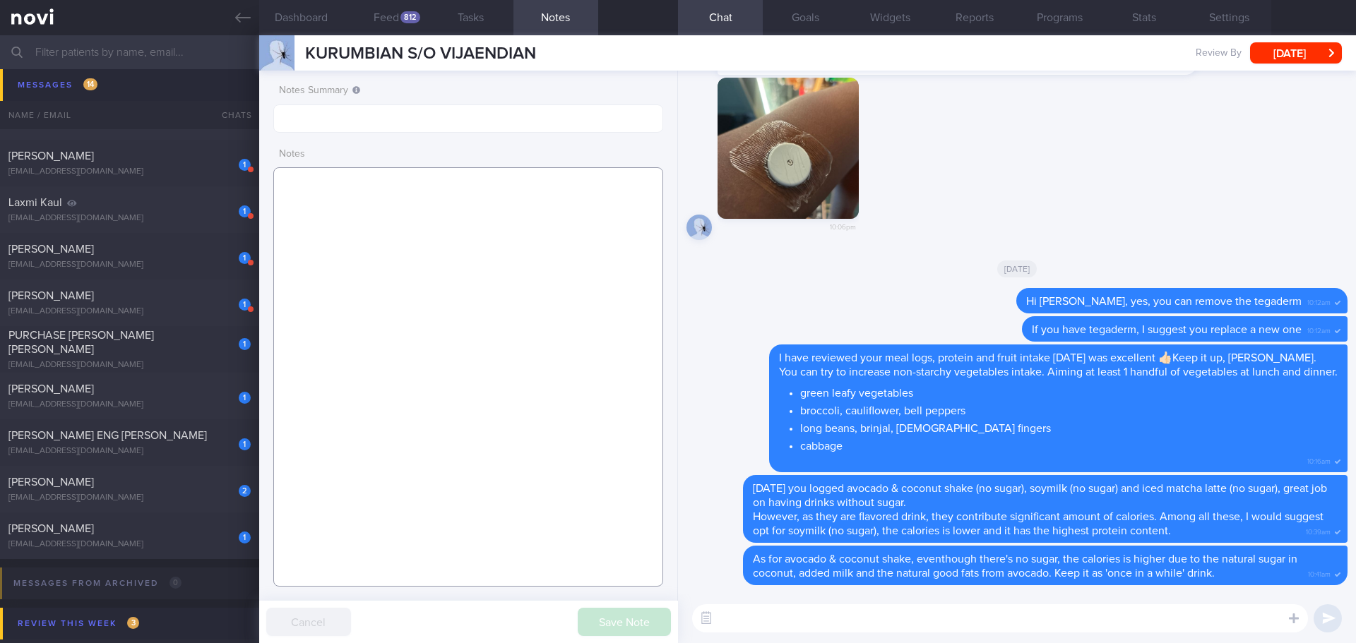
click at [400, 184] on textarea at bounding box center [468, 376] width 390 height 419
paste textarea "avocado & coconut shake (no sugar), soymilk (no sugar) and iced matcha latte (n…"
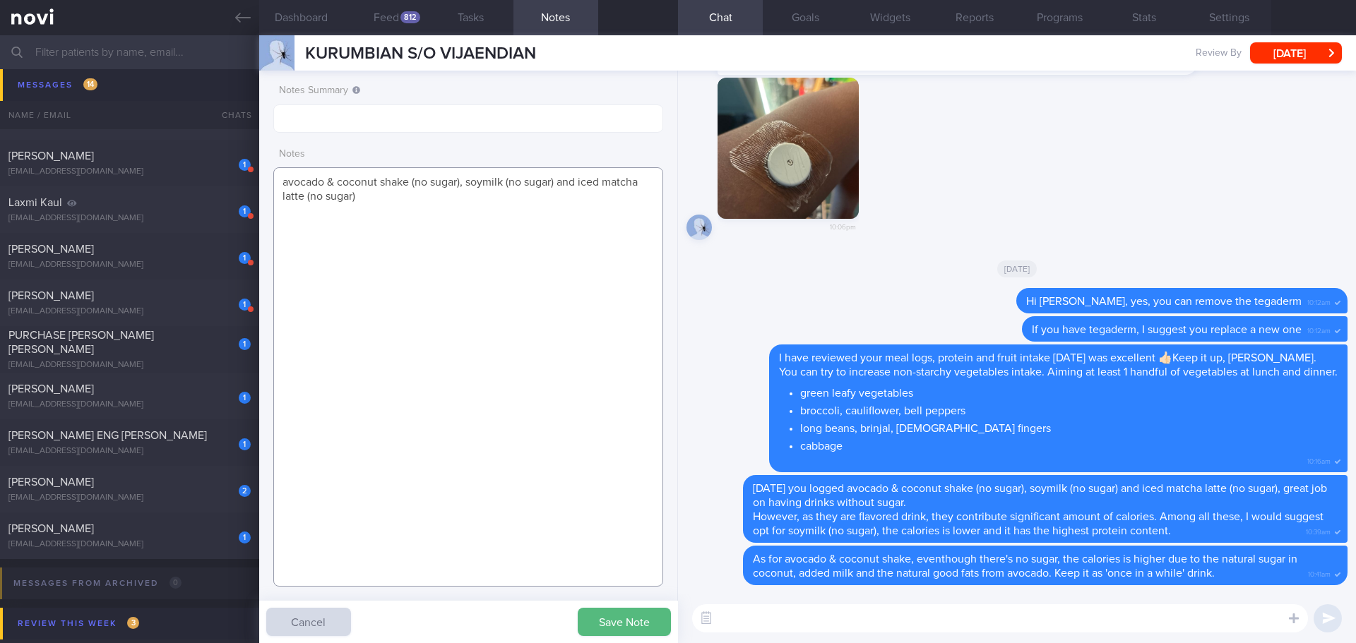
click at [281, 179] on textarea "avocado & coconut shake (no sugar), soymilk (no sugar) and iced matcha latte (n…" at bounding box center [468, 376] width 390 height 419
type textarea "1. avocado & coconut shake (no sugar), soymilk (no sugar) and iced matcha latte…"
click at [648, 609] on button "Save Note" at bounding box center [624, 622] width 93 height 28
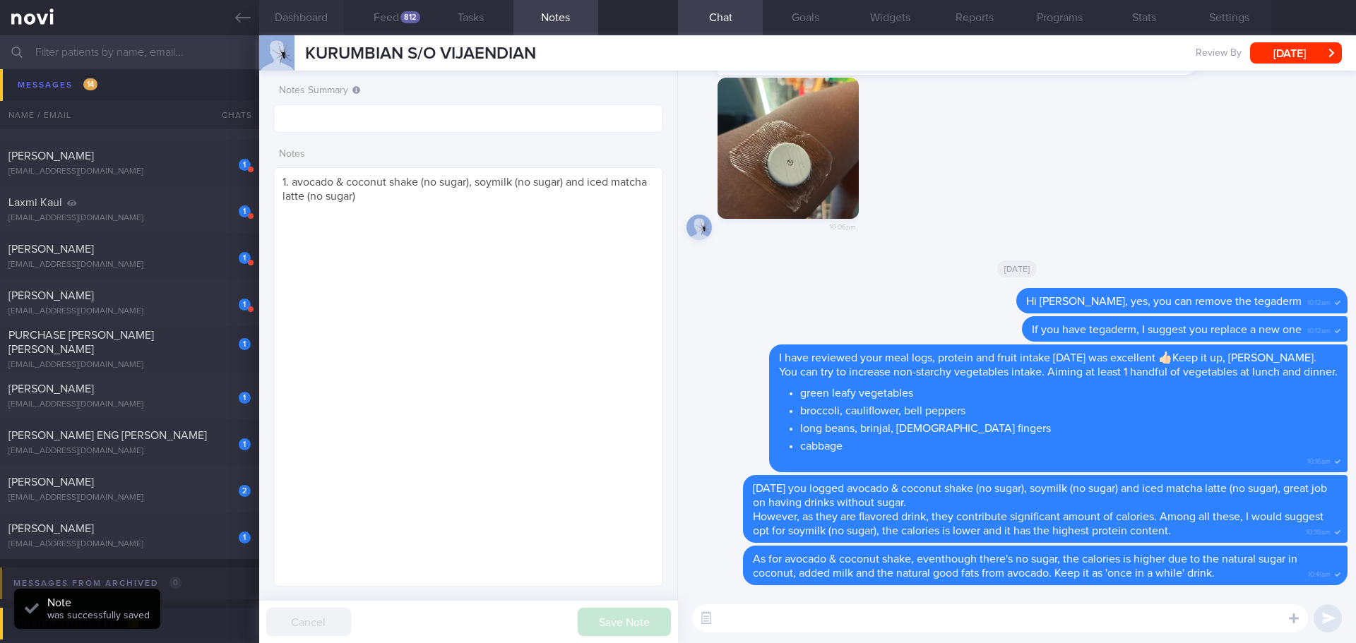
click at [333, 20] on button "Dashboard" at bounding box center [301, 17] width 85 height 35
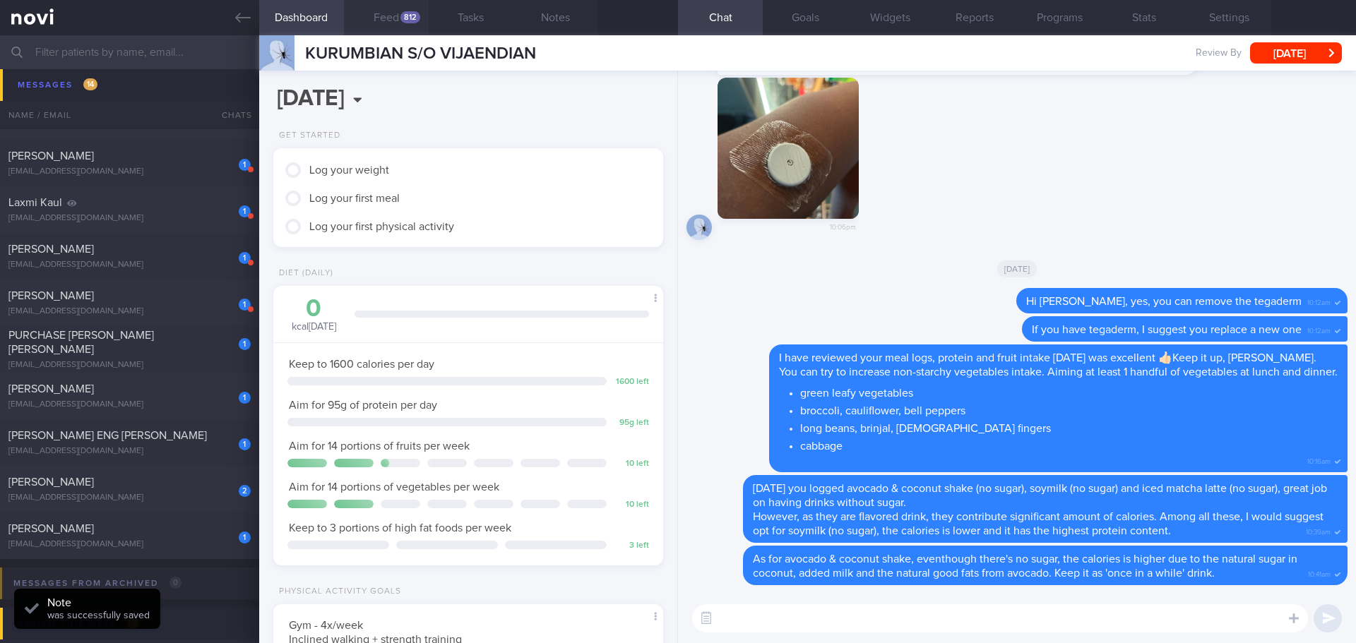
click at [386, 20] on button "Feed 812" at bounding box center [386, 17] width 85 height 35
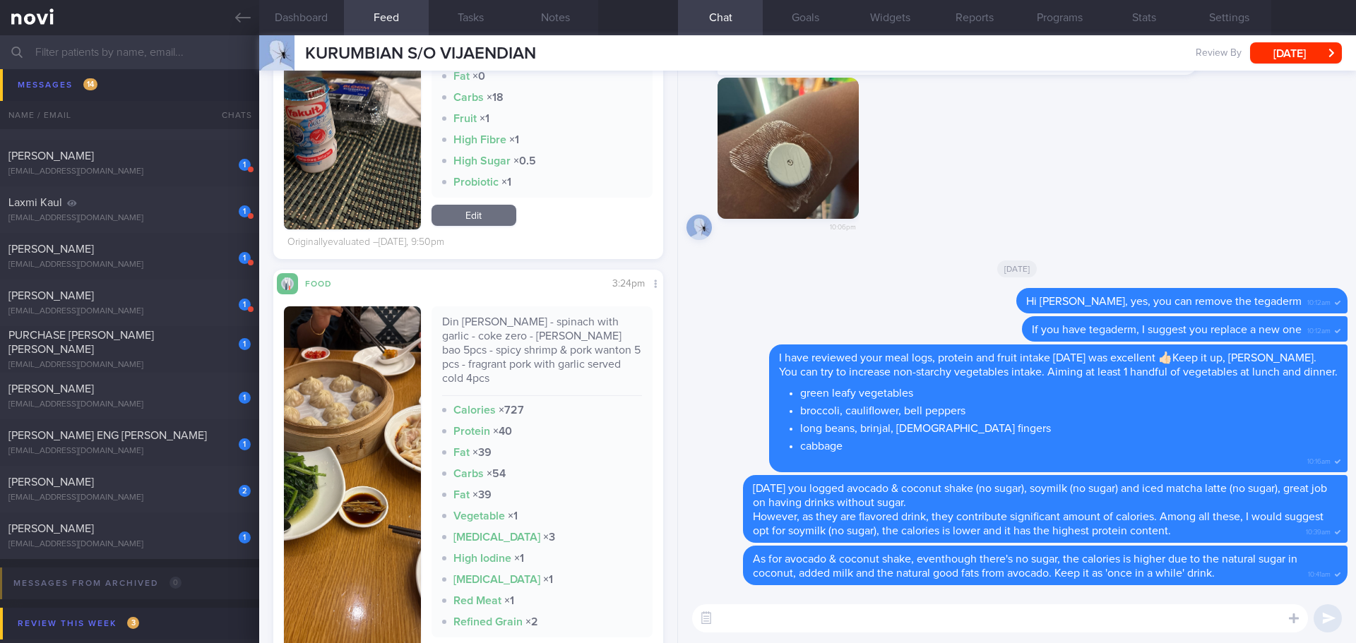
scroll to position [1059, 0]
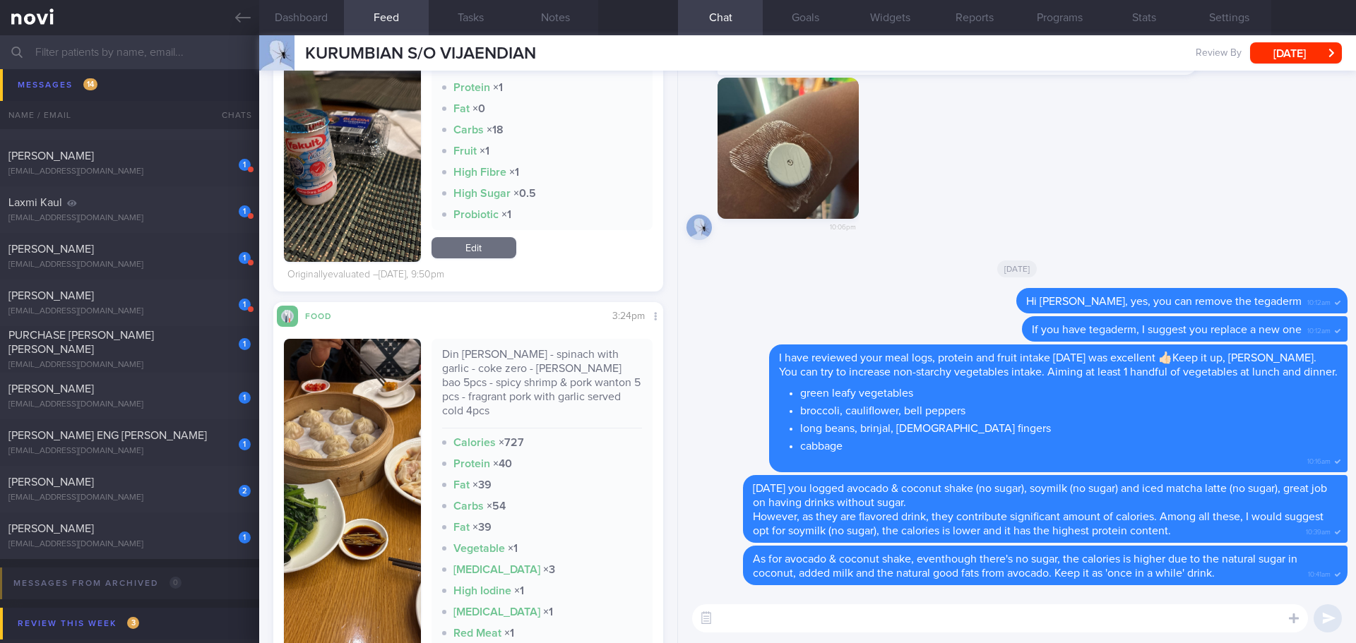
click at [742, 610] on textarea at bounding box center [1000, 618] width 616 height 28
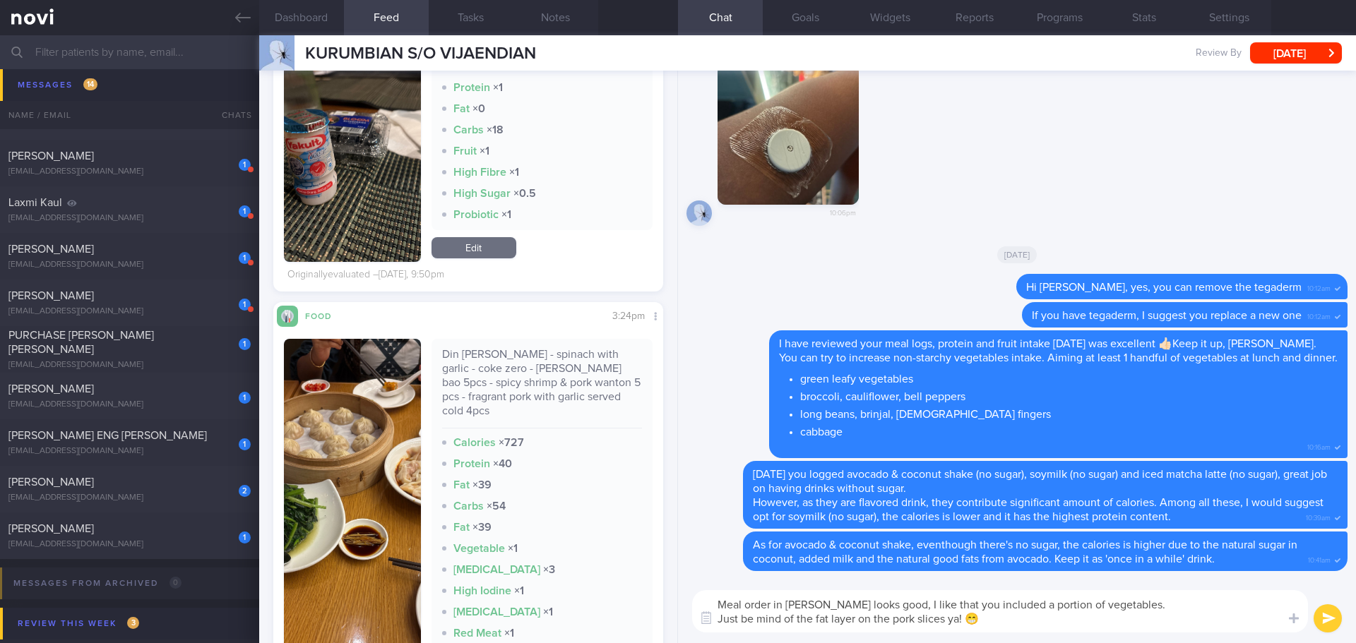
click at [780, 619] on textarea "Meal order in [PERSON_NAME] looks good, I like that you included a portion of v…" at bounding box center [1000, 611] width 616 height 42
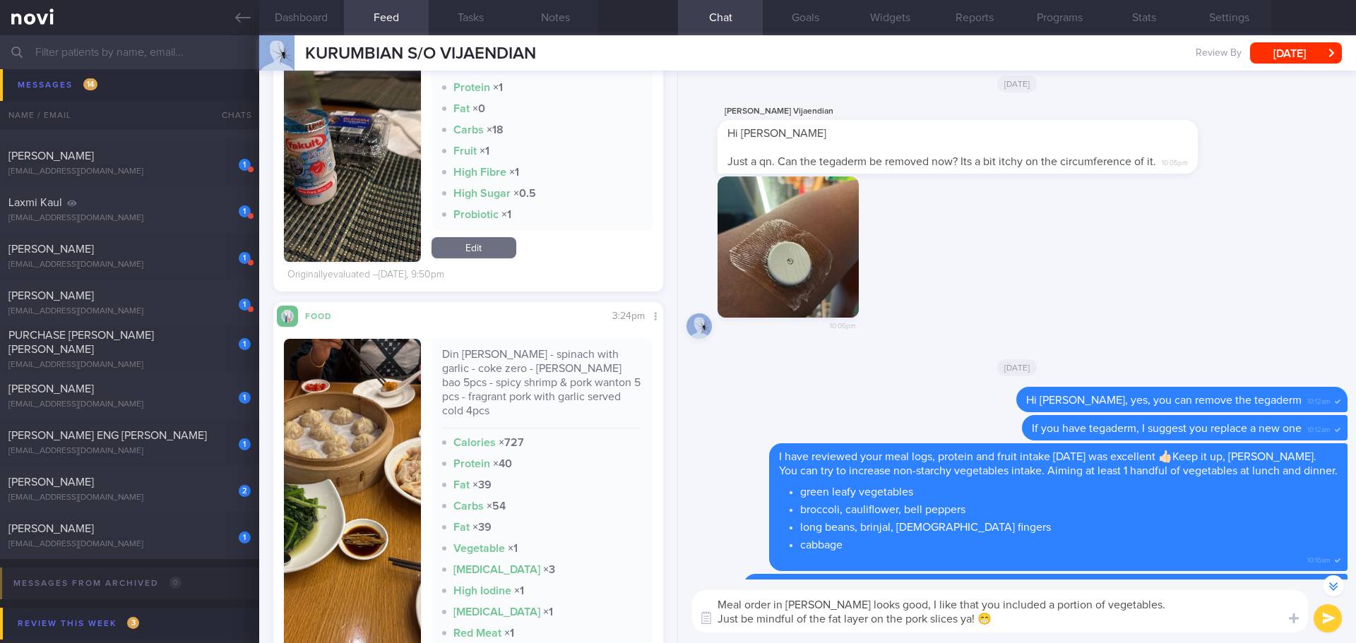
scroll to position [-141, 0]
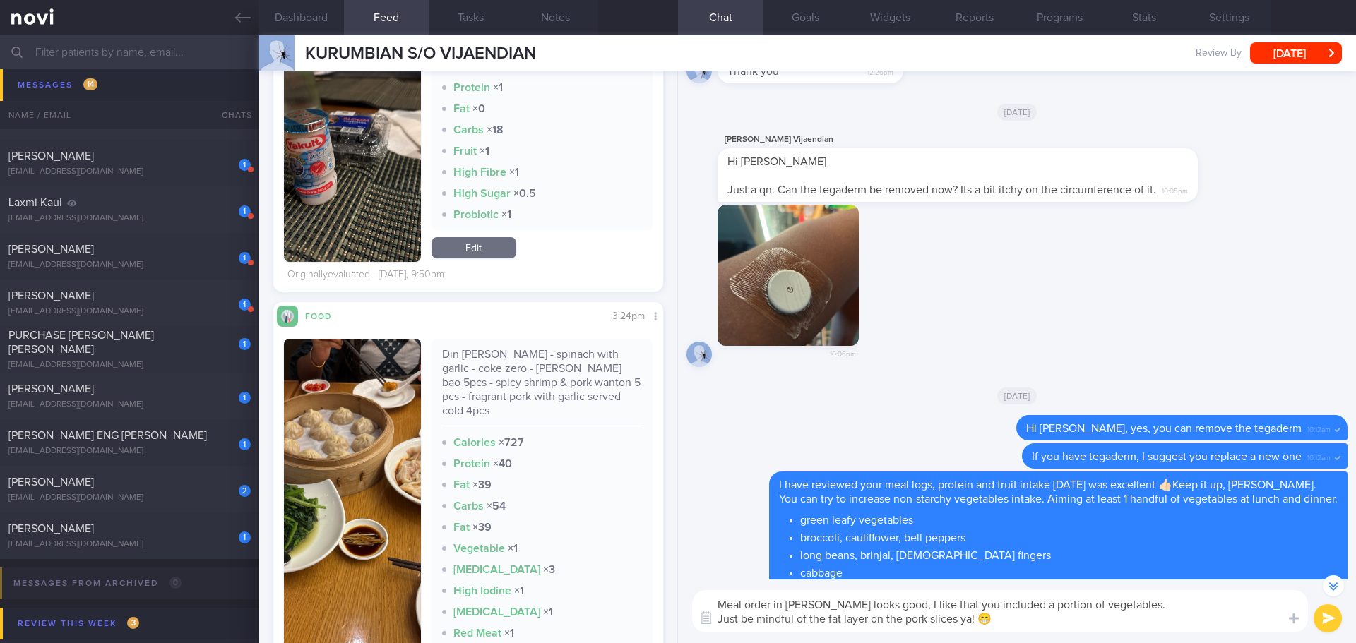
click at [741, 621] on textarea "Meal order in [PERSON_NAME] looks good, I like that you included a portion of v…" at bounding box center [1000, 611] width 616 height 42
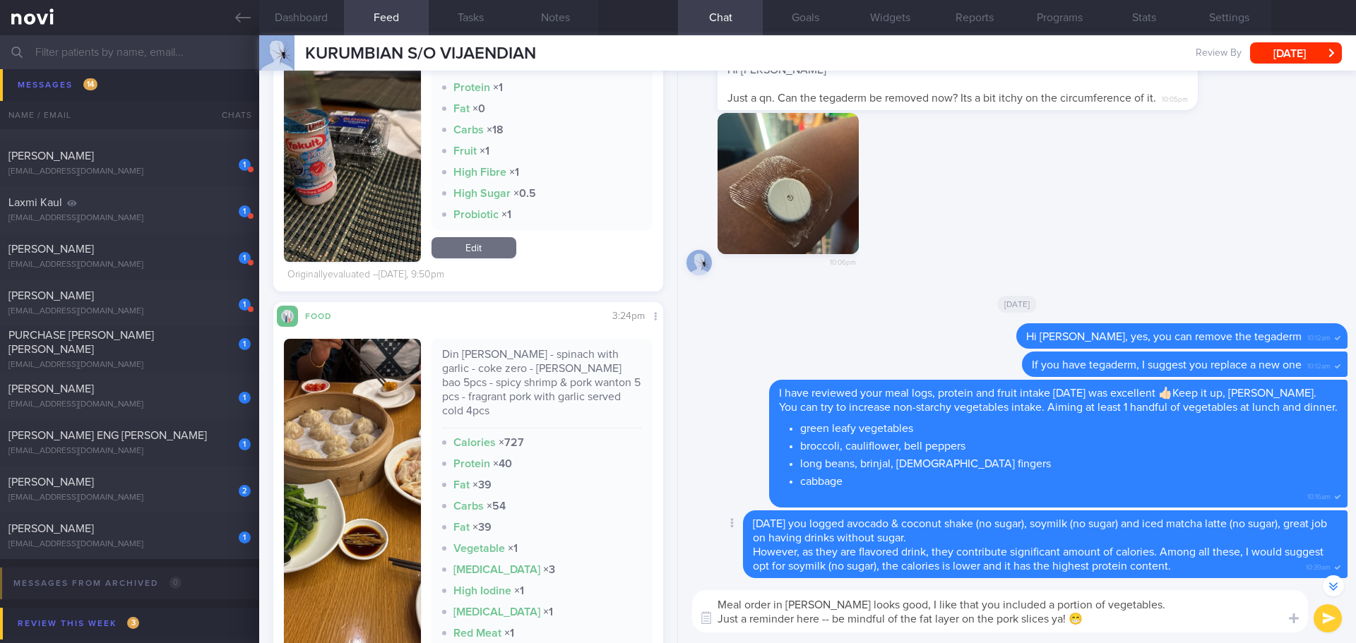
scroll to position [1, 0]
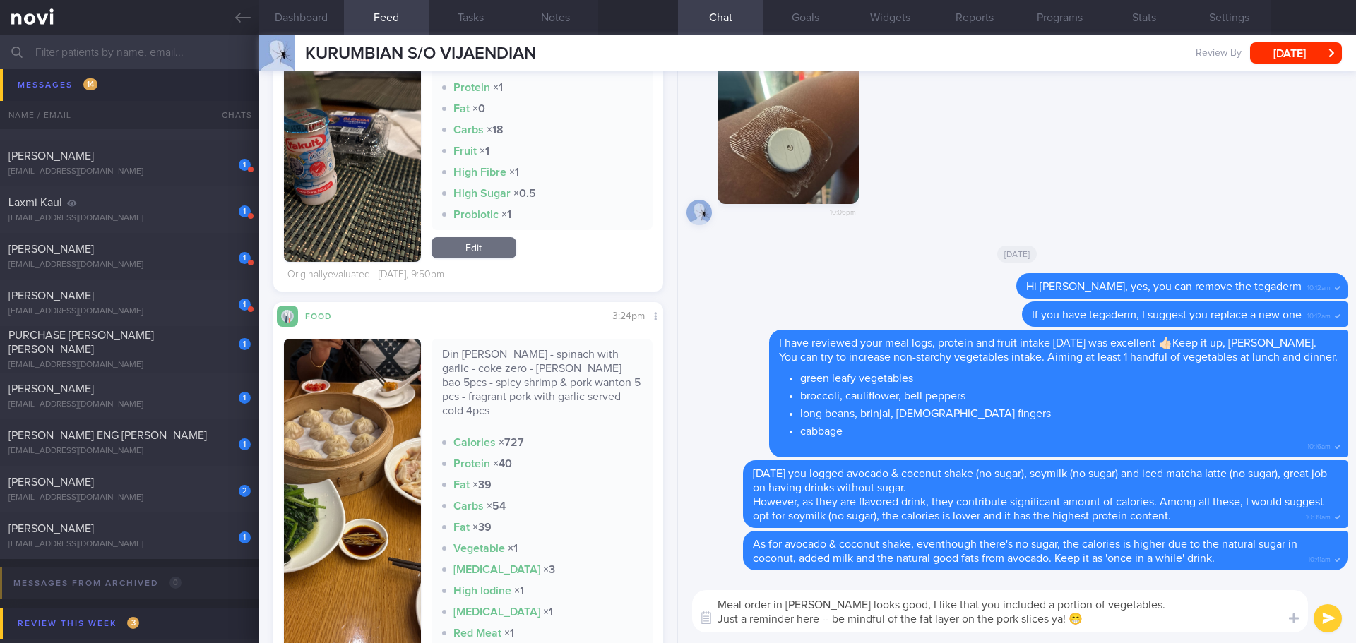
drag, startPoint x: 896, startPoint y: 614, endPoint x: 889, endPoint y: 617, distance: 7.9
click at [889, 617] on textarea "Meal order in [PERSON_NAME] looks good, I like that you included a portion of v…" at bounding box center [1000, 611] width 616 height 42
click at [1106, 623] on textarea "Meal order in [PERSON_NAME] looks good, I like that you included a portion of v…" at bounding box center [1000, 611] width 616 height 42
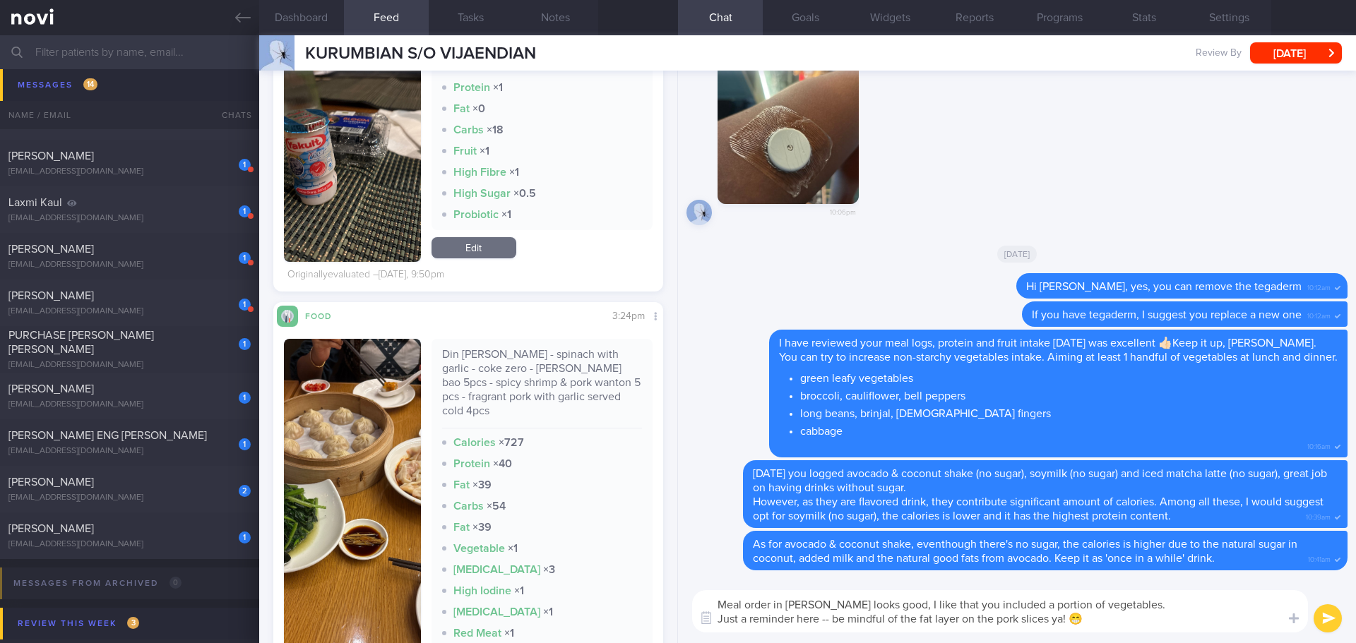
click at [1106, 623] on textarea "Meal order in [PERSON_NAME] looks good, I like that you included a portion of v…" at bounding box center [1000, 611] width 616 height 42
click at [1106, 628] on textarea "Meal order in [PERSON_NAME] looks good, I like that you included a portion of v…" at bounding box center [1000, 611] width 616 height 42
type textarea "Meal order in [PERSON_NAME] looks good, I like that you included a portion of v…"
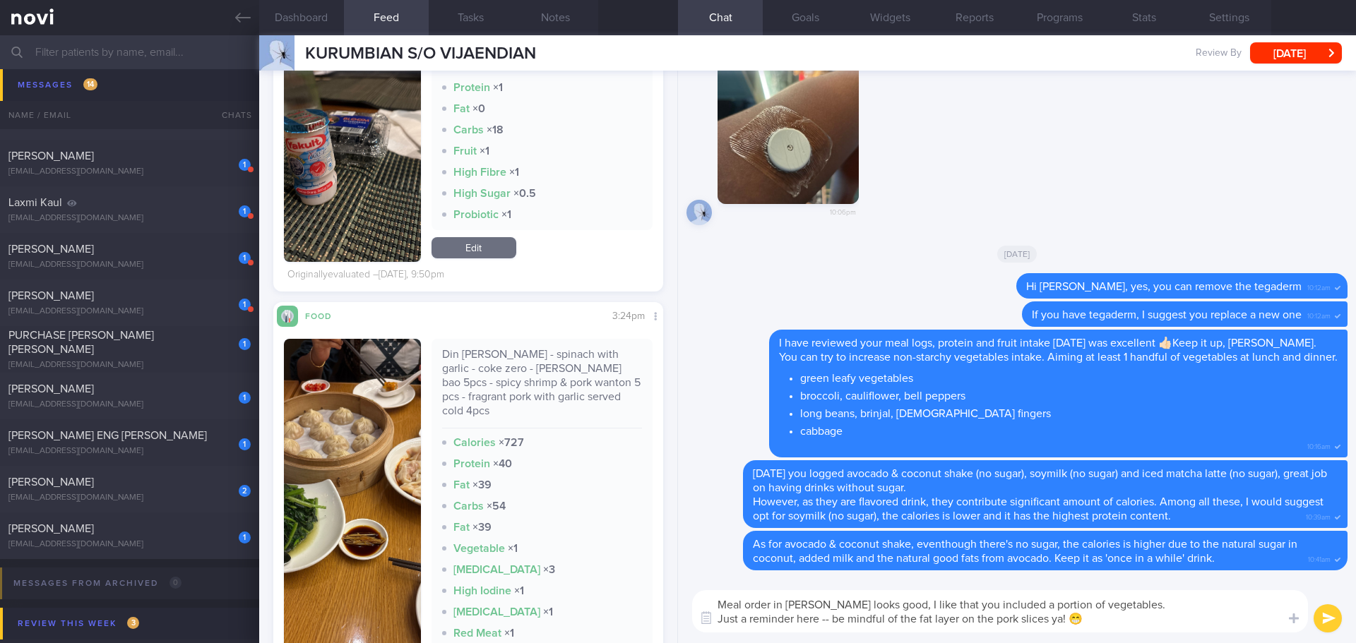
click at [1321, 616] on button "submit" at bounding box center [1327, 618] width 28 height 28
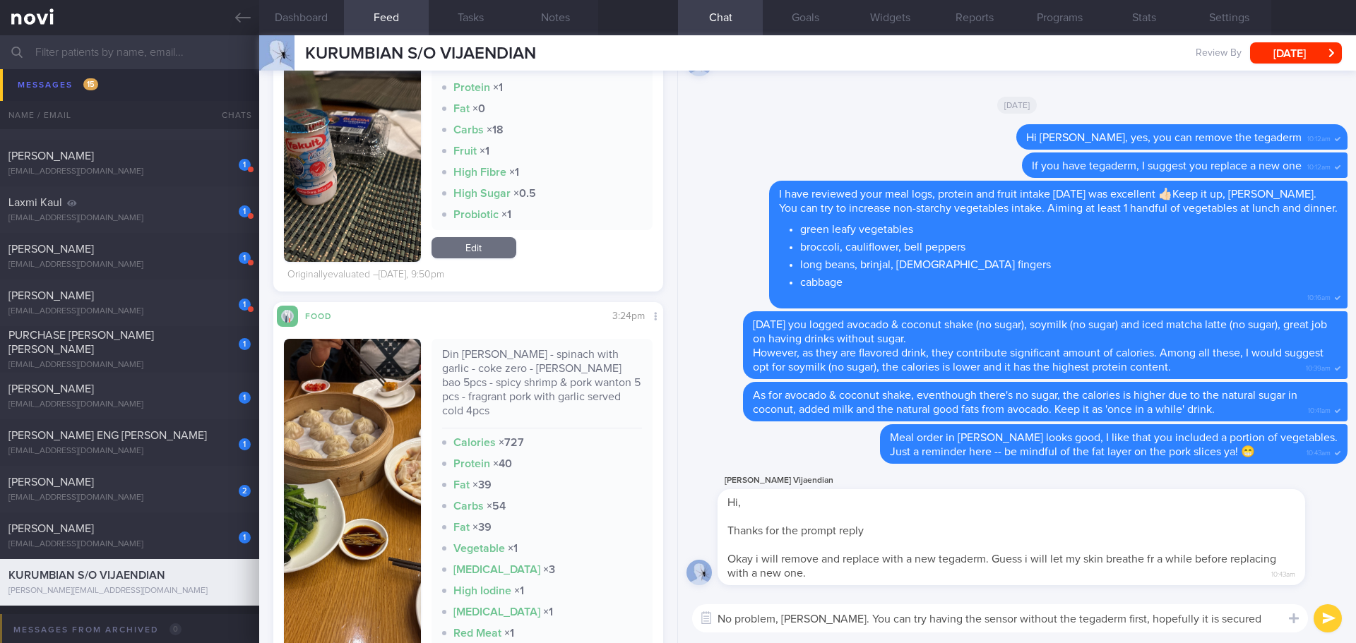
click at [1256, 623] on textarea "No problem, [PERSON_NAME]. You can try having the sensor without the tegaderm f…" at bounding box center [1000, 618] width 616 height 28
click at [1267, 621] on textarea "No problem, [PERSON_NAME]. You can try having the sensor without the tegaderm f…" at bounding box center [1000, 618] width 616 height 28
click at [1260, 617] on textarea "No problem, [PERSON_NAME]. You can try having the sensor without the tegaderm f…" at bounding box center [1000, 618] width 616 height 28
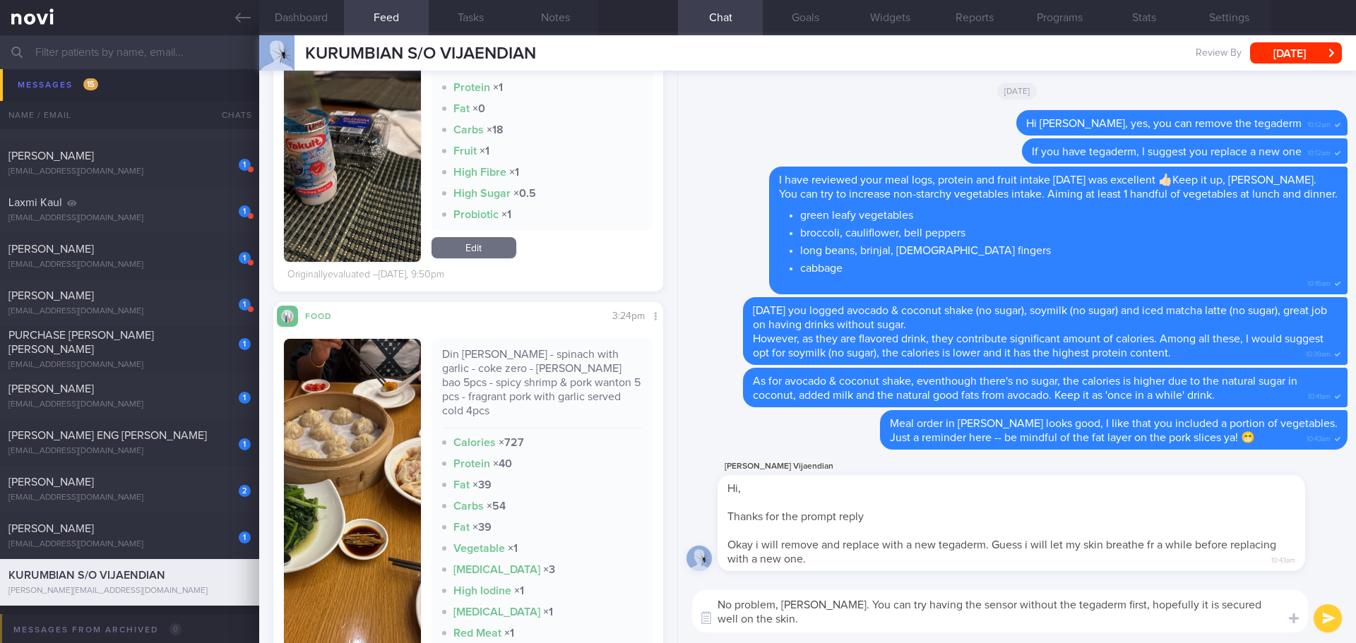
type textarea "No problem, [PERSON_NAME]. You can try having the sensor without the tegaderm f…"
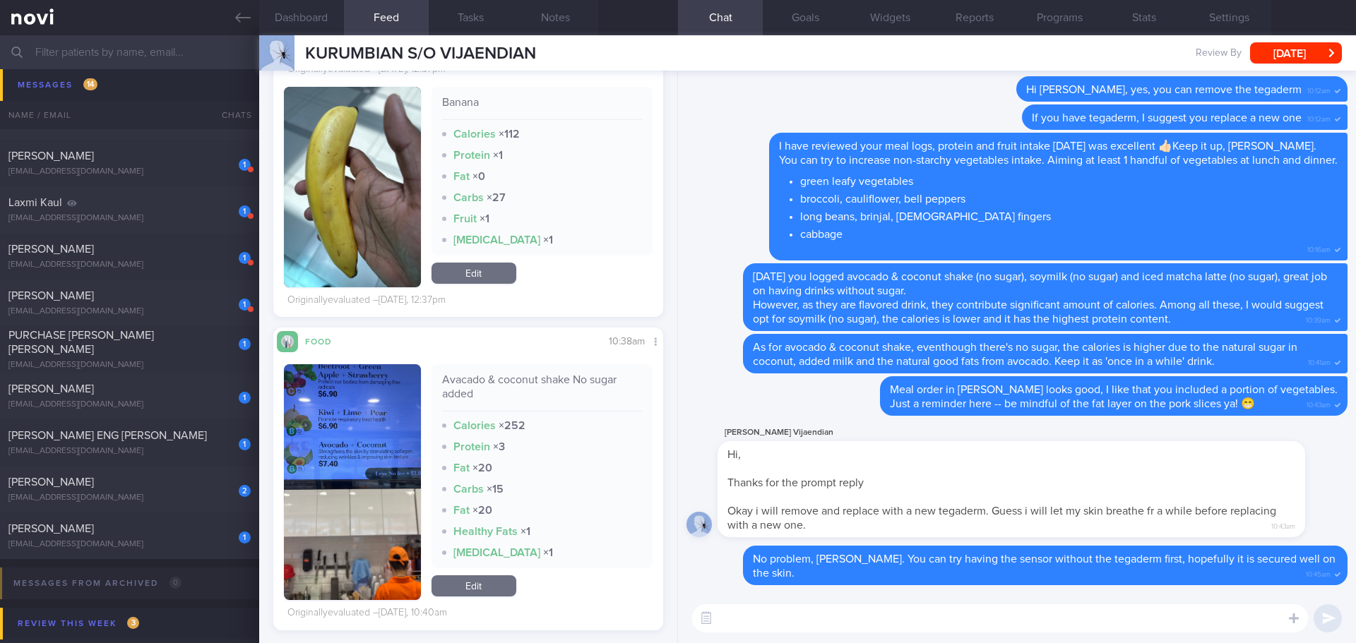
scroll to position [231, 367]
drag, startPoint x: 99, startPoint y: 539, endPoint x: 682, endPoint y: 241, distance: 654.9
click at [99, 539] on div "[EMAIL_ADDRESS][DOMAIN_NAME]" at bounding box center [129, 544] width 242 height 11
checkbox input "true"
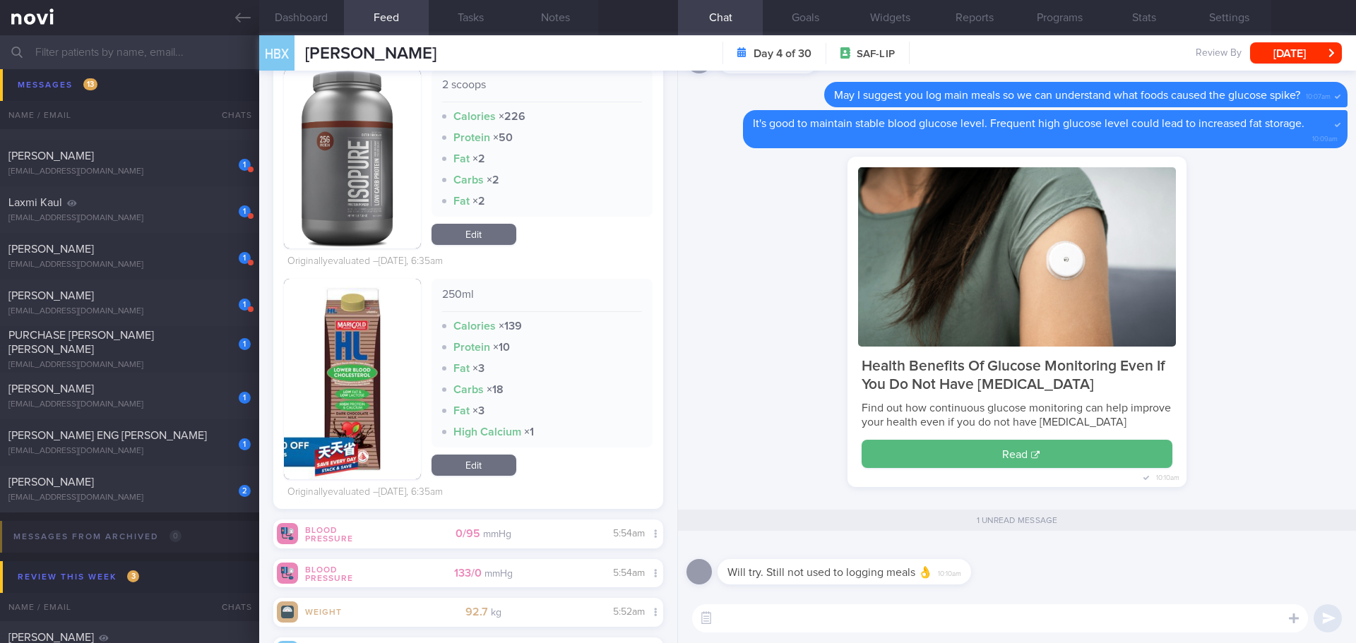
scroll to position [231, 367]
drag, startPoint x: 804, startPoint y: 621, endPoint x: 794, endPoint y: 617, distance: 10.8
click at [799, 619] on textarea at bounding box center [1000, 618] width 616 height 28
type textarea "U"
type textarea "Y"
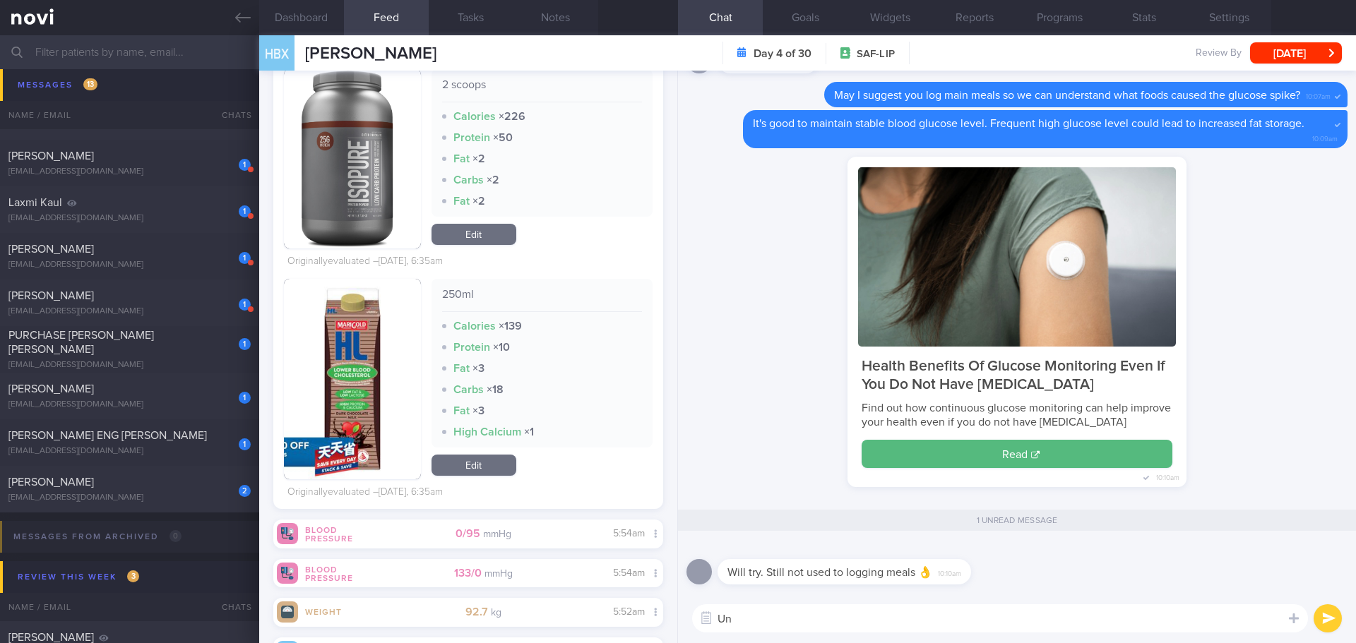
type textarea "U"
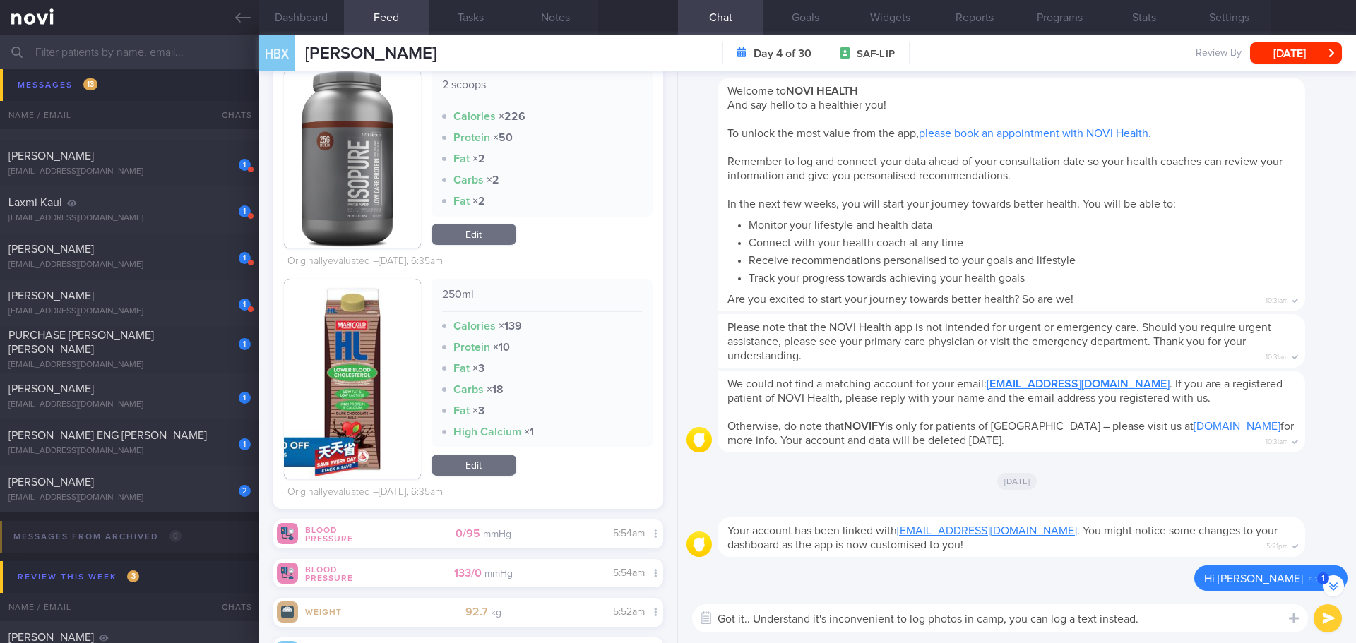
scroll to position [-2161, 0]
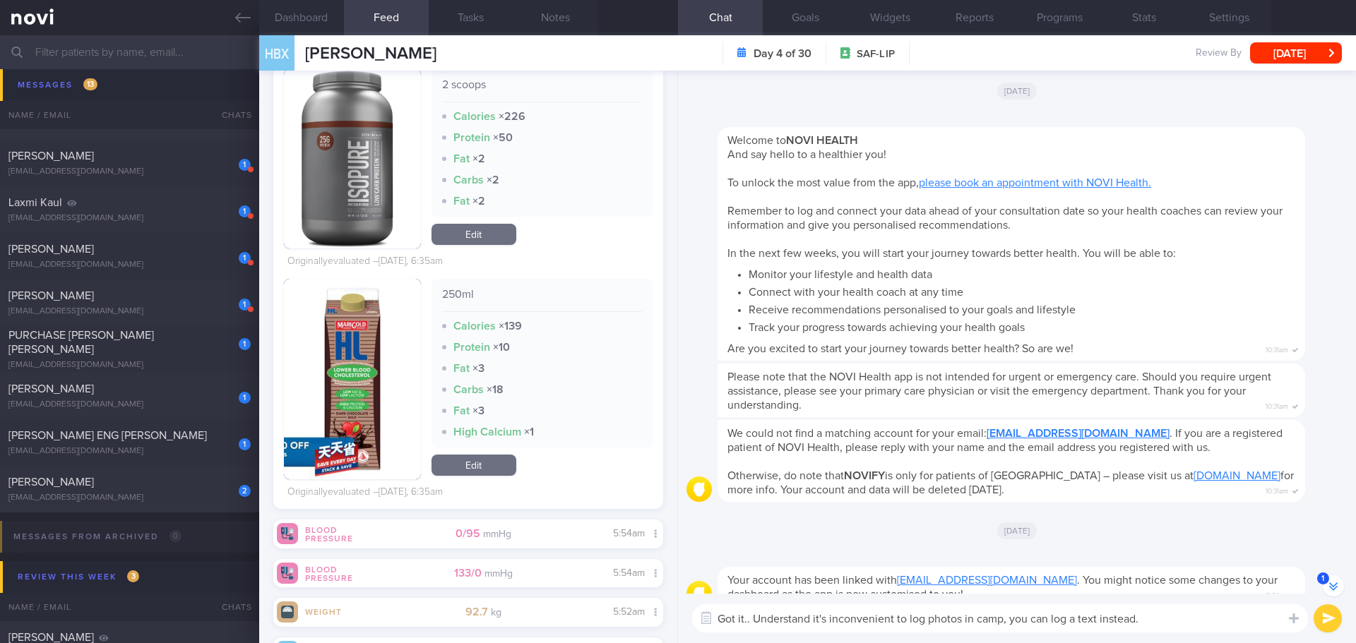
click at [1177, 621] on textarea "Got it.. Understand it's inconvenient to log photos in camp, you can log a text…" at bounding box center [1000, 618] width 616 height 28
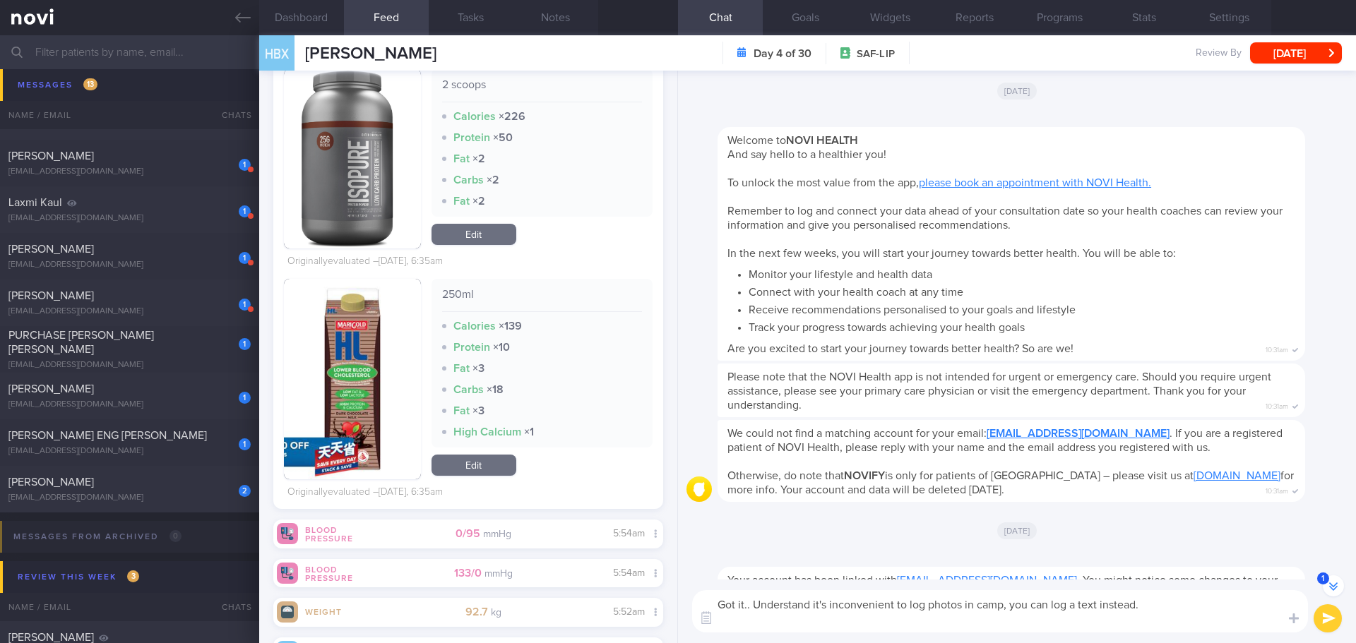
scroll to position [-2175, 0]
paste textarea "[URL][DOMAIN_NAME]"
click at [1149, 605] on textarea "Got it.. Understand it's inconvenient to log photos in camp, you can log a text…" at bounding box center [1000, 611] width 616 height 42
click at [1160, 605] on textarea "Got it.. Understand it's inconvenient to log photos in camp, you can log a text…" at bounding box center [1000, 611] width 616 height 42
drag, startPoint x: 1163, startPoint y: 601, endPoint x: 755, endPoint y: 602, distance: 408.1
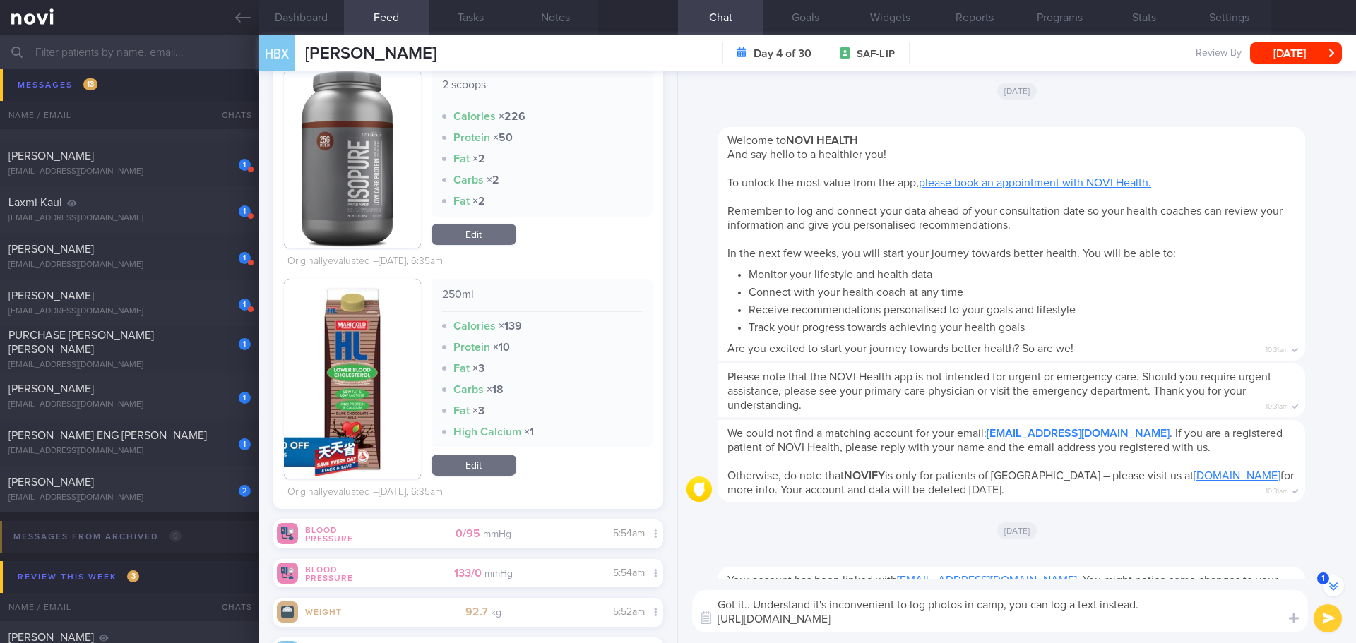
click at [755, 602] on textarea "Got it.. Understand it's inconvenient to log photos in camp, you can log a text…" at bounding box center [1000, 611] width 616 height 42
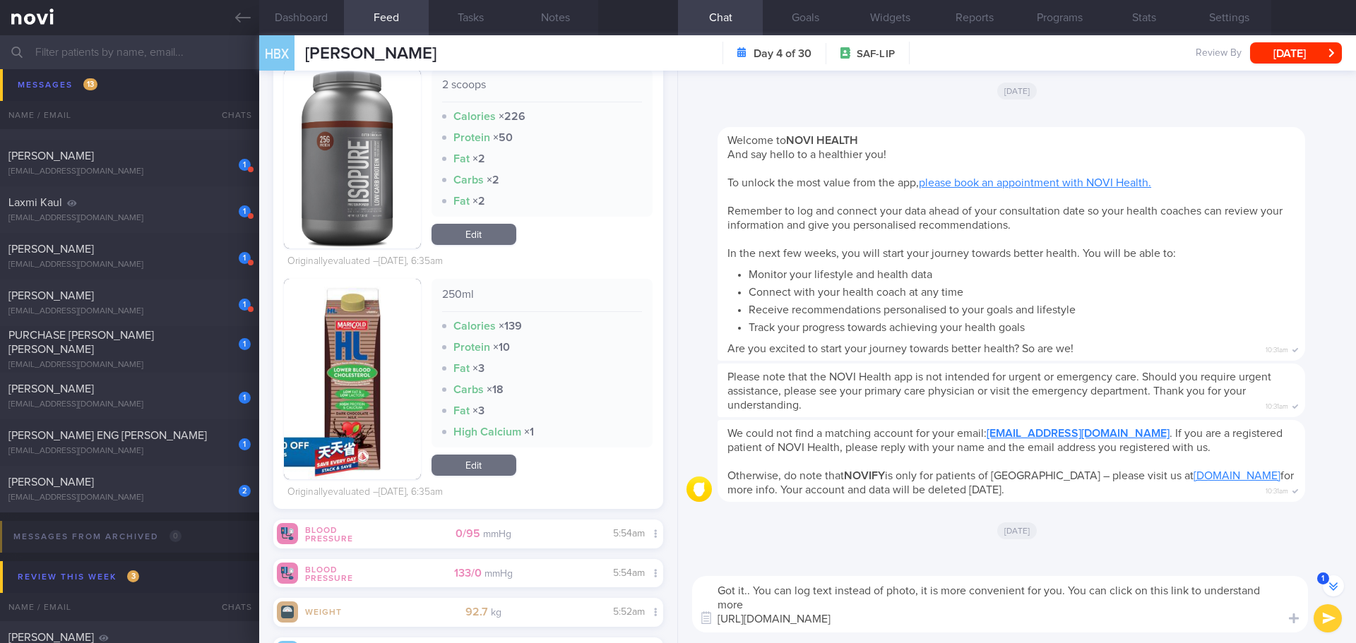
scroll to position [-2189, 0]
drag, startPoint x: 869, startPoint y: 602, endPoint x: 754, endPoint y: 580, distance: 117.2
click at [754, 580] on textarea "Got it.. You can log text instead of photo, it is more convenient for you. You …" at bounding box center [1000, 604] width 616 height 56
click at [928, 583] on textarea "Got it.. You can log text instead of photo, it is more convenient for you. You …" at bounding box center [1000, 604] width 616 height 56
drag, startPoint x: 879, startPoint y: 605, endPoint x: 754, endPoint y: 587, distance: 126.2
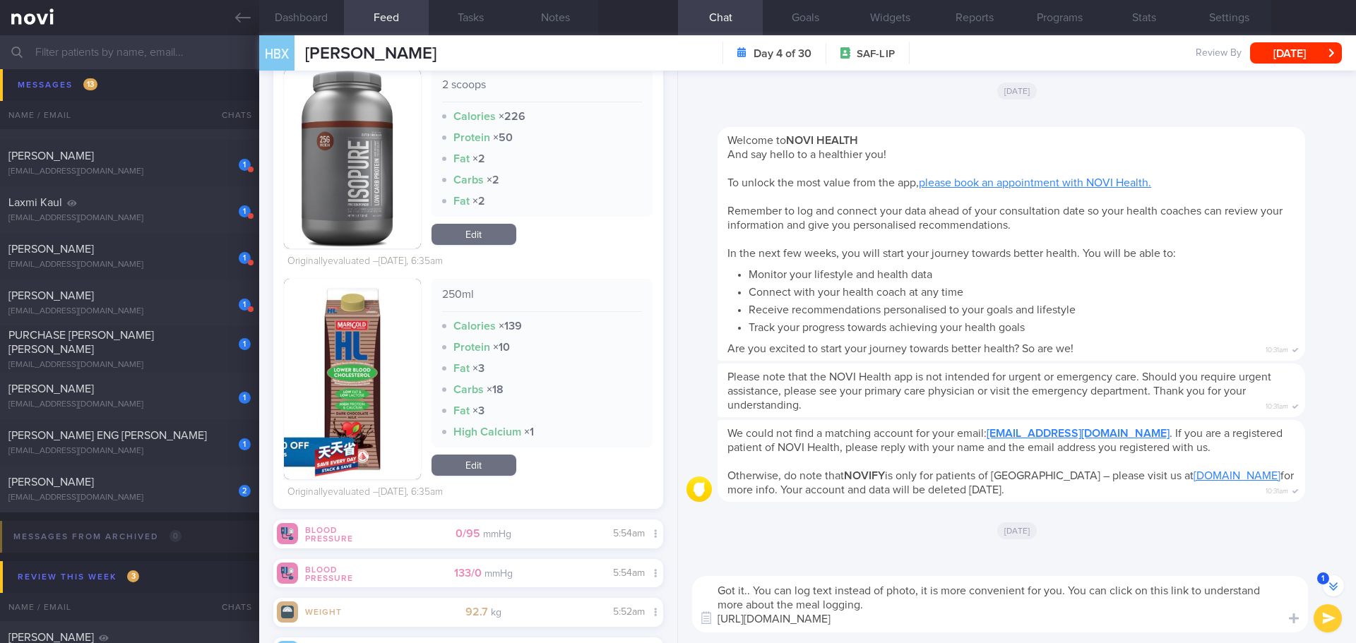
click at [754, 587] on textarea "Got it.. You can log text instead of photo, it is more convenient for you. You …" at bounding box center [1000, 604] width 616 height 56
paste textarea "your meals in text instead of photos, which may be more convenient for you. Cli…"
click at [754, 590] on textarea "Got it.. You can log your meals in text instead of photos, which may be more co…" at bounding box center [1000, 604] width 616 height 56
type textarea "Got it.. No worries.. You can log your meals in text instead of photos, which m…"
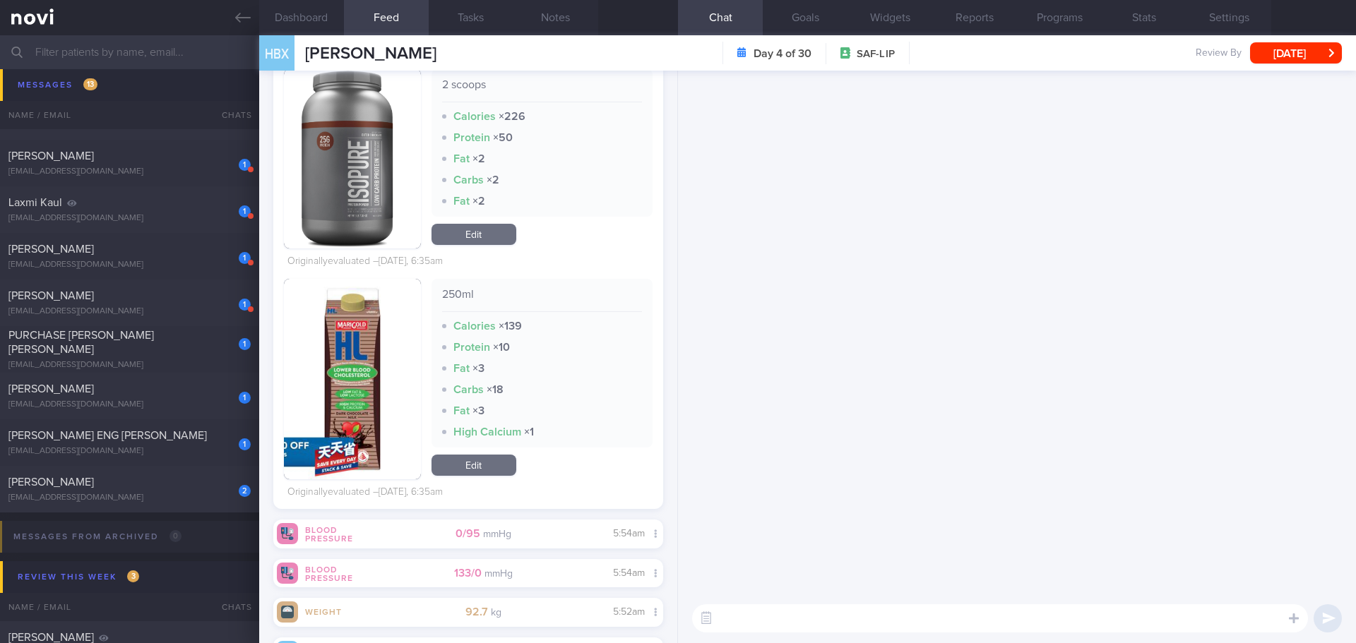
scroll to position [0, 0]
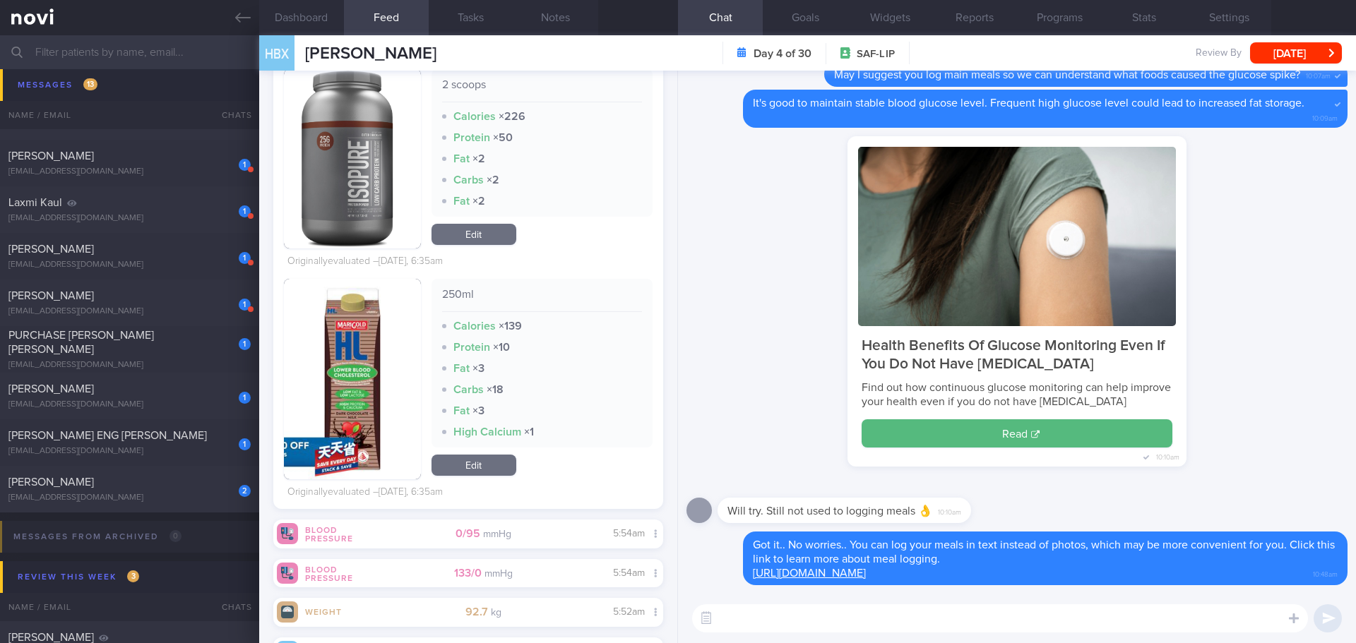
click at [743, 620] on textarea at bounding box center [1000, 618] width 616 height 28
type textarea "😃😃"
click at [1330, 609] on button "submit" at bounding box center [1327, 618] width 28 height 28
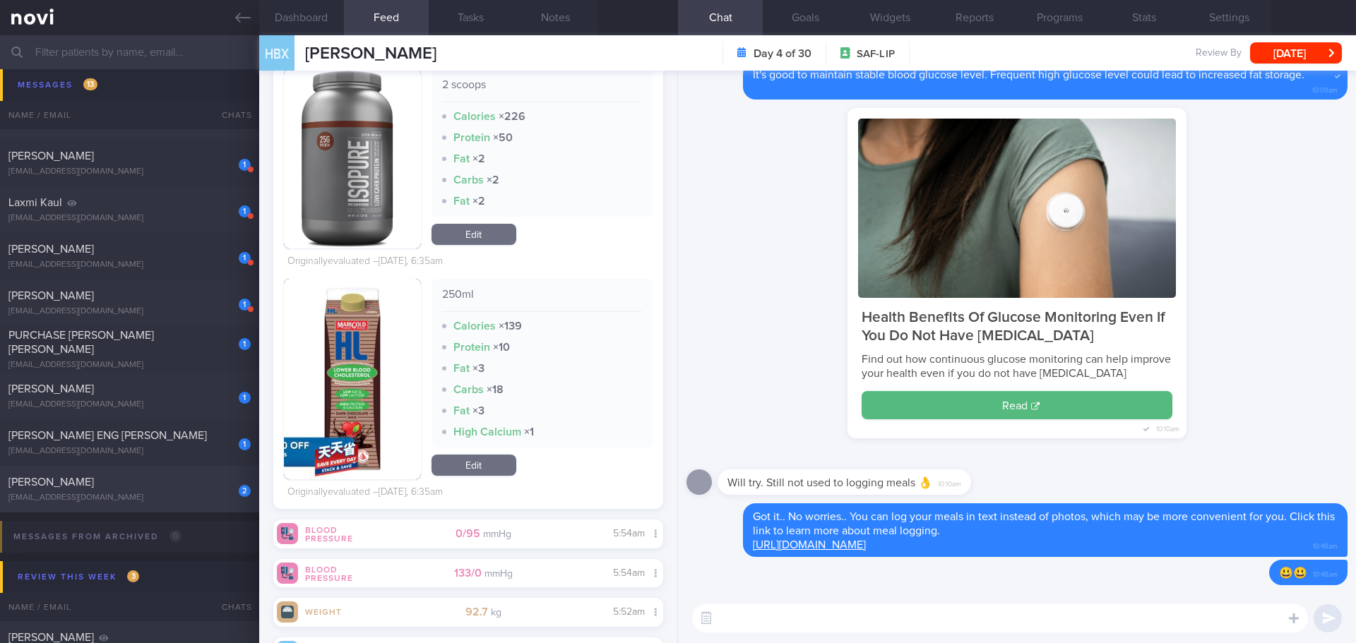
click at [118, 488] on div "[PERSON_NAME]" at bounding box center [127, 482] width 239 height 14
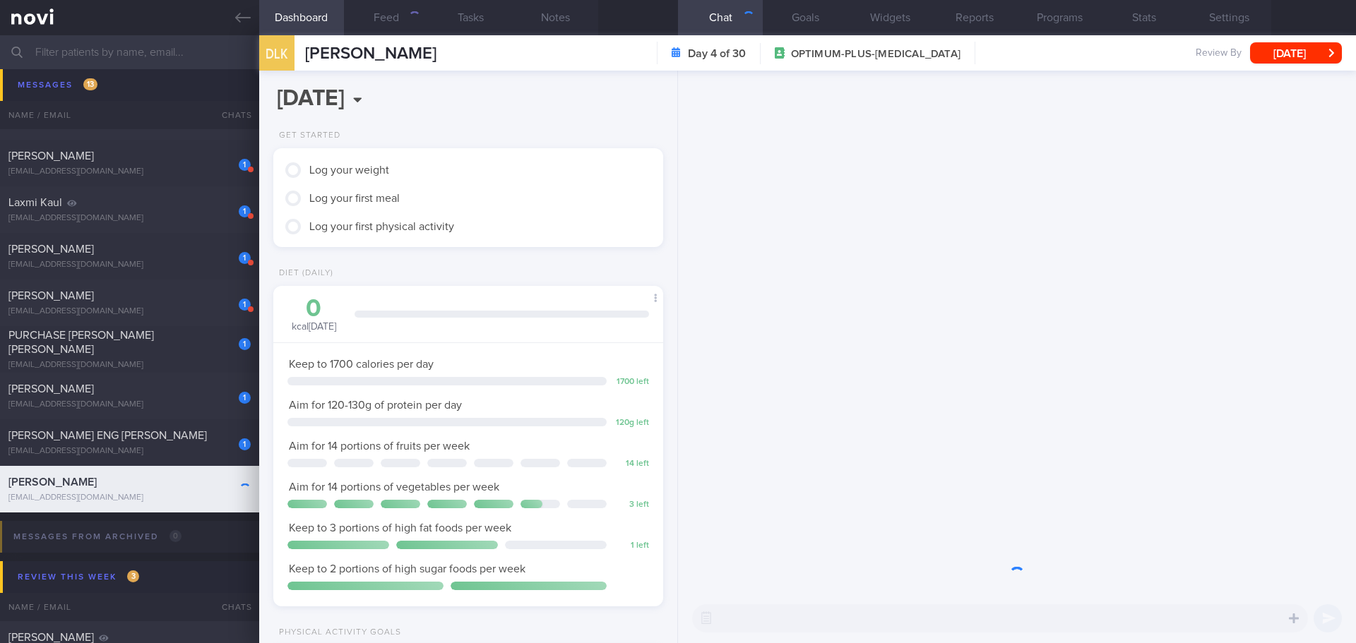
scroll to position [197, 354]
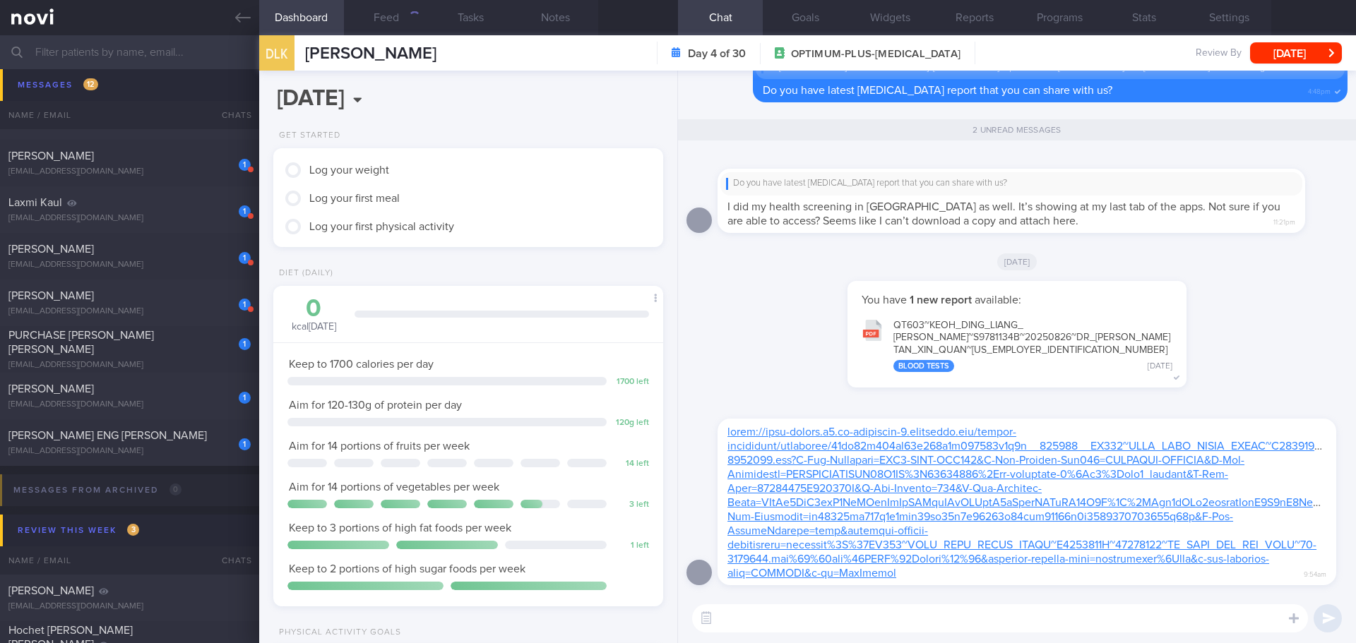
click at [1027, 330] on button "QT603~KEOH_ [PERSON_NAME] [PERSON_NAME]~S9781134B~20250826~DR_ [PERSON_NAME] XI…" at bounding box center [1016, 345] width 325 height 69
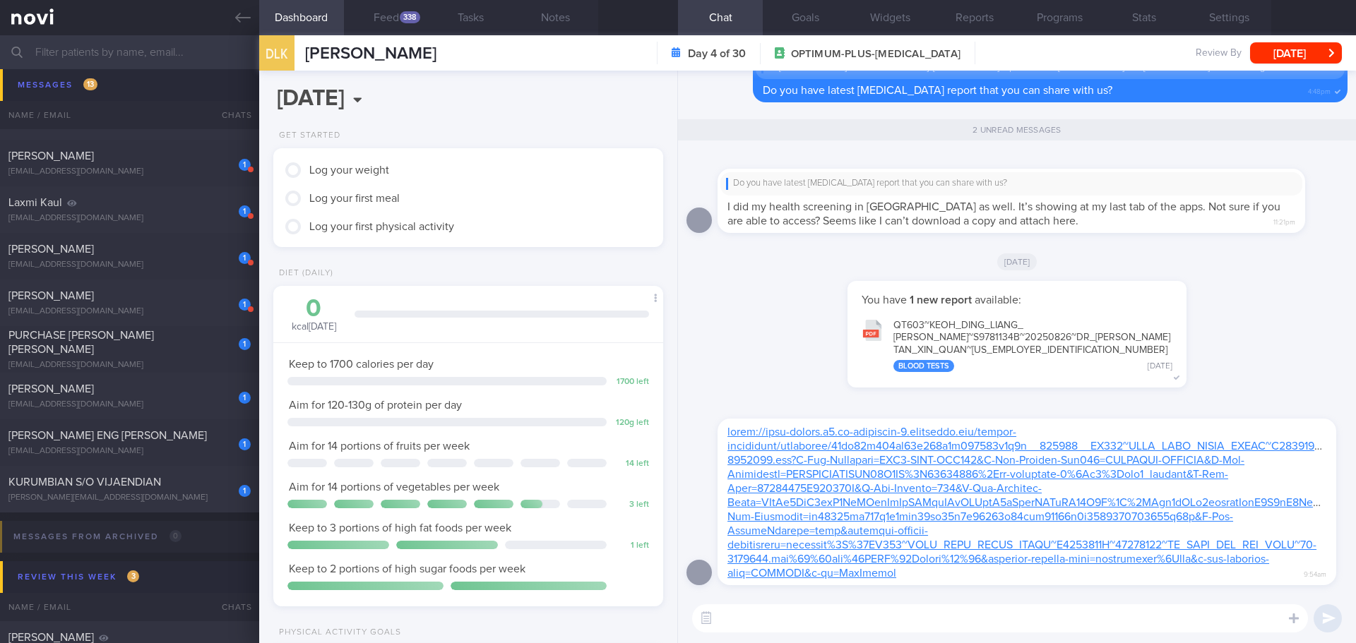
click at [912, 619] on textarea at bounding box center [1000, 618] width 616 height 28
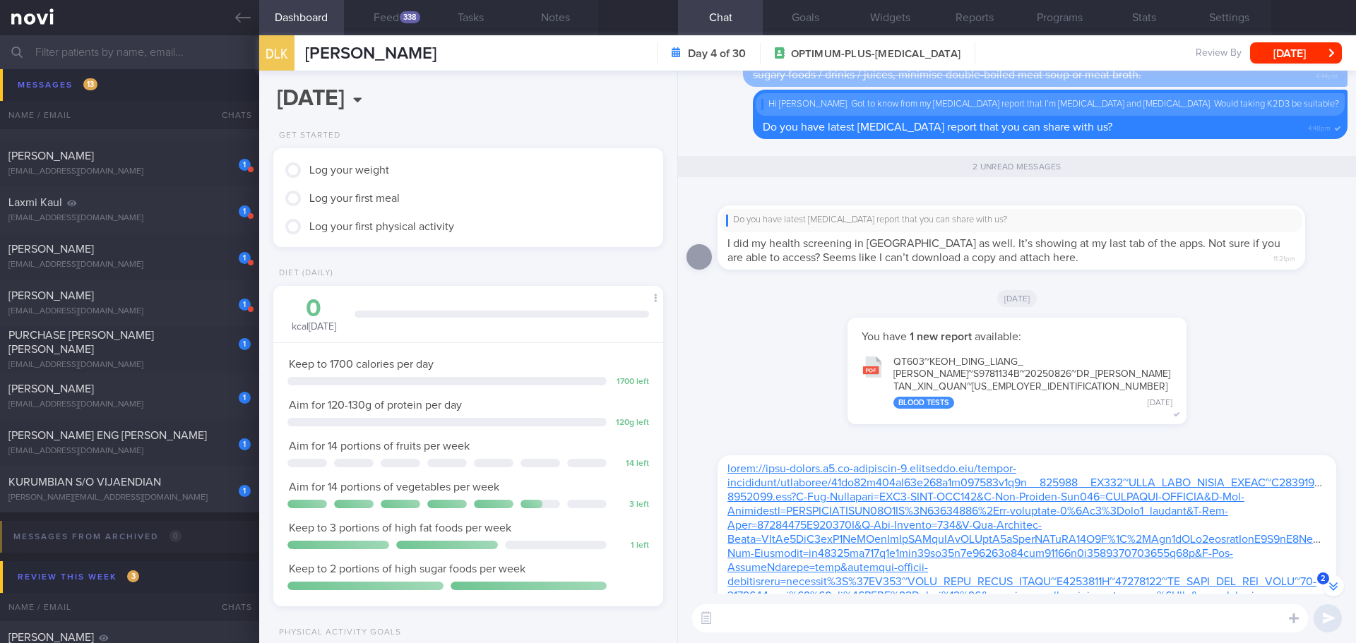
scroll to position [-71, 0]
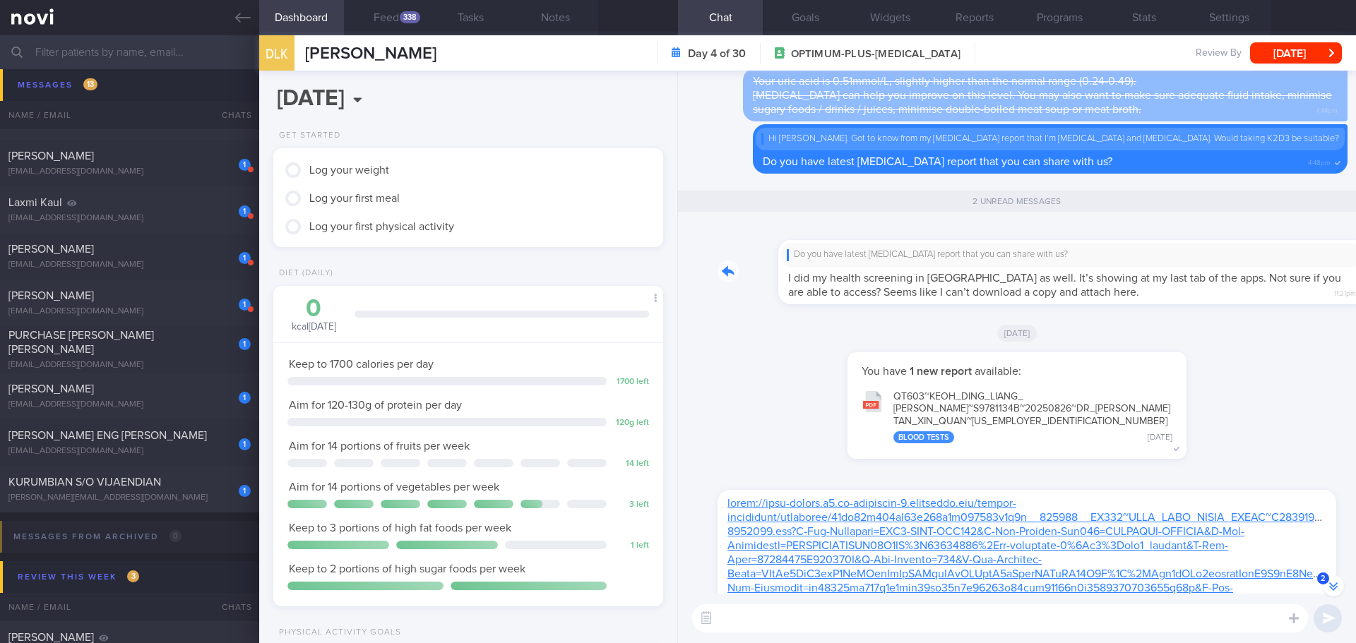
drag, startPoint x: 1044, startPoint y: 298, endPoint x: 1178, endPoint y: 304, distance: 135.0
click at [1178, 304] on div "Do you have latest [MEDICAL_DATA] report that you can share with us? I did my h…" at bounding box center [1032, 263] width 630 height 80
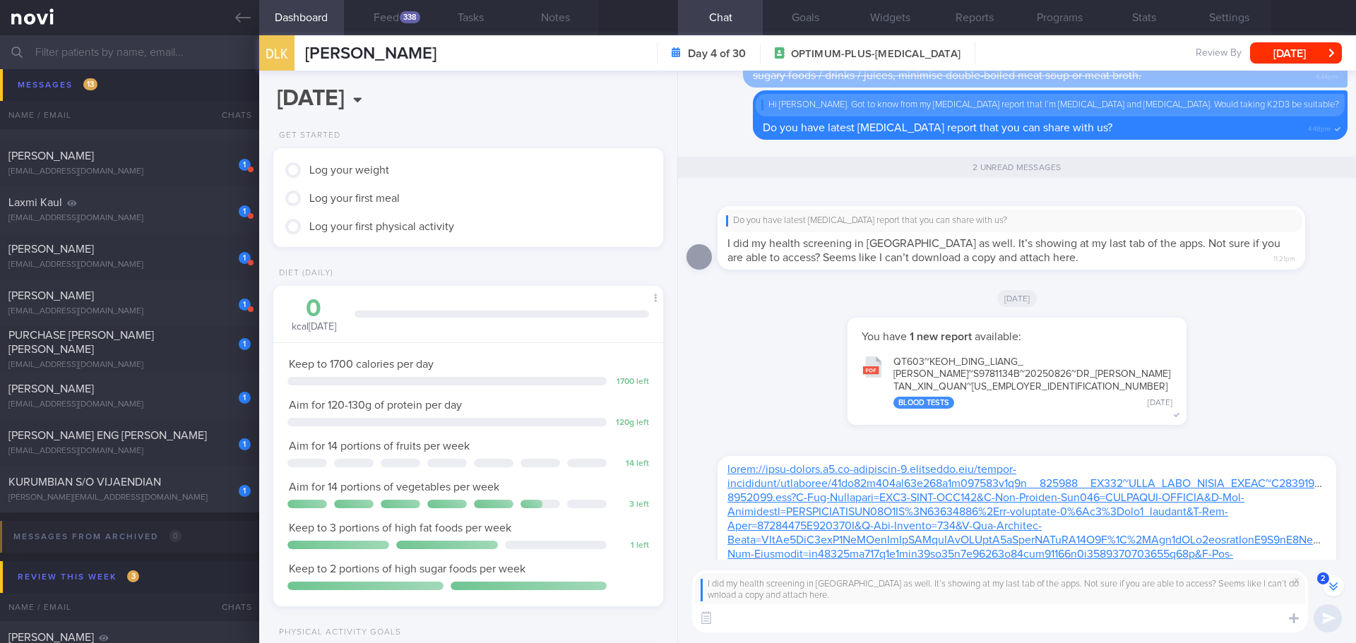
scroll to position [-105, 0]
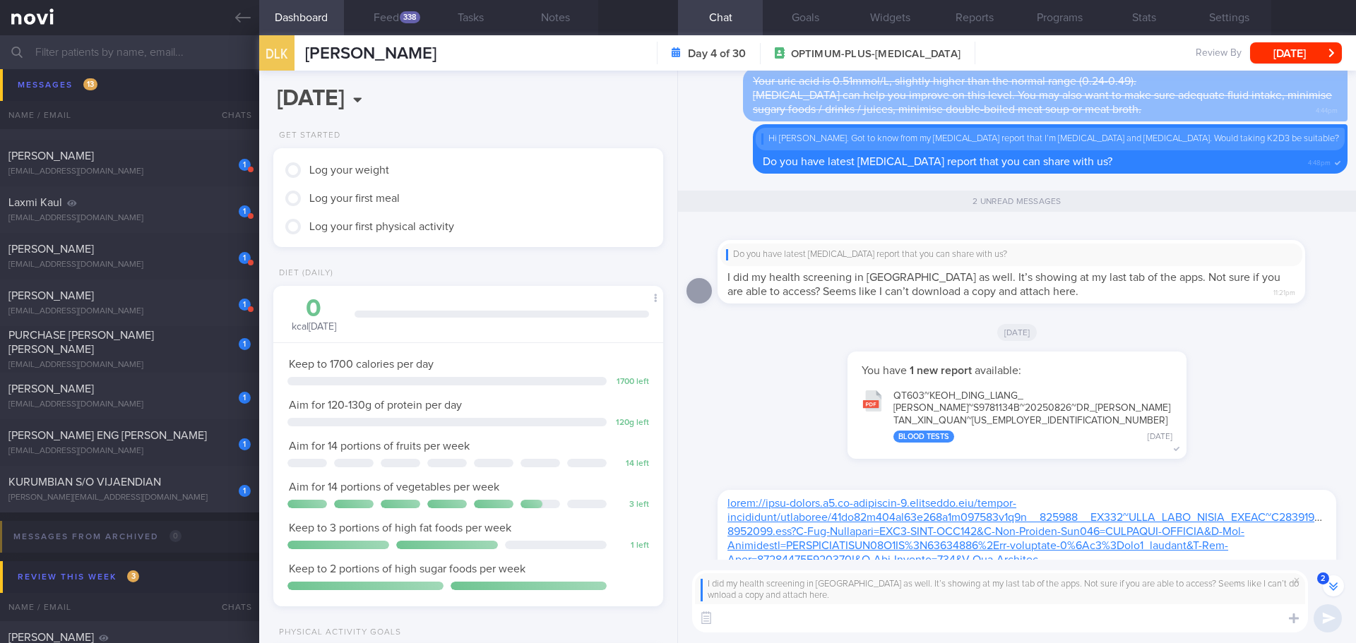
click at [987, 623] on textarea at bounding box center [1000, 618] width 616 height 28
click at [1065, 7] on button "Programs" at bounding box center [1059, 17] width 85 height 35
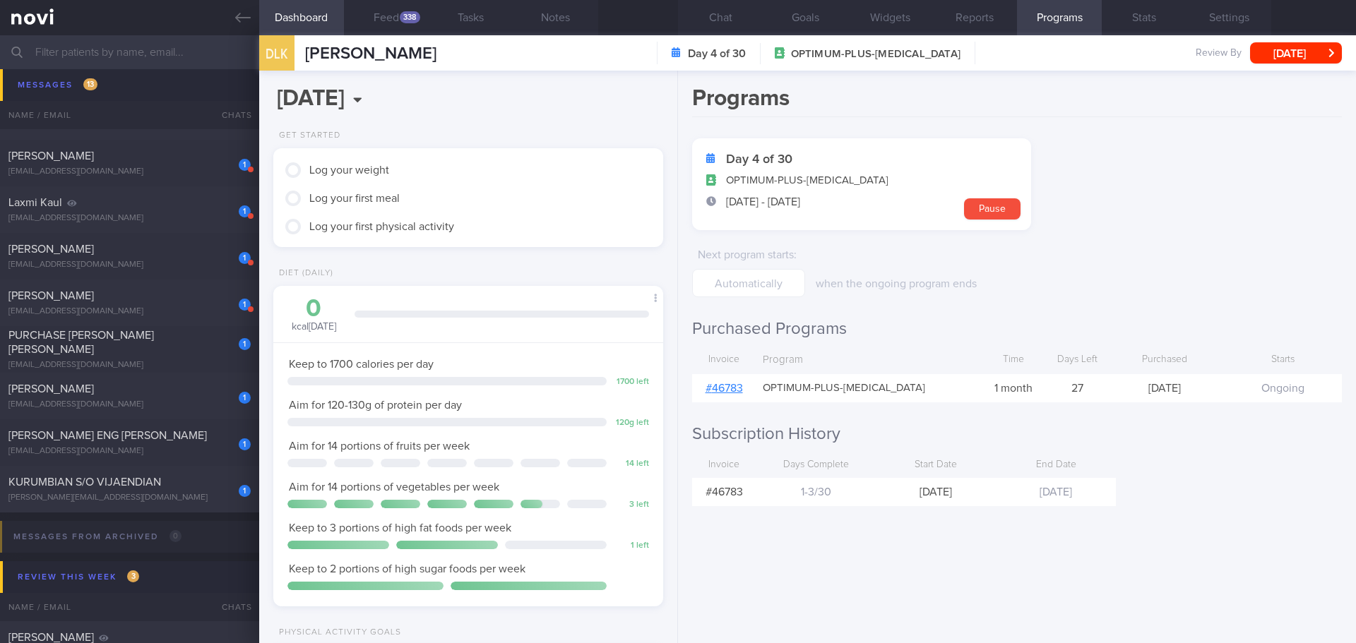
click at [724, 388] on link "# 46783" at bounding box center [723, 388] width 37 height 11
click at [705, 14] on button "Chat" at bounding box center [720, 17] width 85 height 35
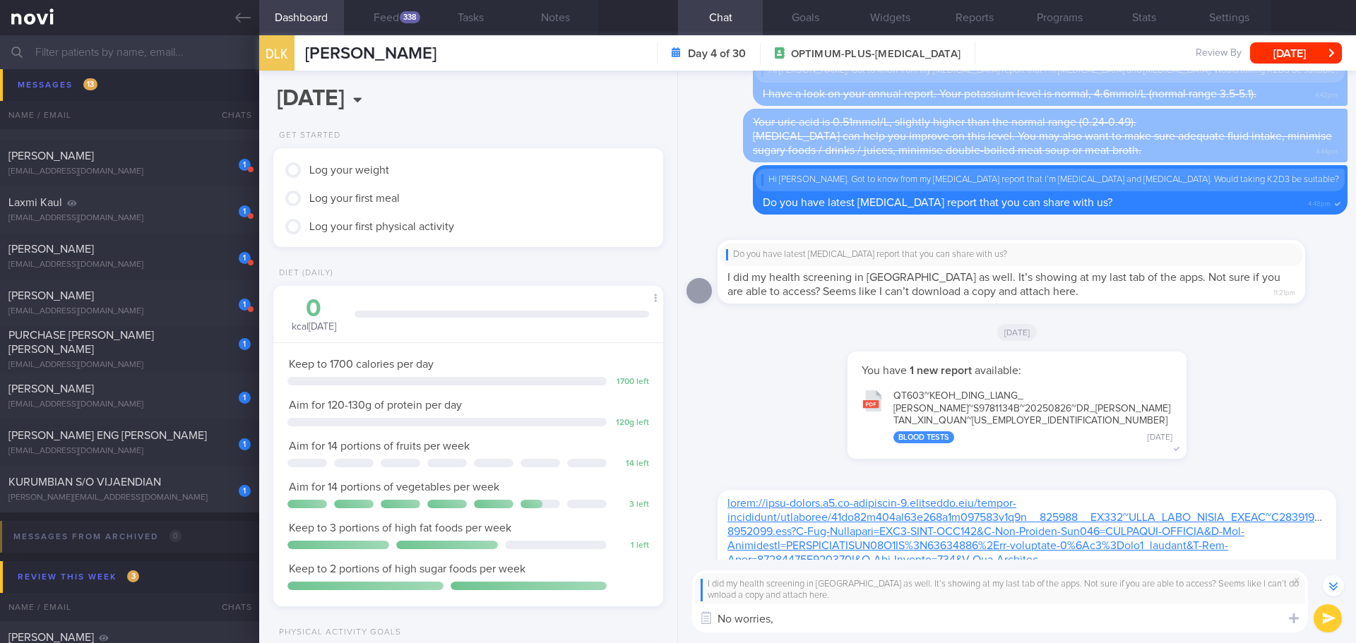
click at [842, 624] on textarea "No worries," at bounding box center [1000, 618] width 616 height 28
type textarea "N"
click at [940, 618] on textarea "Thanks for letting me know, [PERSON_NAME]. I managed to access your report on y…" at bounding box center [1000, 618] width 616 height 28
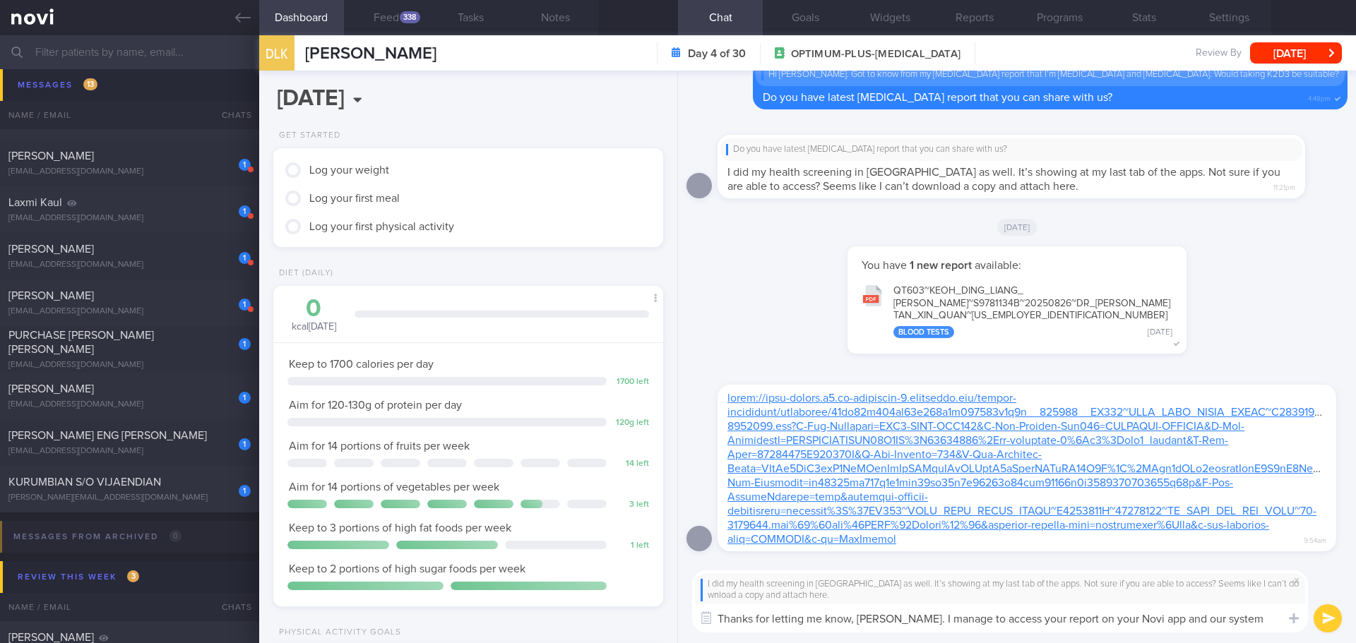
click at [1247, 620] on textarea "Thanks for letting me know, [PERSON_NAME]. I manage to access your report on yo…" at bounding box center [1000, 618] width 616 height 28
type textarea "Thanks for letting me know, [PERSON_NAME]. I manage to access your report on yo…"
click at [1322, 621] on button "submit" at bounding box center [1327, 618] width 28 height 28
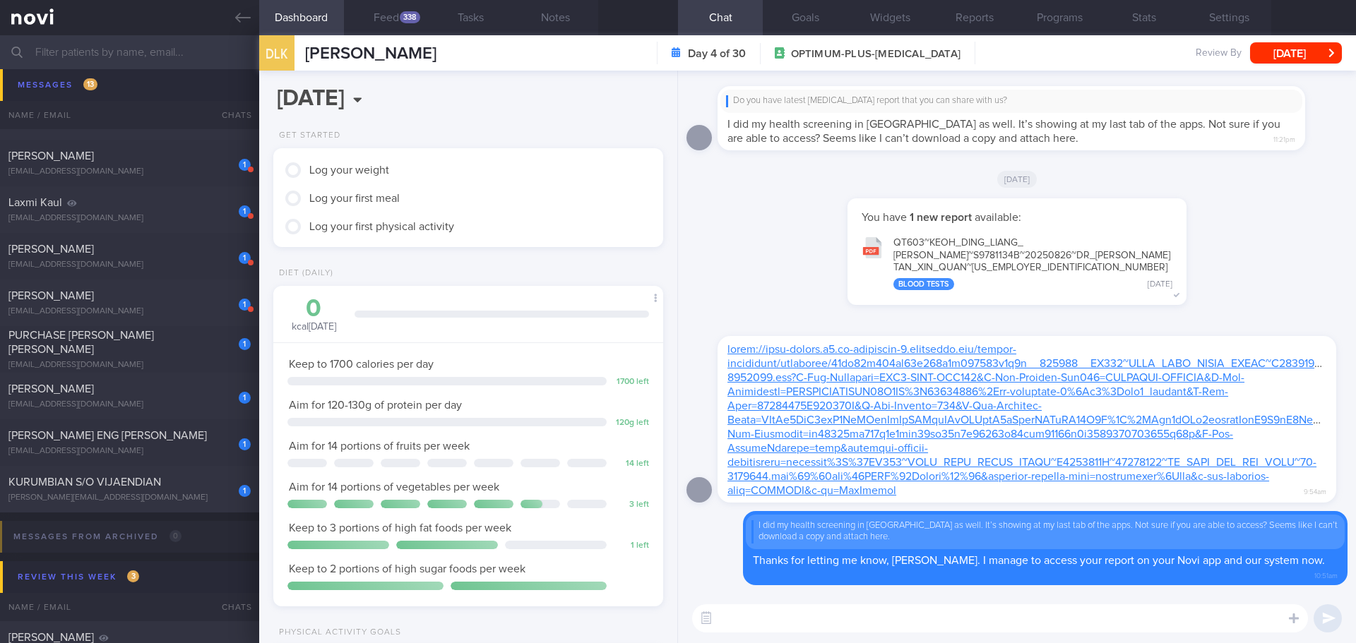
click at [1176, 619] on textarea at bounding box center [1000, 618] width 616 height 28
type textarea "F"
click at [940, 621] on textarea "Your blood potassium is 3.5mmol/L" at bounding box center [1000, 618] width 616 height 28
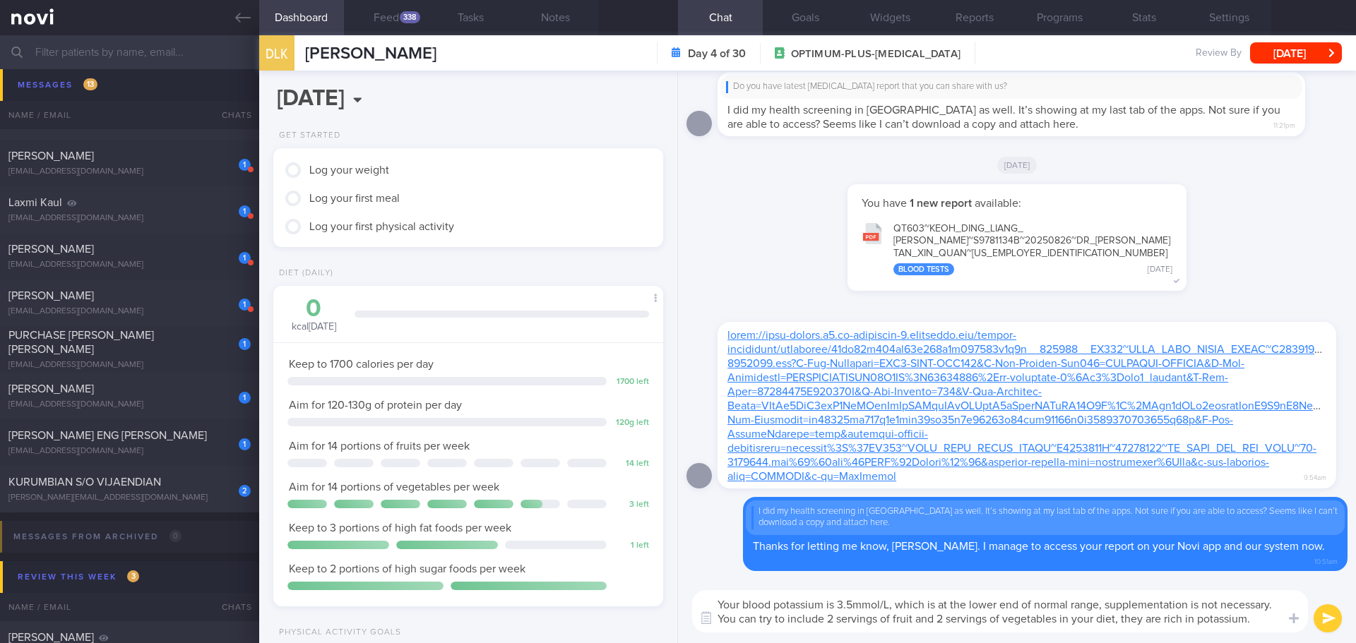
type textarea "Your blood potassium is 3.5mmol/L, which is at the lower end of normal range, s…"
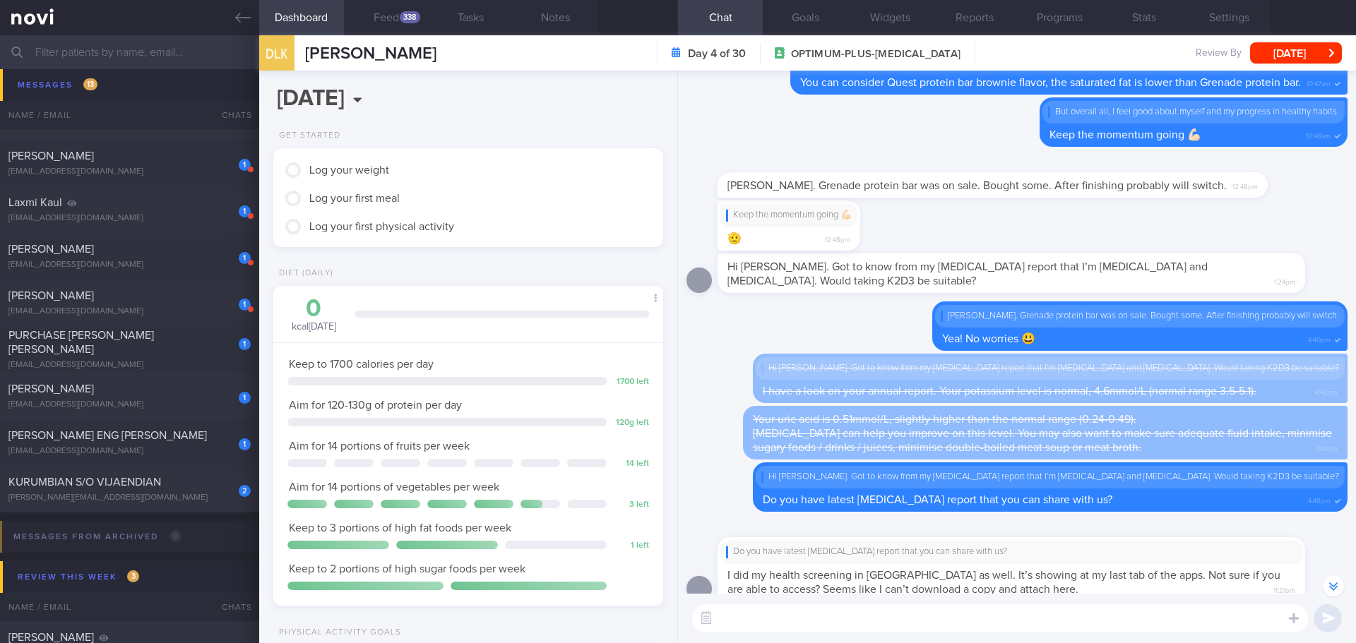
scroll to position [-494, 0]
click at [1221, 11] on button "Settings" at bounding box center [1228, 17] width 85 height 35
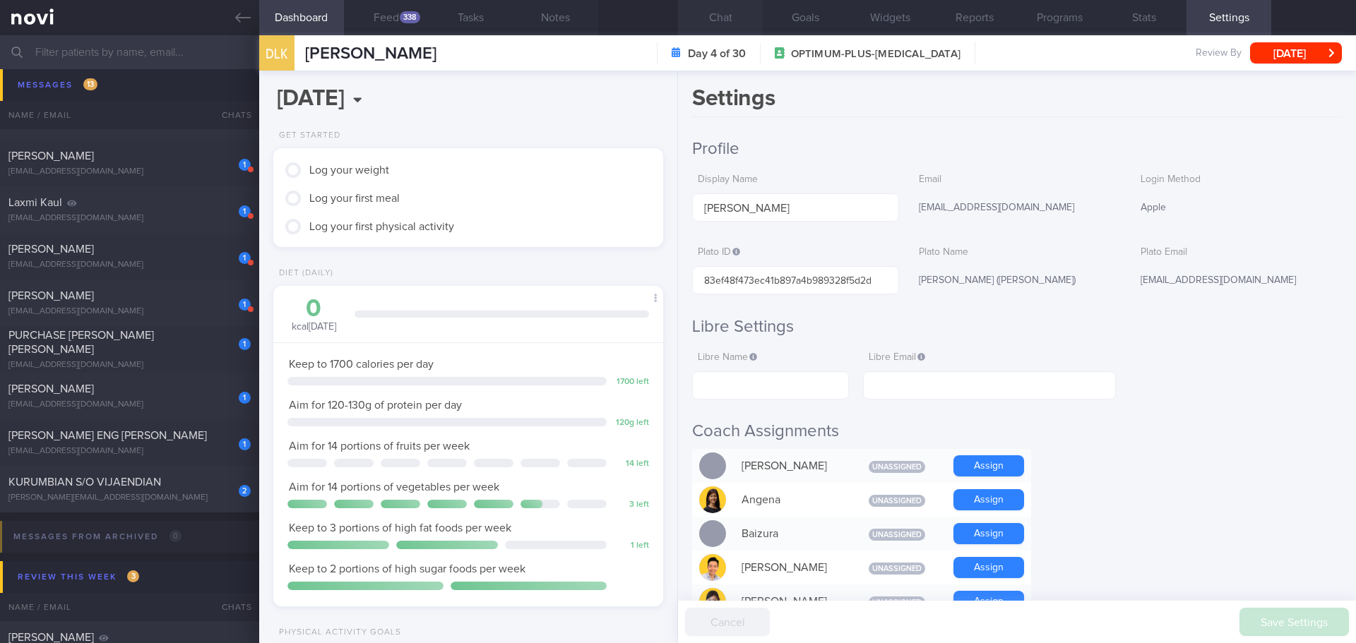
click at [706, 21] on button "Chat" at bounding box center [720, 17] width 85 height 35
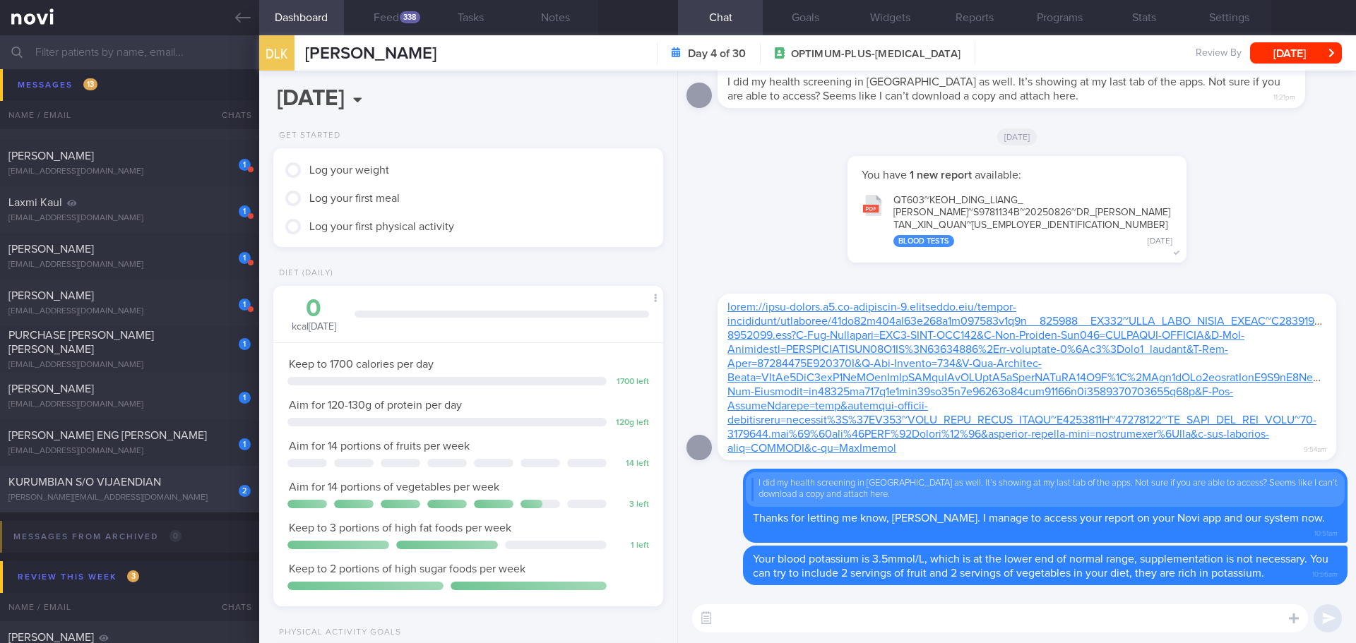
click at [78, 491] on div "2 [PERSON_NAME] S/O VIJAENDIAN [PERSON_NAME][EMAIL_ADDRESS][DOMAIN_NAME]" at bounding box center [129, 489] width 259 height 28
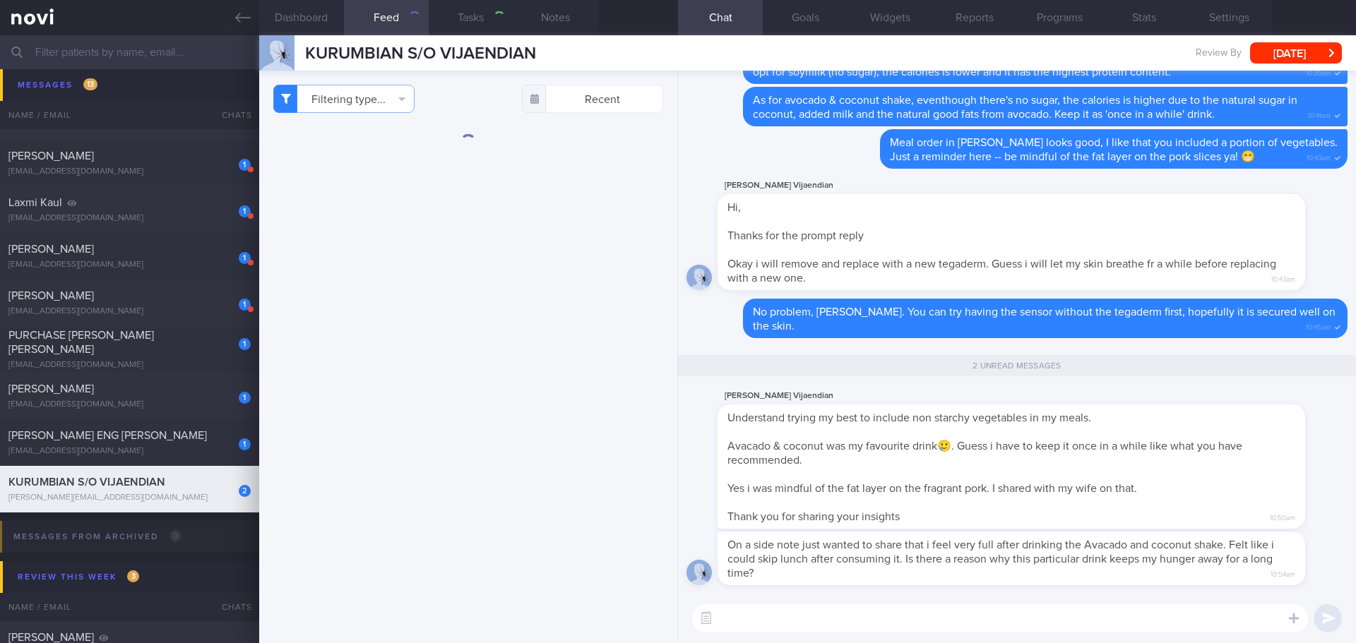
type textarea "1. avocado & coconut shake (no sugar), soymilk (no sugar) and iced matcha latte…"
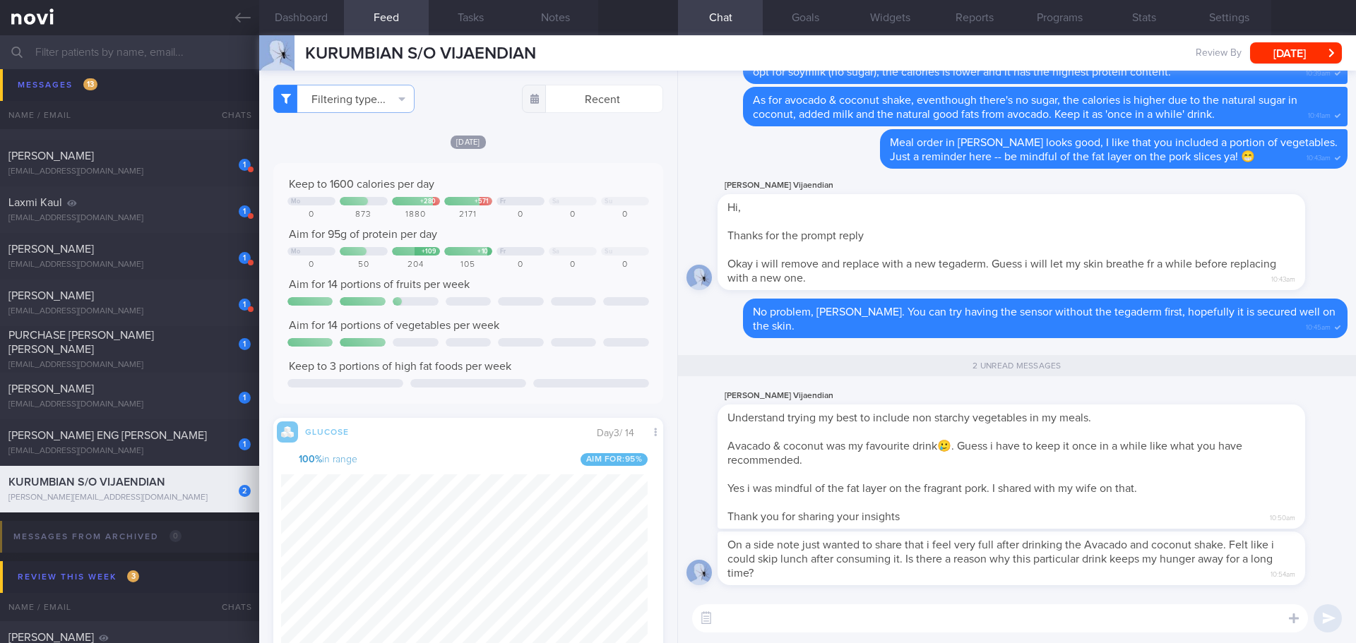
scroll to position [231, 367]
